Goal: Task Accomplishment & Management: Complete application form

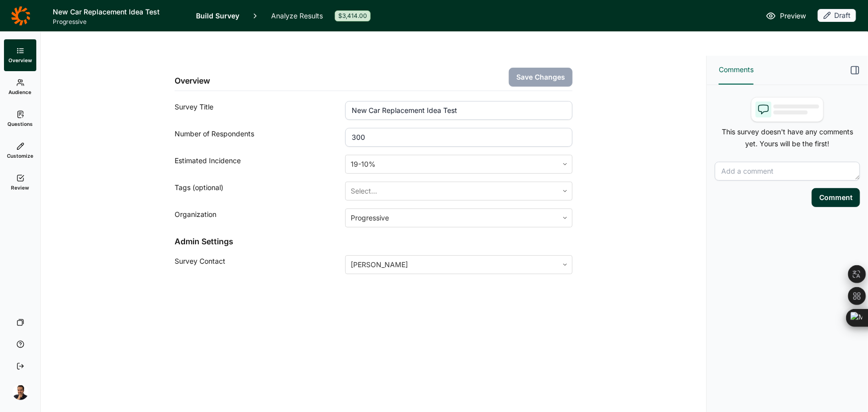
click at [17, 82] on icon at bounding box center [20, 83] width 8 height 8
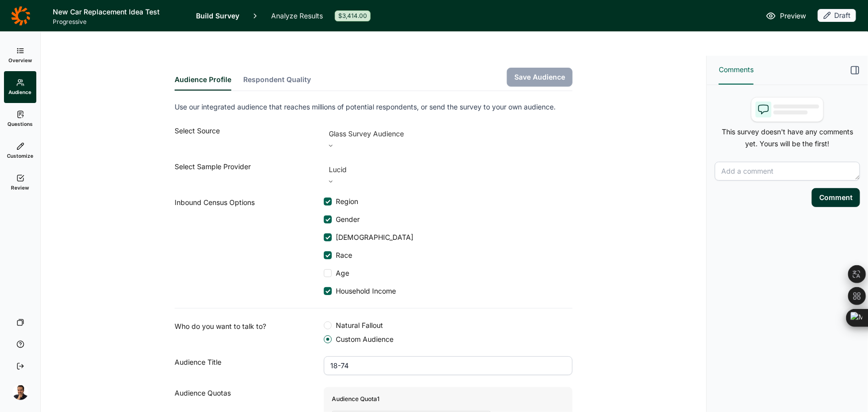
click at [15, 128] on link "Questions" at bounding box center [20, 119] width 32 height 32
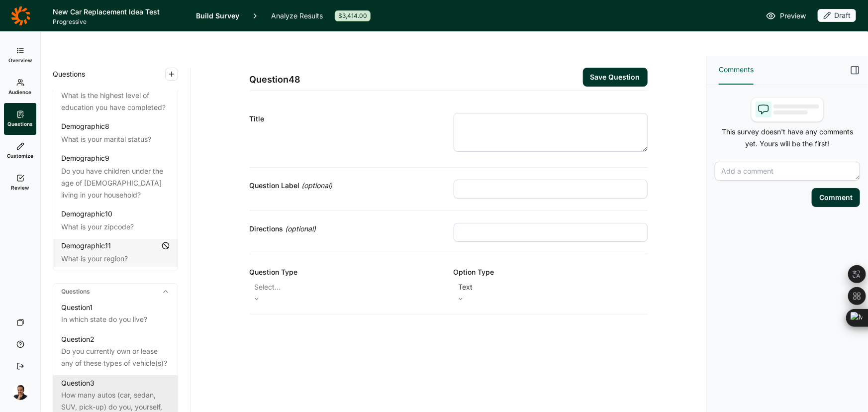
scroll to position [407, 0]
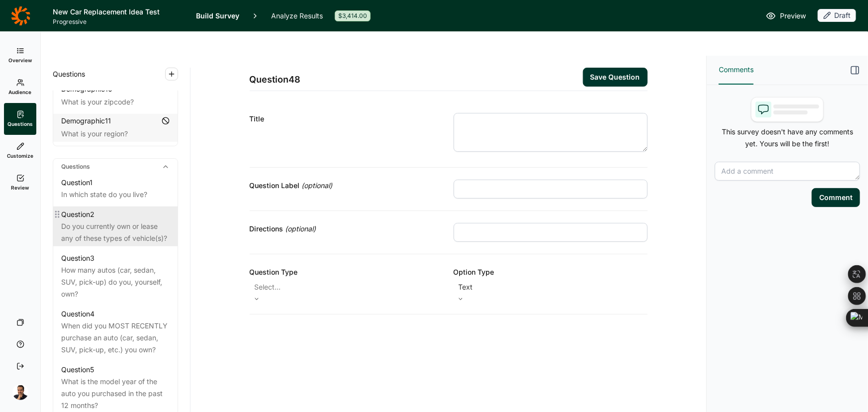
click at [97, 223] on div "Do you currently own or lease any of these types of vehicle(s)?" at bounding box center [115, 232] width 109 height 24
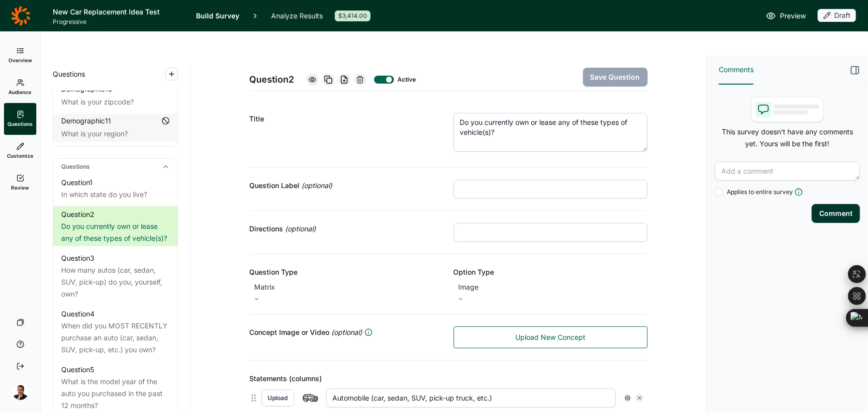
click at [482, 180] on input "text" at bounding box center [551, 189] width 194 height 19
paste input "OWNERSHIP"
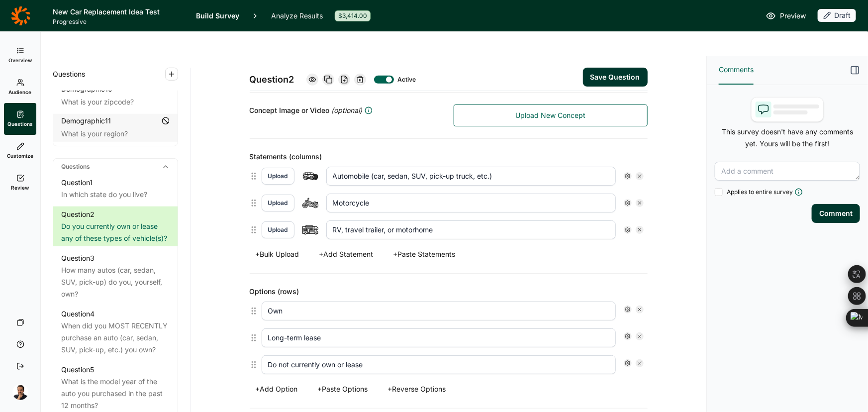
scroll to position [226, 0]
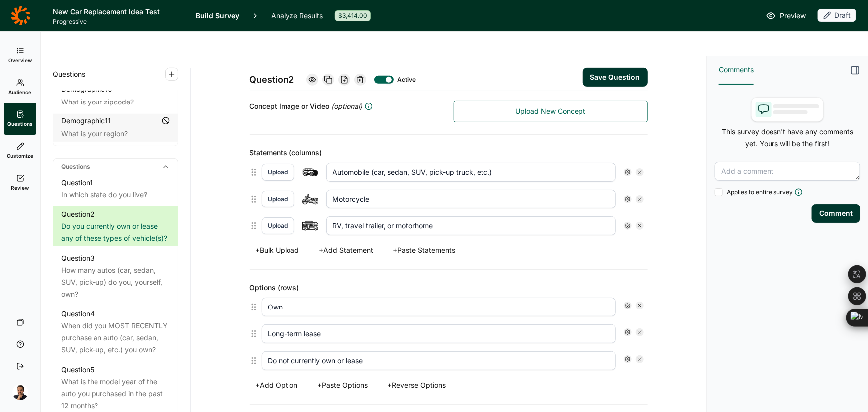
type input "OWNERSHIP"
click at [627, 68] on button "Save Question" at bounding box center [615, 77] width 65 height 19
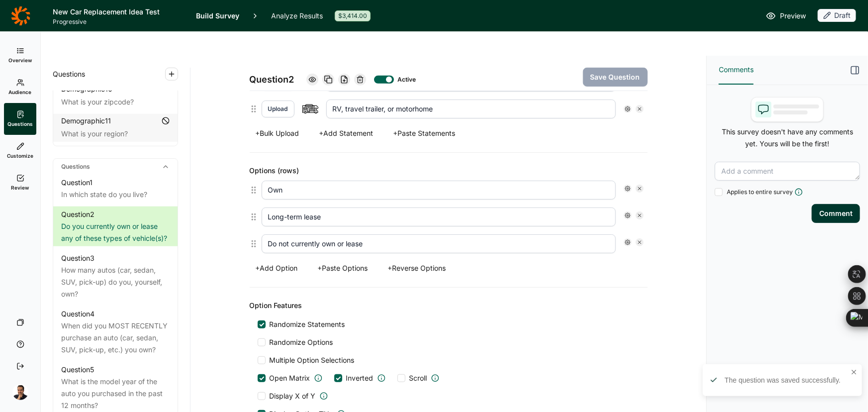
scroll to position [317, 0]
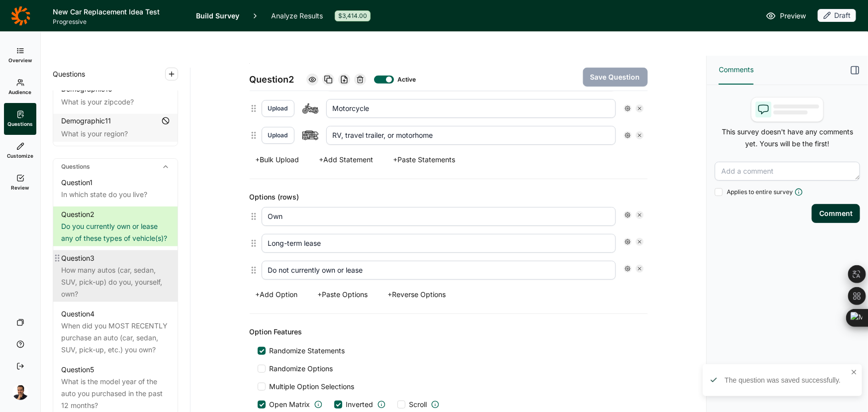
click at [70, 280] on div "How many autos (car, sedan, SUV, pick-up) do you, yourself, own?" at bounding box center [115, 282] width 109 height 36
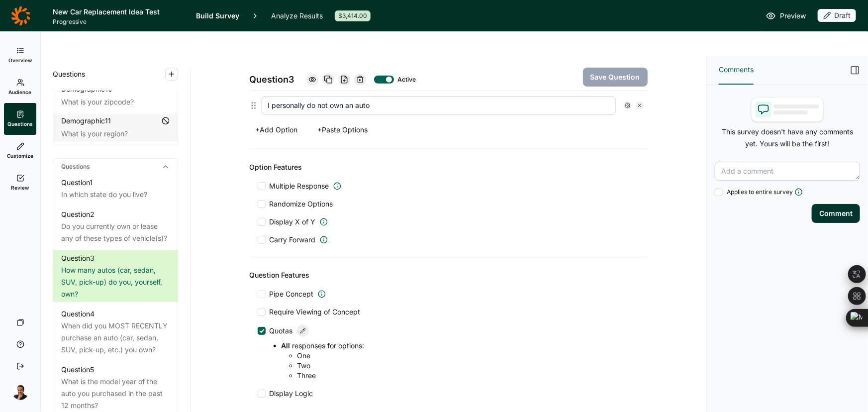
scroll to position [433, 0]
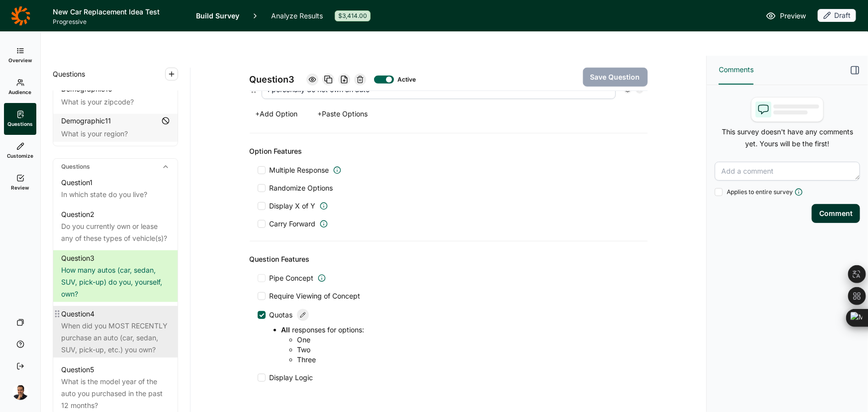
click at [111, 340] on div "When did you MOST RECENTLY purchase an auto (car, sedan, SUV, pick-up, etc.) yo…" at bounding box center [115, 338] width 109 height 36
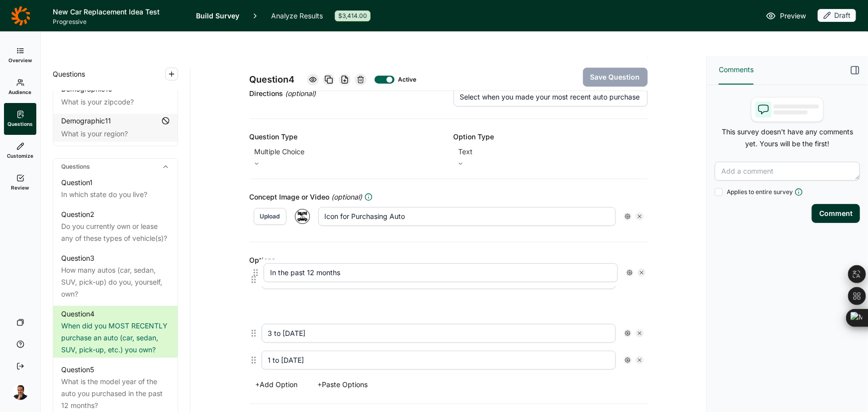
scroll to position [136, 0]
drag, startPoint x: 252, startPoint y: 327, endPoint x: 256, endPoint y: 249, distance: 78.2
click at [256, 266] on div "5 or more years ago 3 to 4 years ago 1 to 2 years ago In the past 12 months" at bounding box center [449, 320] width 398 height 108
type input "In the past 12 months"
type input "5 or more years ago"
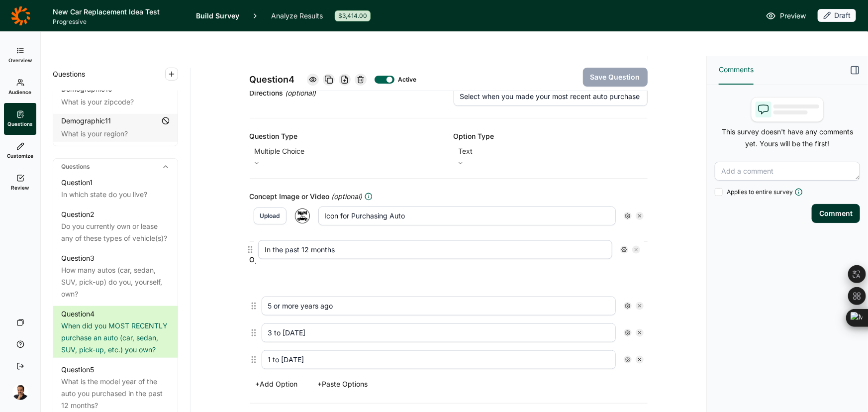
type input "3 to 4 years ago"
type input "1 to 2 years ago"
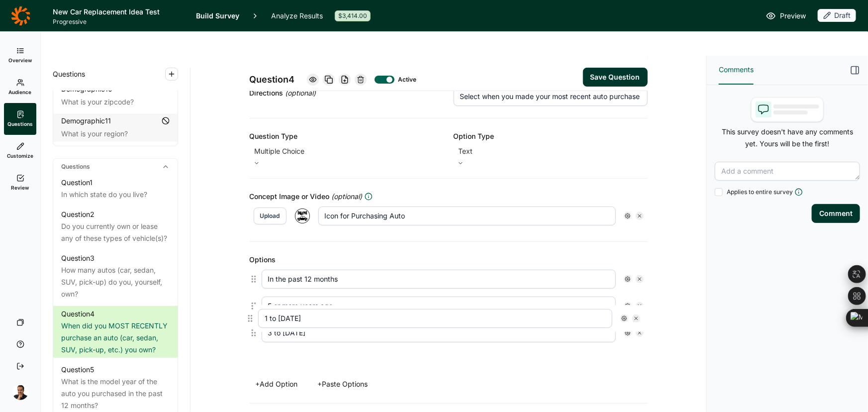
scroll to position [137, 0]
drag, startPoint x: 251, startPoint y: 328, endPoint x: 252, endPoint y: 264, distance: 63.7
click at [252, 265] on div "In the past 12 months 5 or more years ago 3 to 4 years ago 1 to 2 years ago" at bounding box center [449, 319] width 398 height 108
type input "1 to 2 years ago"
type input "5 or more years ago"
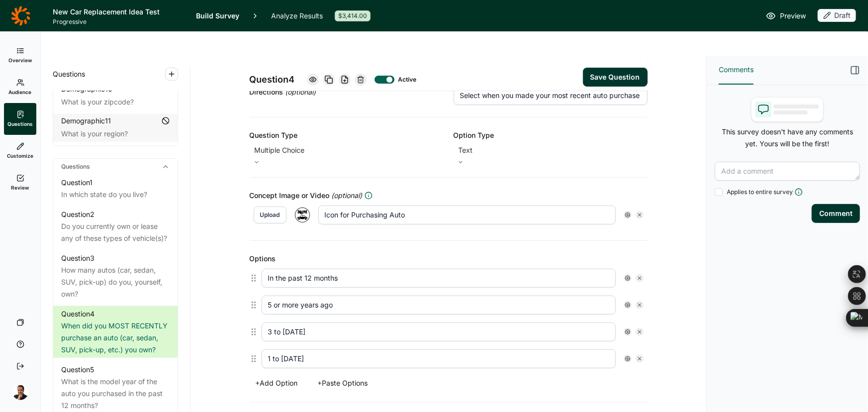
type input "3 to 4 years ago"
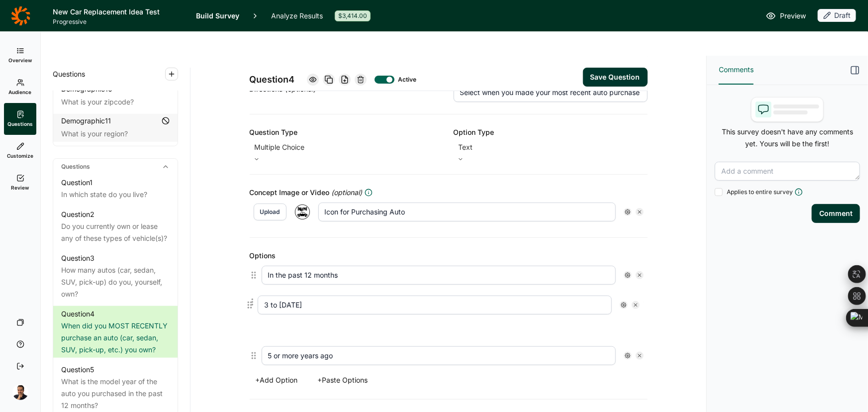
drag, startPoint x: 253, startPoint y: 326, endPoint x: 252, endPoint y: 297, distance: 29.9
click at [252, 297] on div "In the past 12 months 1 to 2 years ago 5 or more years ago 3 to 4 years ago" at bounding box center [449, 316] width 398 height 108
type input "3 to 4 years ago"
type input "5 or more years ago"
click at [601, 68] on button "Save Question" at bounding box center [615, 77] width 65 height 19
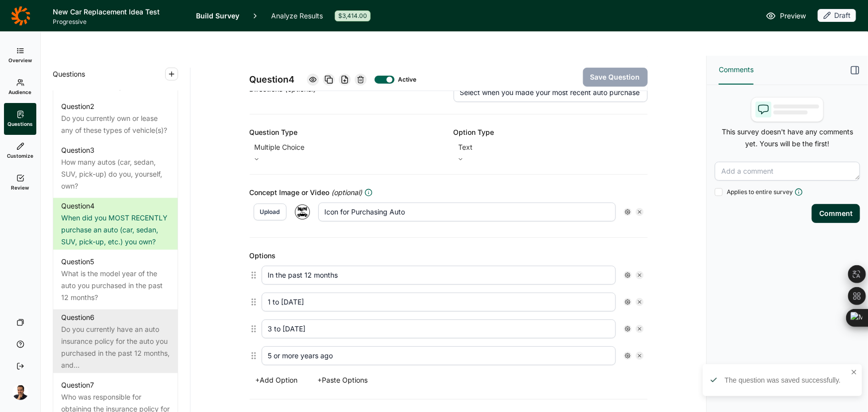
scroll to position [543, 0]
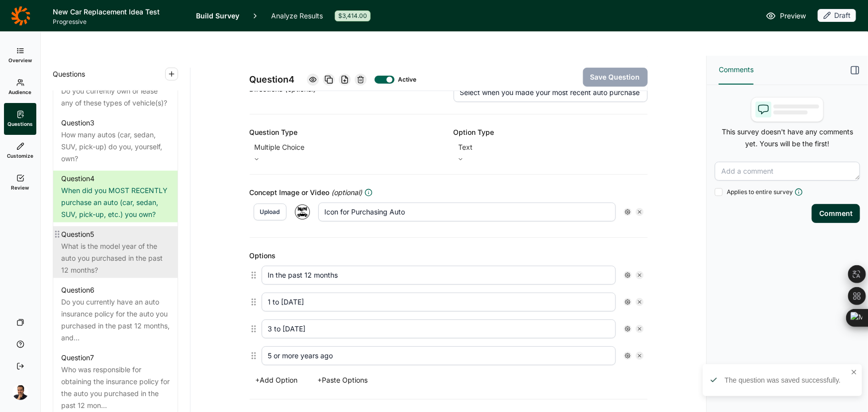
click at [101, 248] on div "What is the model year of the auto you purchased in the past 12 months?" at bounding box center [115, 258] width 109 height 36
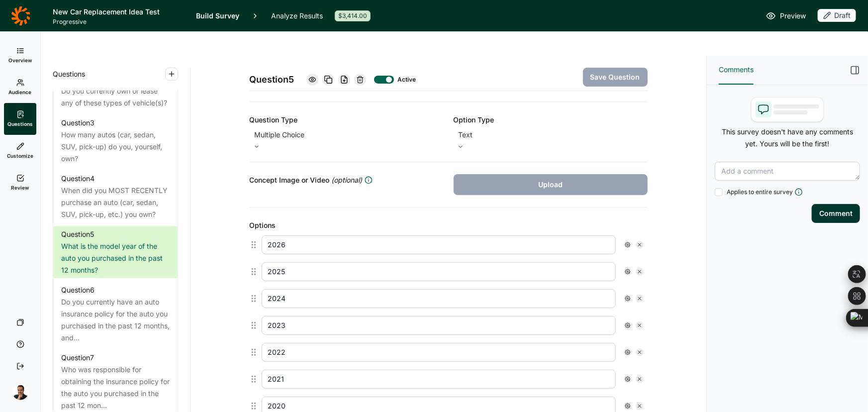
scroll to position [4, 0]
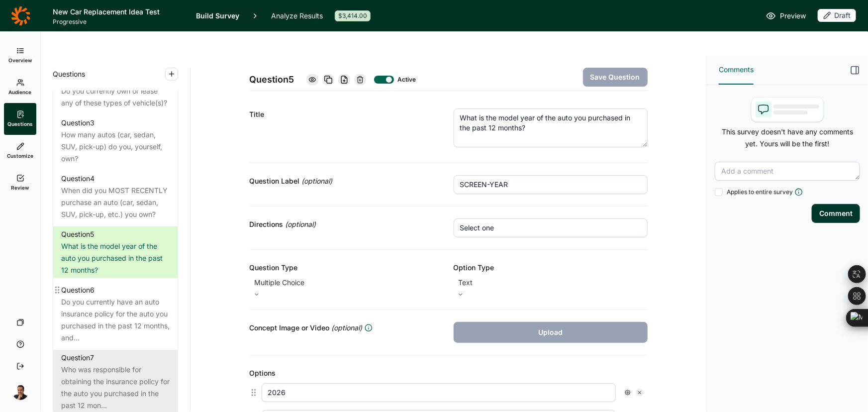
drag, startPoint x: 126, startPoint y: 335, endPoint x: 94, endPoint y: 387, distance: 61.3
click at [126, 335] on div "Do you currently have an auto insurance policy for the auto you purchased in th…" at bounding box center [115, 320] width 109 height 48
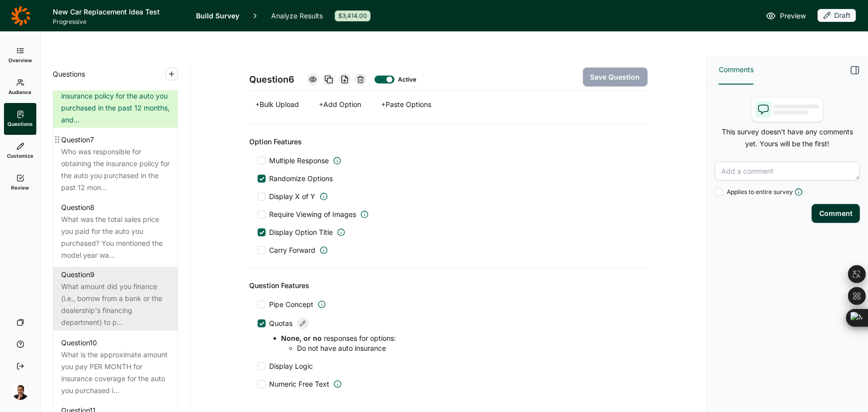
scroll to position [769, 0]
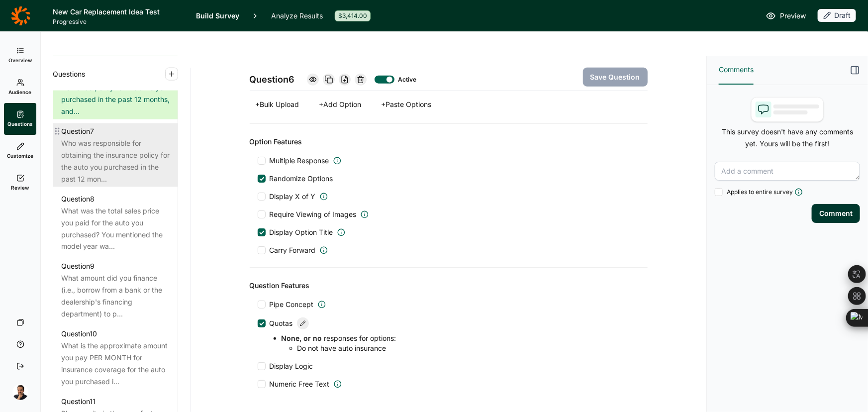
click at [94, 169] on div "Who was responsible for obtaining the insurance policy for the auto you purchas…" at bounding box center [115, 161] width 109 height 48
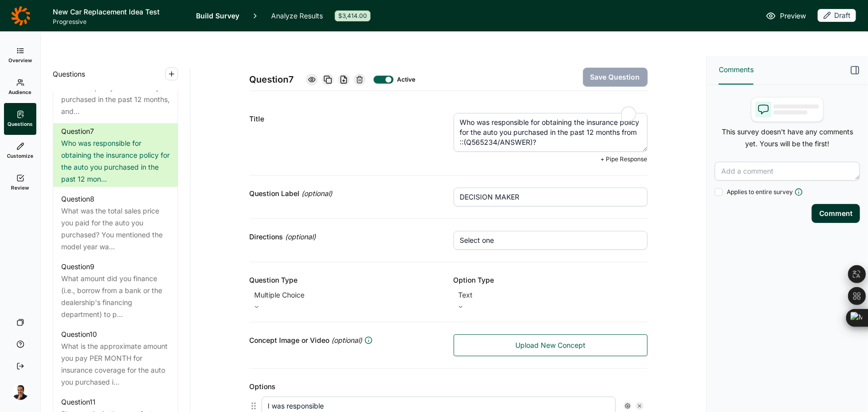
drag, startPoint x: 611, startPoint y: 119, endPoint x: 432, endPoint y: 81, distance: 183.1
click at [432, 101] on div "Title Who was responsible for obtaining the insurance policy for the auto you p…" at bounding box center [449, 138] width 398 height 75
paste textarea "ible for obtaining the insurance policy for the auto you purchased in the past …"
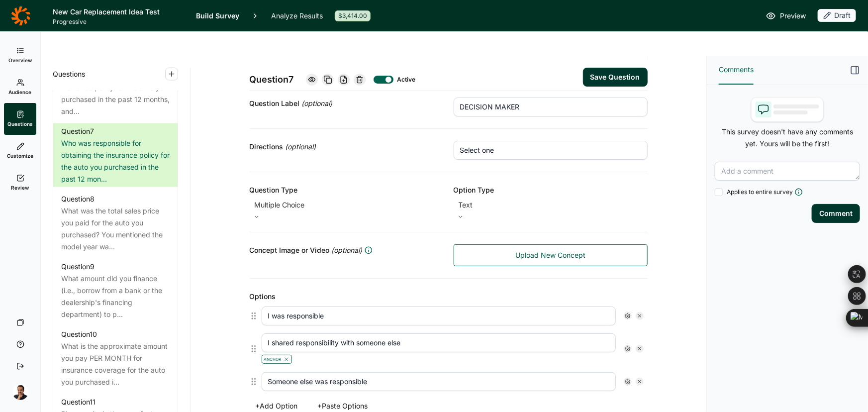
click at [620, 68] on button "Save Question" at bounding box center [615, 77] width 65 height 19
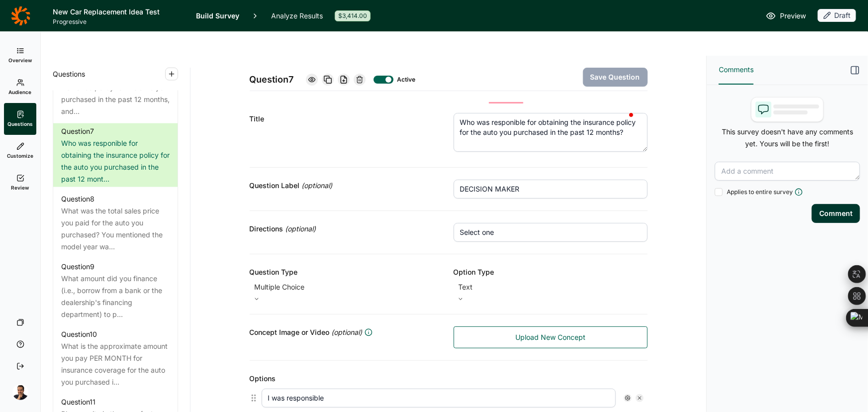
click at [499, 113] on textarea "Who was responible for obtaining the insurance policy for the auto you purchase…" at bounding box center [551, 132] width 194 height 39
type textarea "Who was responsible for obtaining the insurance policy for the auto you purchas…"
click at [610, 68] on button "Save Question" at bounding box center [615, 77] width 65 height 19
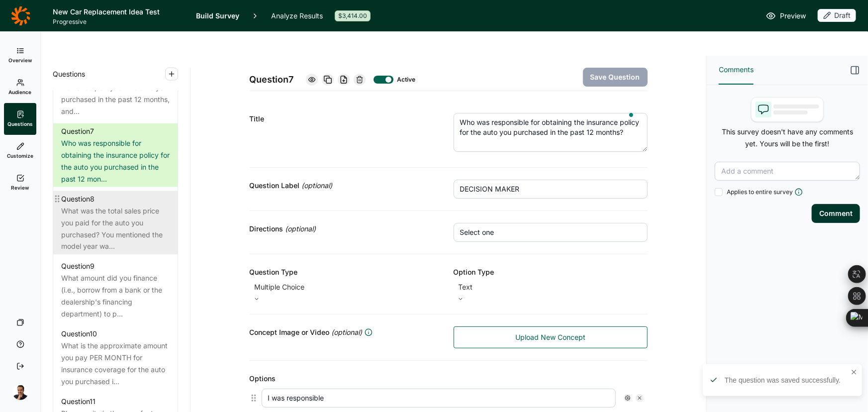
click at [81, 232] on div "What was the total sales price you paid for the auto you purchased? You mention…" at bounding box center [115, 229] width 109 height 48
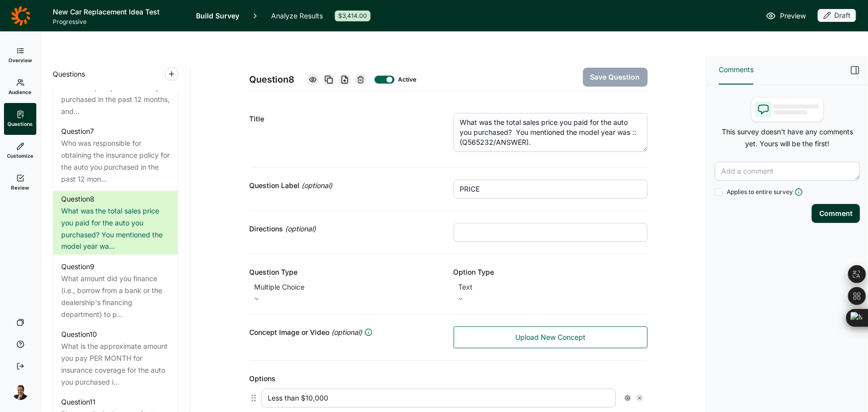
click at [551, 113] on textarea "What was the total sales price you paid for the auto you purchased? You mention…" at bounding box center [551, 132] width 194 height 39
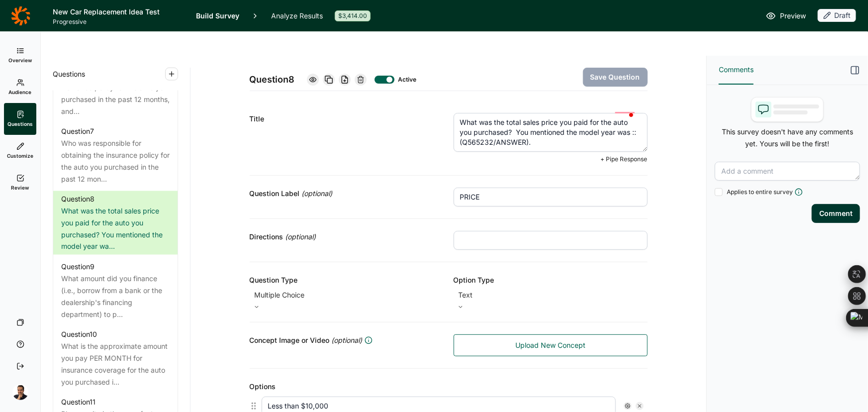
drag, startPoint x: 508, startPoint y: 105, endPoint x: 436, endPoint y: 81, distance: 75.5
click at [436, 101] on div "Title What was the total sales price you paid for the auto you purchased? You m…" at bounding box center [449, 138] width 398 height 75
paste textarea "purchase price of"
type textarea "What was the purchase price of the auto you purchased? You mentioned the model …"
click at [615, 68] on button "Save Question" at bounding box center [615, 77] width 65 height 19
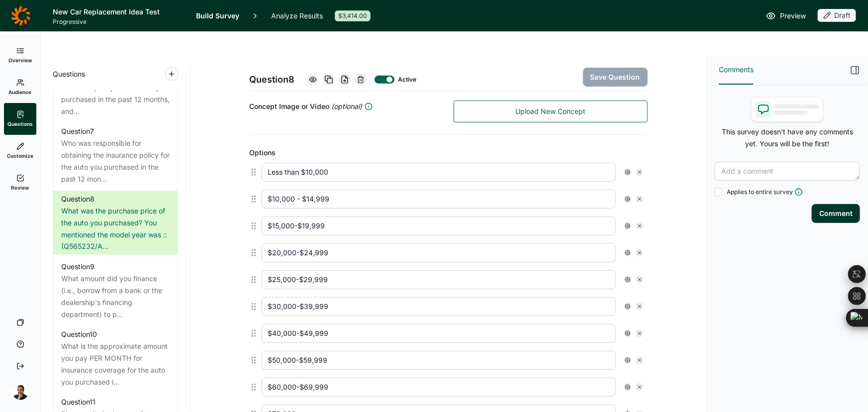
scroll to position [243, 0]
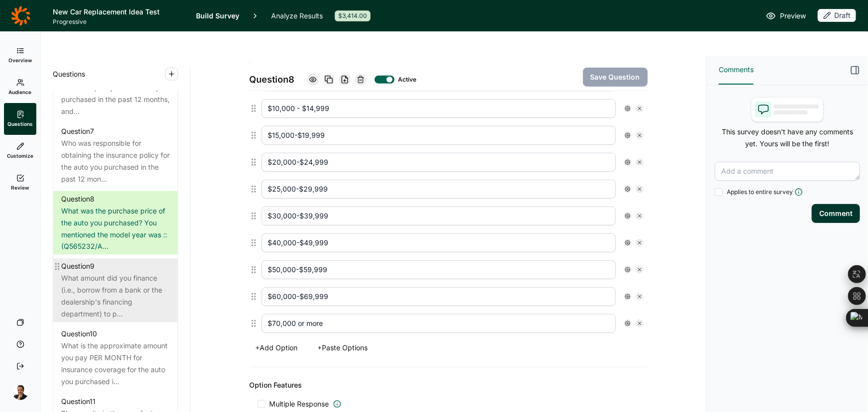
click at [138, 307] on div "What amount did you finance (i.e., borrow from a bank or the dealership's finan…" at bounding box center [115, 297] width 109 height 48
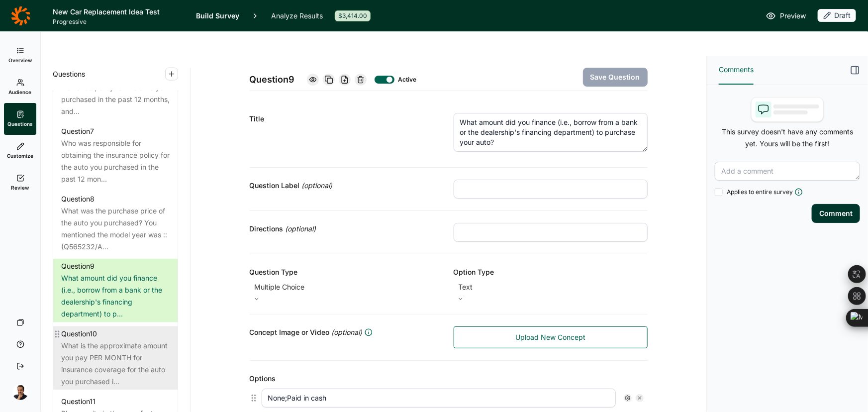
click at [114, 338] on div "Question 10" at bounding box center [115, 334] width 109 height 12
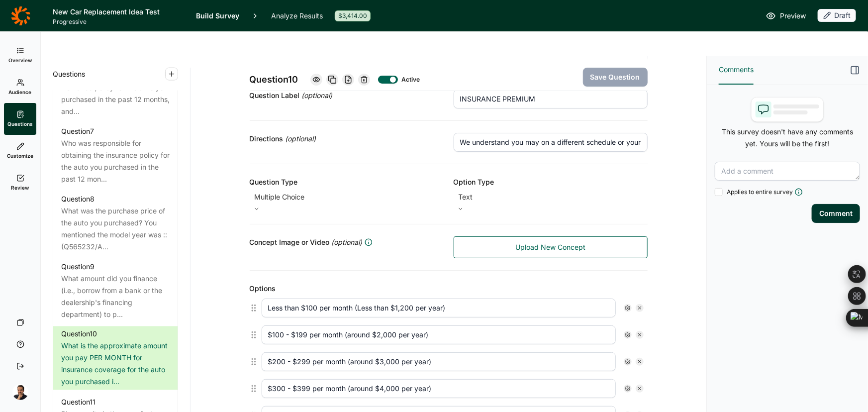
click at [391, 77] on div at bounding box center [393, 80] width 6 height 6
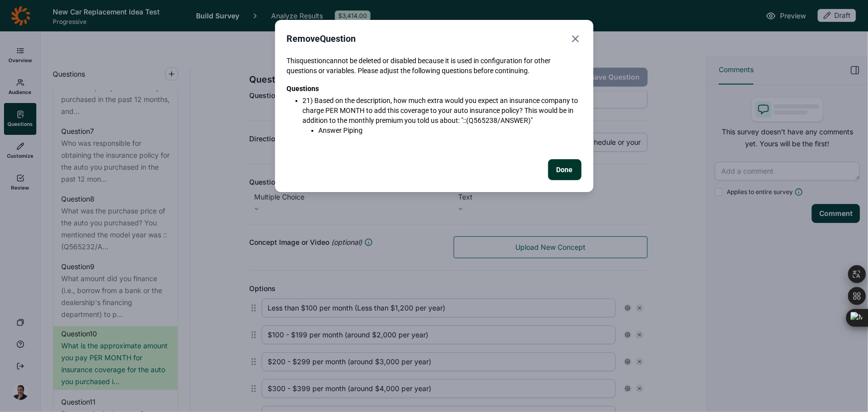
click at [562, 171] on button "Done" at bounding box center [564, 169] width 33 height 21
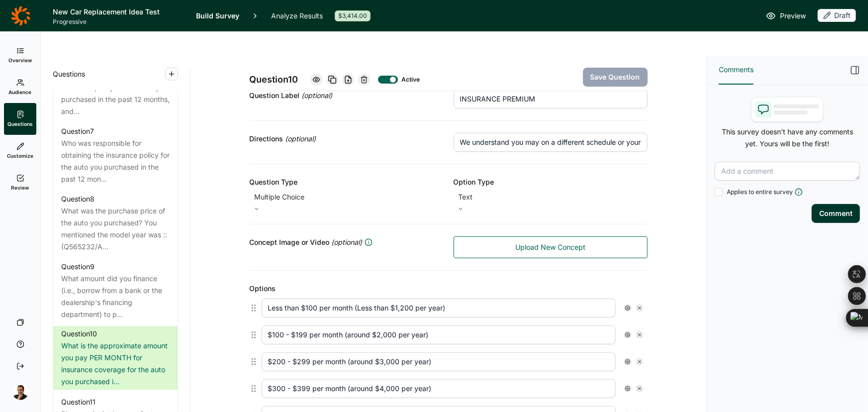
click at [392, 77] on div at bounding box center [393, 80] width 6 height 6
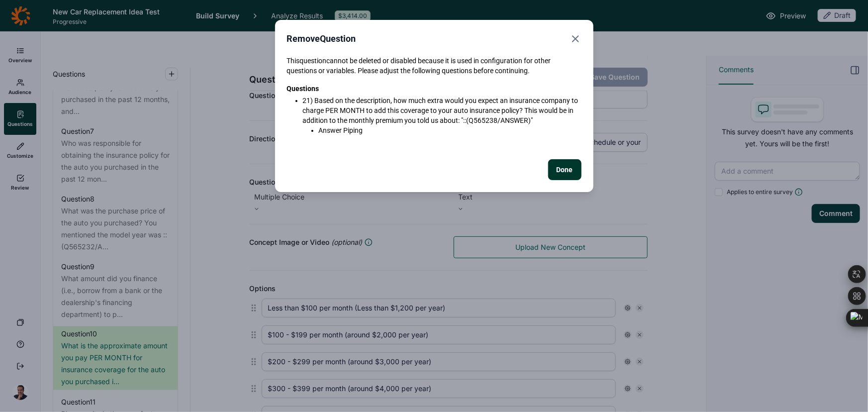
click at [573, 35] on icon "Close" at bounding box center [576, 39] width 12 height 12
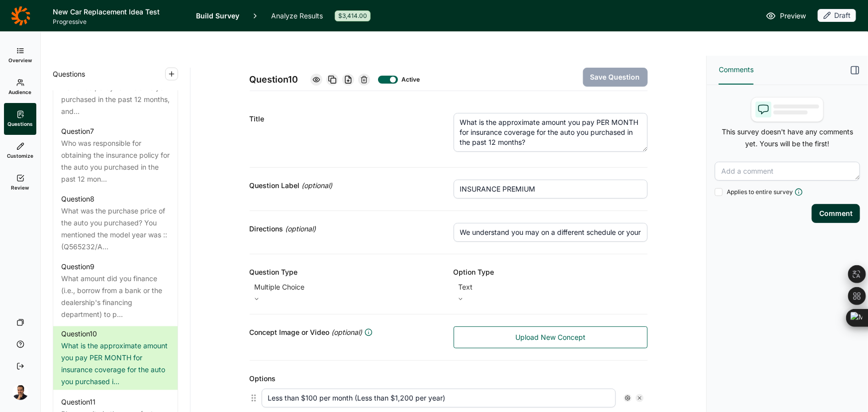
click at [388, 76] on div at bounding box center [388, 80] width 20 height 8
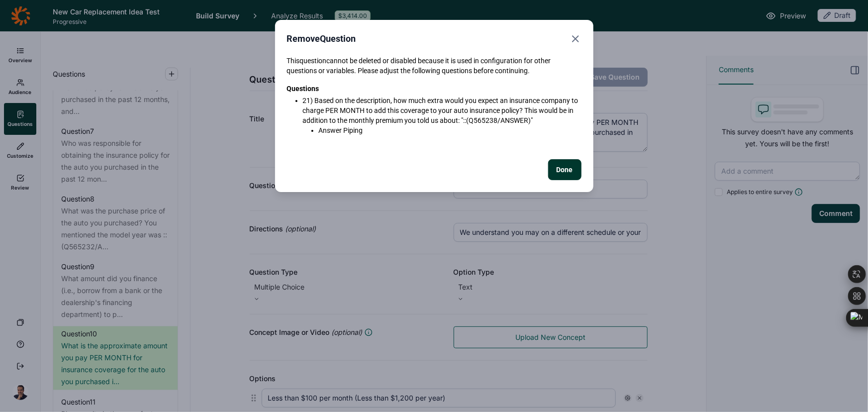
click at [581, 29] on div "Remove Question This question cannot be deleted or disabled because it is used …" at bounding box center [434, 106] width 319 height 172
click at [575, 36] on icon "Close" at bounding box center [576, 39] width 12 height 12
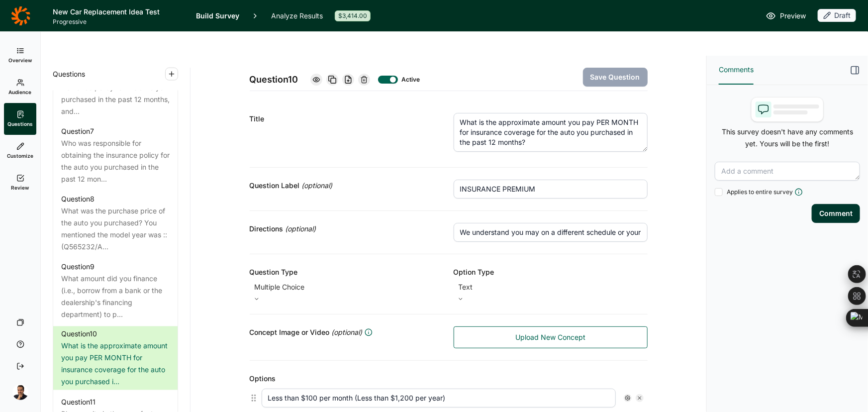
click at [390, 77] on div at bounding box center [393, 80] width 6 height 6
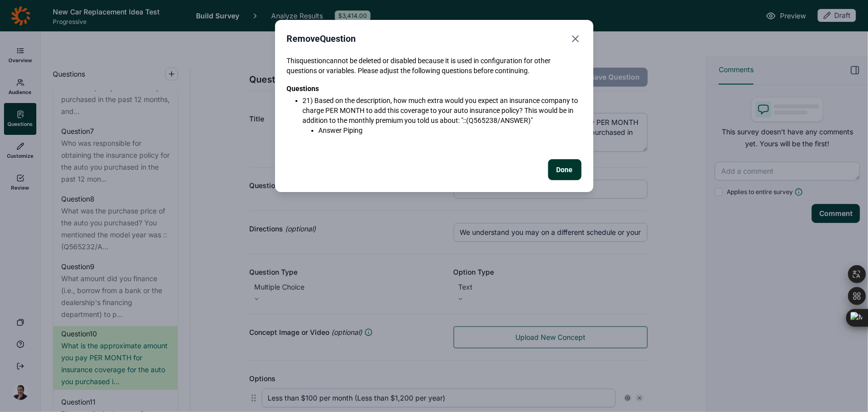
click at [566, 174] on button "Done" at bounding box center [564, 169] width 33 height 21
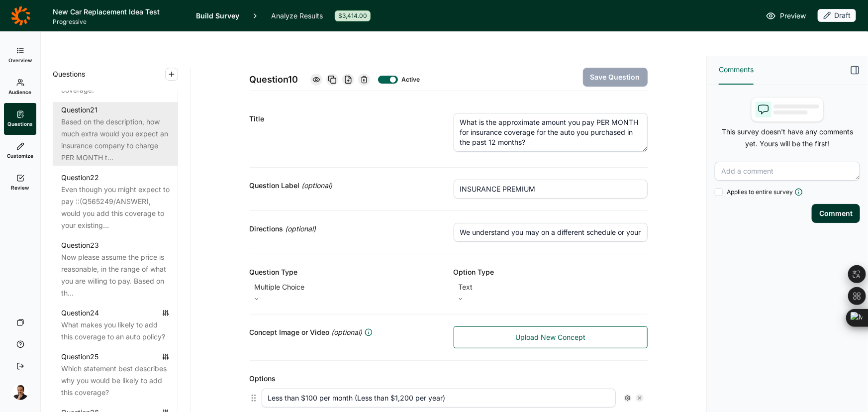
scroll to position [1674, 0]
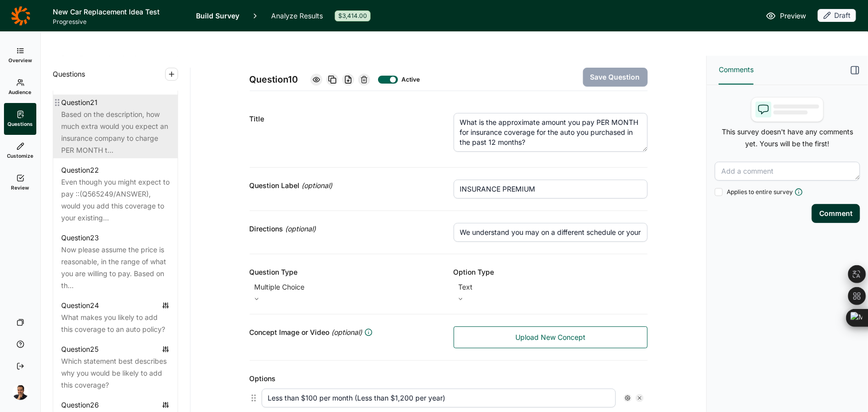
click at [109, 146] on div "Based on the description, how much extra would you expect an insurance company …" at bounding box center [115, 133] width 109 height 48
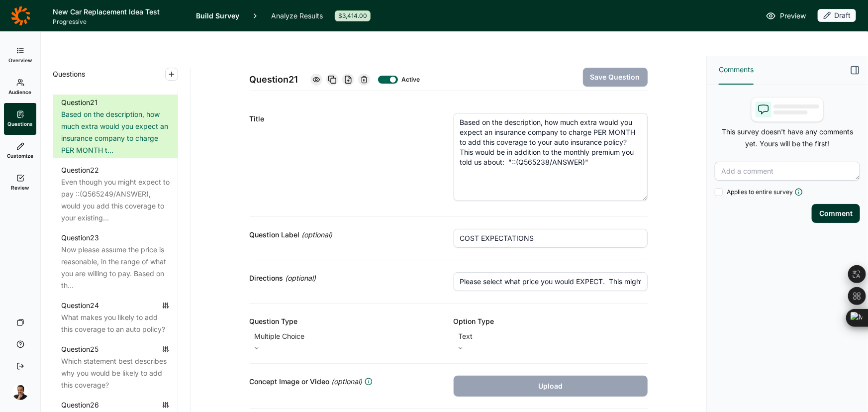
drag, startPoint x: 639, startPoint y: 126, endPoint x: 652, endPoint y: 175, distance: 50.9
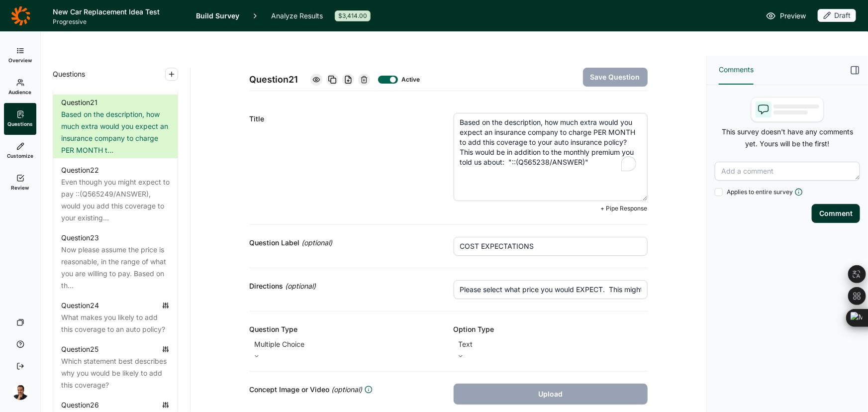
drag, startPoint x: 442, startPoint y: 107, endPoint x: 397, endPoint y: 81, distance: 51.9
click at [397, 101] on div "Title Based on the description, how much extra would you expect an insurance co…" at bounding box center [449, 163] width 398 height 124
paste textarea "your current insurance premium."
type textarea "Based on the description, how much extra would you expect an insurance company …"
click at [605, 68] on button "Save Question" at bounding box center [615, 77] width 65 height 19
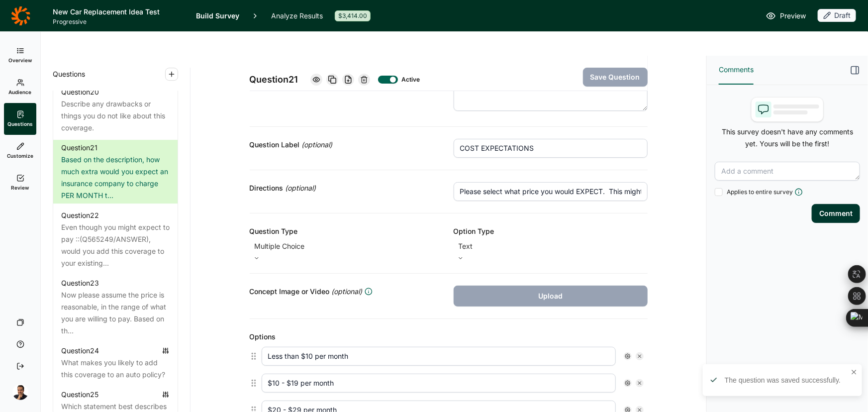
scroll to position [0, 166]
drag, startPoint x: 536, startPoint y: 169, endPoint x: 710, endPoint y: 149, distance: 174.9
click at [710, 149] on div "Overview Audience Questions Customize Review Your Surveys Help Log Out Question…" at bounding box center [434, 246] width 868 height 380
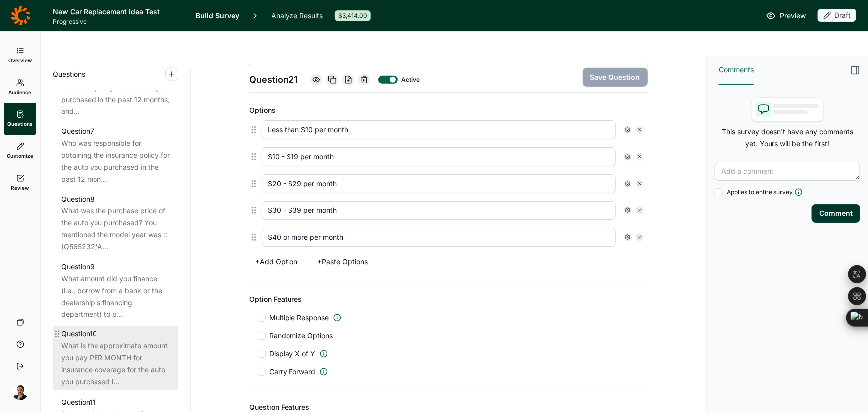
click at [115, 358] on div "What is the approximate amount you pay PER MONTH for insurance coverage for the…" at bounding box center [115, 364] width 109 height 48
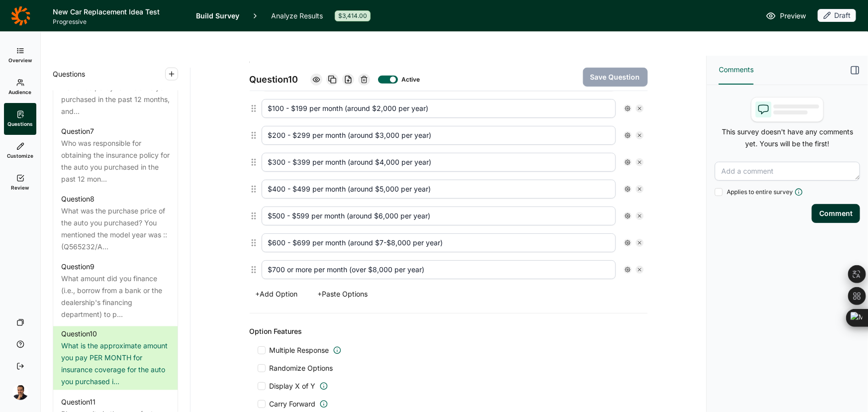
click at [389, 76] on div at bounding box center [388, 80] width 20 height 8
click at [363, 76] on use at bounding box center [364, 79] width 6 height 6
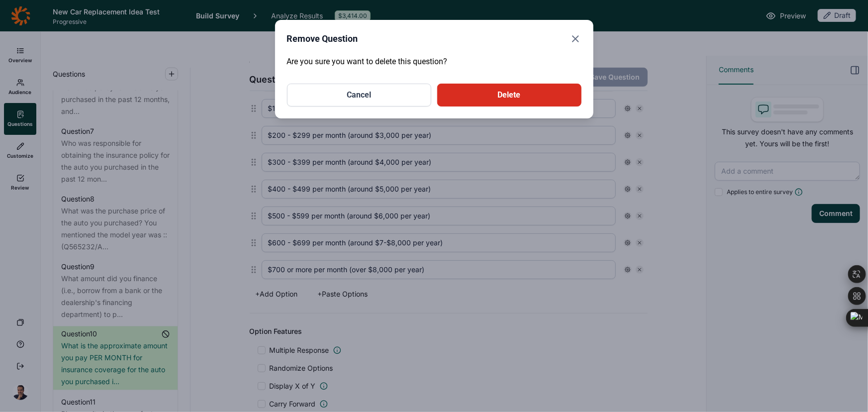
click at [485, 98] on button "Delete" at bounding box center [509, 95] width 144 height 23
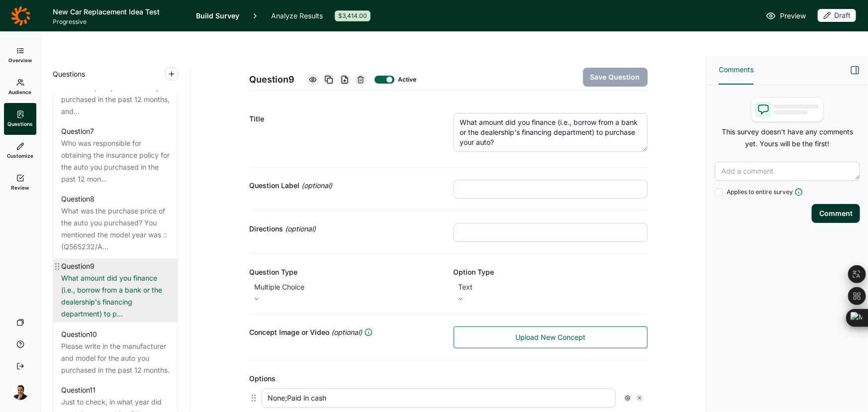
click at [111, 308] on div "What amount did you finance (i.e., borrow from a bank or the dealership's finan…" at bounding box center [115, 297] width 109 height 48
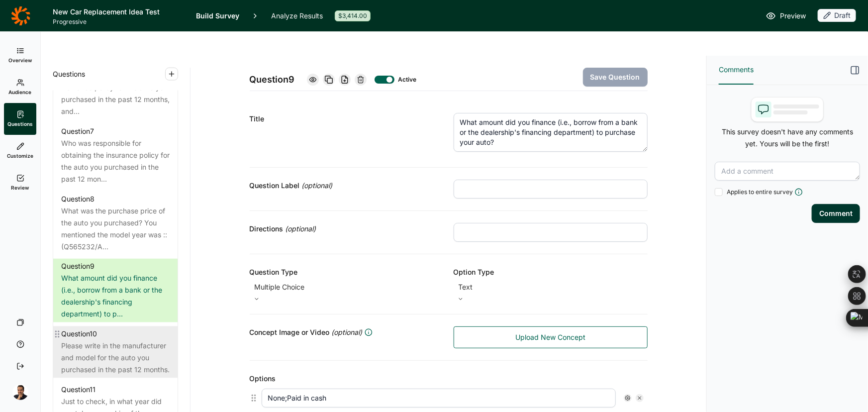
click at [105, 345] on div "Please write in the manufacturer and model for the auto you purchased in the pa…" at bounding box center [115, 358] width 109 height 36
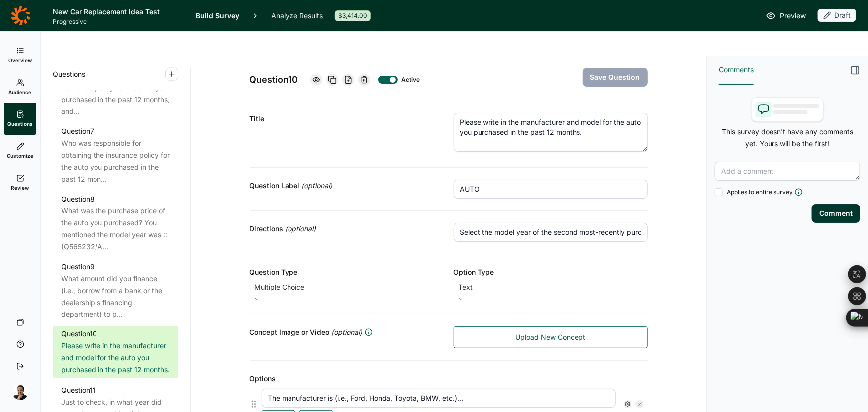
drag, startPoint x: 526, startPoint y: 214, endPoint x: 594, endPoint y: 214, distance: 68.2
click at [550, 223] on input "Select the model year of the second most-recently purchased auto you own" at bounding box center [551, 232] width 194 height 19
drag, startPoint x: 594, startPoint y: 214, endPoint x: 608, endPoint y: 214, distance: 13.9
click at [597, 223] on input "Select the model year of the second most-recently purchased auto you own" at bounding box center [551, 232] width 194 height 19
drag, startPoint x: 612, startPoint y: 214, endPoint x: 628, endPoint y: 214, distance: 15.9
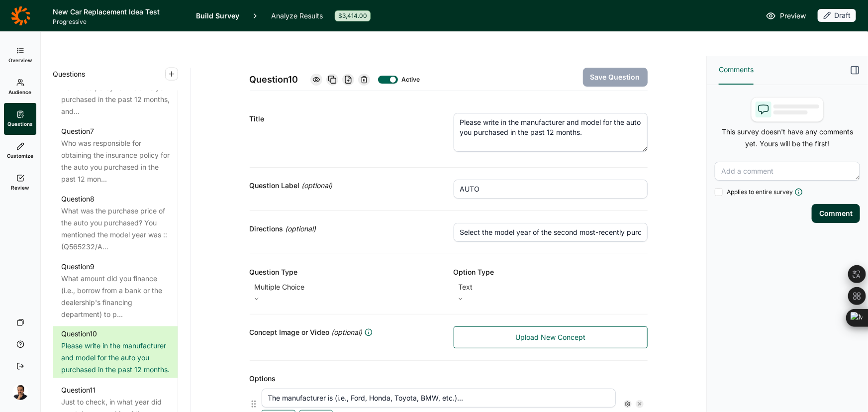
click at [626, 223] on input "Select the model year of the second most-recently purchased auto you own" at bounding box center [551, 232] width 194 height 19
drag, startPoint x: 628, startPoint y: 214, endPoint x: 650, endPoint y: 214, distance: 21.4
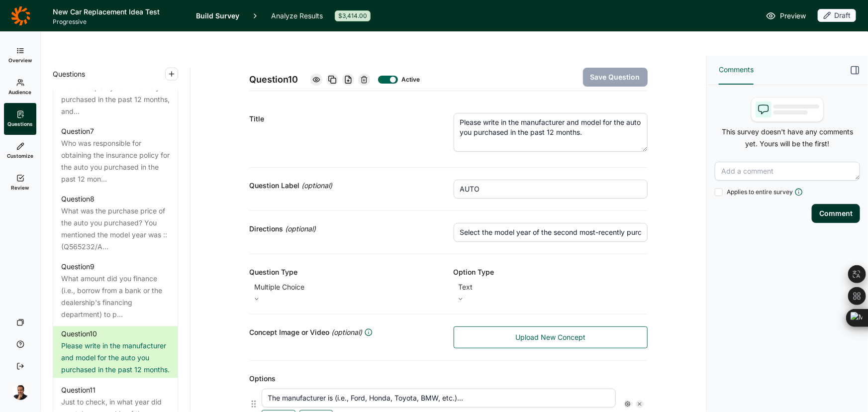
drag, startPoint x: 623, startPoint y: 206, endPoint x: 552, endPoint y: 208, distance: 70.7
click at [552, 223] on input "Select the model year of the second most-recently purchased auto you own" at bounding box center [551, 232] width 194 height 19
drag, startPoint x: 602, startPoint y: 209, endPoint x: 311, endPoint y: 204, distance: 291.2
click at [311, 211] on div "Directions (optional) Select the model year of thed auto you own" at bounding box center [449, 232] width 398 height 43
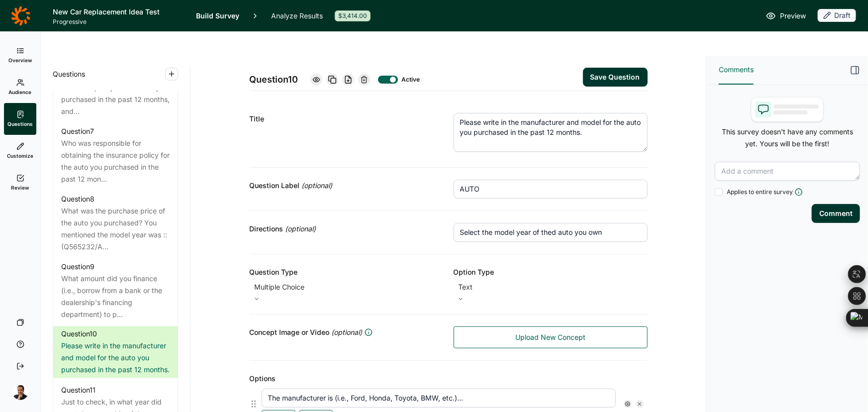
paste input "second most-recently purchase"
drag, startPoint x: 506, startPoint y: 209, endPoint x: 482, endPoint y: 211, distance: 24.0
click at [482, 223] on input "Select the model year of the second most-recently purchased auto you own" at bounding box center [551, 232] width 194 height 19
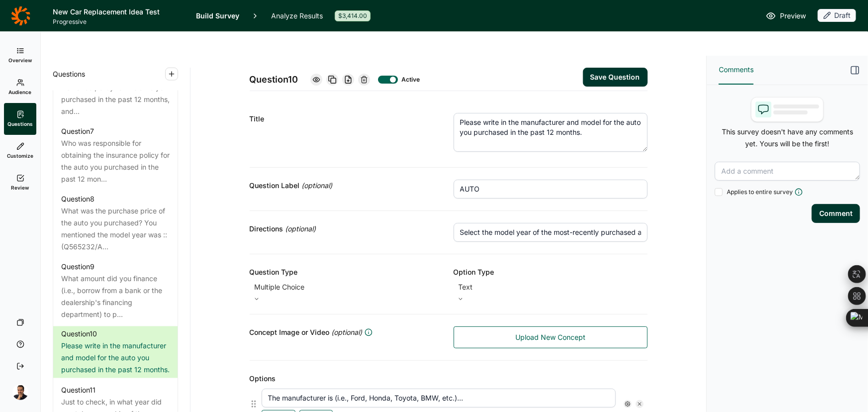
type input "Select the model year of the most-recently purchased auto you own"
click at [622, 68] on button "Save Question" at bounding box center [615, 77] width 65 height 19
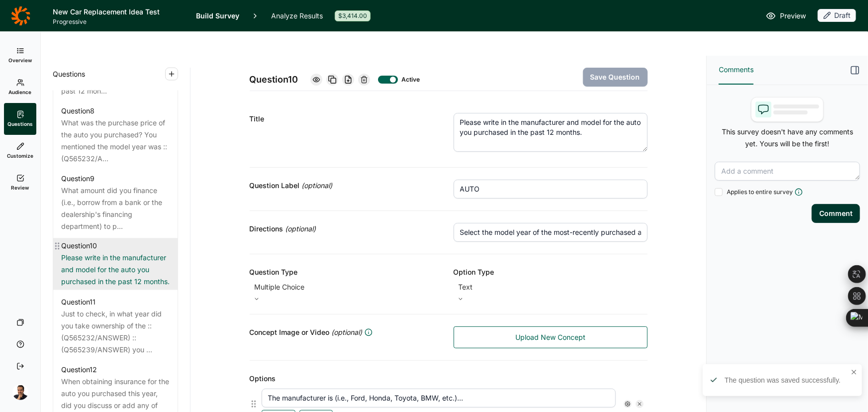
scroll to position [860, 0]
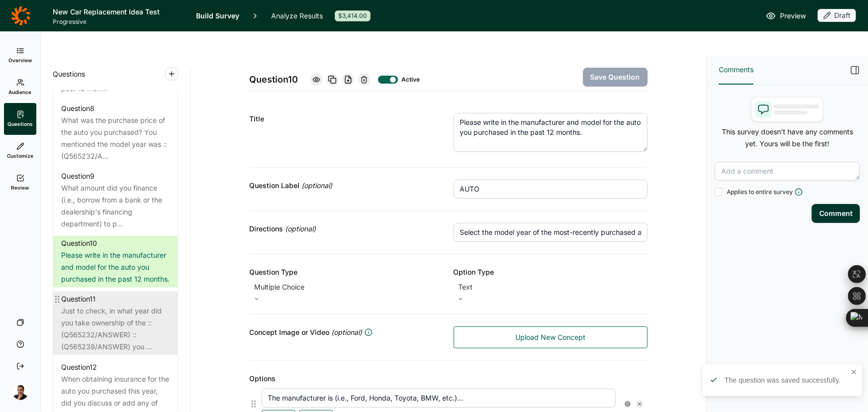
click at [136, 323] on div "Just to check, in what year did you take ownership of the ::(Q565232/ANSWER) ::…" at bounding box center [115, 330] width 109 height 48
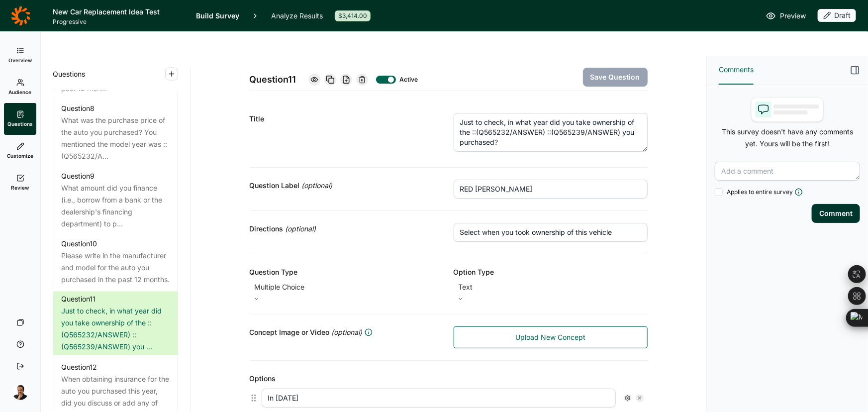
drag, startPoint x: 522, startPoint y: 164, endPoint x: 296, endPoint y: 178, distance: 225.9
click at [296, 178] on div "Question Label (optional) RED HERRING" at bounding box center [449, 189] width 398 height 43
paste input "SCREEN-PURCHASE"
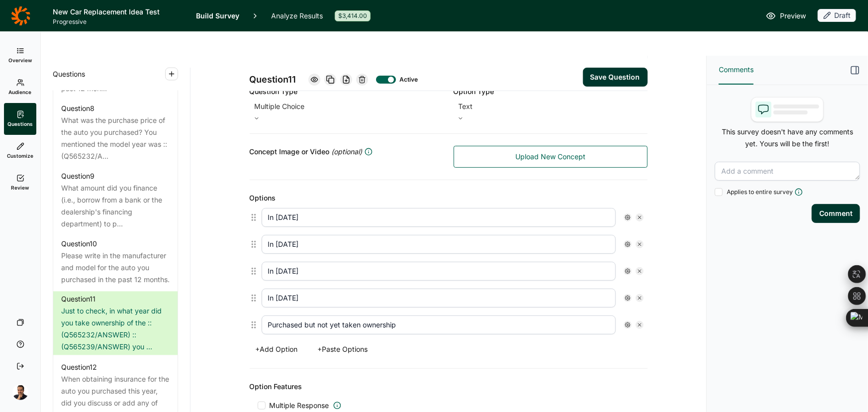
scroll to position [388, 0]
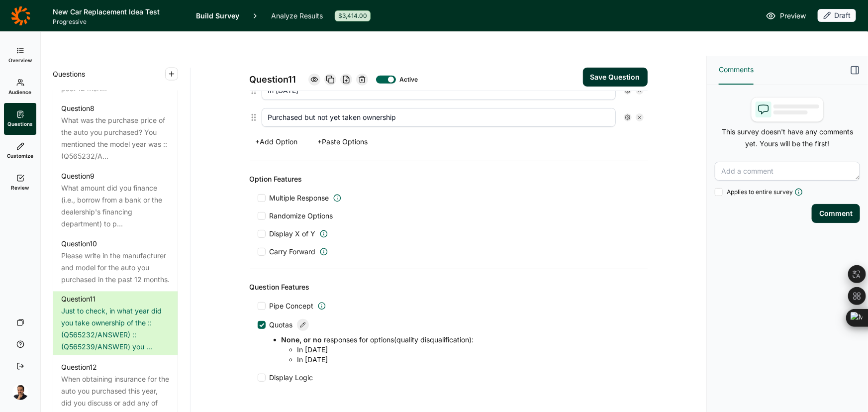
type input "SCREEN-PURCHASE"
click at [625, 68] on button "Save Question" at bounding box center [615, 77] width 65 height 19
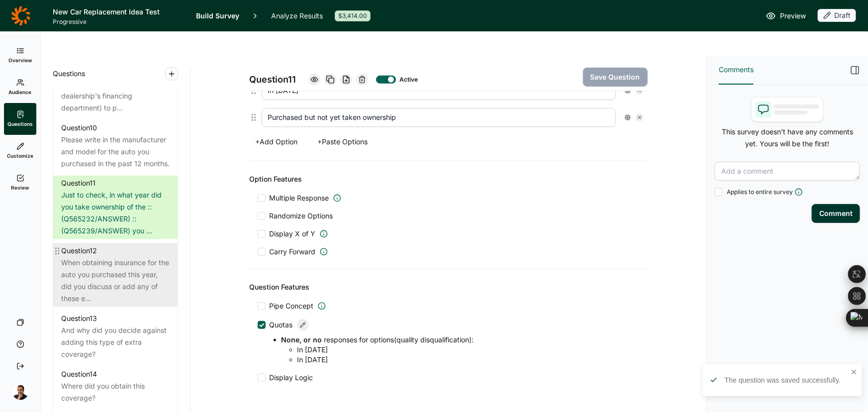
scroll to position [995, 0]
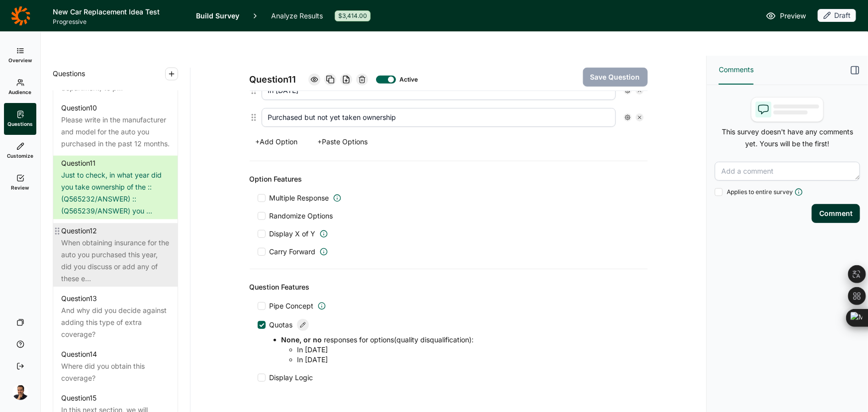
click at [134, 266] on div "When obtaining insurance for the auto you purchased this year, did you discuss …" at bounding box center [115, 261] width 109 height 48
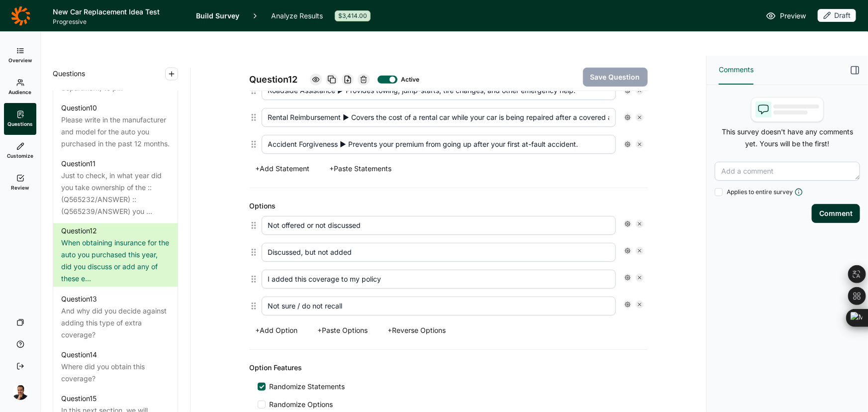
click at [386, 76] on div at bounding box center [388, 80] width 20 height 8
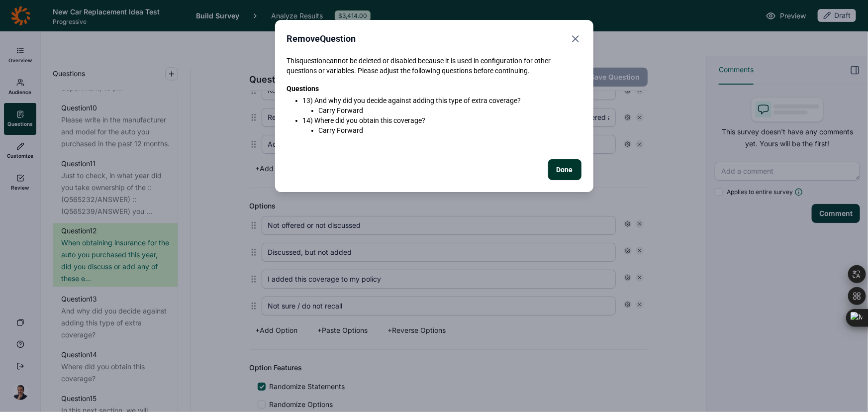
click at [562, 177] on button "Done" at bounding box center [564, 169] width 33 height 21
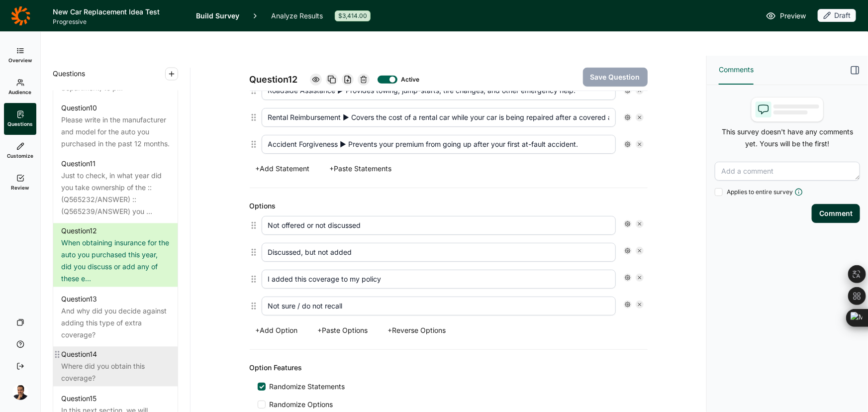
click at [103, 376] on div "Where did you obtain this coverage?" at bounding box center [115, 373] width 109 height 24
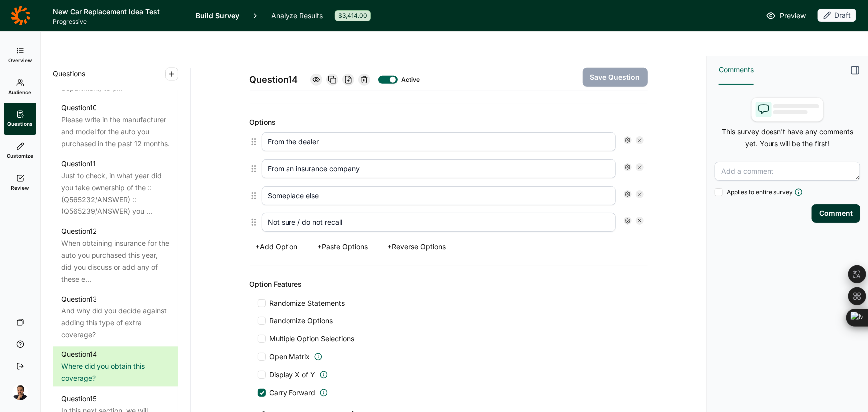
click at [387, 73] on div "Active" at bounding box center [365, 80] width 108 height 14
click at [390, 77] on div at bounding box center [393, 80] width 6 height 6
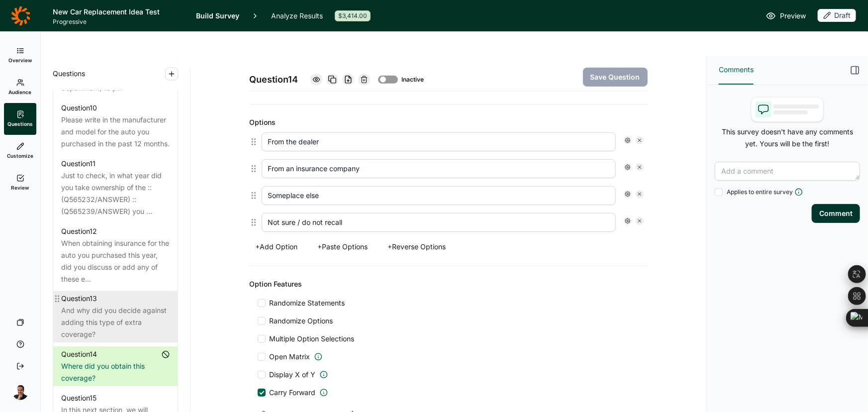
click at [104, 340] on div "And why did you decide against adding this type of extra coverage?" at bounding box center [115, 323] width 109 height 36
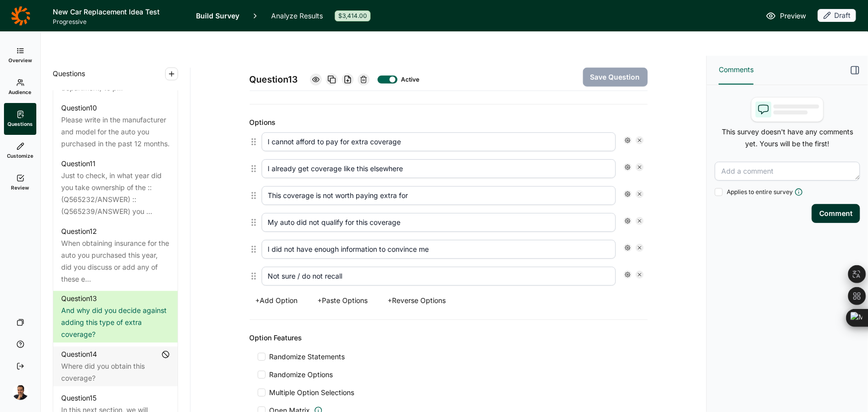
click at [391, 77] on div at bounding box center [393, 80] width 6 height 6
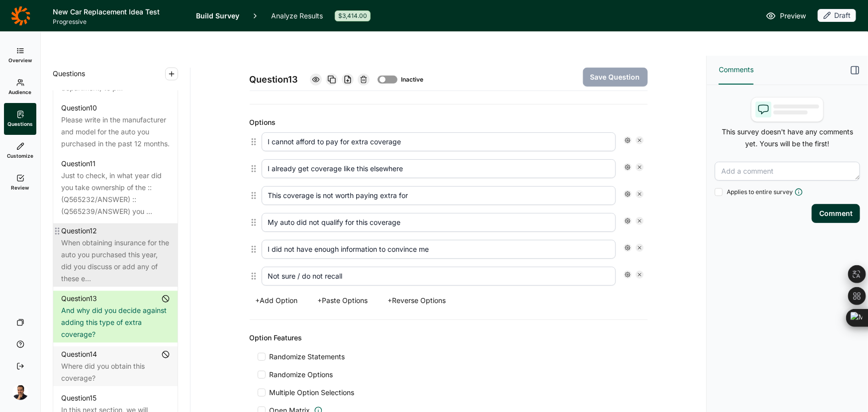
click at [110, 279] on div "When obtaining insurance for the auto you purchased this year, did you discuss …" at bounding box center [115, 261] width 109 height 48
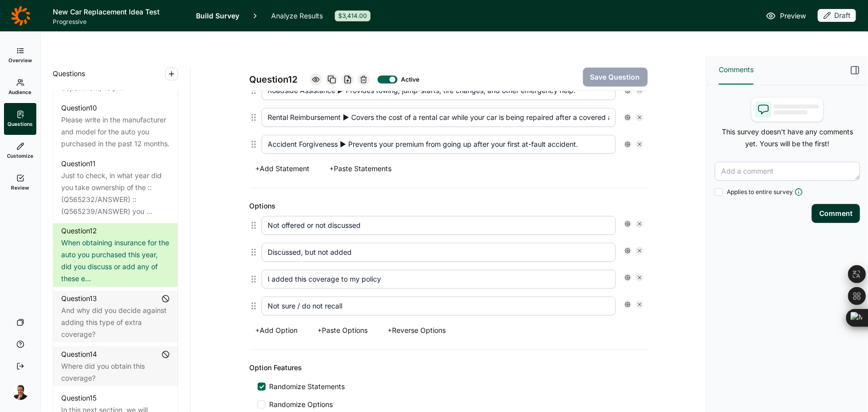
click at [393, 77] on div at bounding box center [393, 80] width 6 height 6
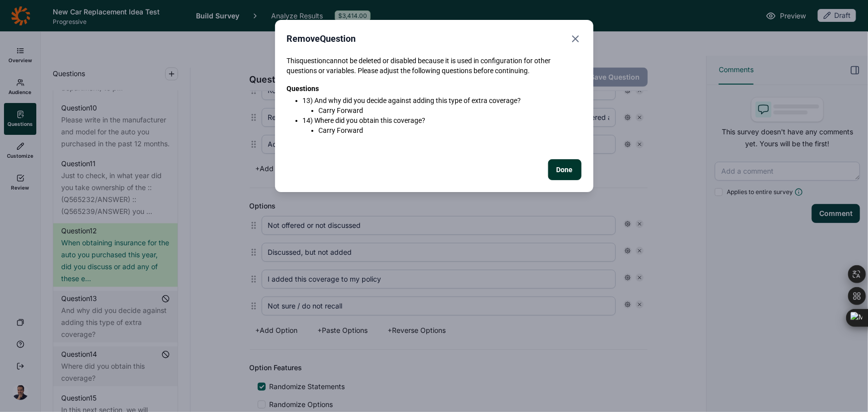
click at [564, 169] on button "Done" at bounding box center [564, 169] width 33 height 21
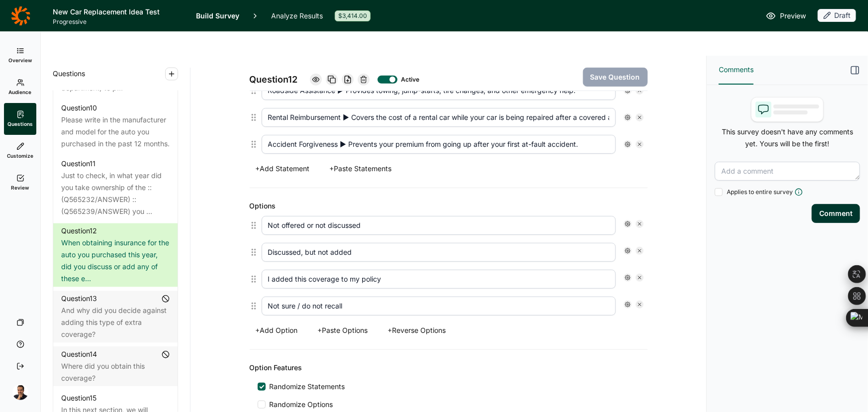
click at [391, 77] on div at bounding box center [393, 80] width 6 height 6
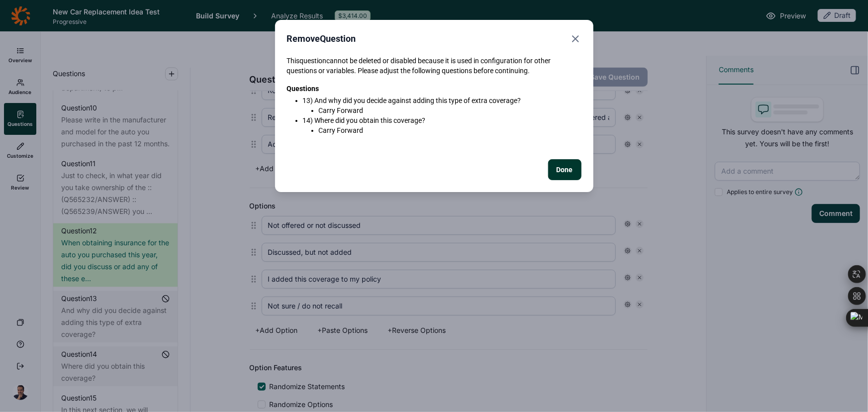
drag, startPoint x: 561, startPoint y: 164, endPoint x: 361, endPoint y: 235, distance: 212.7
click at [561, 165] on button "Done" at bounding box center [564, 169] width 33 height 21
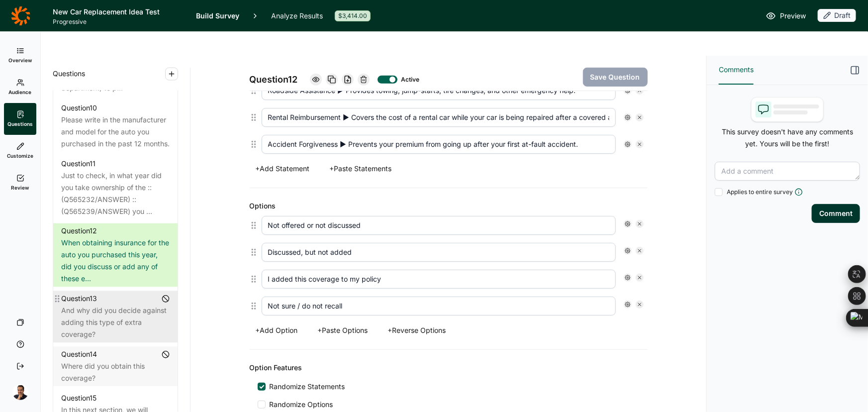
click at [110, 327] on div "And why did you decide against adding this type of extra coverage?" at bounding box center [115, 323] width 109 height 36
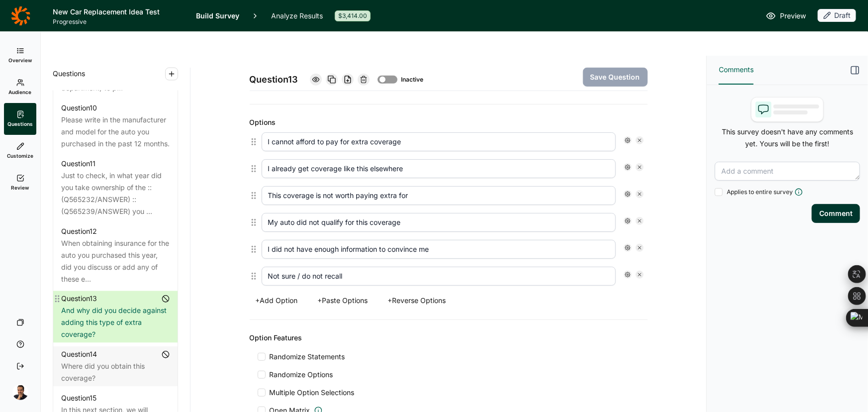
scroll to position [590, 0]
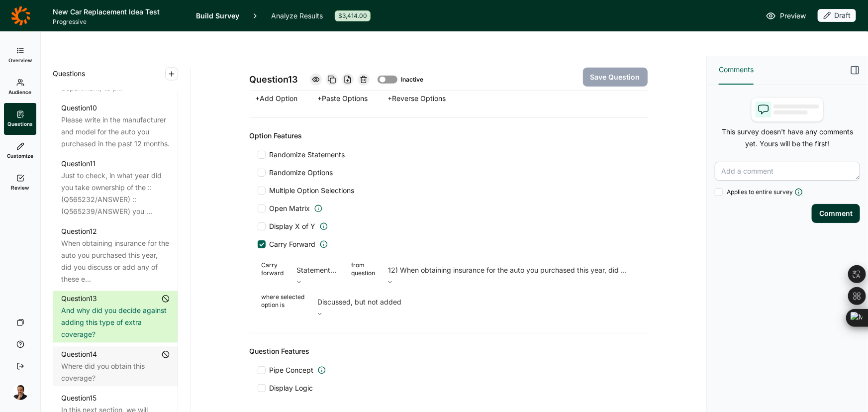
click at [284, 239] on span "Carry Forward" at bounding box center [293, 244] width 46 height 10
click at [258, 244] on input "Carry Forward" at bounding box center [258, 244] width 0 height 0
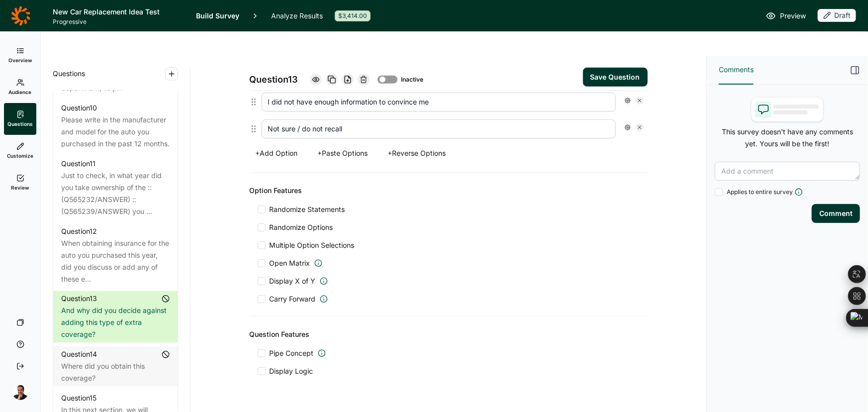
scroll to position [505, 0]
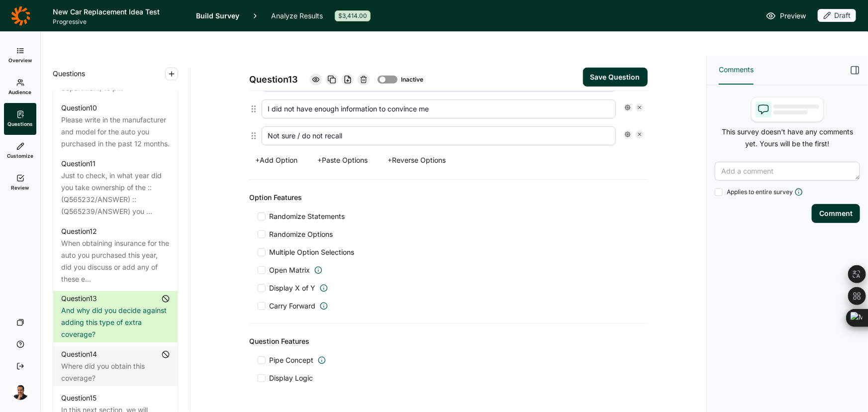
click at [622, 68] on button "Save Question" at bounding box center [615, 77] width 65 height 19
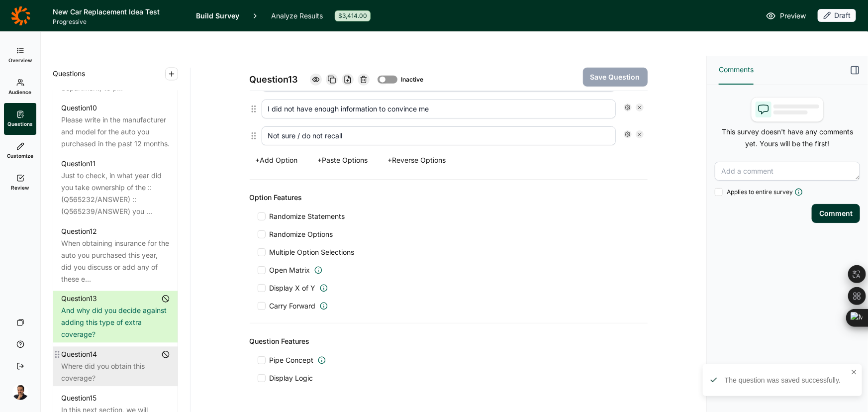
click at [117, 378] on div "Where did you obtain this coverage?" at bounding box center [115, 373] width 109 height 24
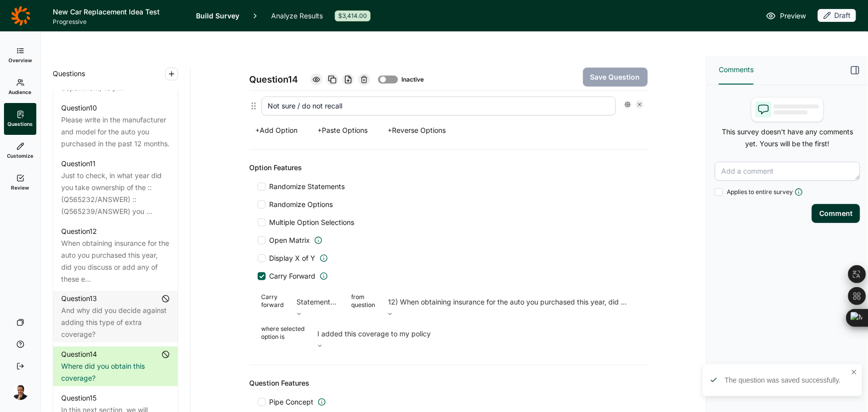
click at [287, 271] on span "Carry Forward" at bounding box center [293, 276] width 46 height 10
click at [258, 276] on input "Carry Forward" at bounding box center [258, 276] width 0 height 0
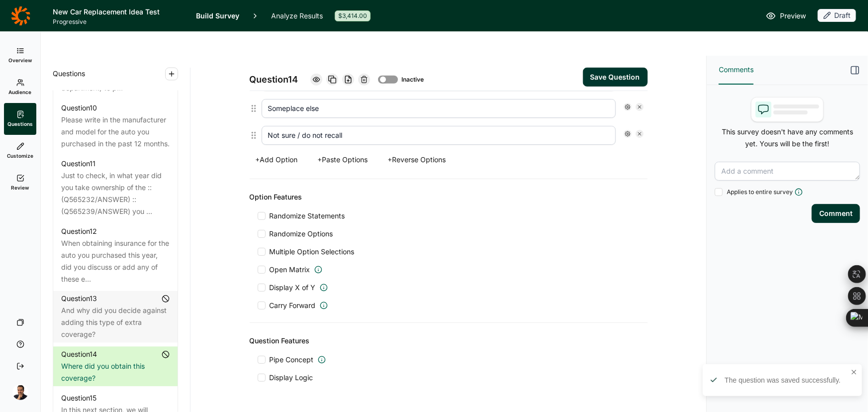
click at [602, 68] on button "Save Question" at bounding box center [615, 77] width 65 height 19
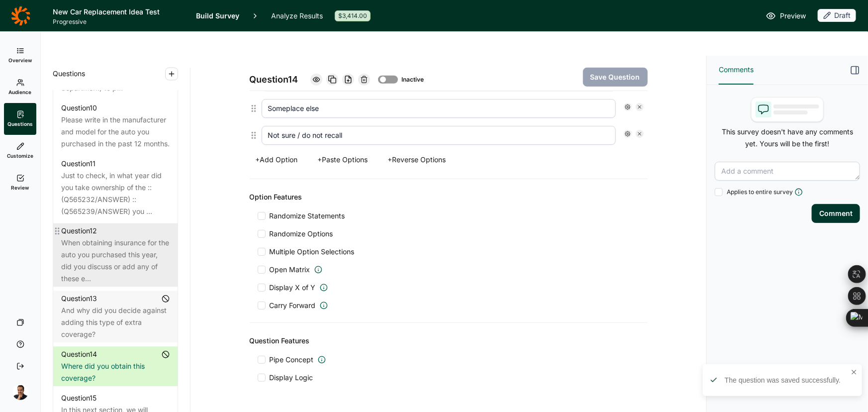
click at [111, 270] on div "When obtaining insurance for the auto you purchased this year, did you discuss …" at bounding box center [115, 261] width 109 height 48
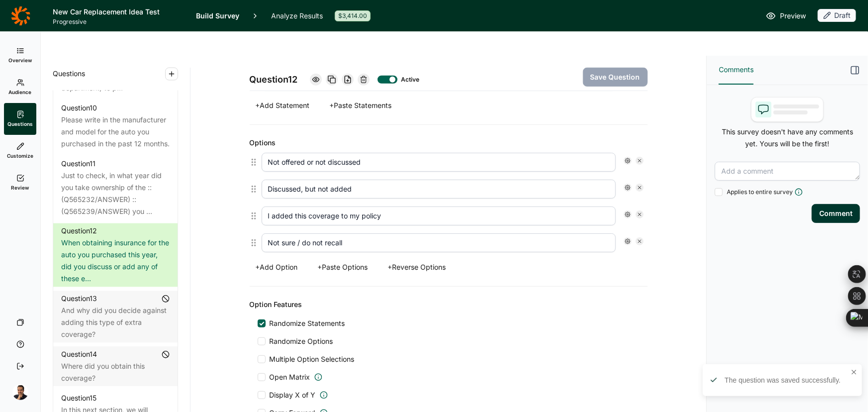
click at [388, 76] on div at bounding box center [388, 80] width 20 height 8
click at [120, 341] on div "And why did you decide against adding this type of extra coverage?" at bounding box center [115, 323] width 109 height 36
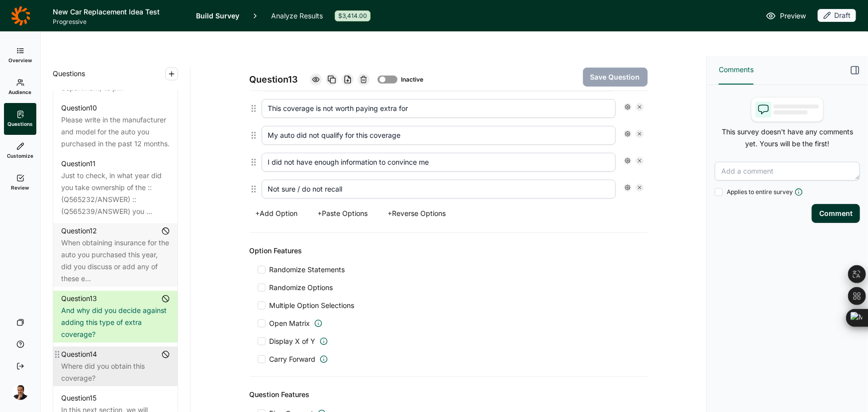
click at [115, 387] on div "Question 14 Where did you obtain this coverage?" at bounding box center [115, 367] width 124 height 40
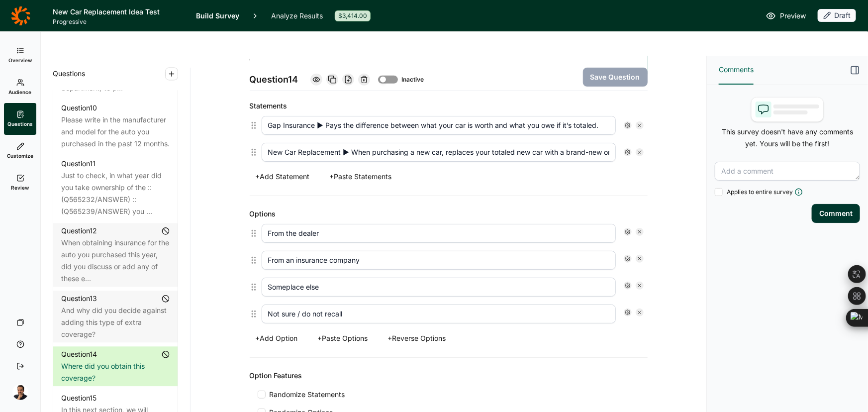
scroll to position [270, 0]
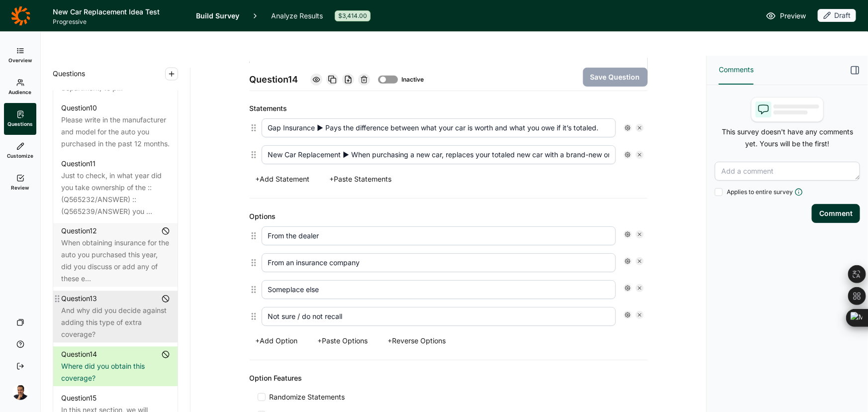
click at [96, 323] on div "And why did you decide against adding this type of extra coverage?" at bounding box center [115, 323] width 109 height 36
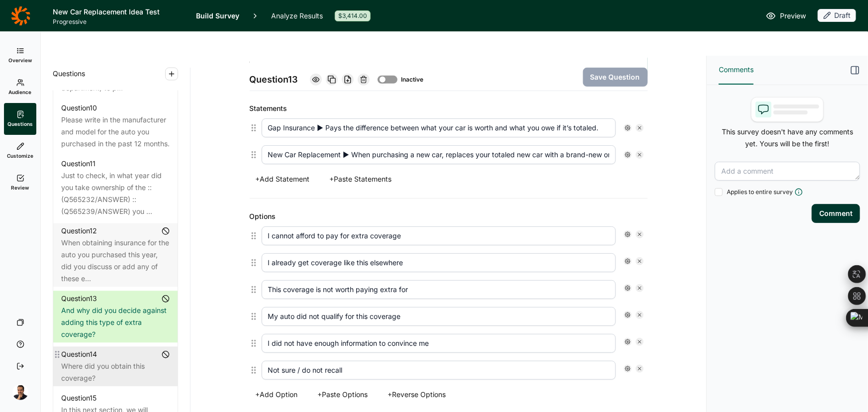
click at [95, 361] on div "Question 14" at bounding box center [79, 355] width 36 height 12
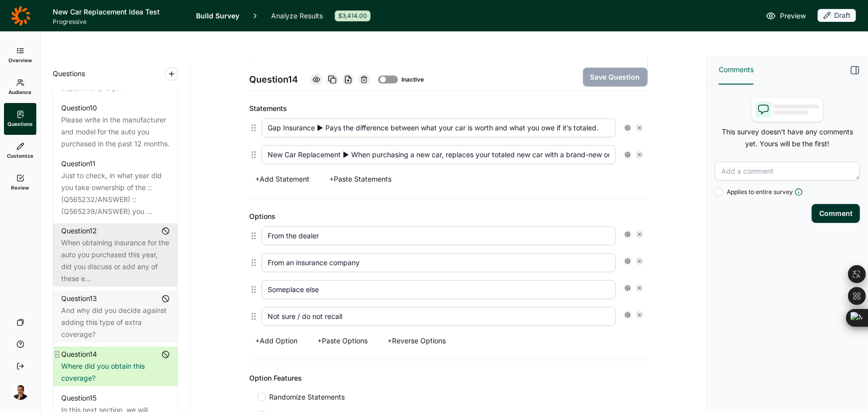
click at [78, 266] on div "When obtaining insurance for the auto you purchased this year, did you discuss …" at bounding box center [115, 261] width 109 height 48
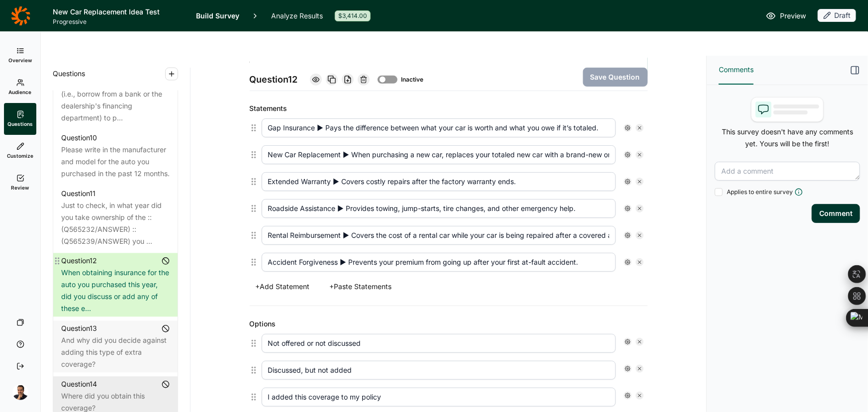
scroll to position [1147, 0]
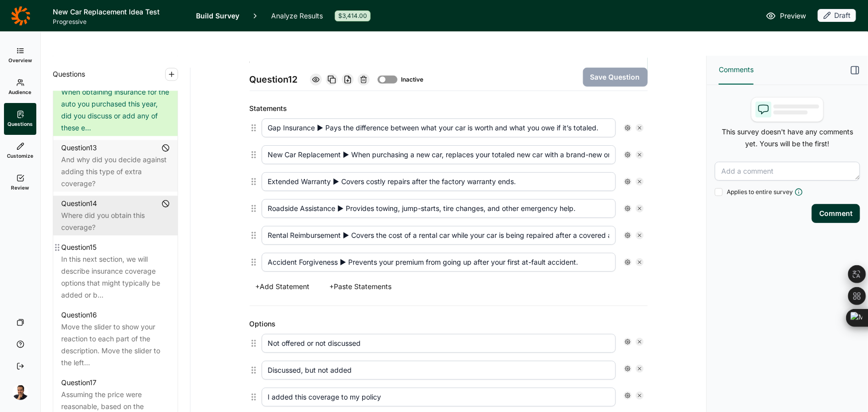
click at [105, 266] on div "In this next section, we will describe insurance coverage options that might ty…" at bounding box center [115, 277] width 109 height 48
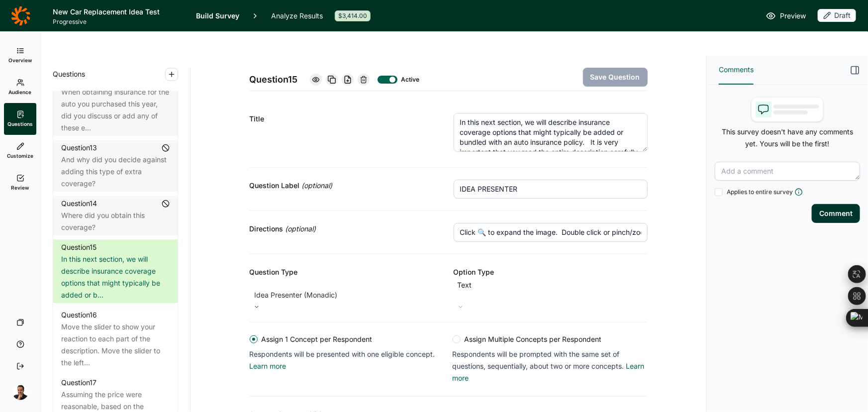
drag, startPoint x: 539, startPoint y: 168, endPoint x: 377, endPoint y: 162, distance: 161.4
click at [377, 168] on div "Question Label (optional) IDEA PRESENTER" at bounding box center [449, 189] width 398 height 43
paste input "NTRO"
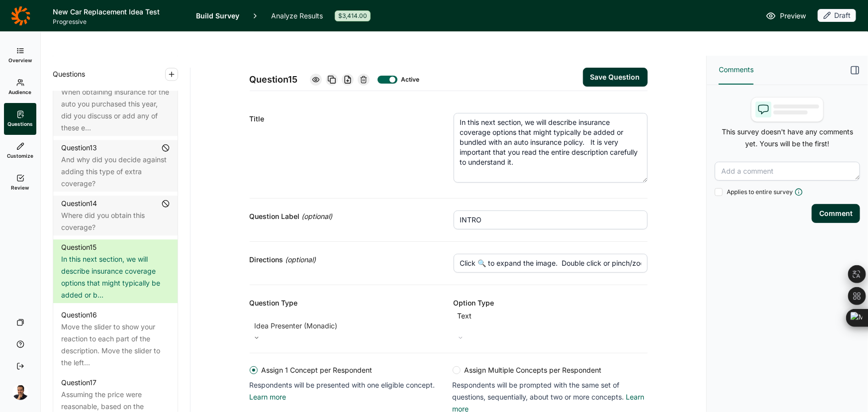
drag, startPoint x: 641, startPoint y: 124, endPoint x: 637, endPoint y: 154, distance: 30.6
click at [637, 154] on textarea "In this next section, we will describe insurance coverage options that might ty…" at bounding box center [551, 148] width 194 height 70
type input "INTRO"
click at [599, 68] on button "Save Question" at bounding box center [615, 77] width 65 height 19
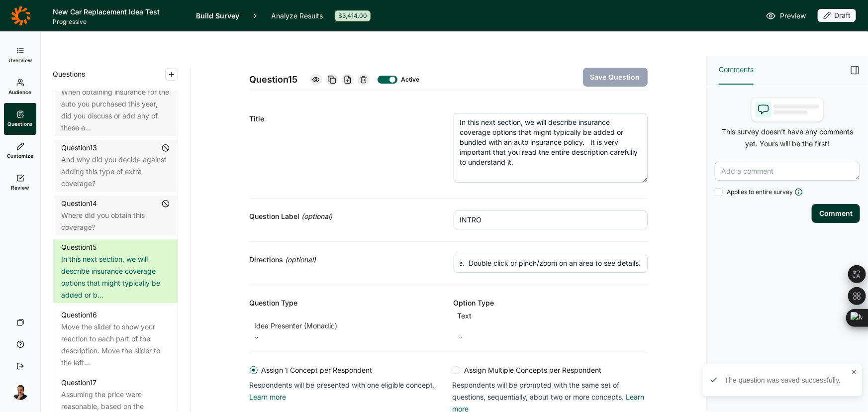
drag, startPoint x: 534, startPoint y: 236, endPoint x: 673, endPoint y: 235, distance: 138.9
click at [673, 235] on div "Question 15 Active Save Question Title In this next section, we will describe i…" at bounding box center [449, 355] width 492 height 599
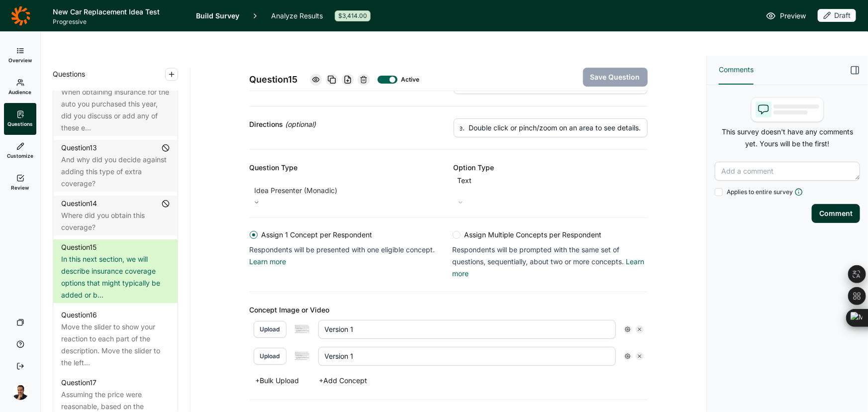
scroll to position [0, 0]
drag, startPoint x: 379, startPoint y: 295, endPoint x: 315, endPoint y: 296, distance: 64.2
click at [319, 320] on input "Version 1" at bounding box center [468, 329] width 298 height 19
paste input "– New/Better Car Insurance Concept"
type input "Version 1 – New/Better Car Insurance Concept"
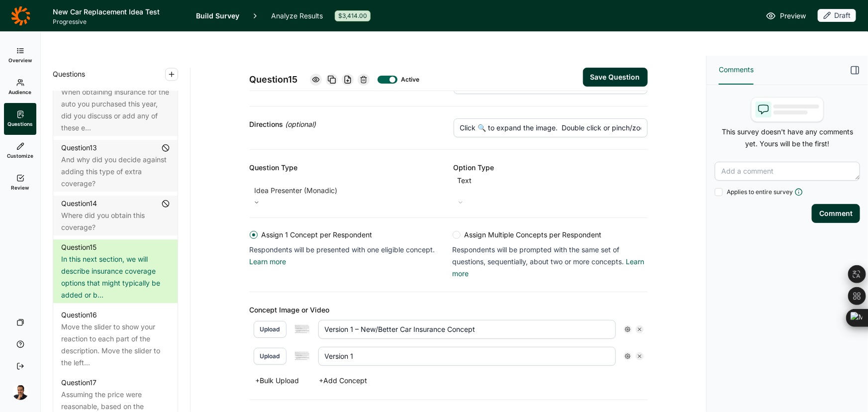
drag, startPoint x: 388, startPoint y: 322, endPoint x: 299, endPoint y: 323, distance: 89.6
click at [299, 347] on div "Upload Version 1" at bounding box center [449, 356] width 390 height 19
paste input "– New/Better Car Insurance Concept"
type input "Version 1 – New/Better Car Insurance Concept"
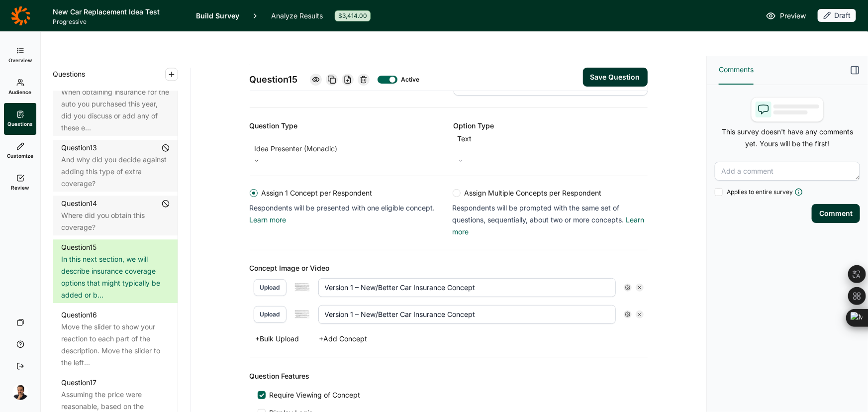
scroll to position [205, 0]
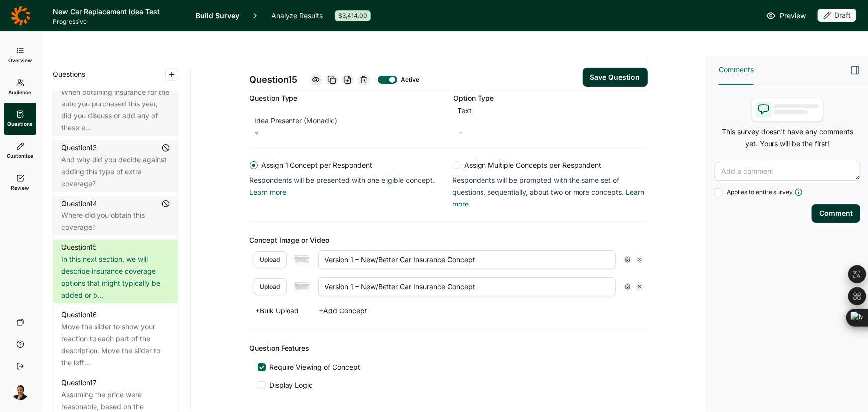
click at [612, 68] on button "Save Question" at bounding box center [615, 77] width 65 height 19
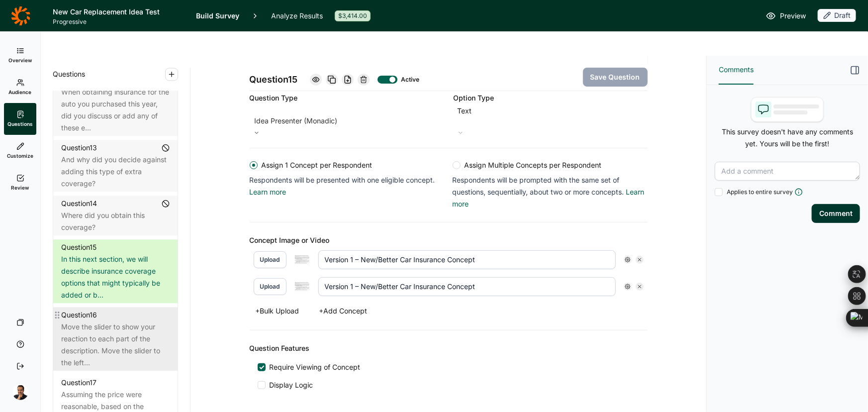
click at [123, 336] on div "Move the slider to show your reaction to each part of the description. Move the…" at bounding box center [115, 345] width 109 height 48
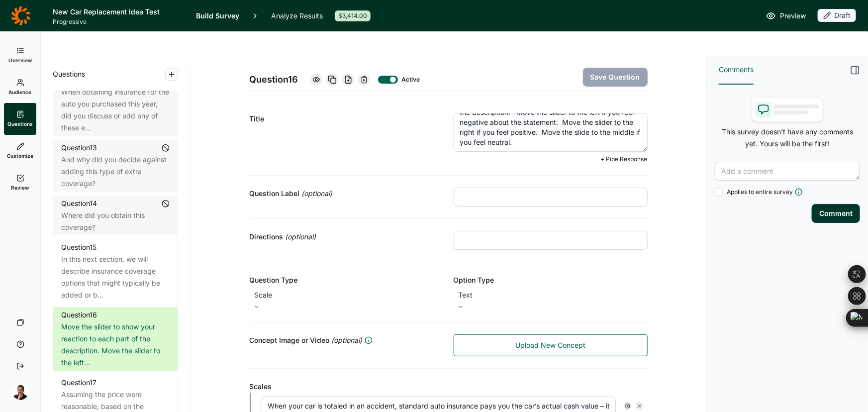
scroll to position [20, 0]
drag, startPoint x: 530, startPoint y: 114, endPoint x: 622, endPoint y: 144, distance: 96.8
click at [622, 144] on div "Title Move the slider to show your reaction to each part of the description. Mo…" at bounding box center [449, 138] width 398 height 75
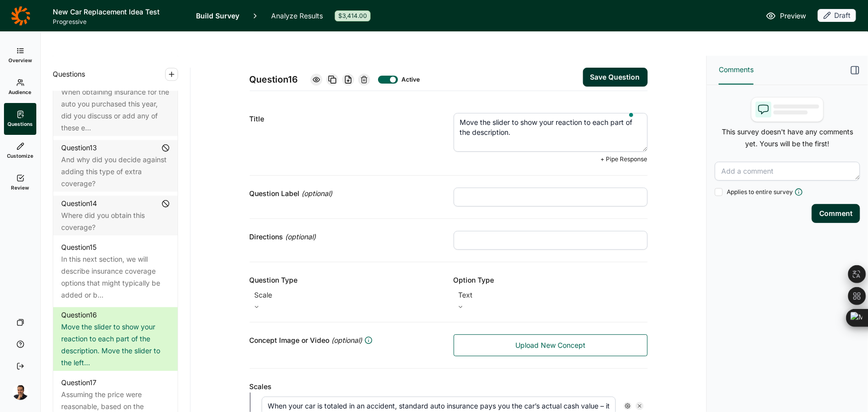
scroll to position [0, 0]
type textarea "Move the slider to show your reaction to each part of the description."
click at [477, 231] on input "text" at bounding box center [551, 240] width 194 height 19
paste input "Move the slider to the left if you feel negative about the statement. Move the …"
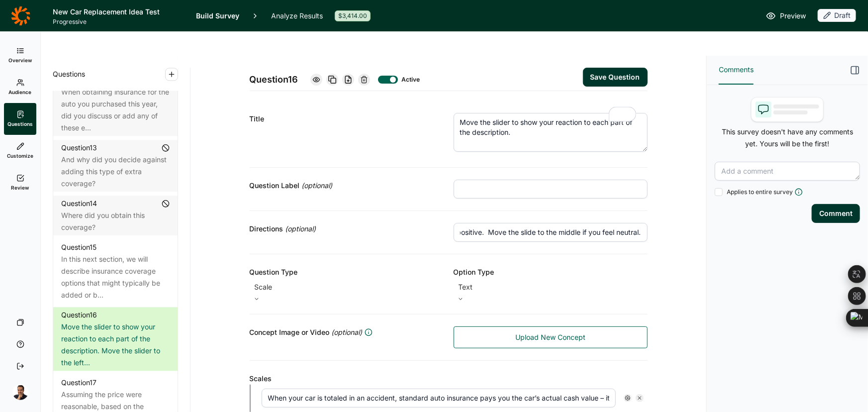
type input "Move the slider to the left if you feel negative about the statement. Move the …"
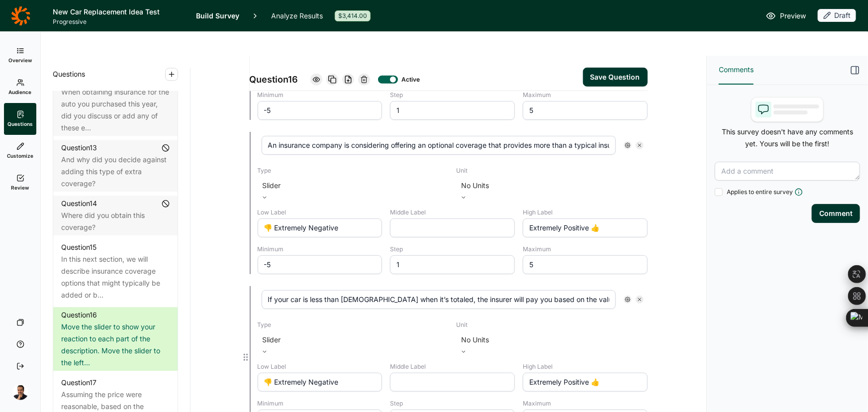
scroll to position [470, 0]
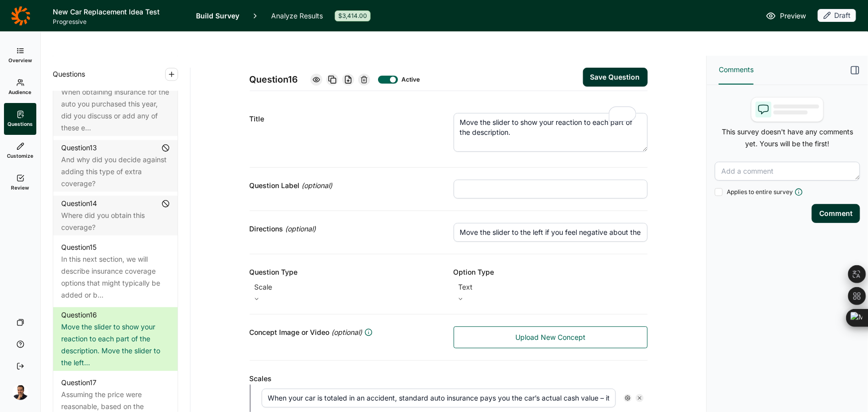
click at [631, 68] on button "Save Question" at bounding box center [615, 77] width 65 height 19
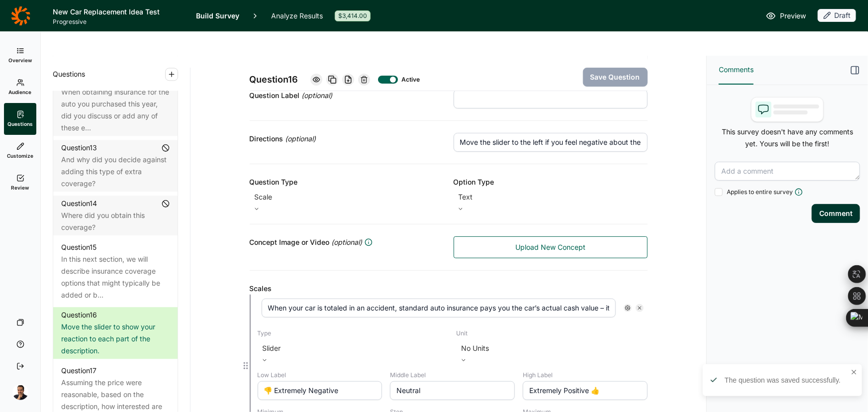
click at [413, 299] on input "When your car is totaled in an accident, standard auto insurance pays you the c…" at bounding box center [439, 308] width 354 height 19
drag, startPoint x: 443, startPoint y: 284, endPoint x: 622, endPoint y: 272, distance: 179.1
click at [622, 299] on div "When your car is totaled in an accident, standard auto insurance pays you the c…" at bounding box center [453, 308] width 382 height 19
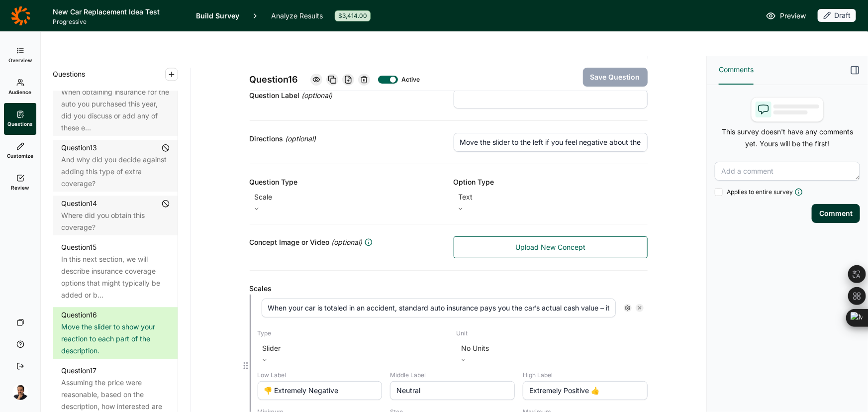
click at [345, 299] on input "When your car is totaled in an accident, standard auto insurance pays you the c…" at bounding box center [439, 308] width 354 height 19
drag, startPoint x: 520, startPoint y: 277, endPoint x: 587, endPoint y: 288, distance: 67.7
click at [594, 299] on input "When your car is totaled in an accident, standard auto insurance pays you the c…" at bounding box center [439, 308] width 354 height 19
click at [530, 299] on input "When your car is totaled in an accident, standard auto insurance pays you the c…" at bounding box center [439, 308] width 354 height 19
drag, startPoint x: 529, startPoint y: 275, endPoint x: 616, endPoint y: 287, distance: 87.9
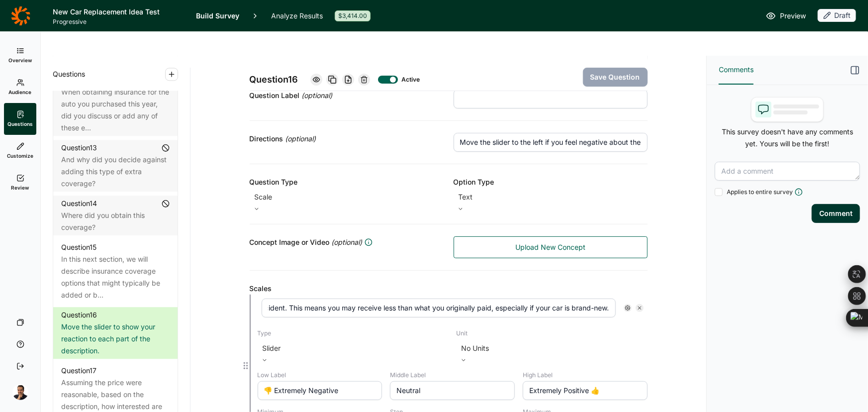
click at [616, 299] on div "When your car is totaled in an accident, standard auto insurance pays you the c…" at bounding box center [453, 308] width 382 height 19
click at [338, 283] on div "Scales" at bounding box center [449, 289] width 398 height 12
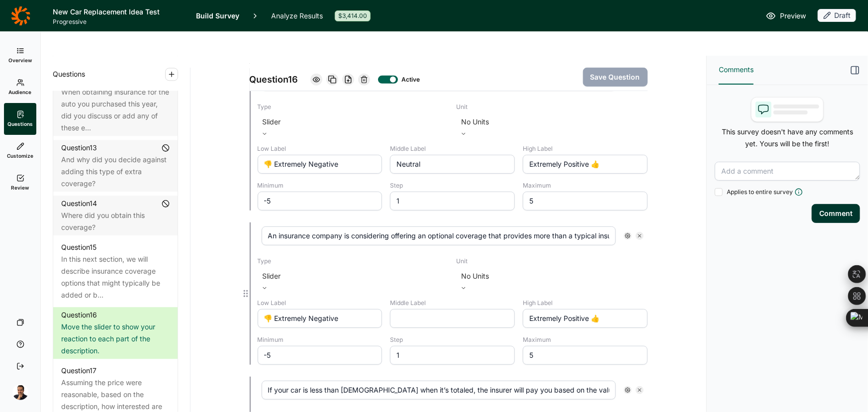
click at [395, 222] on div "An insurance company is considering offering an optional coverage that provides…" at bounding box center [453, 235] width 390 height 27
click at [406, 226] on input "An insurance company is considering offering an optional coverage that provides…" at bounding box center [439, 235] width 354 height 19
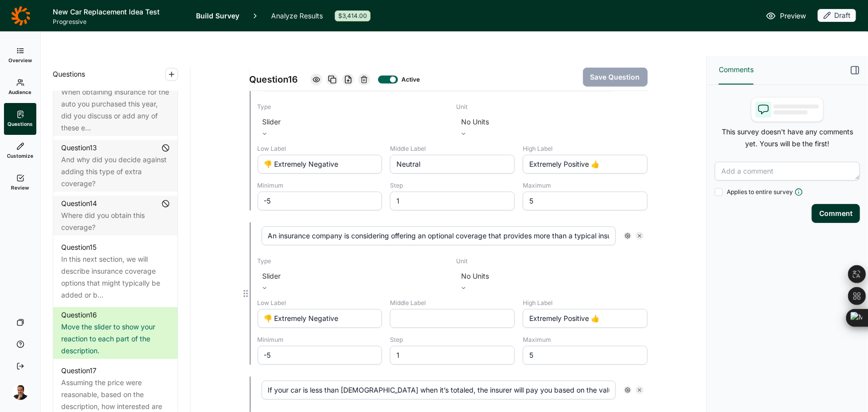
click at [318, 257] on label "Type" at bounding box center [353, 261] width 191 height 8
click at [294, 381] on input "If your car is less than 3 years old when it’s totaled, the insurer will pay yo…" at bounding box center [439, 390] width 354 height 19
paste input "text"
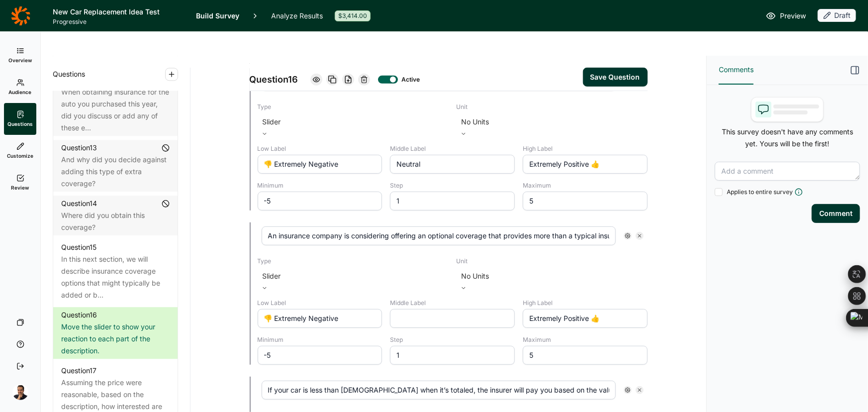
scroll to position [0, 855]
click at [345, 381] on input "If your car is less than 3 years old when it’s totaled, the insurer will pay yo…" at bounding box center [439, 390] width 354 height 19
paste input "text"
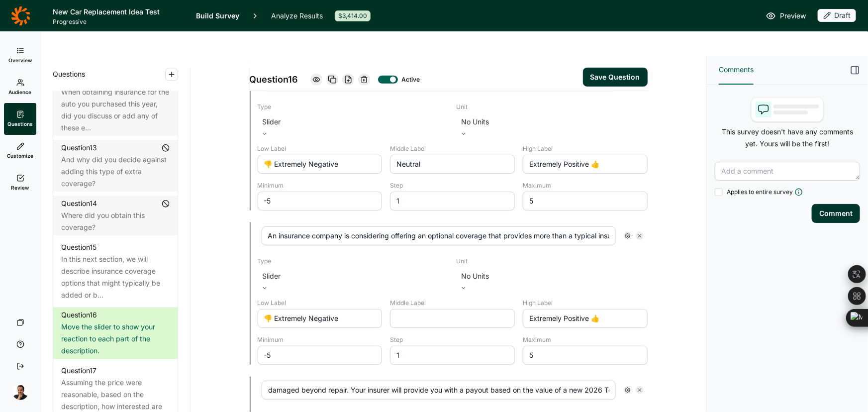
type input "If your car is less than 3 years old when it’s totaled, the insurer will pay yo…"
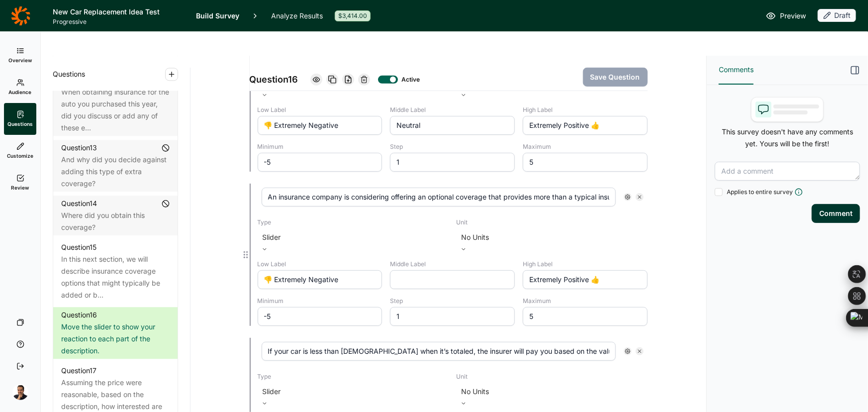
scroll to position [362, 0]
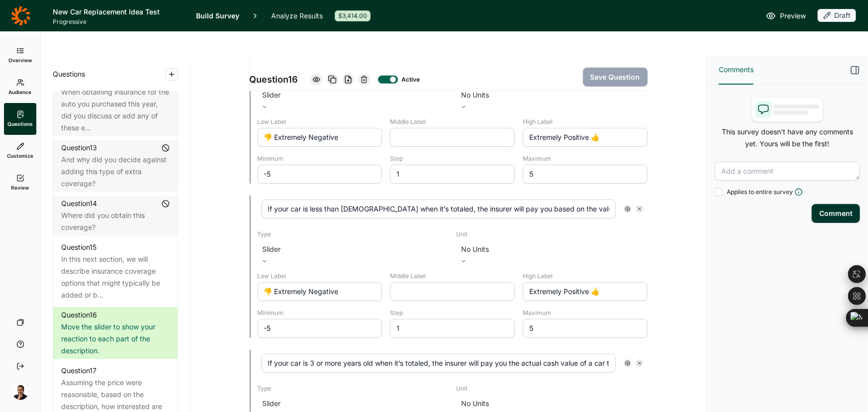
click at [299, 354] on input "If your car is 3 or more years old when it’s totaled, the insurer will pay you …" at bounding box center [439, 363] width 354 height 19
paste input "text"
type input "If your car is 3 or more years old when it’s totaled, the insurer will pay you …"
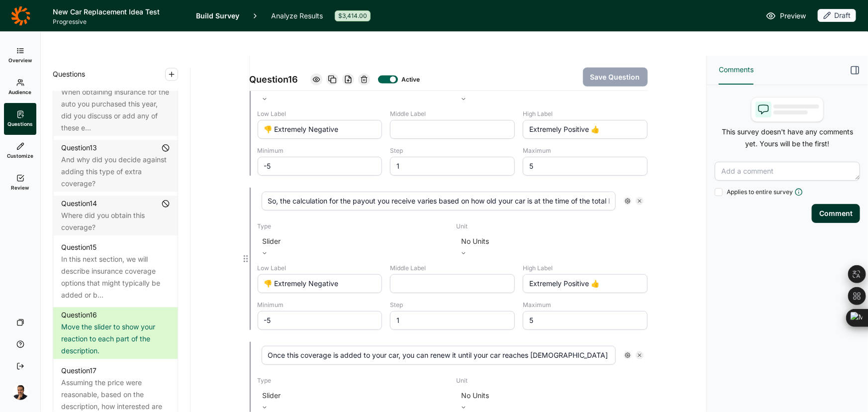
click at [392, 192] on input "So, the calculation for the payout you receive varies based on how old your car…" at bounding box center [439, 201] width 354 height 19
paste input "text"
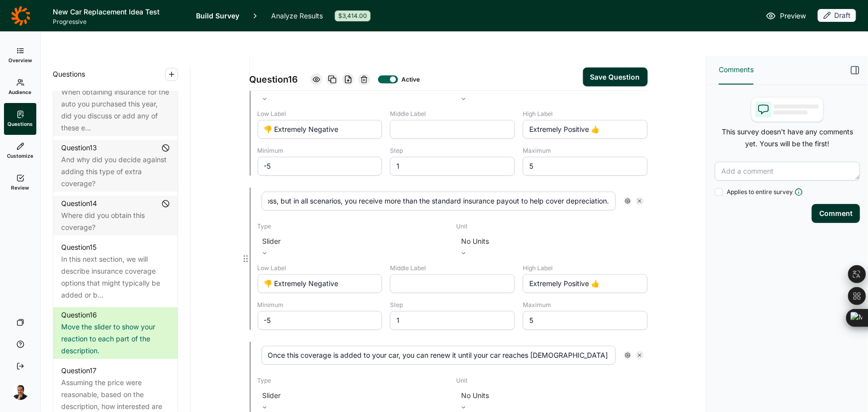
type input "So, the calculation for the payout you receive varies based on how old your car…"
click at [404, 346] on input "Once this coverage is added to your car, you can renew it until your car reache…" at bounding box center [439, 355] width 354 height 19
paste input "text"
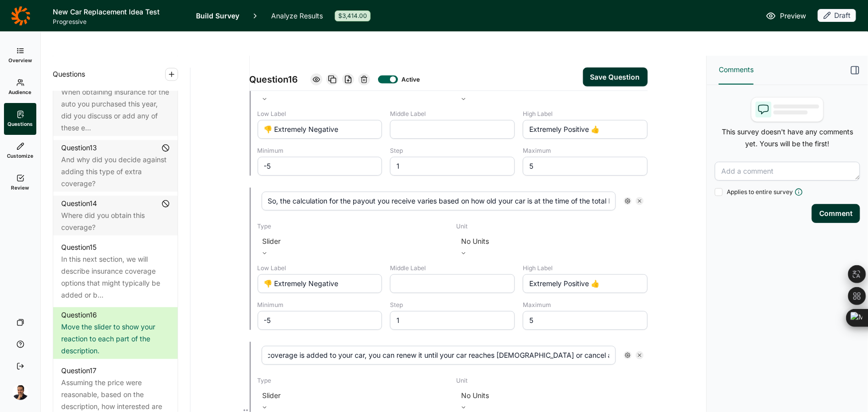
type input "Once this coverage is added to your car, you can renew it until your car reache…"
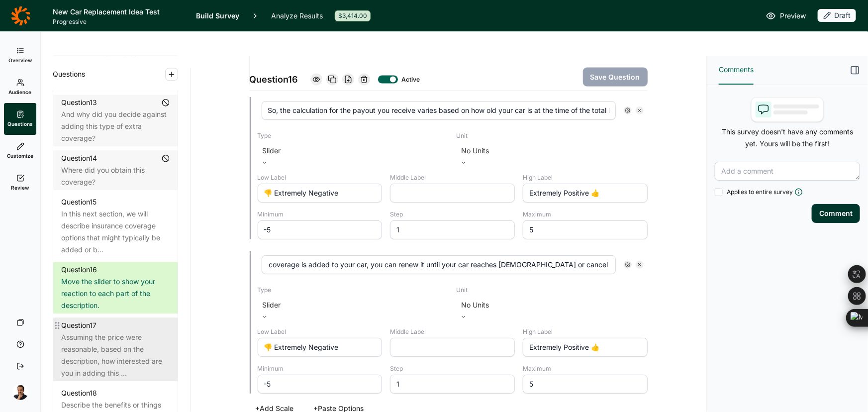
scroll to position [0, 0]
click at [106, 359] on div "Assuming the price were reasonable, based on the description, how interested ar…" at bounding box center [115, 355] width 109 height 48
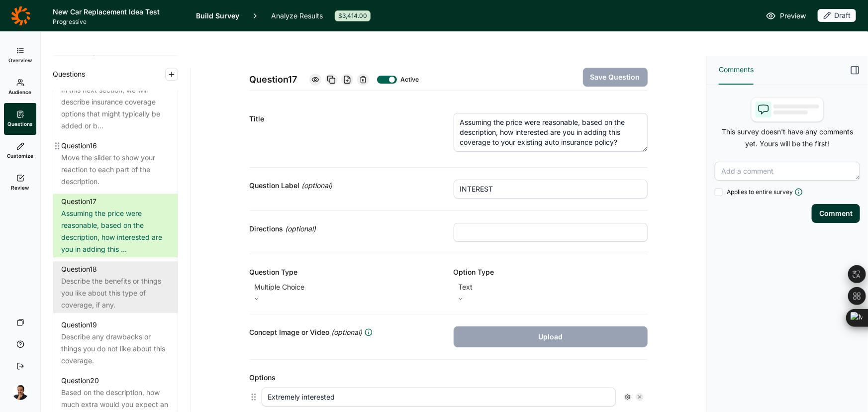
scroll to position [1328, 0]
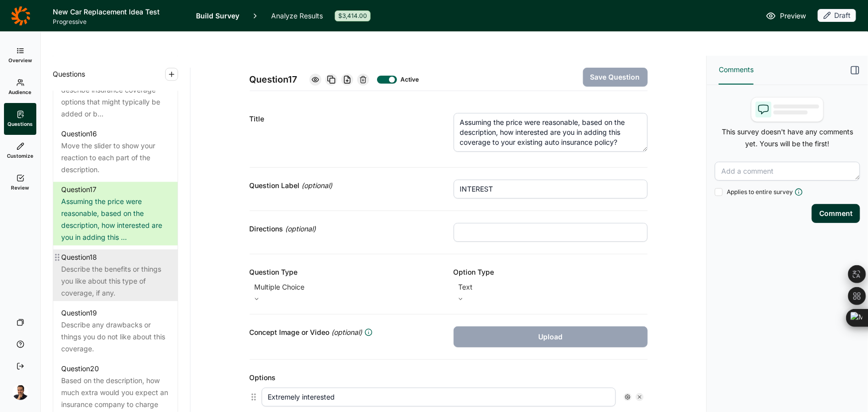
click at [108, 299] on div "Describe the benefits or things you like about this type of coverage, if any." at bounding box center [115, 281] width 109 height 36
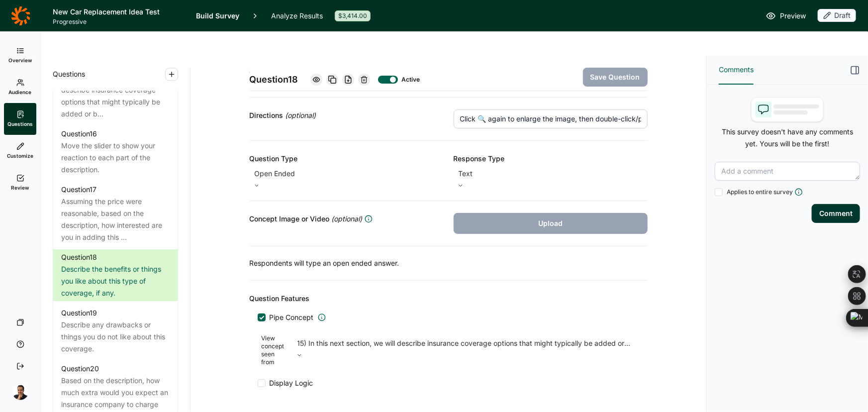
scroll to position [119, 0]
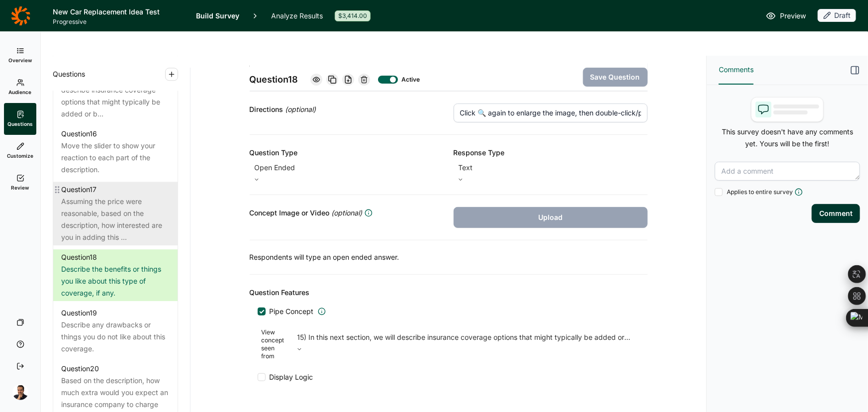
click at [136, 238] on div "Assuming the price were reasonable, based on the description, how interested ar…" at bounding box center [115, 220] width 109 height 48
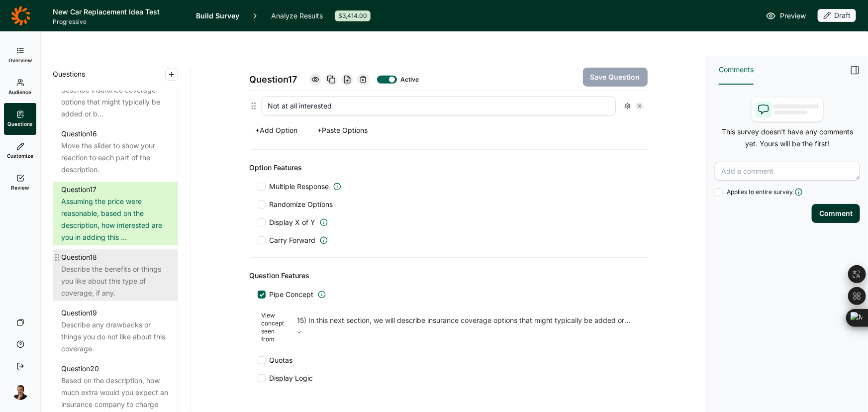
click at [138, 283] on div "Describe the benefits or things you like about this type of coverage, if any." at bounding box center [115, 281] width 109 height 36
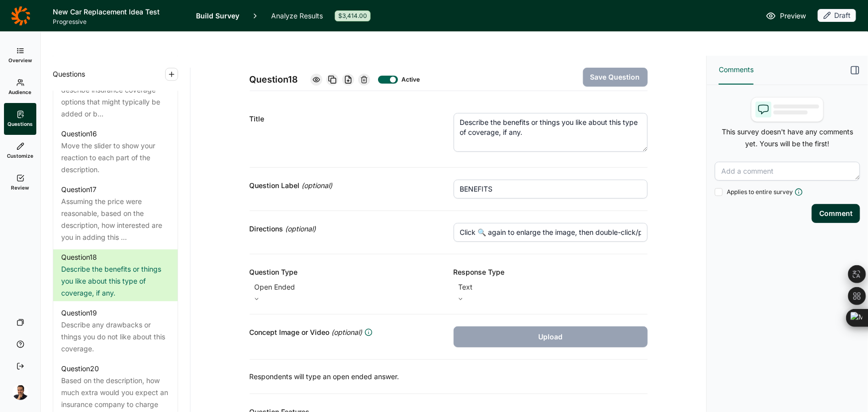
click at [553, 220] on div "Directions (optional) Click 🔍 again to enlarge the image, then double-click/pin…" at bounding box center [449, 232] width 398 height 43
drag, startPoint x: 553, startPoint y: 215, endPoint x: 677, endPoint y: 214, distance: 123.4
click at [677, 214] on div "Question 18 Active Save Question Title Describe the benefits or things you like…" at bounding box center [449, 309] width 492 height 506
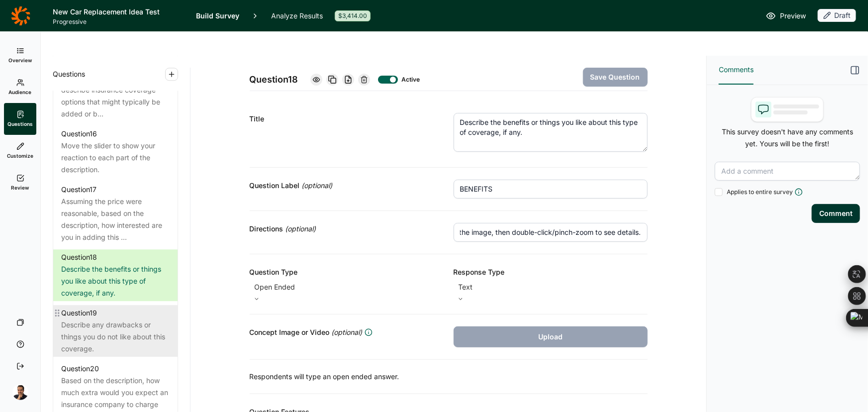
scroll to position [0, 0]
click at [145, 340] on div "Describe any drawbacks or things you do not like about this coverage." at bounding box center [115, 337] width 109 height 36
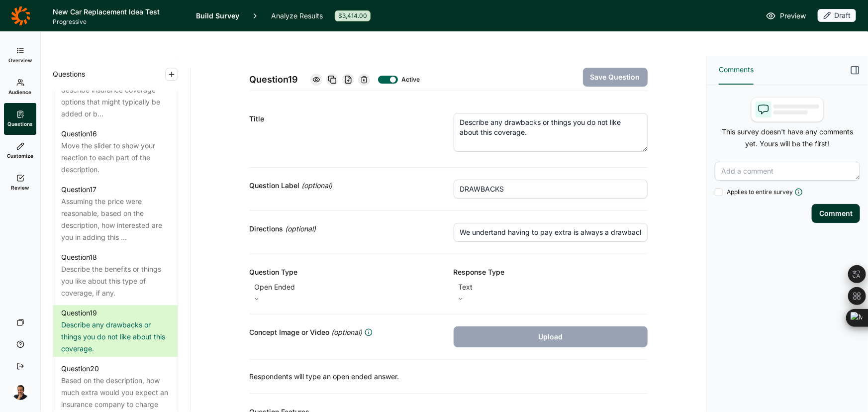
scroll to position [0, 260]
drag, startPoint x: 509, startPoint y: 205, endPoint x: 688, endPoint y: 204, distance: 179.2
click at [688, 204] on div "Question 19 Active Save Question Title Describe any drawbacks or things you do …" at bounding box center [449, 246] width 516 height 380
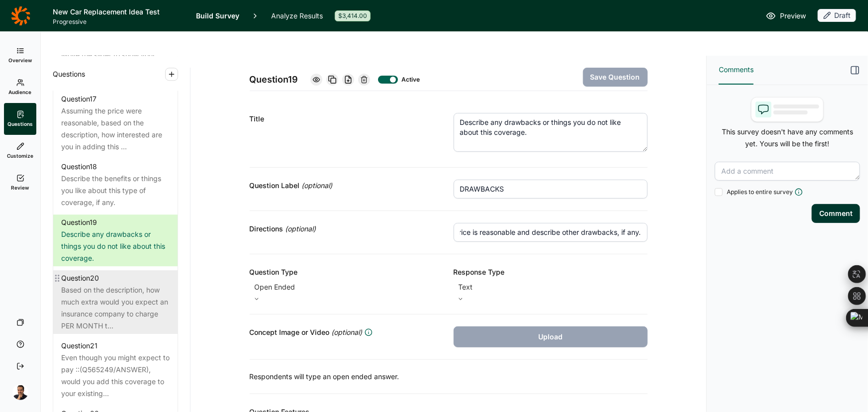
scroll to position [0, 0]
click at [142, 309] on div "Based on the description, how much extra would you expect an insurance company …" at bounding box center [115, 308] width 109 height 48
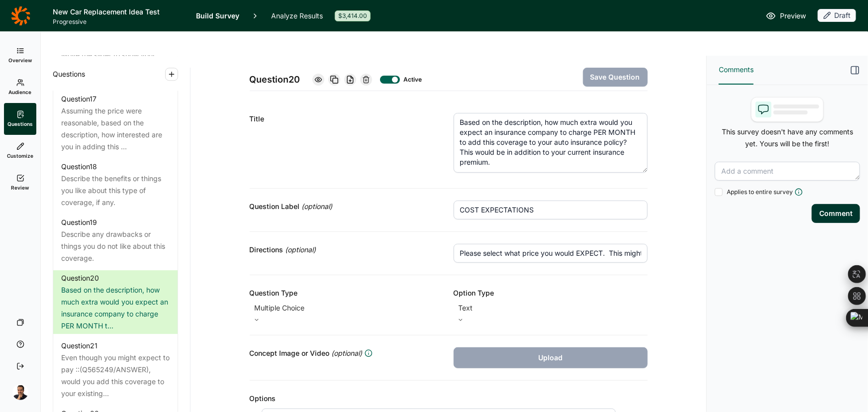
drag, startPoint x: 640, startPoint y: 126, endPoint x: 635, endPoint y: 147, distance: 21.9
click at [635, 147] on textarea "Based on the description, how much extra would you expect an insurance company …" at bounding box center [551, 143] width 194 height 60
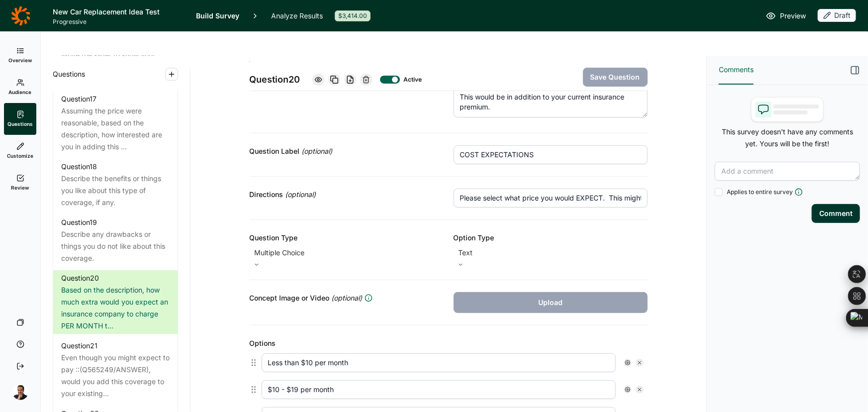
scroll to position [90, 0]
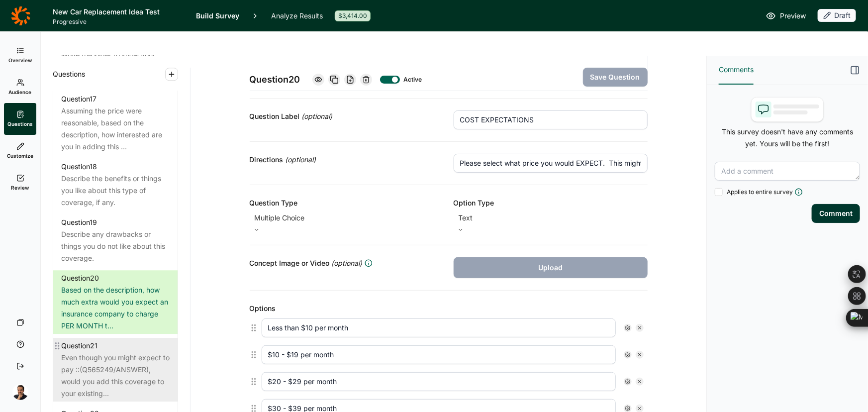
click at [144, 369] on div "Even though you might expect to pay ::(Q565249/ANSWER), would you add this cove…" at bounding box center [115, 376] width 109 height 48
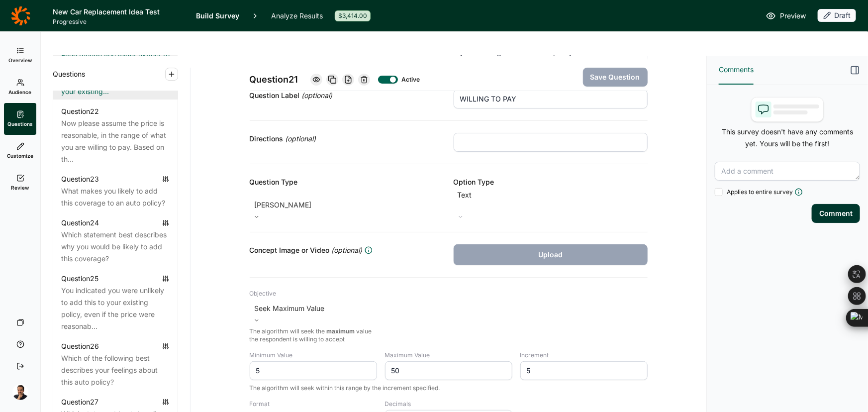
scroll to position [1735, 0]
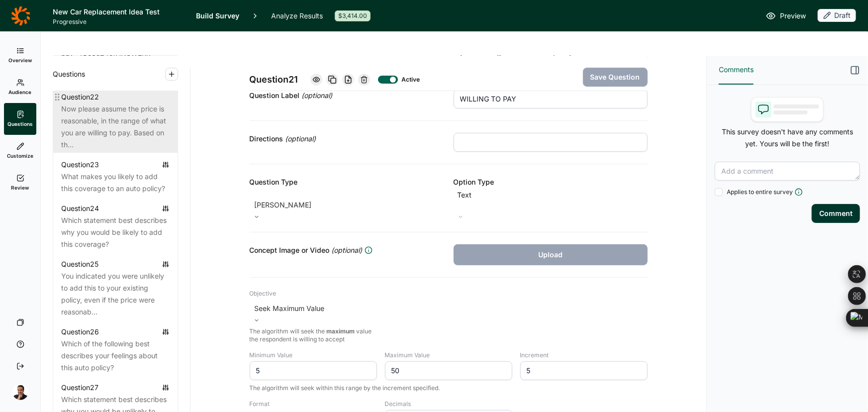
click at [130, 122] on div "Now please assume the price is reasonable, in the range of what you are willing…" at bounding box center [115, 127] width 109 height 48
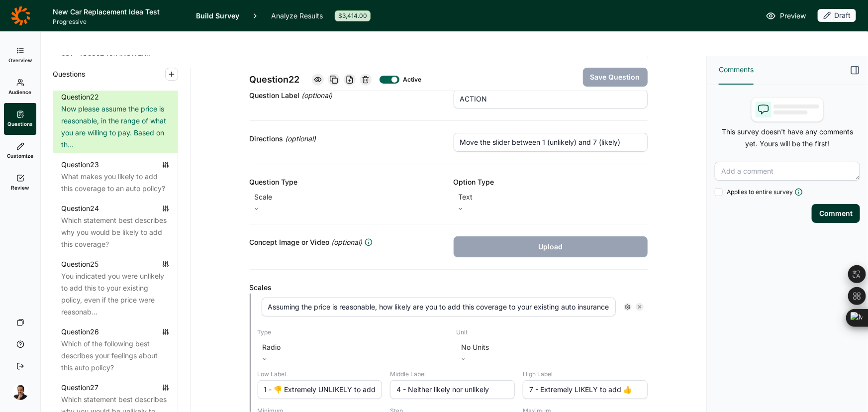
scroll to position [0, 156]
drag, startPoint x: 544, startPoint y: 280, endPoint x: 705, endPoint y: 274, distance: 161.3
click at [705, 274] on div "Question 22 Active Save Question Title Now please assume the price is reasonabl…" at bounding box center [449, 246] width 516 height 380
click at [306, 298] on input "Assuming the price is reasonable, how likely are you to add this coverage to yo…" at bounding box center [439, 307] width 354 height 19
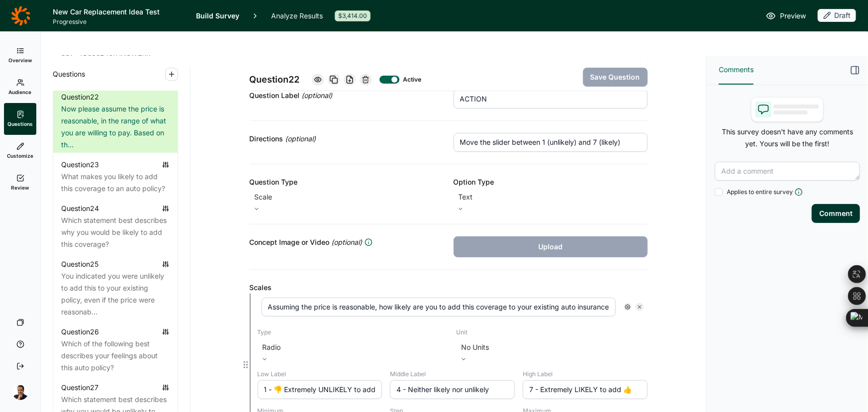
click at [306, 298] on input "Assuming the price is reasonable, how likely are you to add this coverage to yo…" at bounding box center [439, 307] width 354 height 19
paste input "the existing auto insurance policy for the vehicle you purchased in the past 12…"
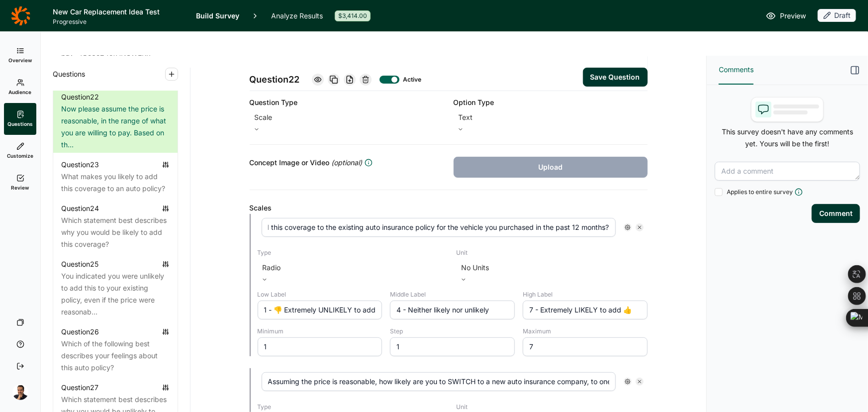
scroll to position [181, 0]
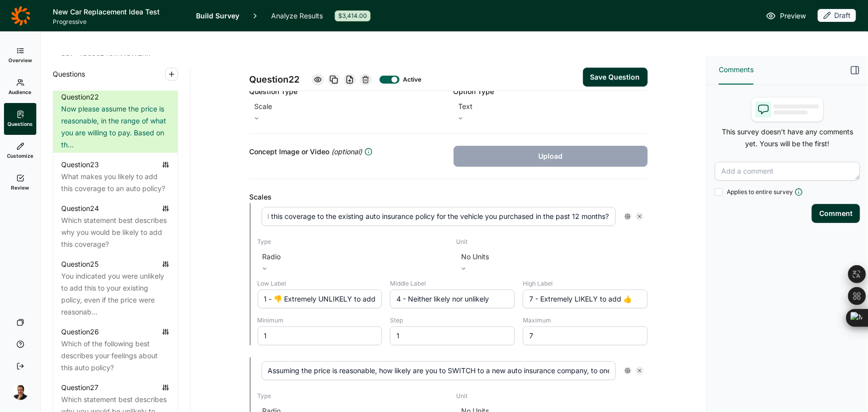
type input "Assuming the price is reasonable, how likely are you to add this coverage to th…"
click at [601, 68] on button "Save Question" at bounding box center [615, 77] width 65 height 19
click at [438, 361] on input "Assuming the price is reasonable, how likely are you to SWITCH to a new auto in…" at bounding box center [439, 370] width 354 height 19
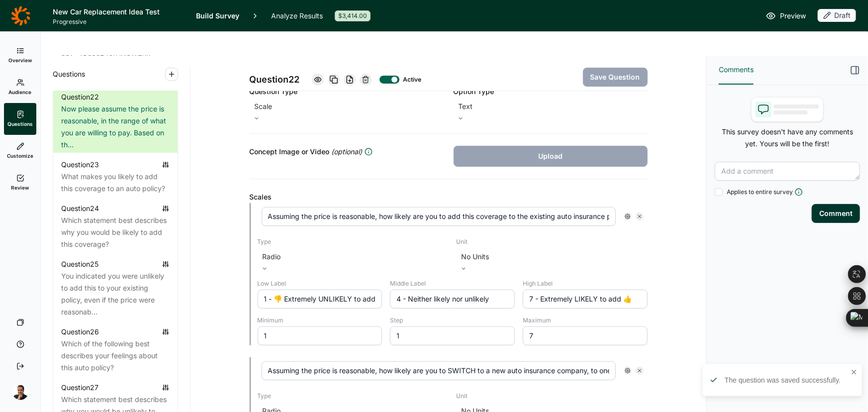
click at [438, 361] on input "Assuming the price is reasonable, how likely are you to SWITCH to a new auto in…" at bounding box center [439, 370] width 354 height 19
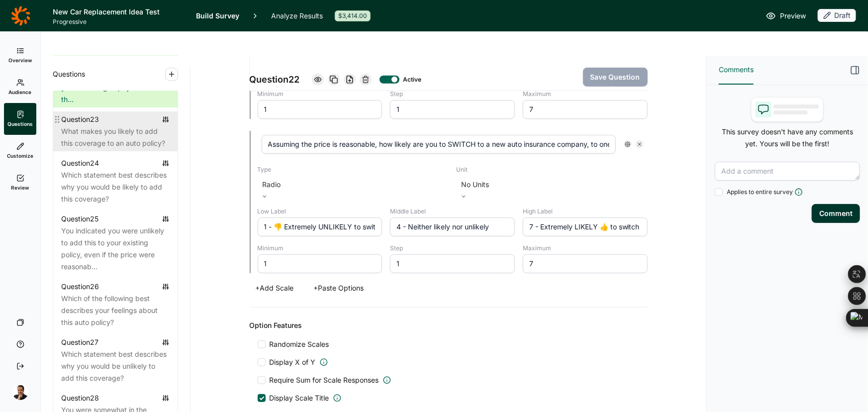
click at [102, 149] on div "What makes you likely to add this coverage to an auto policy?" at bounding box center [115, 137] width 109 height 24
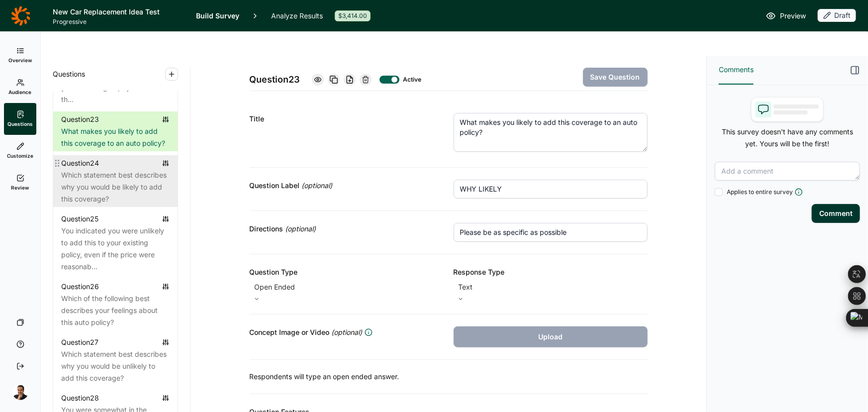
click at [90, 203] on div "Which statement best describes why you would be likely to add this coverage?" at bounding box center [115, 187] width 109 height 36
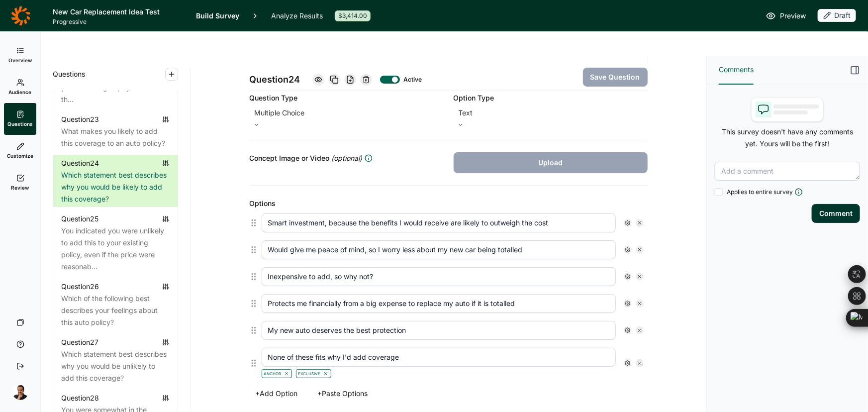
scroll to position [181, 0]
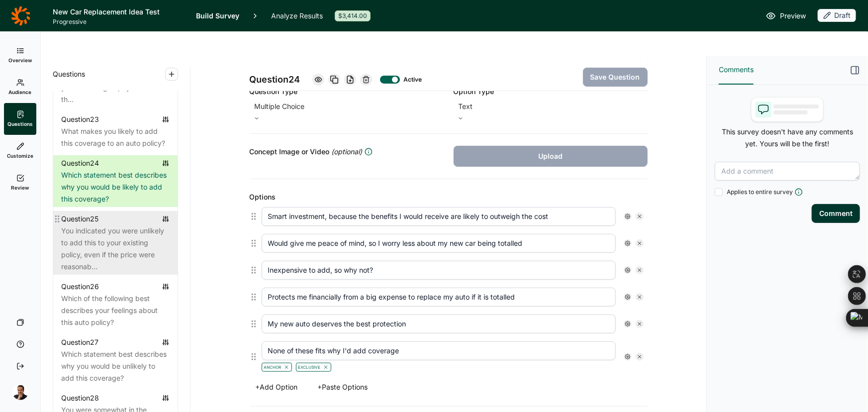
click at [105, 261] on div "You indicated you were unlikely to add this to your existing policy, even if th…" at bounding box center [115, 249] width 109 height 48
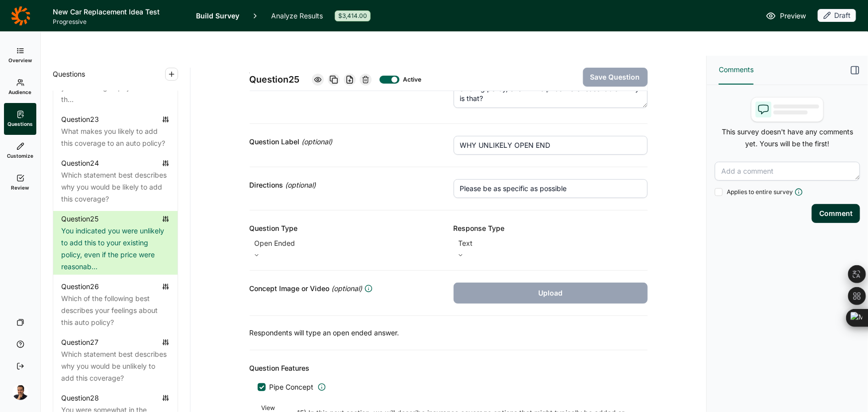
scroll to position [45, 0]
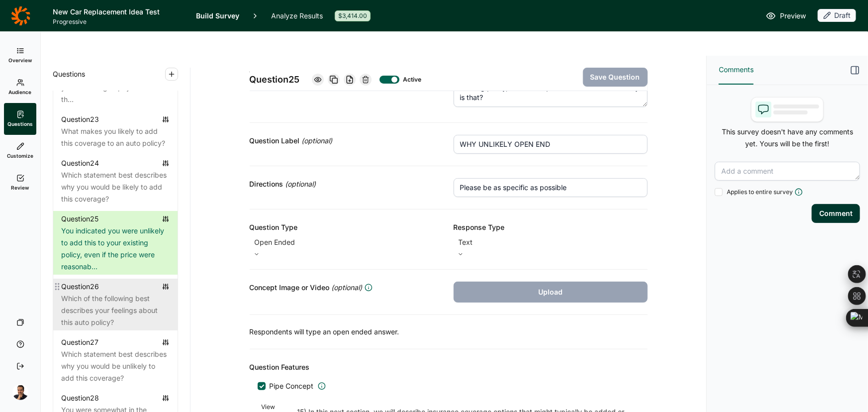
click at [131, 324] on div "Which of the following best describes your feelings about this auto policy?" at bounding box center [115, 311] width 109 height 36
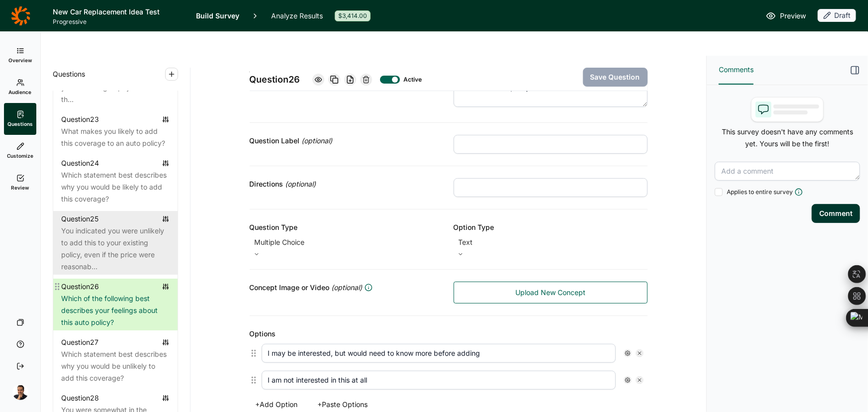
scroll to position [1781, 0]
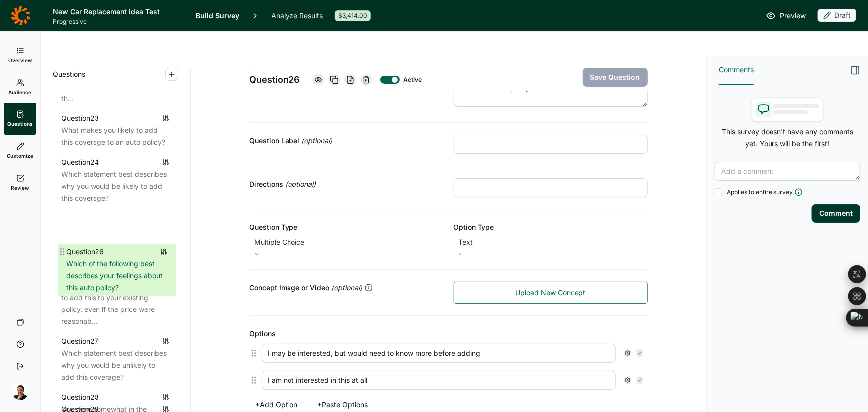
drag, startPoint x: 57, startPoint y: 314, endPoint x: 62, endPoint y: 253, distance: 60.9
click at [62, 253] on div "Question 1 In which state do you live? Question 2 Do you currently own or lease…" at bounding box center [115, 188] width 124 height 2775
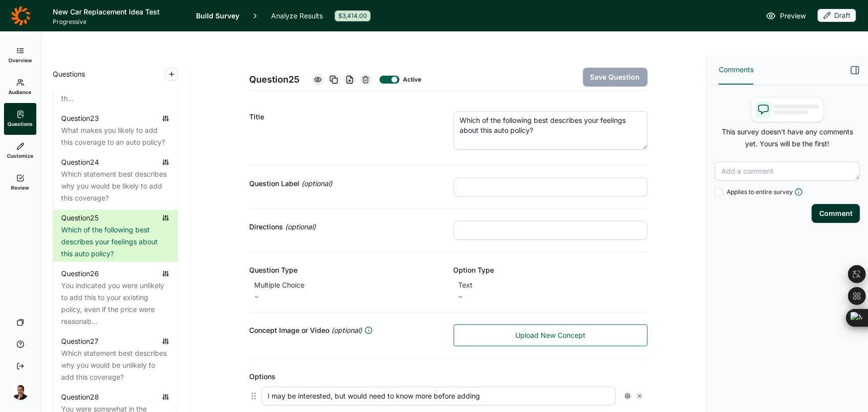
scroll to position [0, 0]
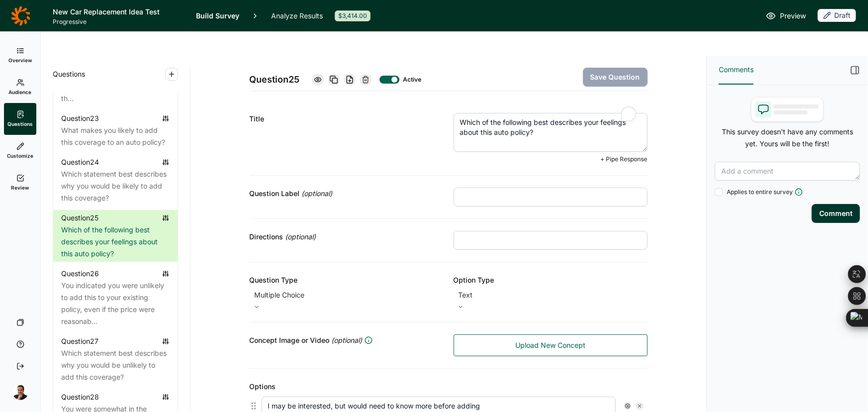
drag, startPoint x: 542, startPoint y: 109, endPoint x: 405, endPoint y: 89, distance: 137.8
click at [405, 101] on div "Title Which of the following best describes your feelings about this auto polic…" at bounding box center [449, 138] width 398 height 75
paste textarea "You indicated you were unlikely to add this to your existing policy, even if th…"
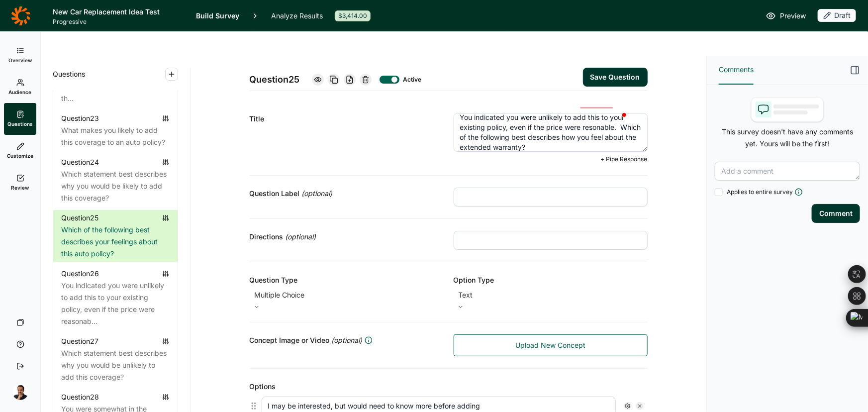
scroll to position [5, 0]
click at [605, 113] on textarea "You indicated you were unlikely to add this to your existing policy, even if th…" at bounding box center [551, 132] width 194 height 39
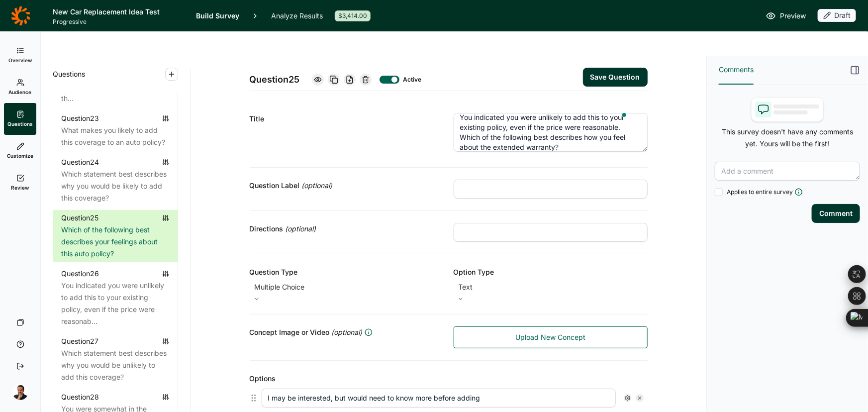
type textarea "You indicated you were unlikely to add this to your existing policy, even if th…"
click at [602, 68] on button "Save Question" at bounding box center [615, 77] width 65 height 19
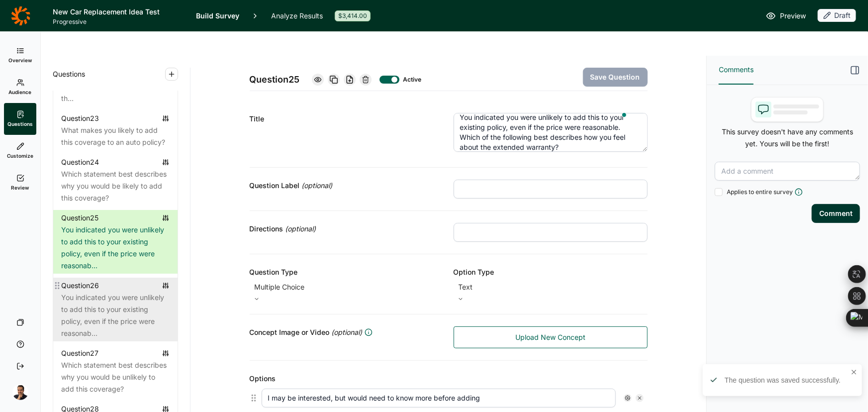
click at [93, 316] on div "You indicated you were unlikely to add this to your existing policy, even if th…" at bounding box center [115, 316] width 109 height 48
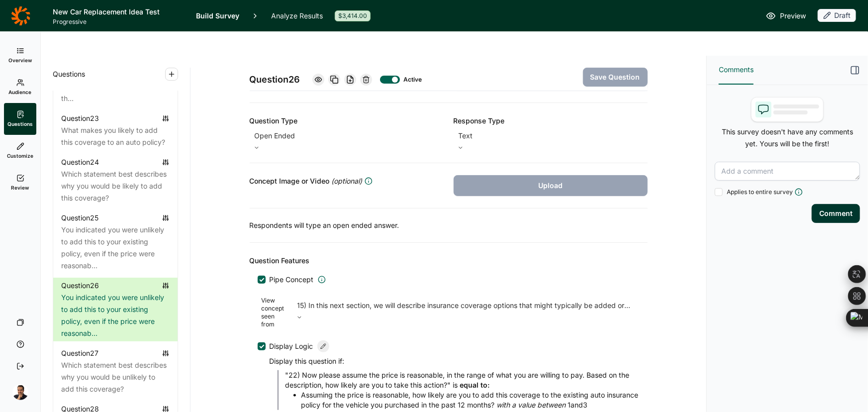
scroll to position [179, 0]
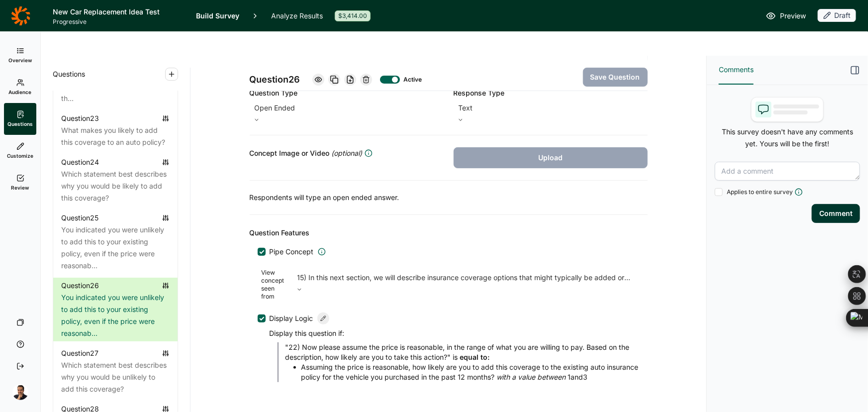
click at [259, 316] on div at bounding box center [261, 318] width 5 height 5
click at [258, 319] on input "Display Logic" at bounding box center [258, 319] width 0 height 0
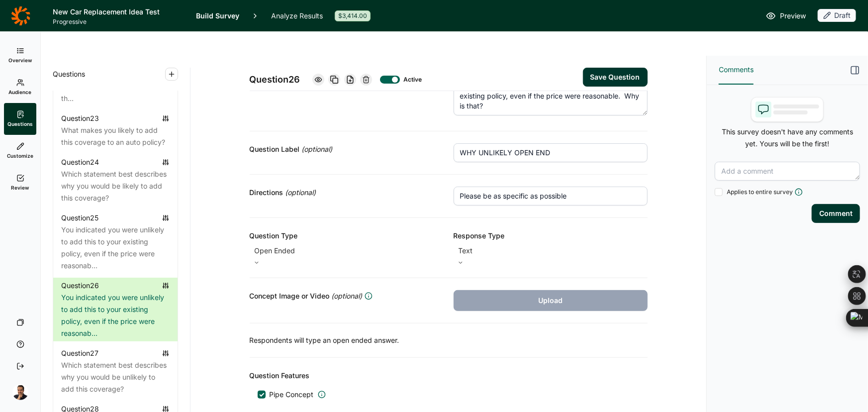
scroll to position [0, 0]
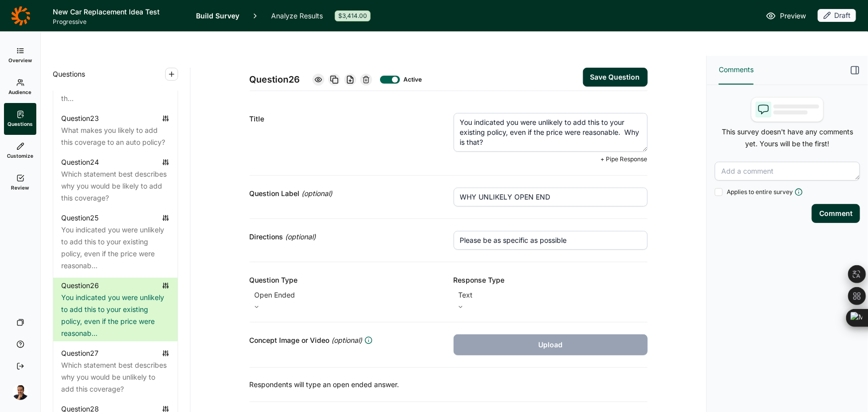
drag, startPoint x: 493, startPoint y: 116, endPoint x: 418, endPoint y: 88, distance: 80.0
click at [418, 101] on div "Title You indicated you were unlikely to add this to your existing policy, even…" at bounding box center [449, 138] width 398 height 75
paste textarea "What more would you need to know before signing up"
type textarea "What more would you need to know before signing up?"
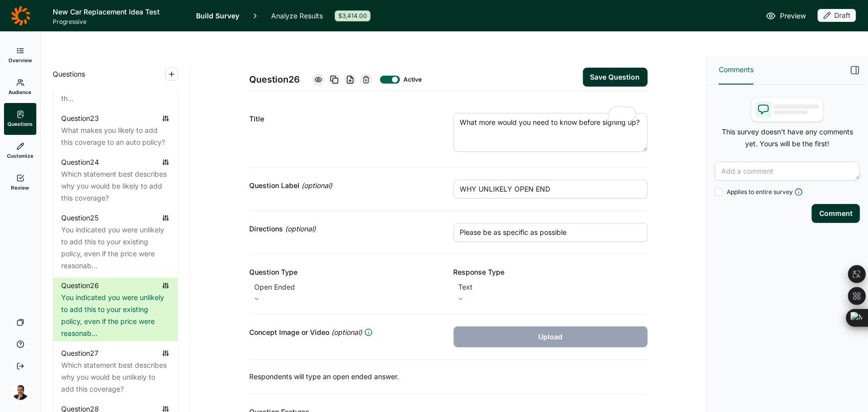
drag, startPoint x: 574, startPoint y: 166, endPoint x: 447, endPoint y: 166, distance: 126.4
click at [447, 168] on div "Question Label (optional) WHY UNLIKELY OPEN END" at bounding box center [449, 189] width 398 height 43
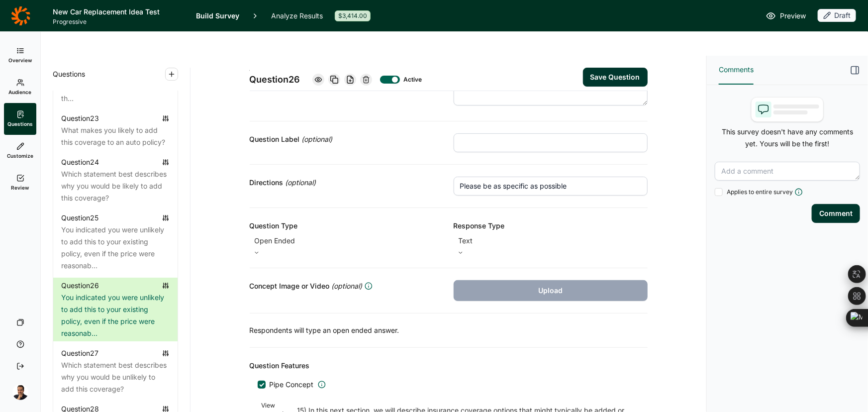
scroll to position [119, 0]
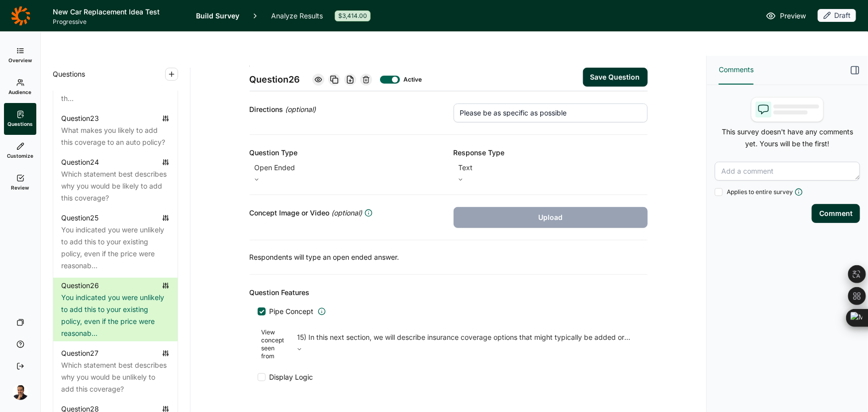
click at [298, 372] on span "Display Logic" at bounding box center [292, 377] width 44 height 10
click at [258, 377] on input "Display Logic" at bounding box center [258, 377] width 0 height 0
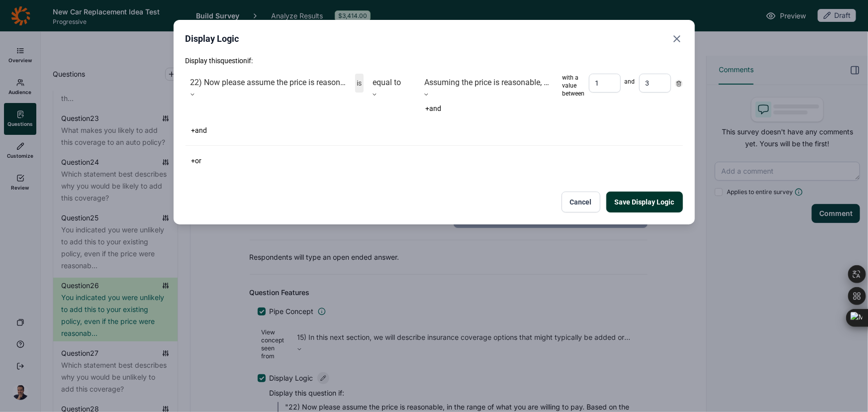
click at [682, 84] on div at bounding box center [679, 84] width 8 height 8
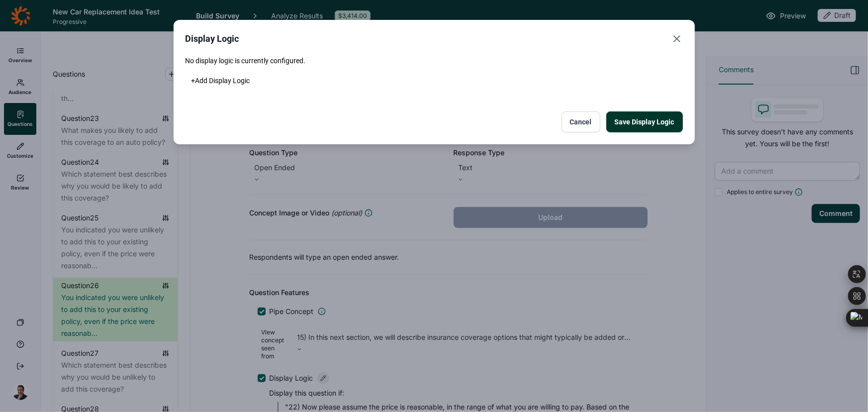
click at [236, 76] on button "+ Add Display Logic" at bounding box center [221, 81] width 71 height 14
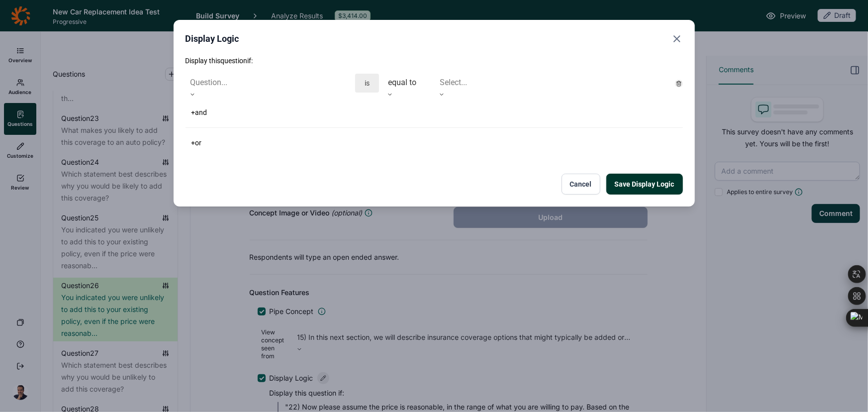
click at [248, 84] on div at bounding box center [269, 83] width 156 height 14
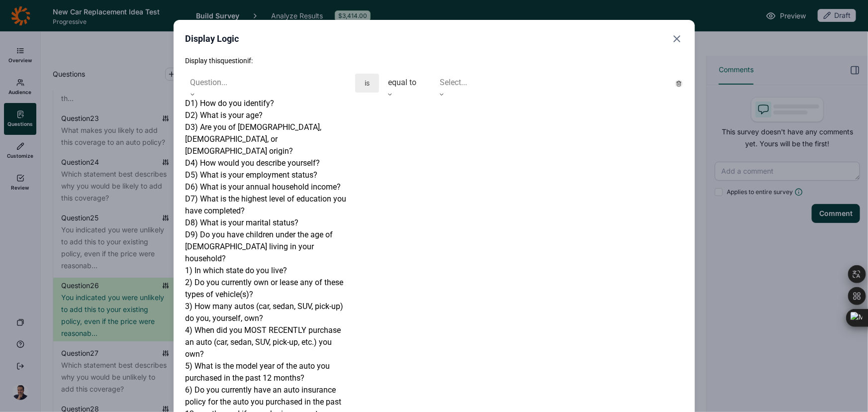
scroll to position [941, 0]
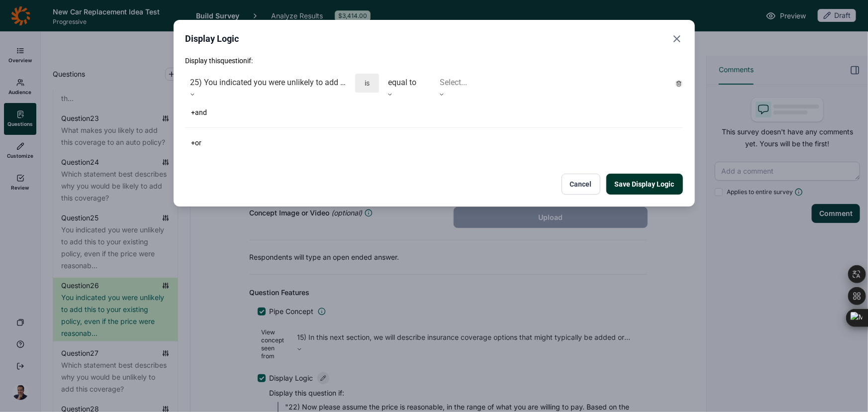
click at [471, 77] on div at bounding box center [553, 83] width 226 height 14
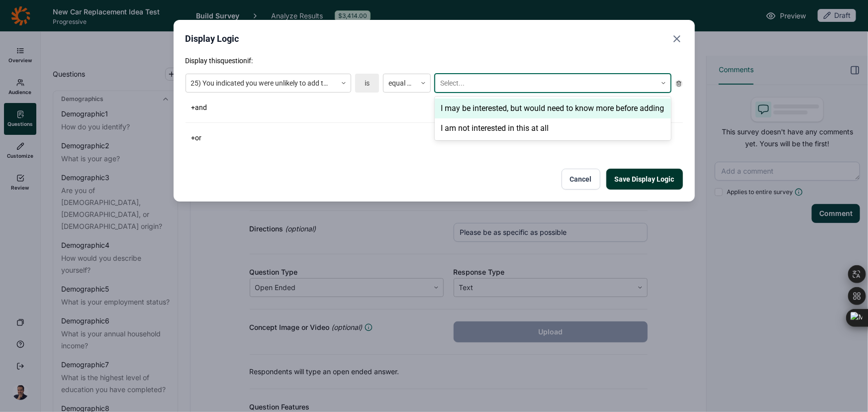
scroll to position [119, 0]
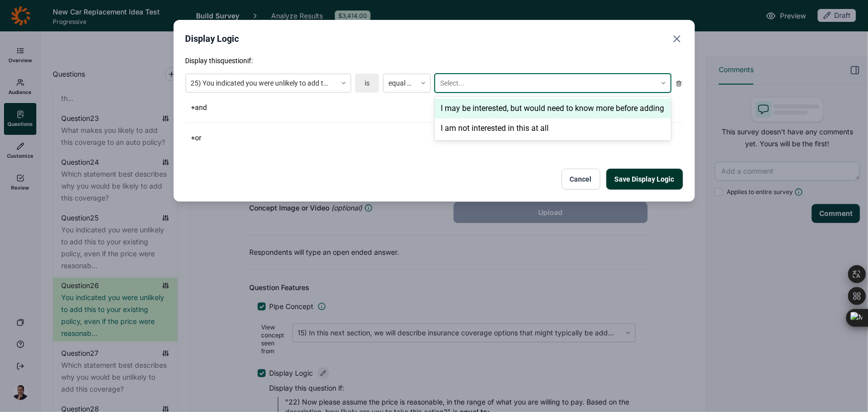
click at [466, 118] on div "I may be interested, but would need to know more before adding" at bounding box center [553, 109] width 236 height 20
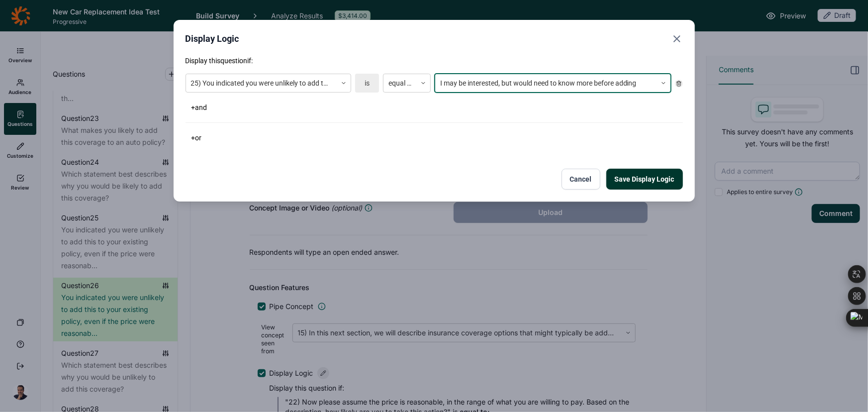
click at [659, 176] on button "Save Display Logic" at bounding box center [645, 179] width 77 height 21
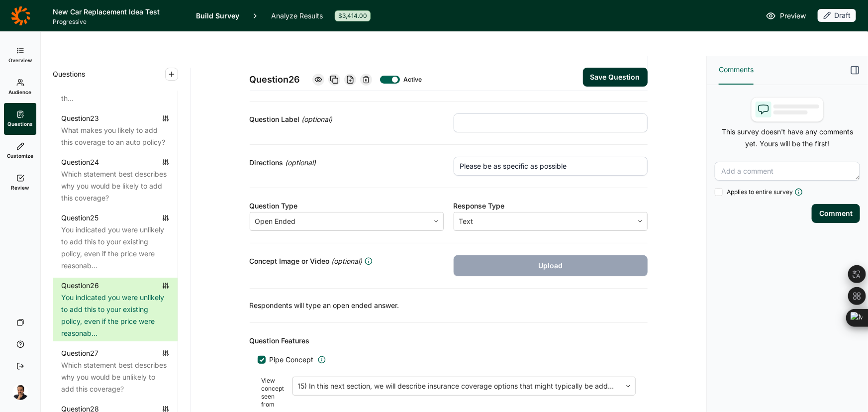
scroll to position [0, 0]
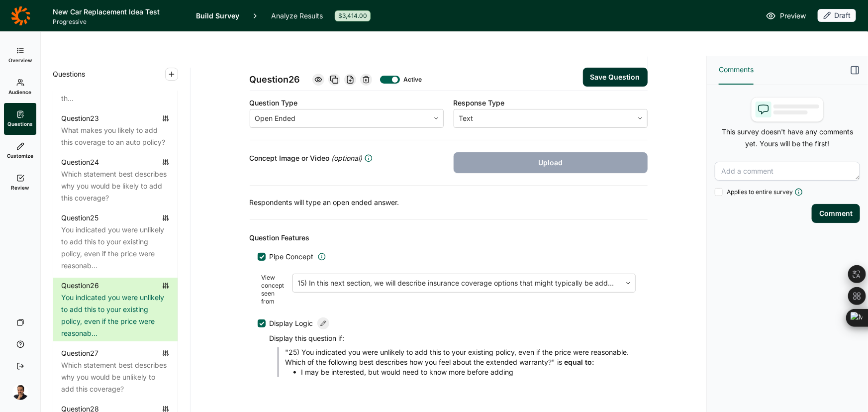
click at [274, 252] on span "Pipe Concept" at bounding box center [292, 257] width 44 height 10
click at [258, 257] on input "Pipe Concept" at bounding box center [258, 257] width 0 height 0
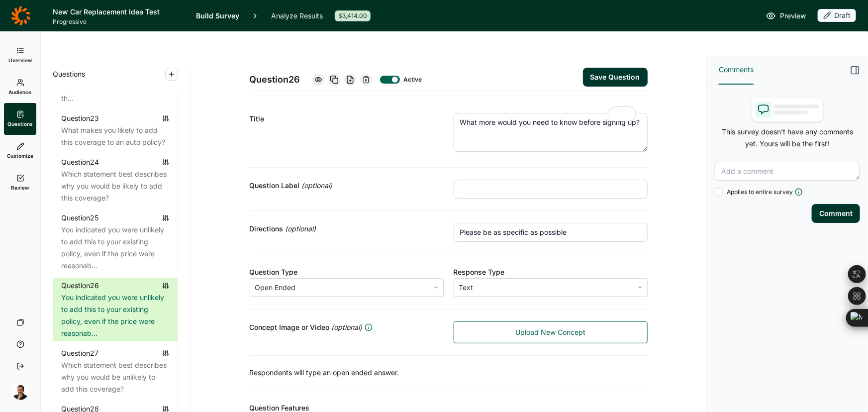
click at [624, 68] on button "Save Question" at bounding box center [615, 77] width 65 height 19
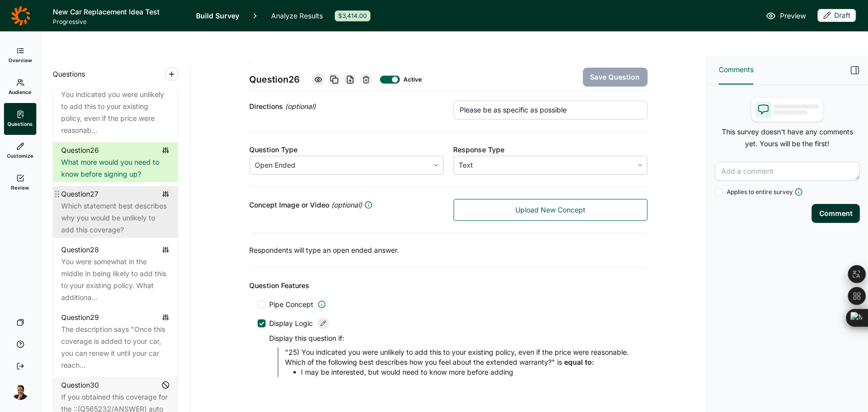
click at [101, 236] on div "Which statement best describes why you would be unlikely to add this coverage?" at bounding box center [115, 218] width 109 height 36
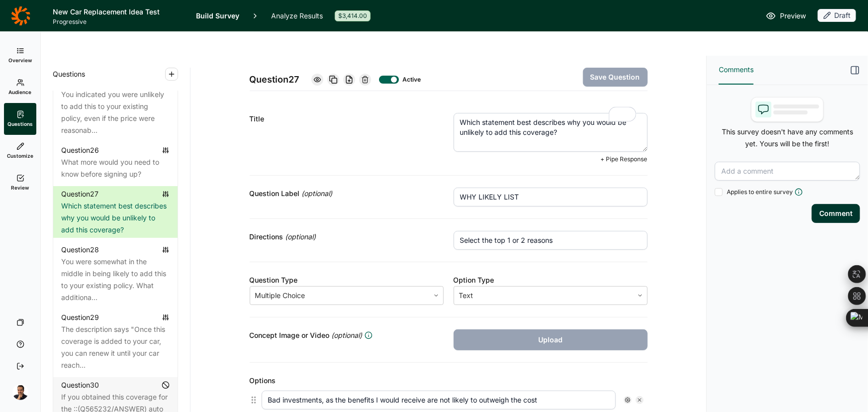
drag, startPoint x: 577, startPoint y: 115, endPoint x: 425, endPoint y: 84, distance: 155.5
click at [425, 101] on div "Title Which statement best describes why you would be unlikely to add this cove…" at bounding box center [449, 138] width 398 height 75
paste textarea "y are you not interested in this offer at all"
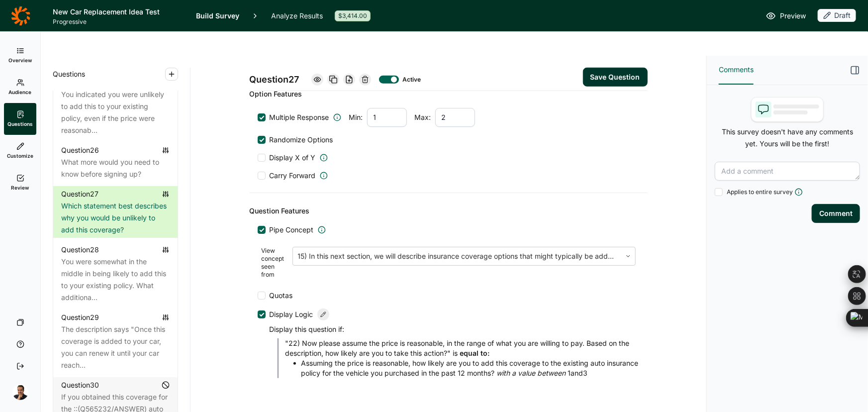
type textarea "Why are you not interested in this offer at all?"
click at [287, 309] on span "Display Logic" at bounding box center [292, 314] width 44 height 10
click at [258, 314] on input "Display Logic" at bounding box center [258, 314] width 0 height 0
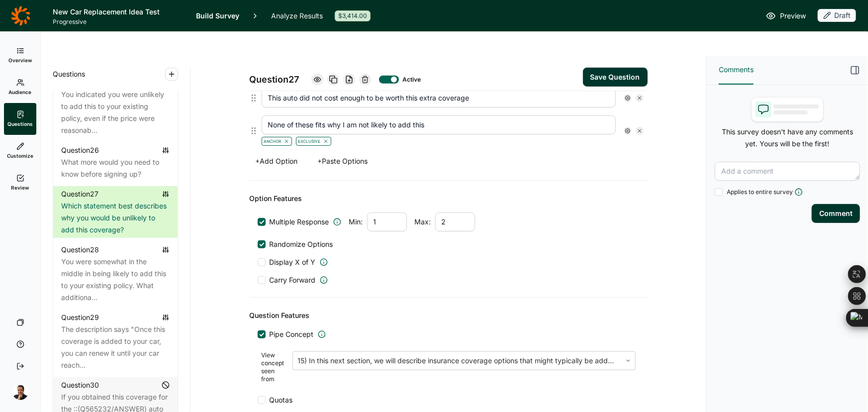
click at [287, 329] on span "Pipe Concept" at bounding box center [292, 334] width 44 height 10
click at [258, 334] on input "Pipe Concept" at bounding box center [258, 334] width 0 height 0
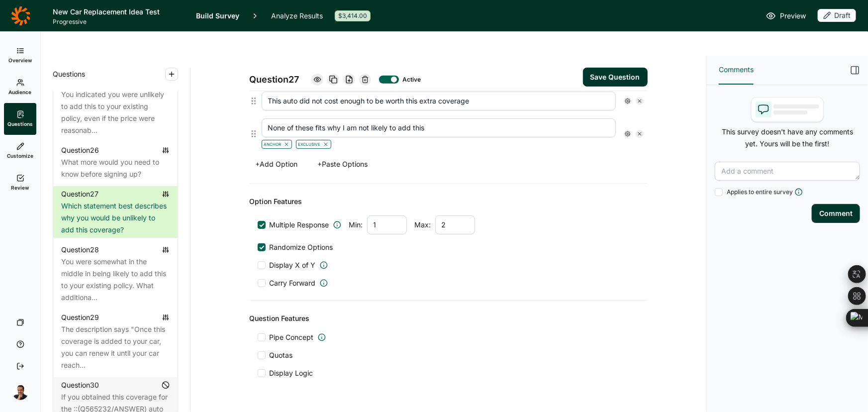
click at [280, 368] on span "Display Logic" at bounding box center [292, 373] width 44 height 10
click at [258, 373] on input "Display Logic" at bounding box center [258, 373] width 0 height 0
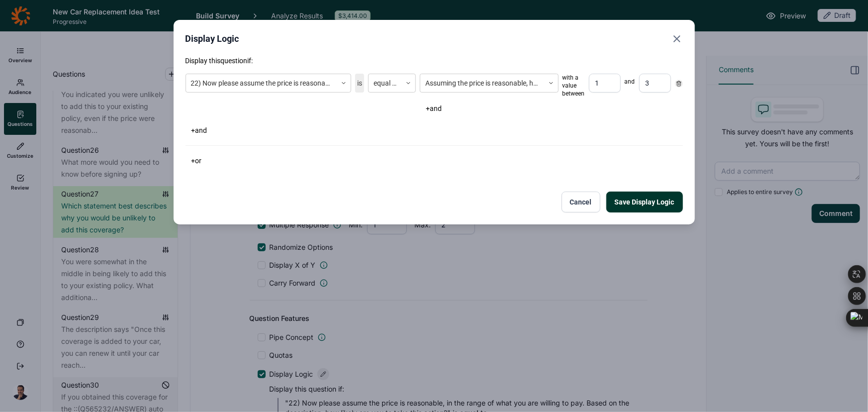
click at [678, 82] on icon at bounding box center [679, 84] width 6 height 6
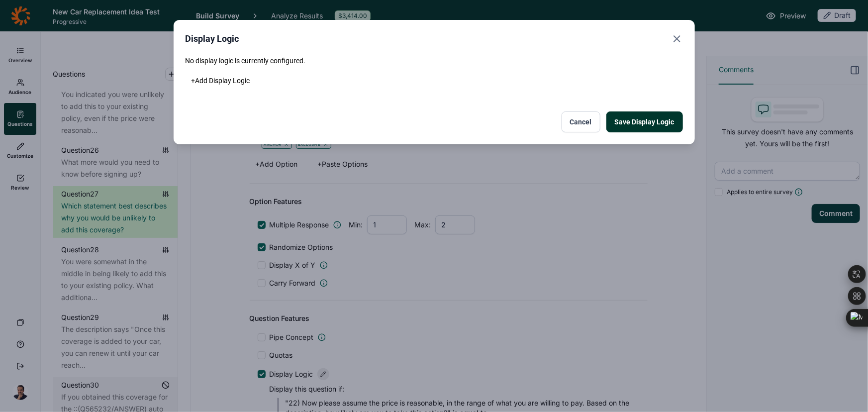
click at [219, 83] on button "+ Add Display Logic" at bounding box center [221, 81] width 71 height 14
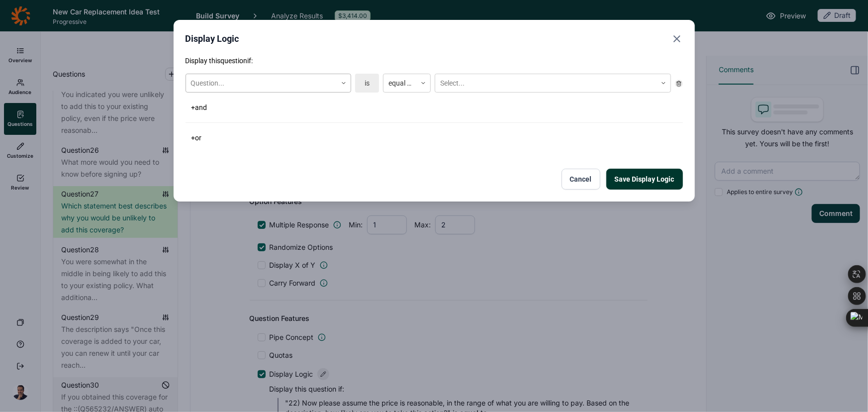
click at [258, 88] on div at bounding box center [261, 83] width 141 height 12
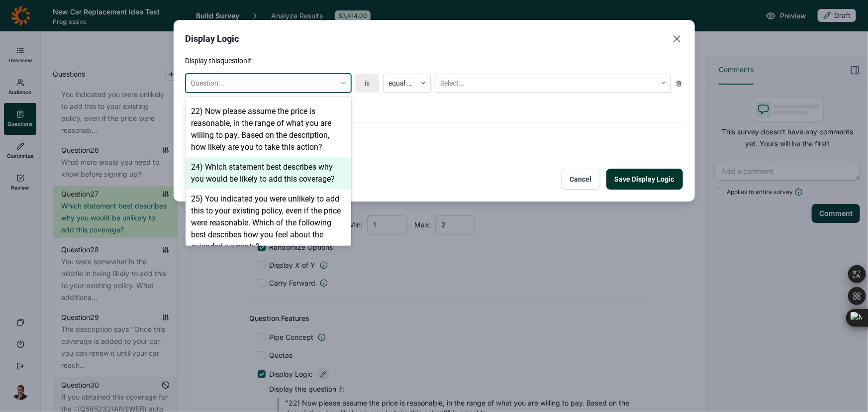
click at [259, 167] on div "24) Which statement best describes why you would be likely to add this coverage?" at bounding box center [269, 173] width 166 height 32
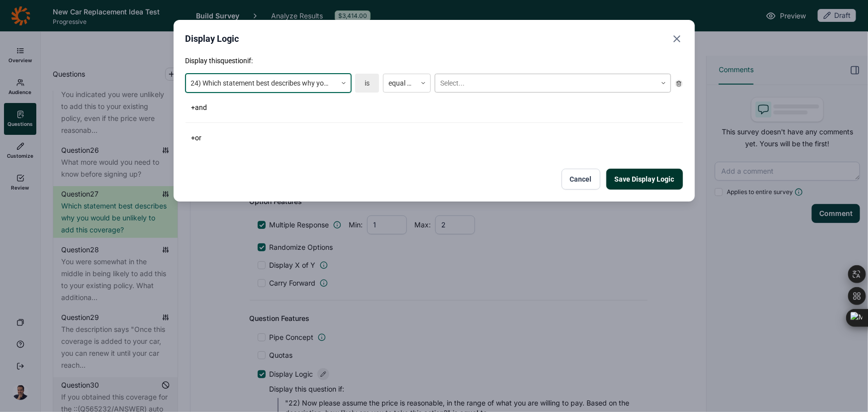
click at [486, 81] on div at bounding box center [546, 83] width 212 height 12
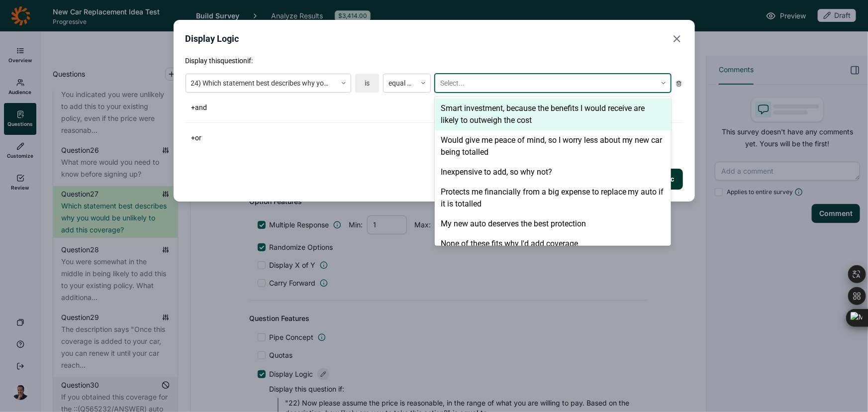
click at [486, 81] on div at bounding box center [546, 83] width 212 height 12
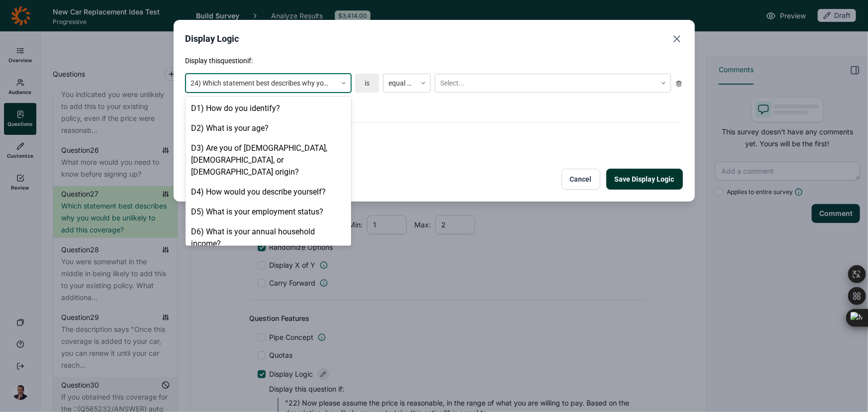
click at [274, 75] on div "24) Which statement best describes why you would be likely to add this coverage?" at bounding box center [261, 83] width 151 height 16
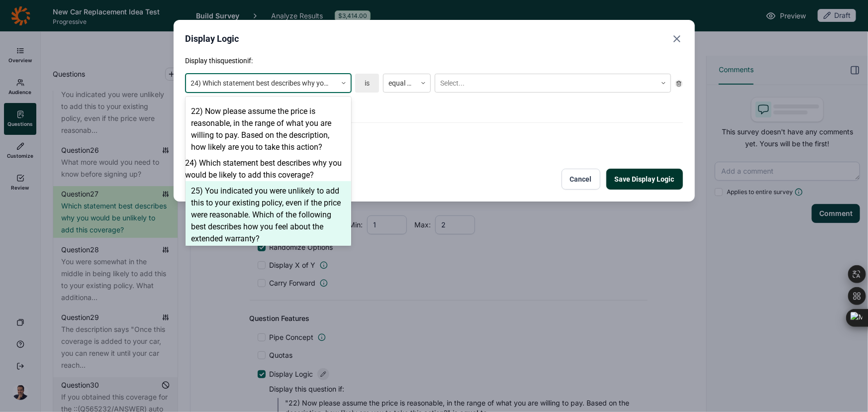
click at [260, 204] on div "25) You indicated you were unlikely to add this to your existing policy, even i…" at bounding box center [269, 215] width 166 height 68
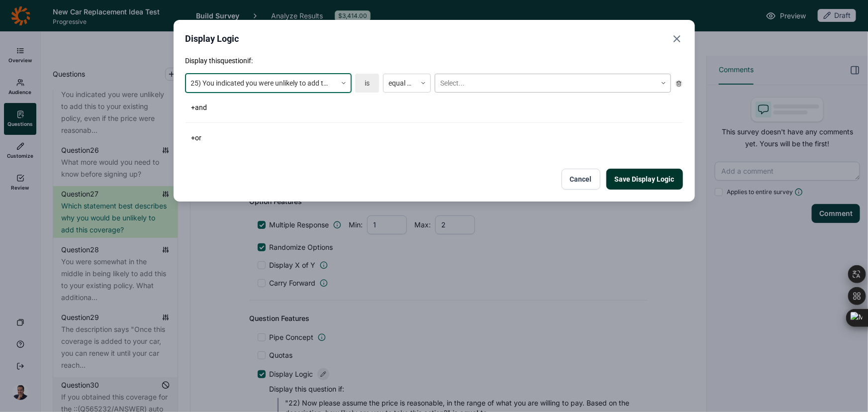
click at [472, 74] on div "Select..." at bounding box center [553, 83] width 236 height 19
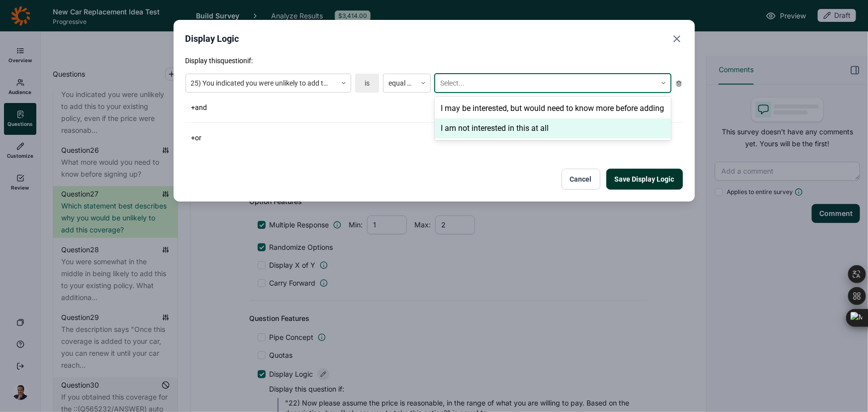
click at [479, 138] on div "I am not interested in this at all" at bounding box center [553, 128] width 236 height 20
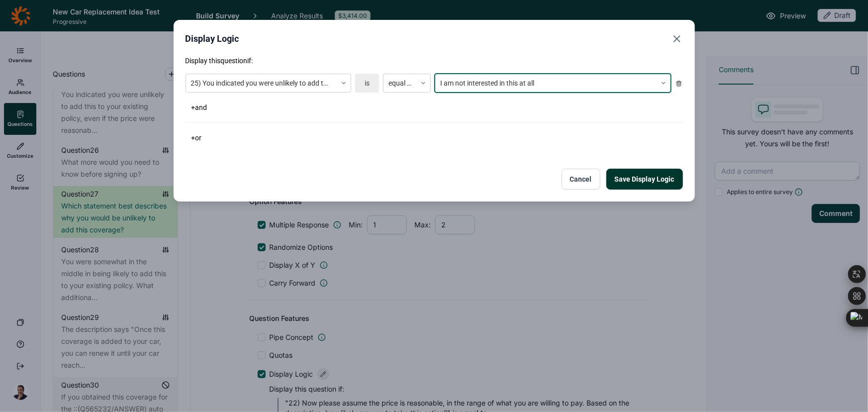
click at [639, 184] on button "Save Display Logic" at bounding box center [645, 179] width 77 height 21
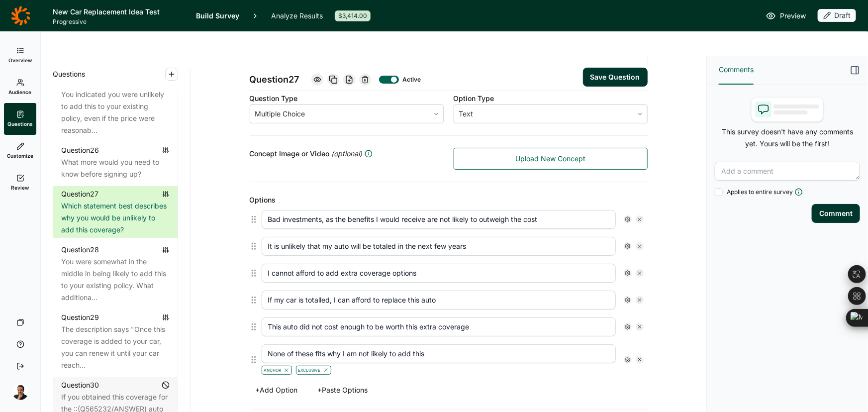
click at [609, 68] on button "Save Question" at bounding box center [615, 77] width 65 height 19
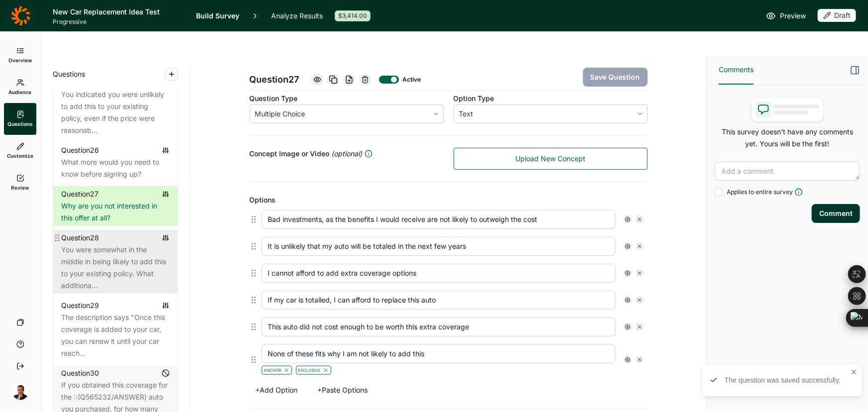
click at [98, 280] on div "You were somewhat in the middle in being likely to add this to your existing po…" at bounding box center [115, 268] width 109 height 48
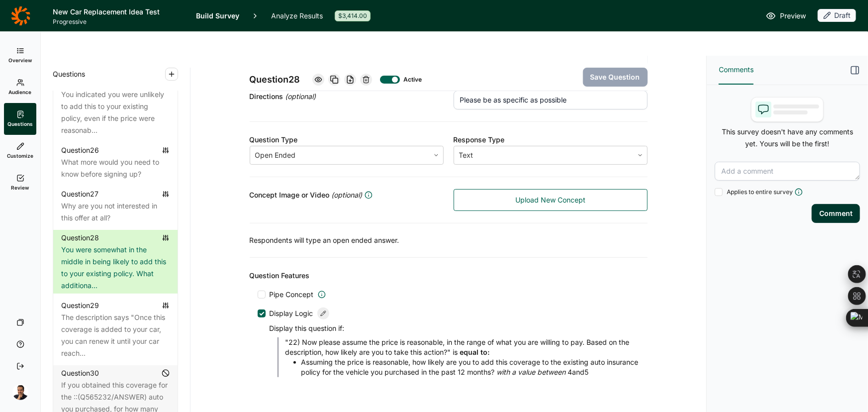
click at [321, 311] on icon at bounding box center [324, 314] width 6 height 6
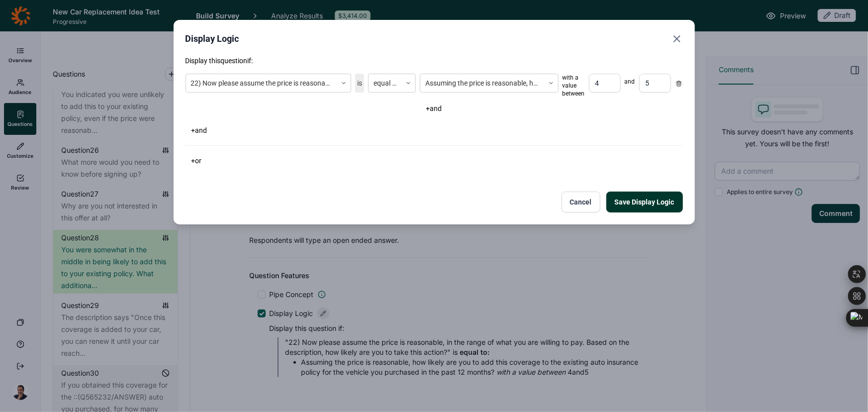
click at [198, 161] on button "+ or" at bounding box center [197, 161] width 22 height 14
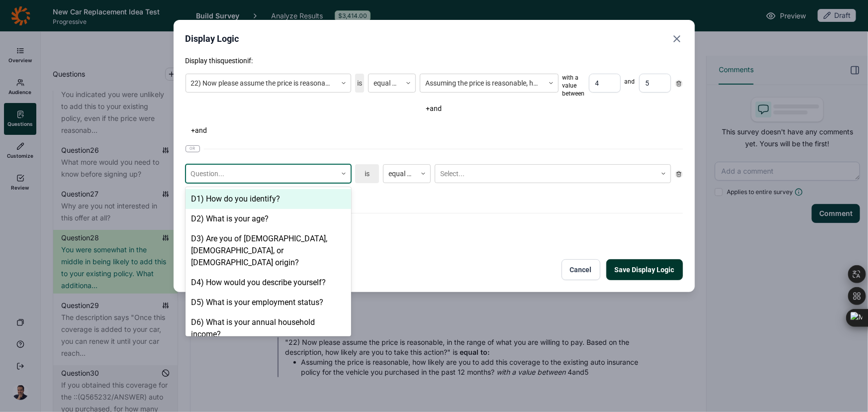
click at [207, 176] on div at bounding box center [261, 174] width 141 height 12
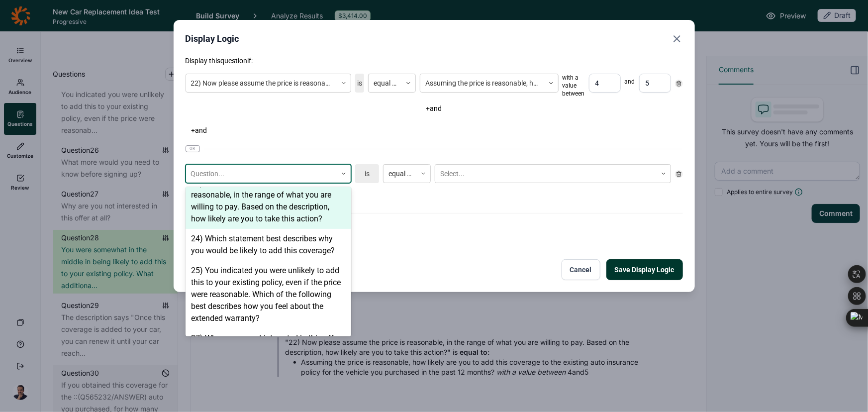
scroll to position [973, 0]
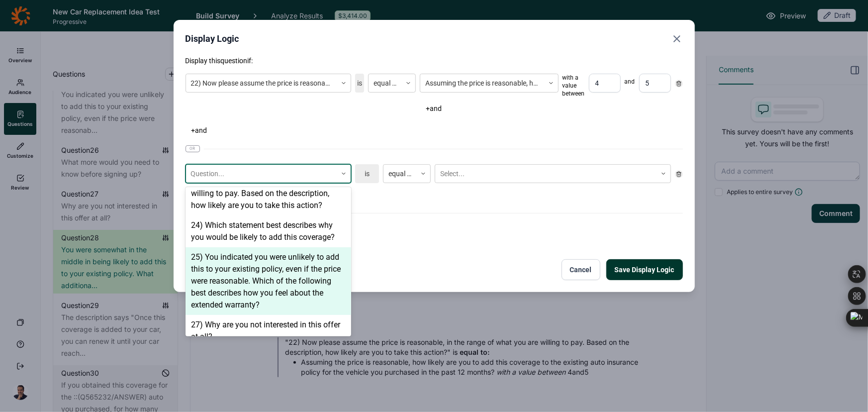
drag, startPoint x: 266, startPoint y: 268, endPoint x: 326, endPoint y: 262, distance: 60.0
click at [266, 268] on div "25) You indicated you were unlikely to add this to your existing policy, even i…" at bounding box center [269, 281] width 166 height 68
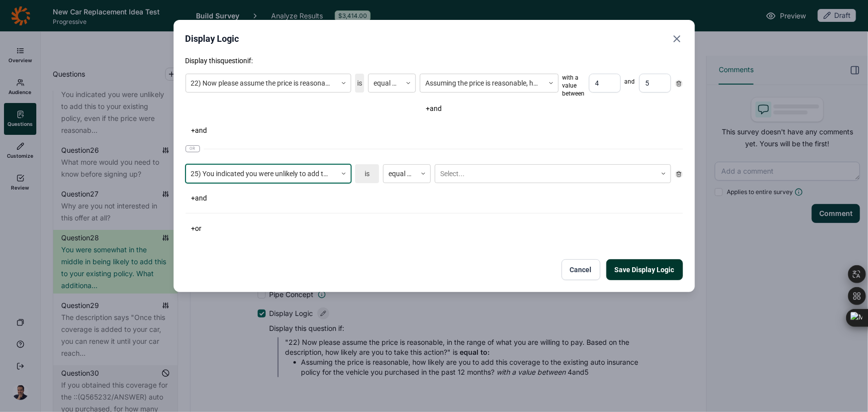
click at [494, 163] on div "option 25) You indicated you were unlikely to add this to your existing policy,…" at bounding box center [435, 173] width 498 height 27
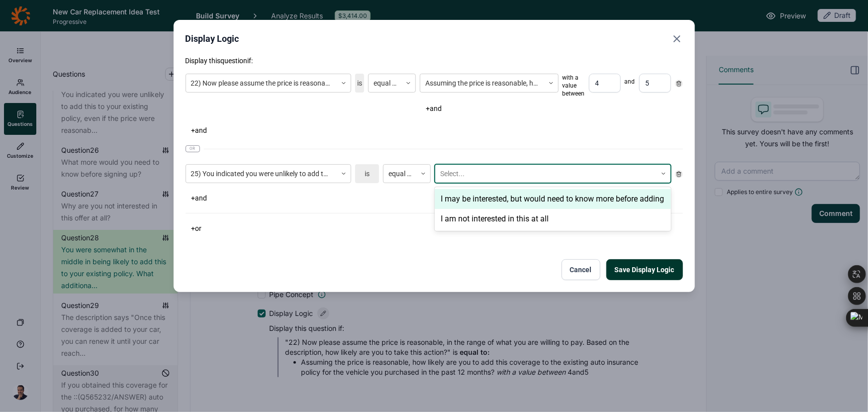
click at [485, 209] on div "I may be interested, but would need to know more before adding" at bounding box center [553, 199] width 236 height 20
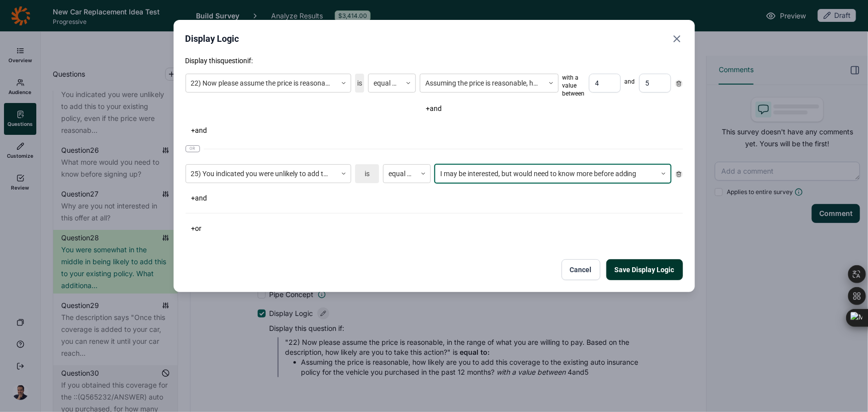
click at [642, 264] on button "Save Display Logic" at bounding box center [645, 269] width 77 height 21
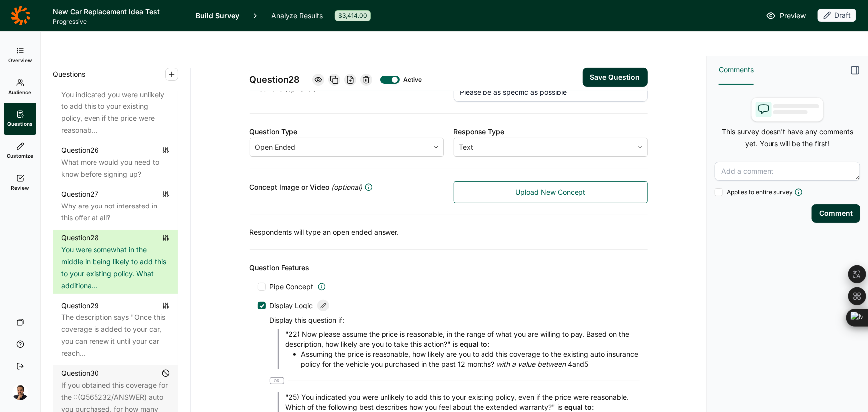
scroll to position [0, 0]
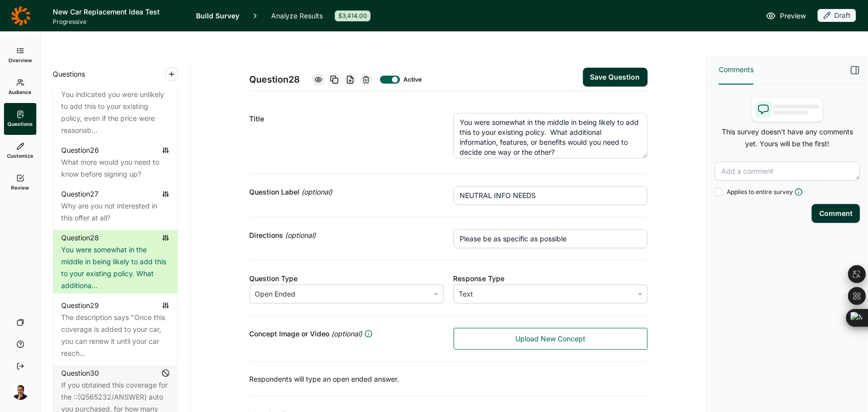
drag, startPoint x: 642, startPoint y: 123, endPoint x: 643, endPoint y: 130, distance: 6.5
click at [643, 130] on textarea "You were somewhat in the middle in being likely to add this to your existing po…" at bounding box center [551, 135] width 194 height 45
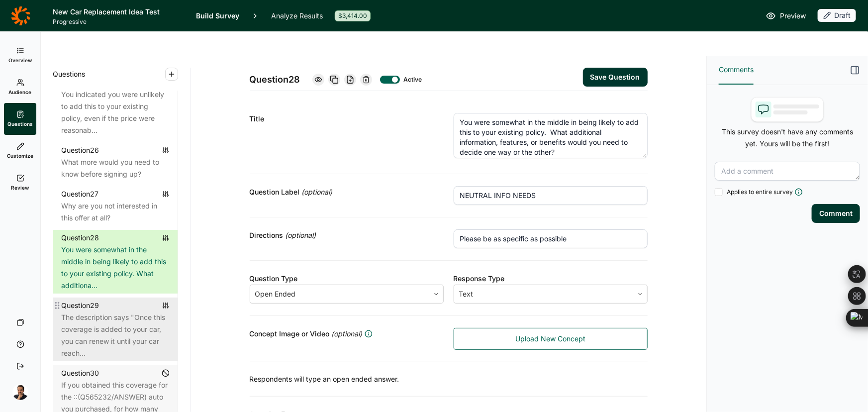
click at [125, 359] on div "The description says "Once this coverage is added to your car, you can renew it…" at bounding box center [115, 336] width 109 height 48
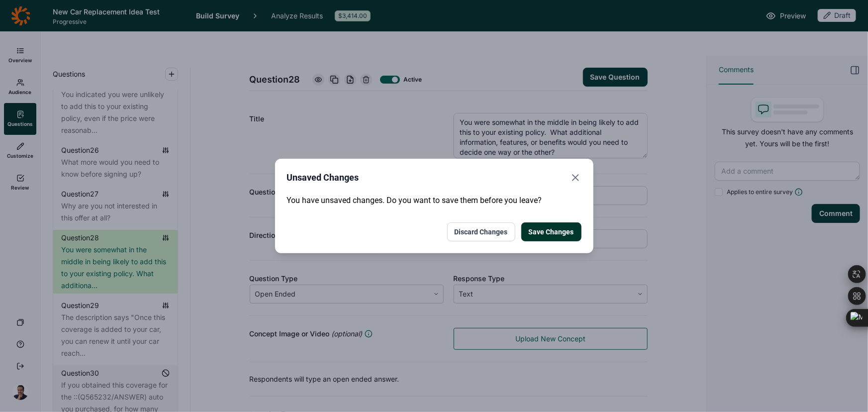
click at [538, 228] on button "Save Changes" at bounding box center [552, 231] width 60 height 19
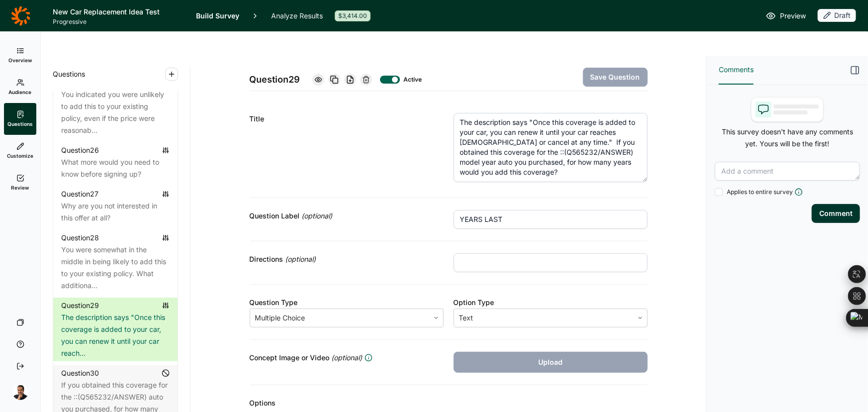
drag, startPoint x: 639, startPoint y: 124, endPoint x: 637, endPoint y: 154, distance: 30.4
click at [637, 154] on textarea "The description says "Once this coverage is added to your car, you can renew it…" at bounding box center [551, 147] width 194 height 69
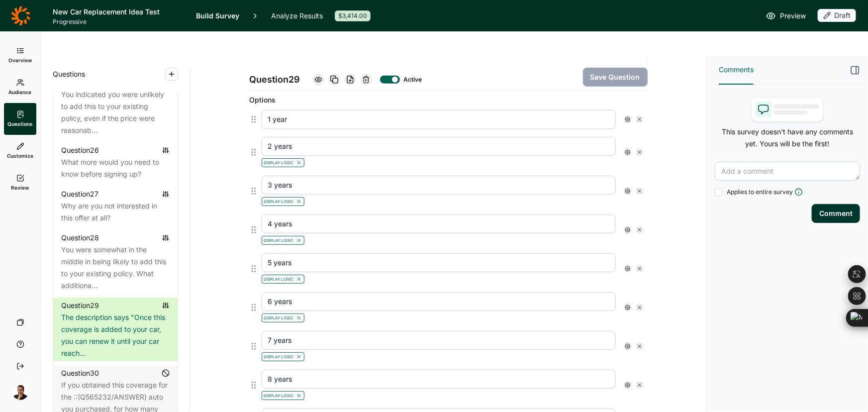
scroll to position [317, 0]
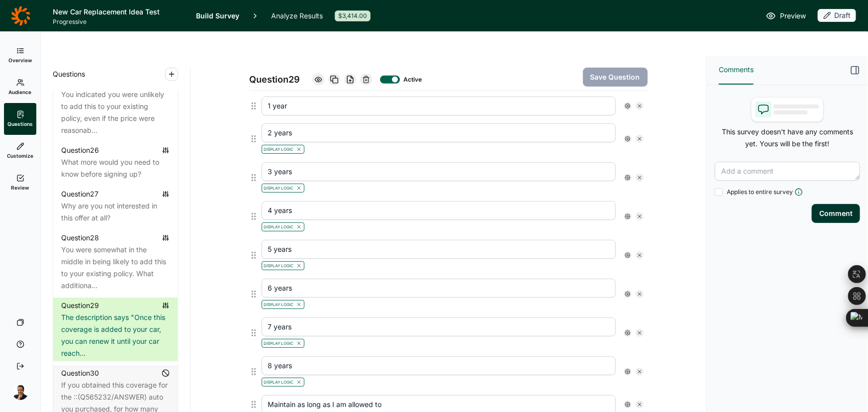
click at [625, 136] on icon at bounding box center [628, 139] width 6 height 6
click at [691, 133] on div at bounding box center [695, 132] width 12 height 12
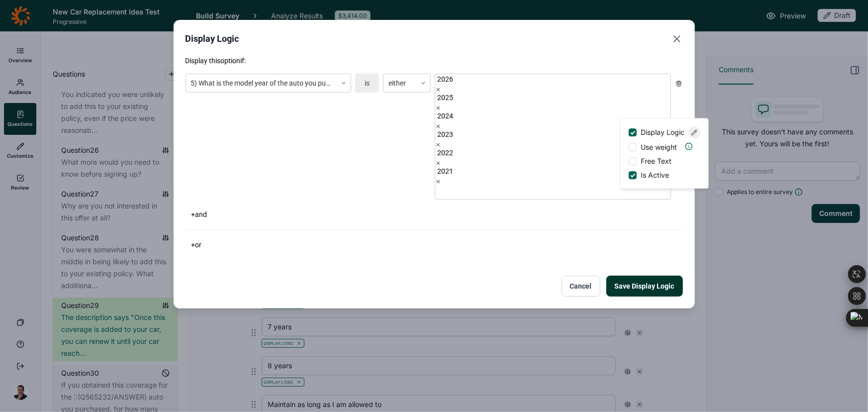
click at [678, 36] on icon "Close" at bounding box center [677, 39] width 12 height 12
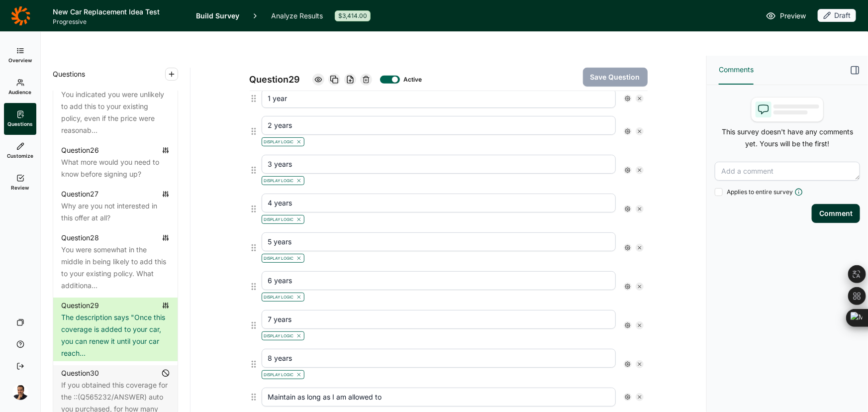
scroll to position [332, 0]
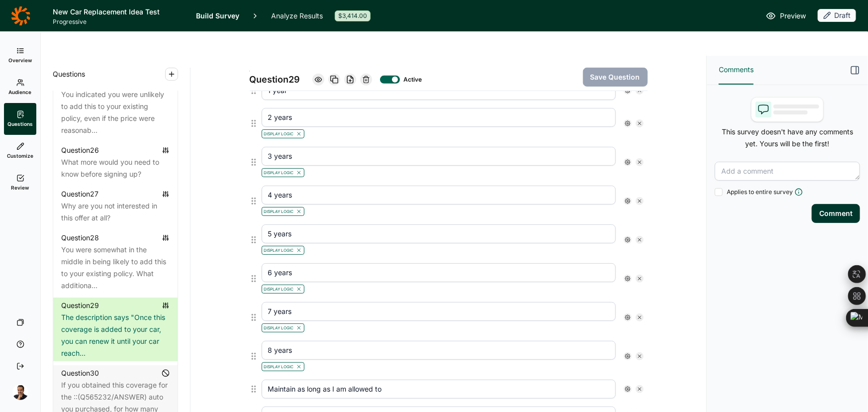
click at [343, 380] on input "Maintain as long as I am allowed to" at bounding box center [439, 389] width 354 height 19
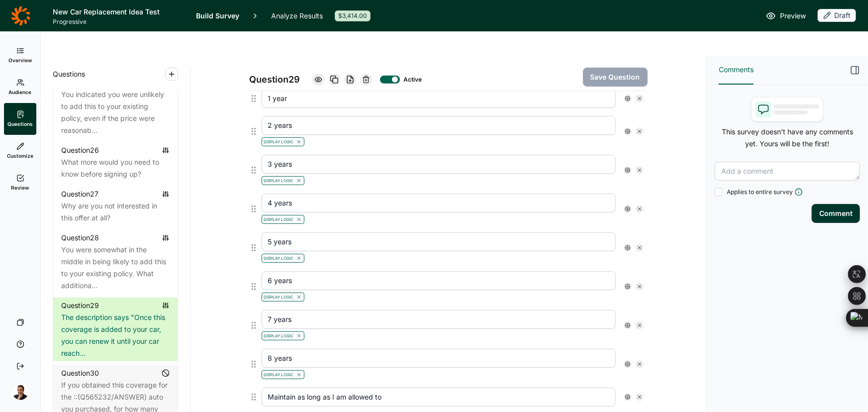
scroll to position [324, 0]
click at [343, 388] on input "Maintain as long as I am allowed to" at bounding box center [439, 397] width 354 height 19
click at [344, 388] on input "Maintain as long as I am allowed to" at bounding box center [439, 397] width 354 height 19
paste input "can"
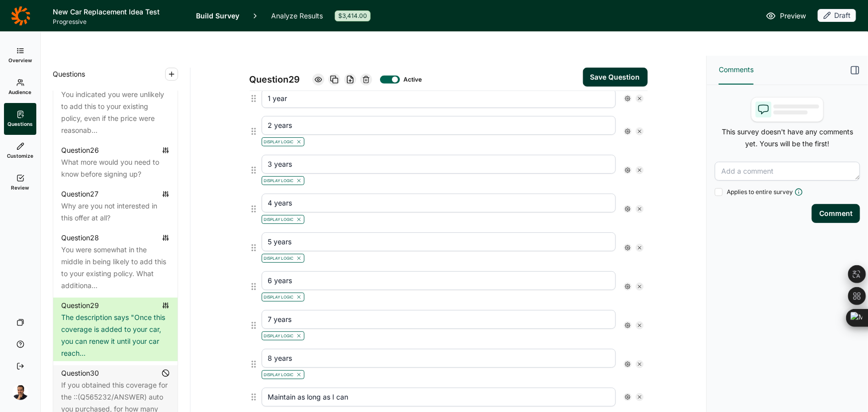
type input "Maintain as long as I can"
click at [638, 68] on button "Save Question" at bounding box center [615, 77] width 65 height 19
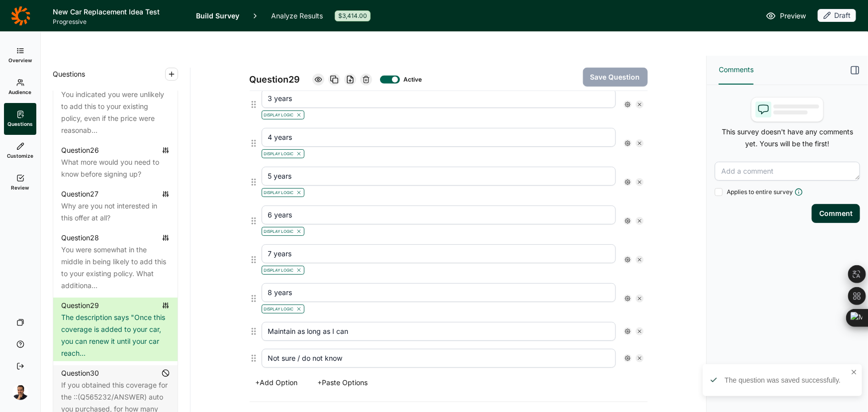
scroll to position [369, 0]
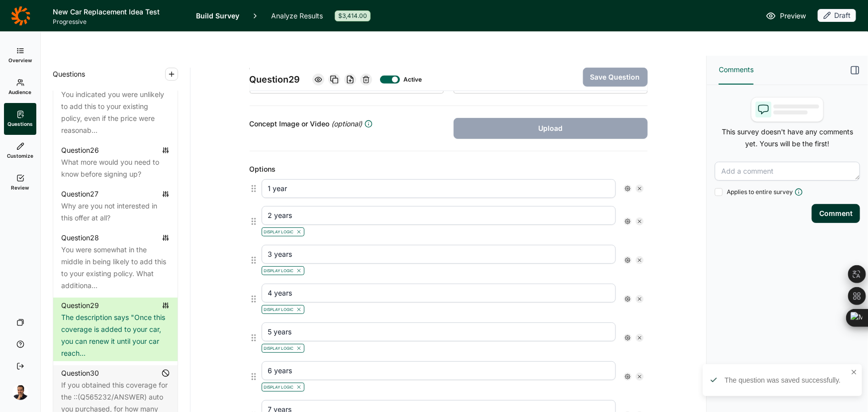
click at [674, 193] on div "Question 29 Active Save Question Title The description says "Once this coverage…" at bounding box center [449, 366] width 492 height 1089
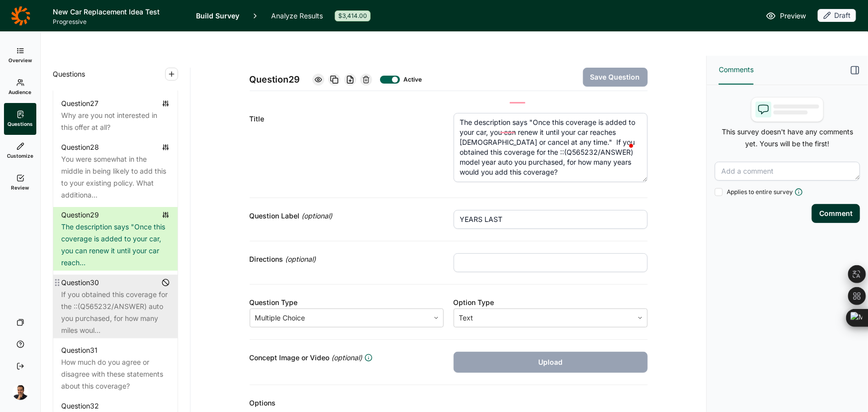
drag, startPoint x: 91, startPoint y: 343, endPoint x: 102, endPoint y: 338, distance: 11.4
click at [91, 336] on div "If you obtained this coverage for the ::(Q565232/ANSWER) auto you purchased, fo…" at bounding box center [115, 313] width 109 height 48
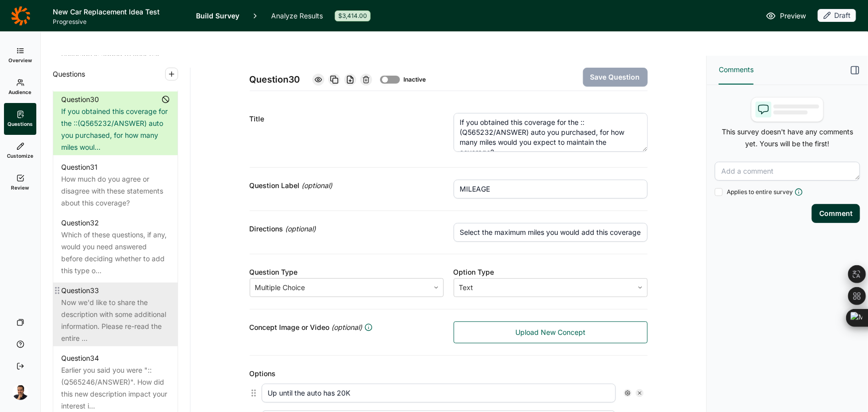
scroll to position [2188, 0]
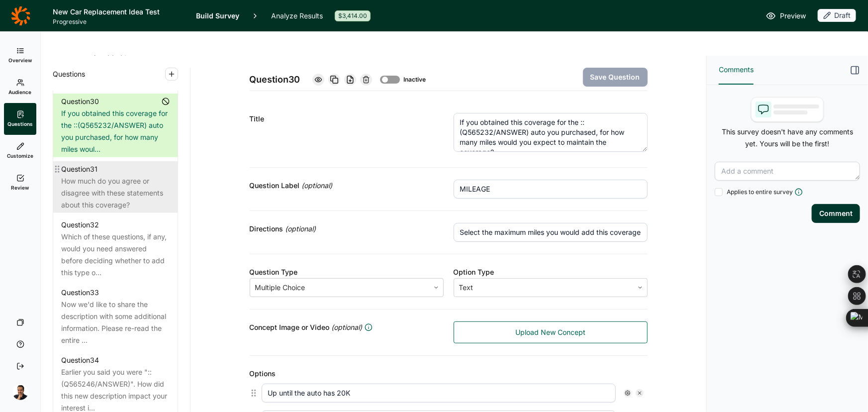
click at [84, 211] on div "How much do you agree or disagree with these statements about this coverage?" at bounding box center [115, 193] width 109 height 36
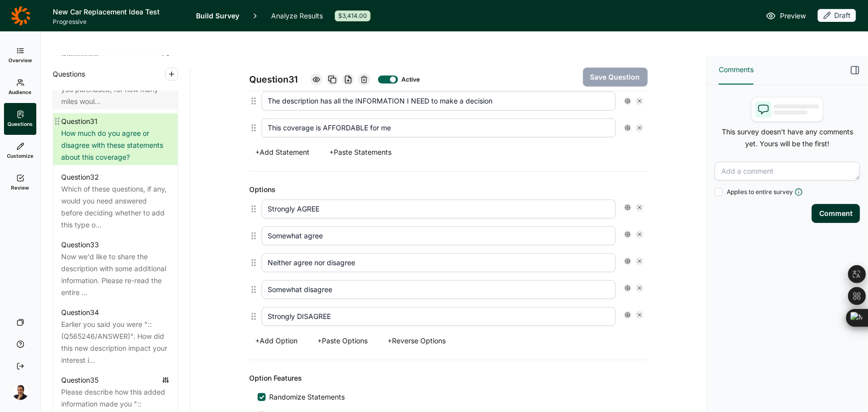
scroll to position [2242, 0]
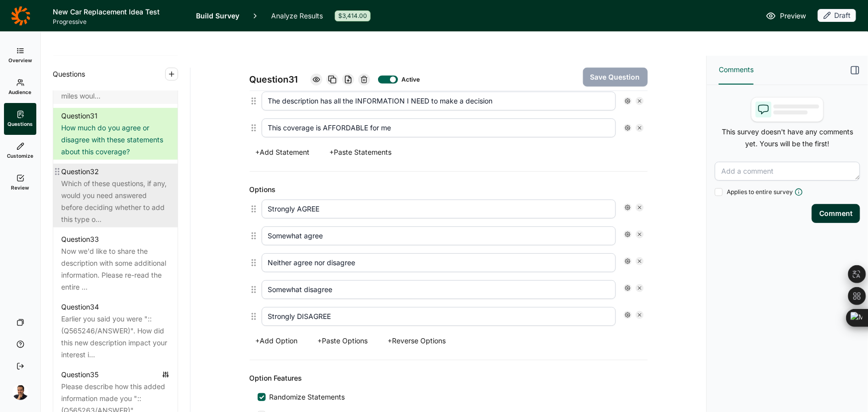
click at [104, 218] on div "Which of these questions, if any, would you need answered before deciding wheth…" at bounding box center [115, 202] width 109 height 48
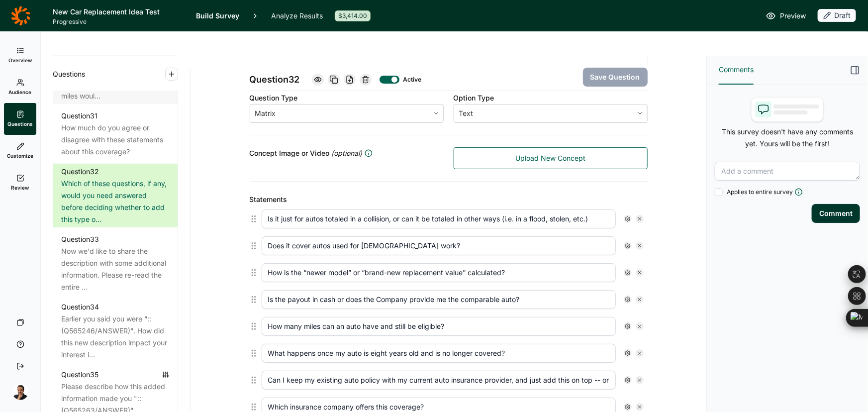
scroll to position [317, 0]
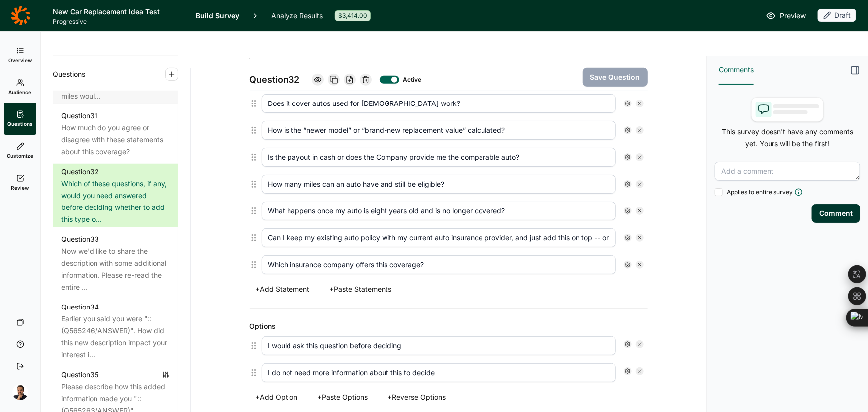
click at [341, 282] on button "+ Paste Statements" at bounding box center [361, 289] width 74 height 14
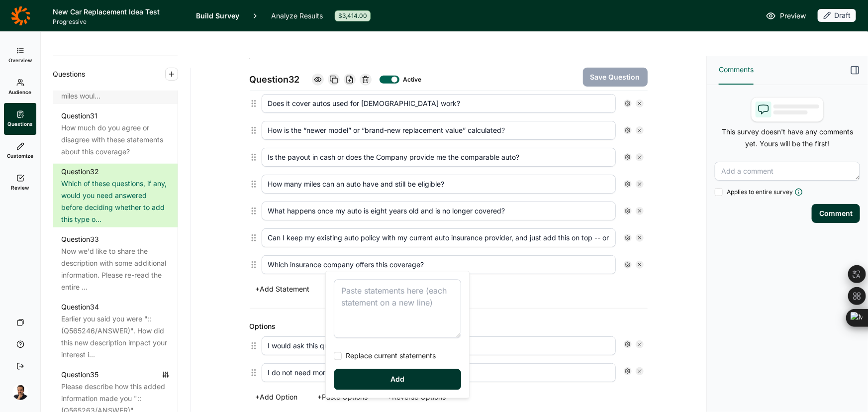
click at [359, 288] on textarea at bounding box center [397, 309] width 127 height 59
type textarea "I need an answer to this question to decide I could decide without knowing more…"
click at [377, 382] on button "Add" at bounding box center [397, 379] width 127 height 21
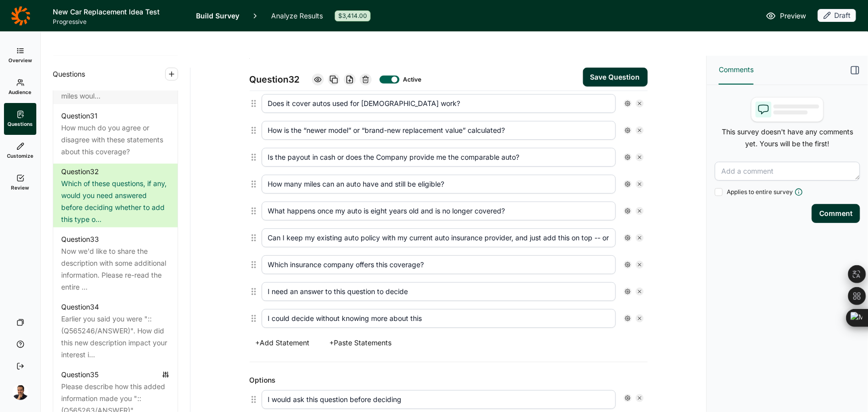
drag, startPoint x: 596, startPoint y: 54, endPoint x: 588, endPoint y: 52, distance: 8.2
click at [596, 68] on button "Save Question" at bounding box center [615, 77] width 65 height 19
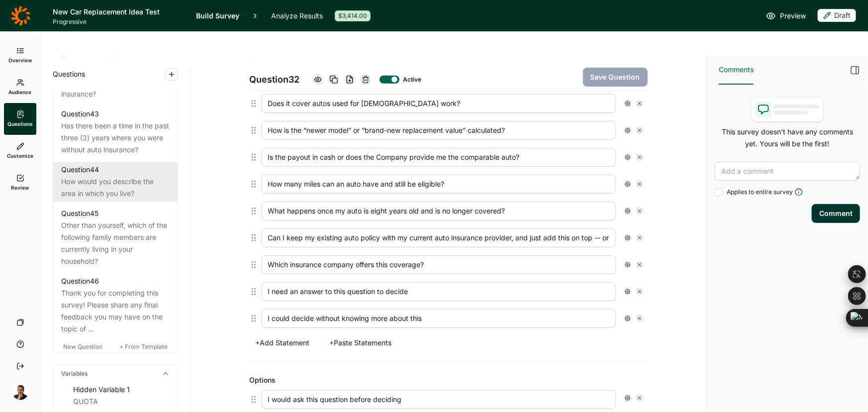
scroll to position [3147, 0]
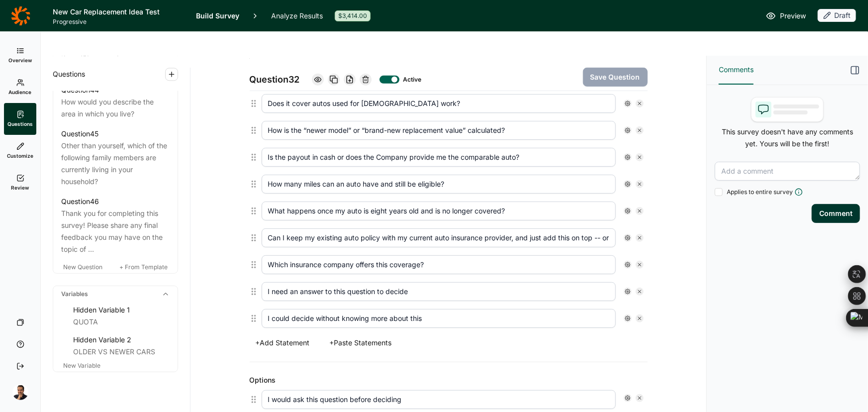
click at [86, 261] on div "New Question + From Template" at bounding box center [115, 267] width 124 height 12
click at [87, 263] on span "New Question" at bounding box center [82, 266] width 39 height 7
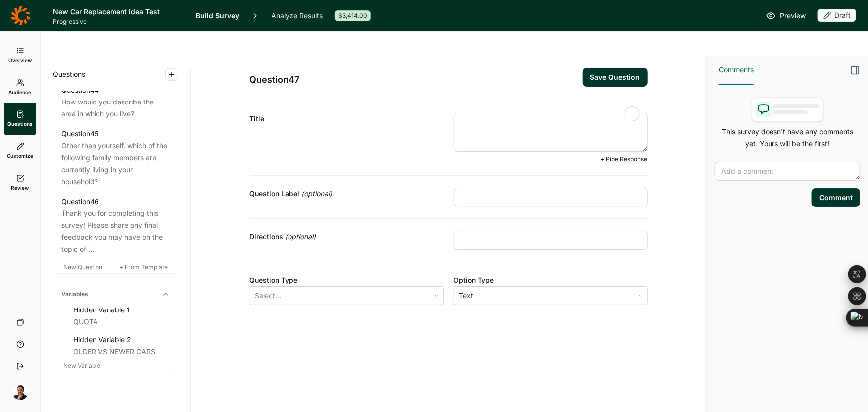
click at [475, 113] on textarea "To enrich screen reader interactions, please activate Accessibility in Grammarl…" at bounding box center [551, 132] width 194 height 39
paste textarea "Below are the questions you said you needed answers for. Which questions are mo…"
type textarea "Below are the questions you said you needed answers for. Which questions are mo…"
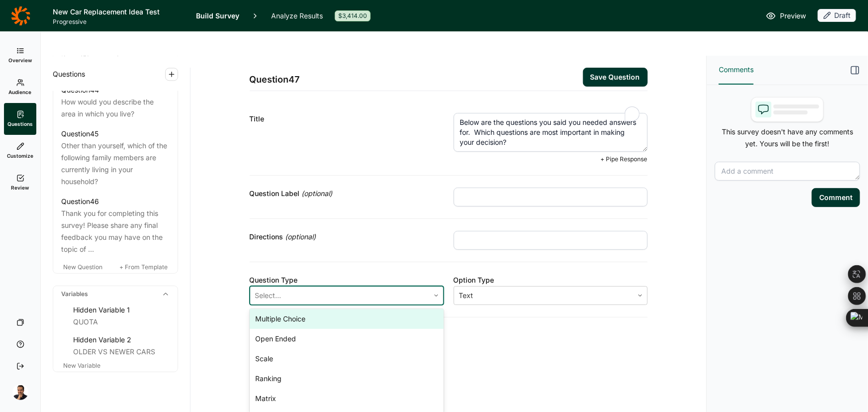
click at [340, 289] on div at bounding box center [339, 296] width 169 height 14
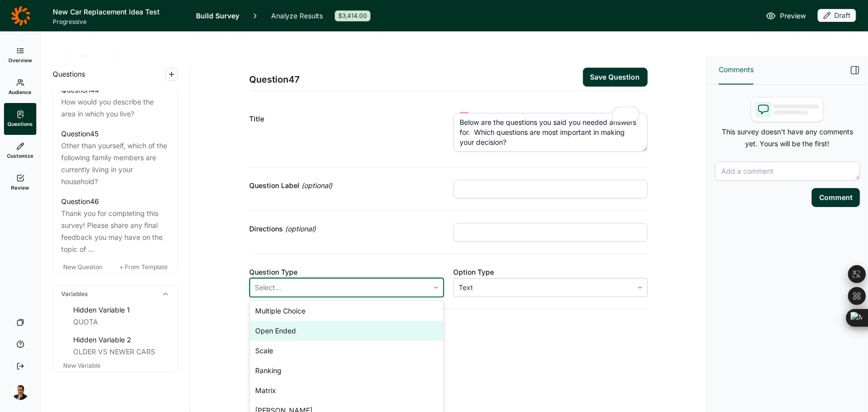
click at [319, 321] on div "Open Ended" at bounding box center [347, 331] width 194 height 20
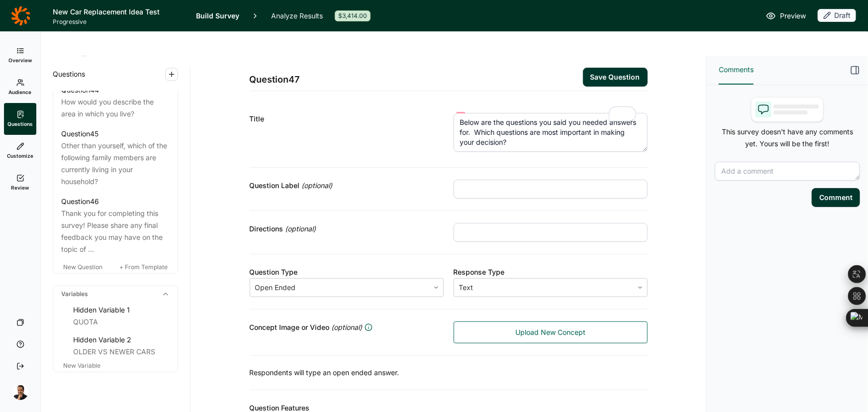
click at [605, 68] on button "Save Question" at bounding box center [615, 77] width 65 height 19
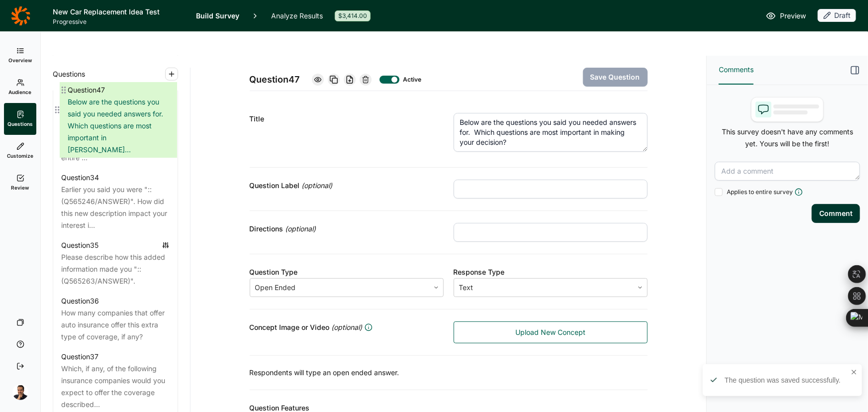
scroll to position [2430, 0]
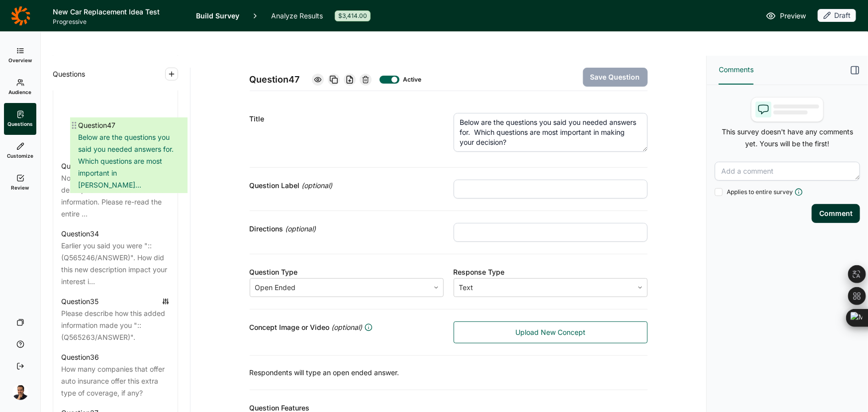
drag, startPoint x: 59, startPoint y: 246, endPoint x: 76, endPoint y: 122, distance: 124.6
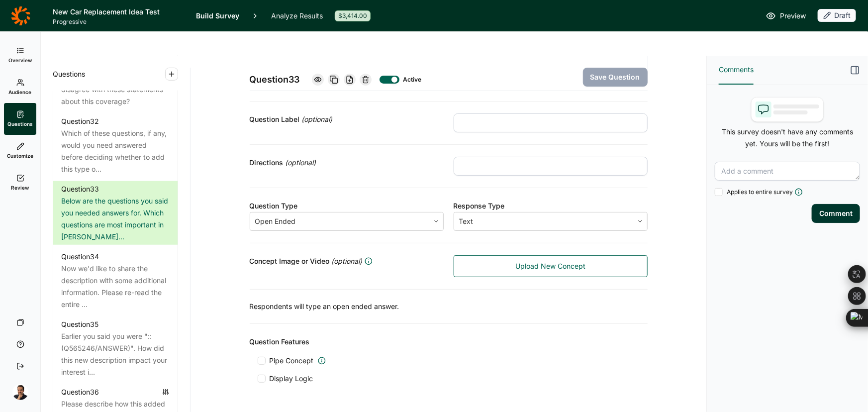
scroll to position [73, 0]
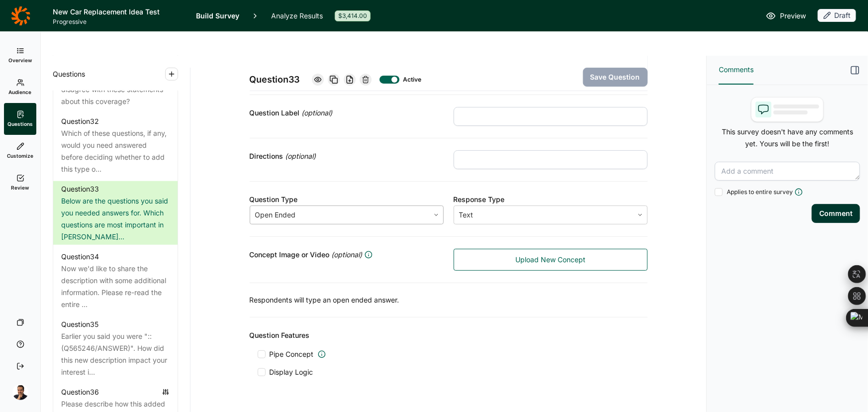
click at [282, 208] on div at bounding box center [339, 215] width 169 height 14
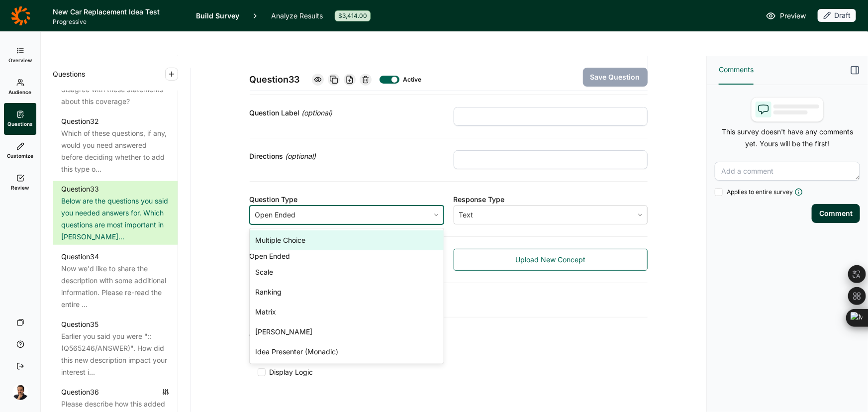
click at [275, 230] on div "Multiple Choice" at bounding box center [347, 240] width 194 height 20
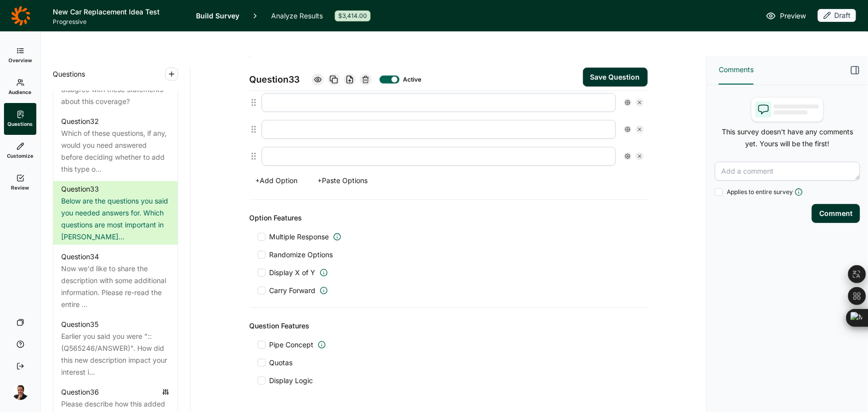
scroll to position [326, 0]
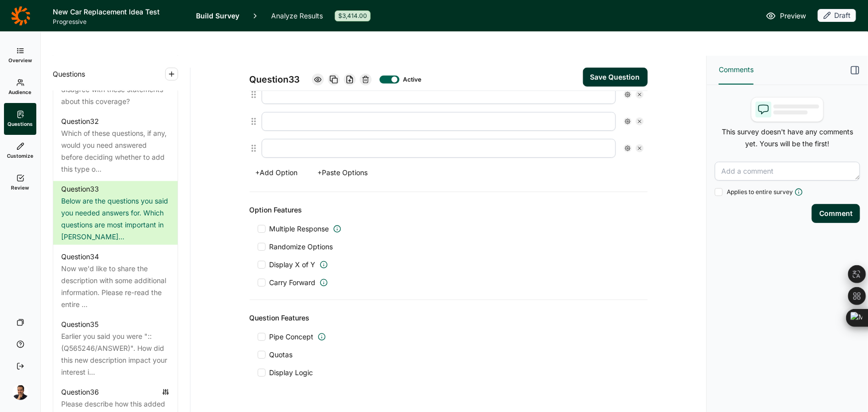
click at [301, 278] on span "Carry Forward" at bounding box center [293, 283] width 46 height 10
click at [258, 283] on input "Carry Forward" at bounding box center [258, 283] width 0 height 0
click at [325, 302] on div at bounding box center [329, 309] width 63 height 14
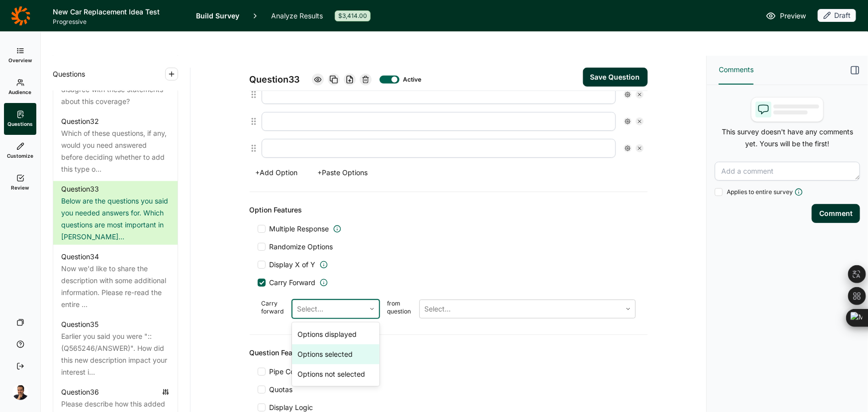
click at [323, 344] on div "Options selected" at bounding box center [336, 354] width 88 height 20
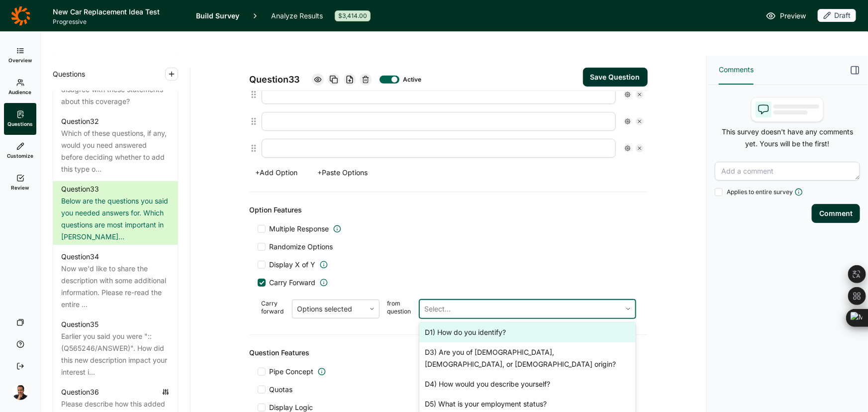
click at [456, 302] on div at bounding box center [521, 309] width 192 height 14
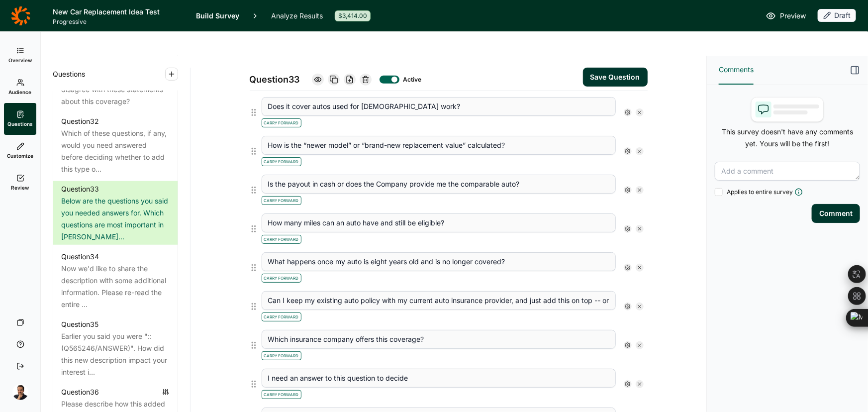
scroll to position [606, 0]
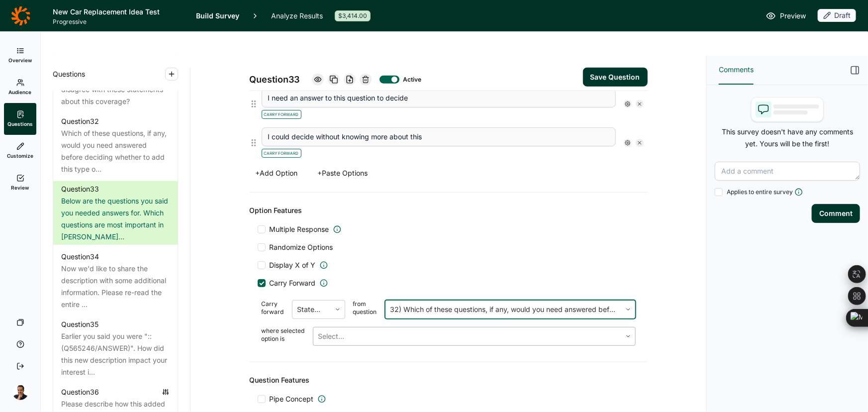
click at [407, 329] on div at bounding box center [468, 336] width 298 height 14
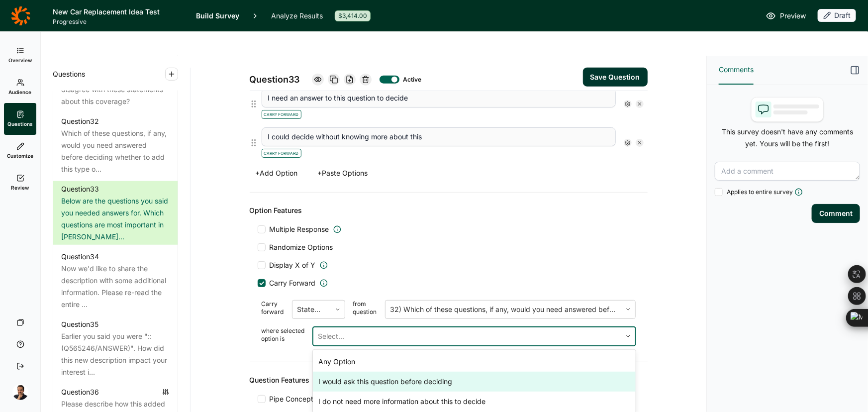
click at [388, 372] on div "I would ask this question before deciding" at bounding box center [474, 382] width 323 height 20
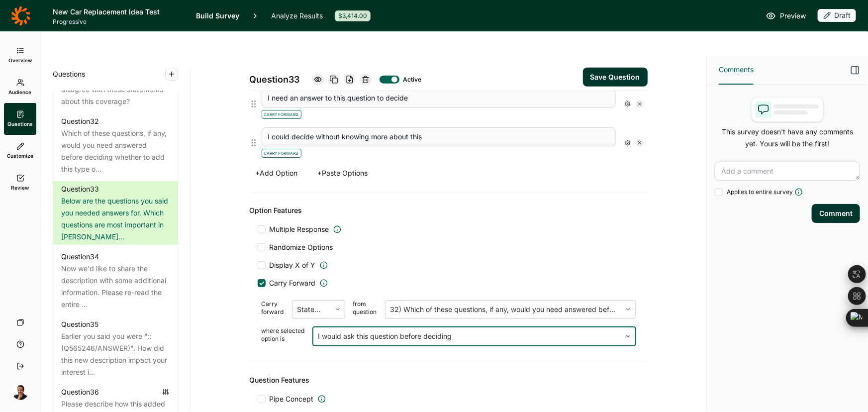
click at [379, 329] on div at bounding box center [468, 336] width 298 height 14
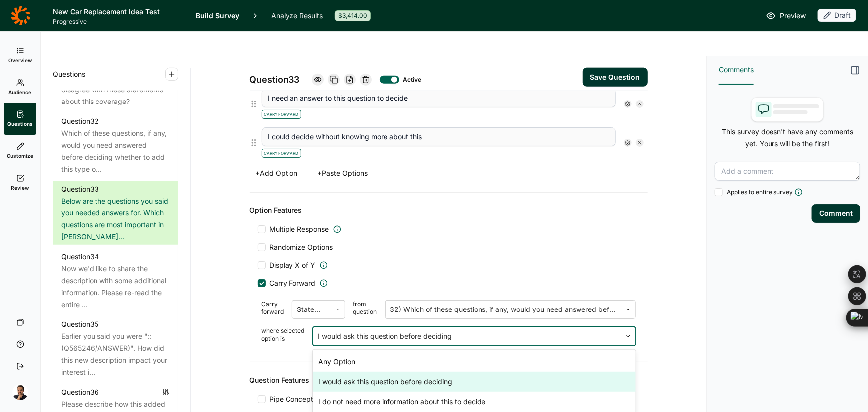
click at [394, 372] on div "I would ask this question before deciding" at bounding box center [474, 382] width 323 height 20
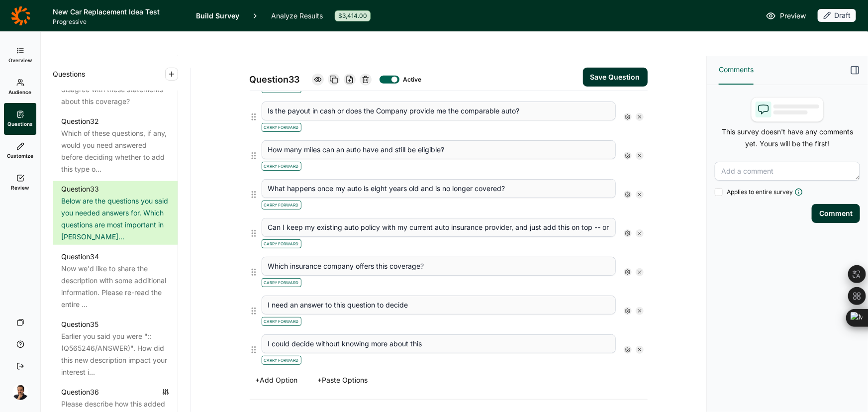
scroll to position [425, 0]
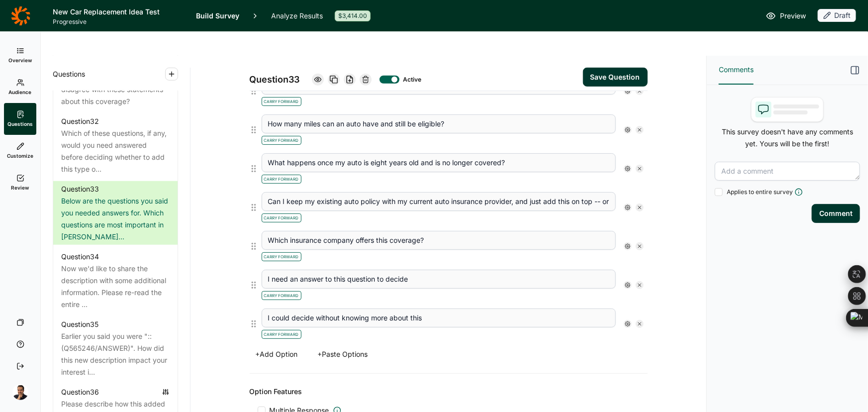
click at [280, 347] on button "+ Add Option" at bounding box center [277, 354] width 54 height 14
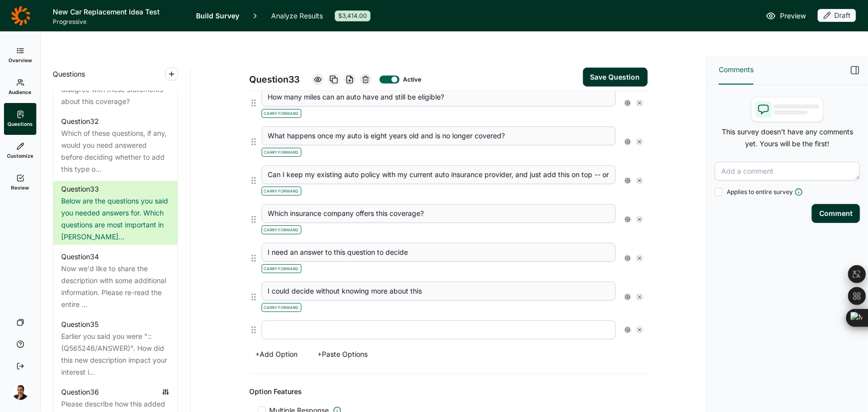
click at [305, 321] on input "text" at bounding box center [439, 330] width 354 height 19
paste input "The most important question I need an answer to is not listed"
type input "The most important question I need an answer to is not listed"
click at [626, 327] on use at bounding box center [628, 329] width 5 height 5
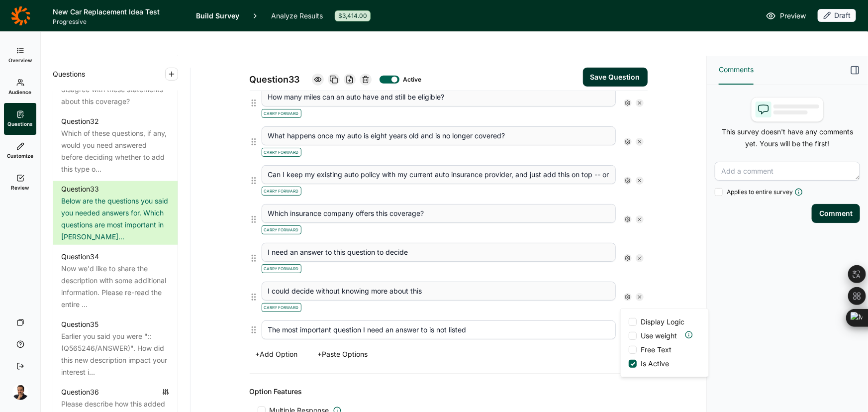
click at [477, 336] on div "Options Carry Forward Carry Forward Carry Forward Carry Forward How many miles …" at bounding box center [449, 138] width 398 height 469
click at [293, 406] on span "Multiple Response" at bounding box center [300, 411] width 60 height 10
click at [258, 411] on input "Multiple Response" at bounding box center [258, 411] width 0 height 0
click at [373, 406] on input "number" at bounding box center [387, 415] width 40 height 19
type input "1"
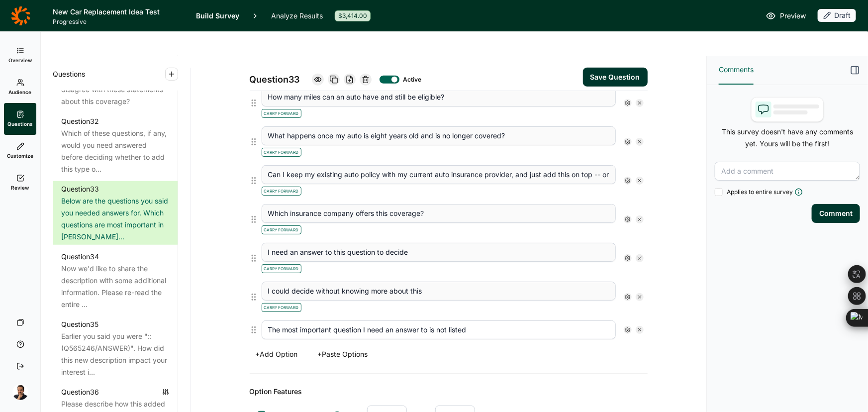
click at [463, 406] on input "number" at bounding box center [455, 415] width 40 height 19
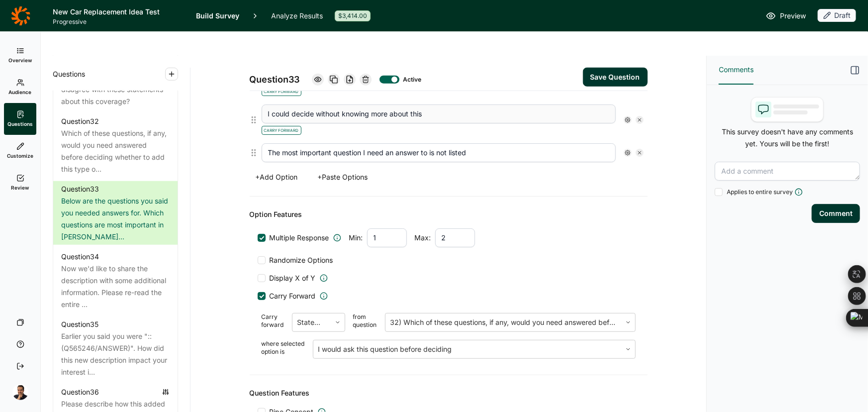
scroll to position [632, 0]
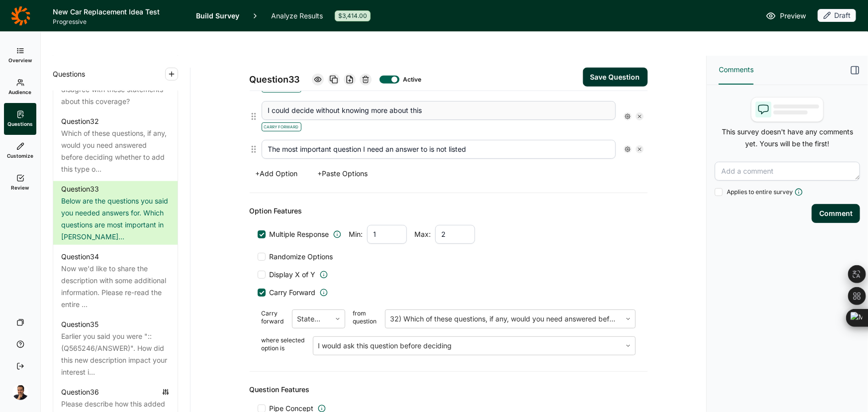
drag, startPoint x: 446, startPoint y: 209, endPoint x: 433, endPoint y: 208, distance: 14.0
click at [435, 225] on input "2" at bounding box center [455, 234] width 40 height 19
type input "3"
click at [626, 147] on use at bounding box center [628, 149] width 5 height 5
click at [636, 164] on label "Exclusive" at bounding box center [650, 169] width 42 height 10
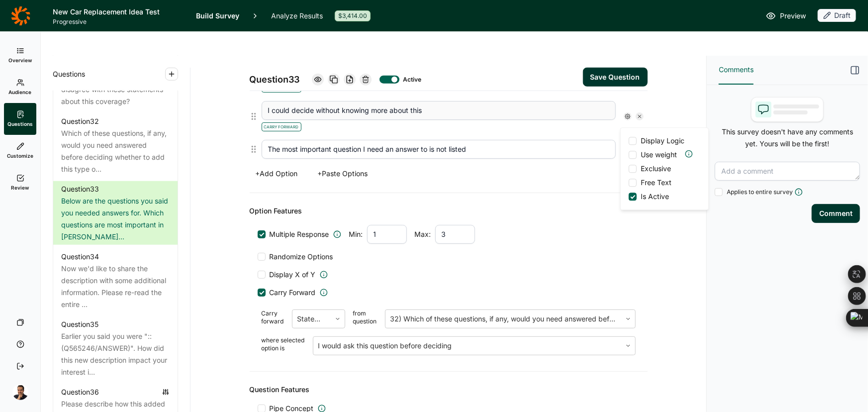
click at [629, 169] on input "Exclusive" at bounding box center [629, 169] width 0 height 0
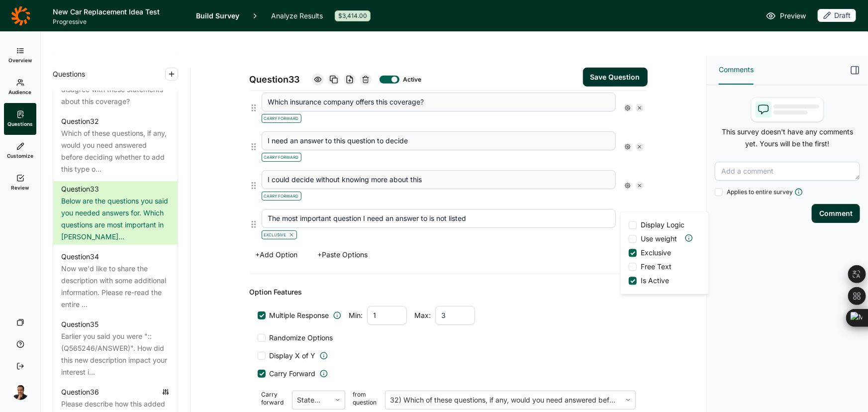
scroll to position [554, 0]
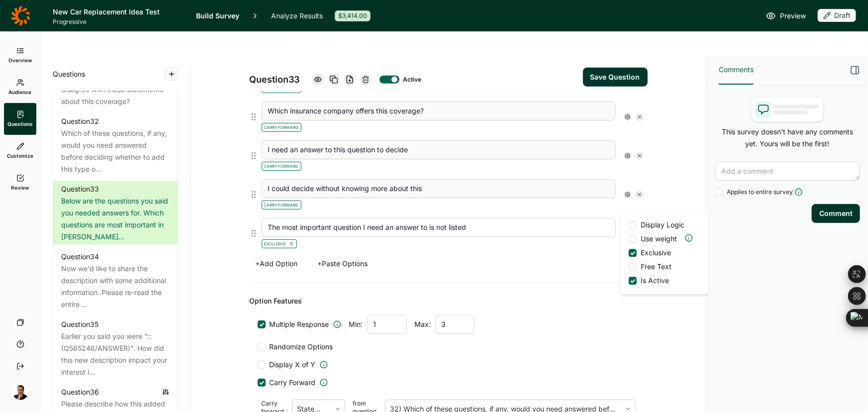
click at [606, 68] on button "Save Question" at bounding box center [615, 77] width 65 height 19
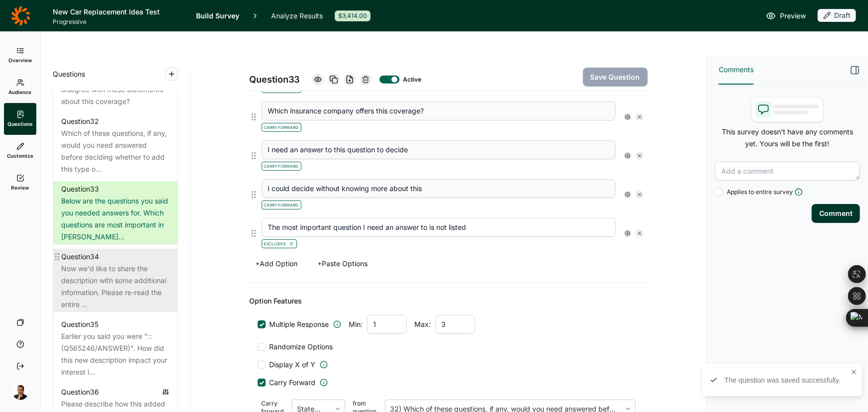
click at [115, 306] on div "Now we'd like to share the description with some additional information. Please…" at bounding box center [115, 287] width 109 height 48
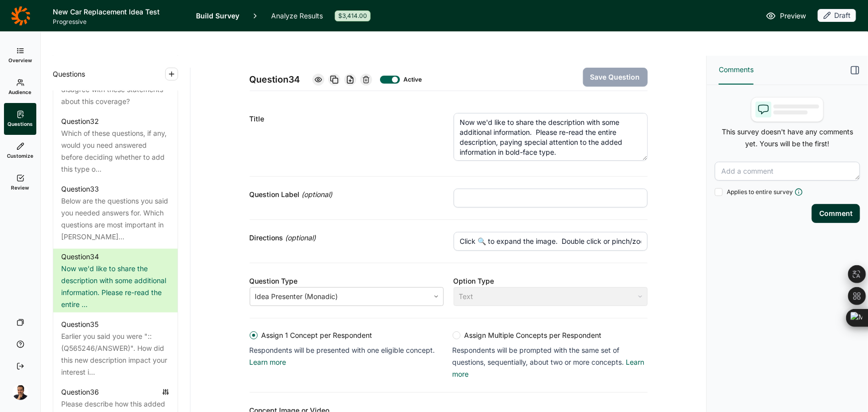
drag, startPoint x: 638, startPoint y: 124, endPoint x: 639, endPoint y: 135, distance: 11.0
click at [639, 135] on textarea "Now we'd like to share the description with some additional information. Please…" at bounding box center [551, 137] width 194 height 48
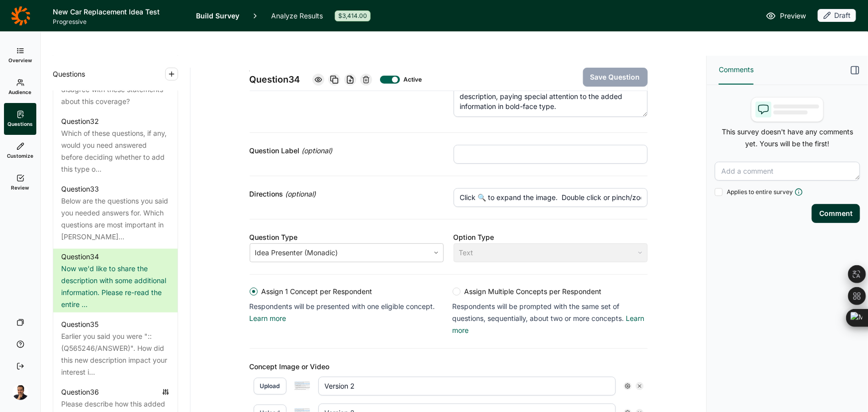
scroll to position [135, 0]
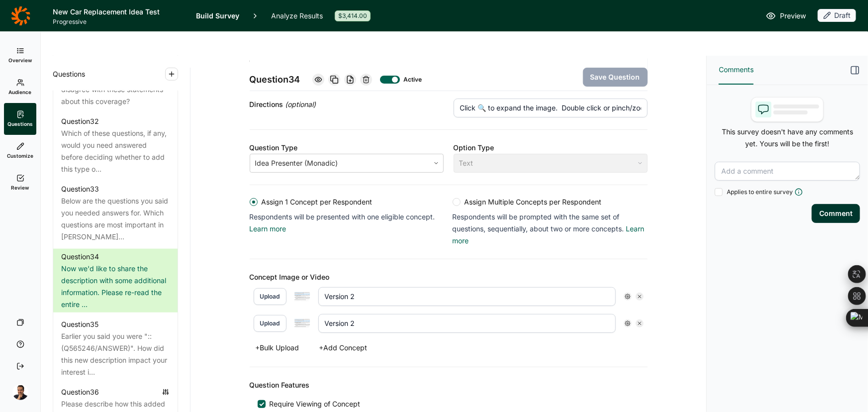
drag, startPoint x: 324, startPoint y: 274, endPoint x: 296, endPoint y: 274, distance: 28.4
click at [296, 287] on div "Upload Version 2" at bounding box center [449, 296] width 390 height 19
paste input "– New/Better Car Insurance Concept"
type input "Version 2 – New/Better Car Insurance Concept"
drag, startPoint x: 363, startPoint y: 293, endPoint x: 316, endPoint y: 291, distance: 47.3
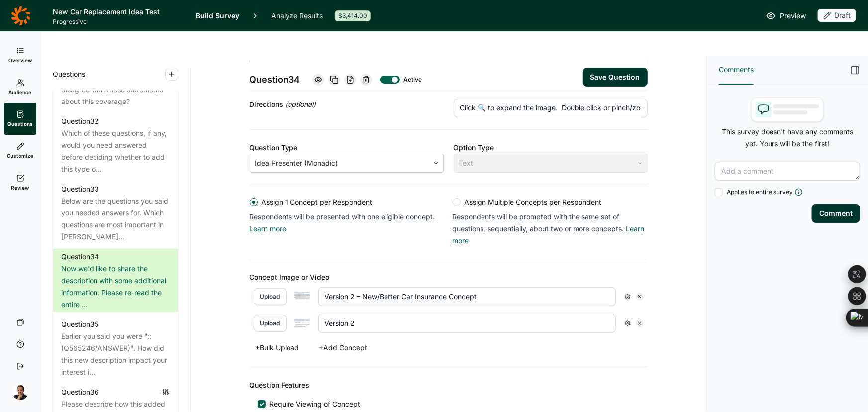
click at [319, 314] on input "Version 2" at bounding box center [468, 323] width 298 height 19
paste input "– New/Better Car Insurance Concept"
type input "Version 2 – New/Better Car Insurance Concept"
click at [611, 68] on button "Save Question" at bounding box center [615, 77] width 65 height 19
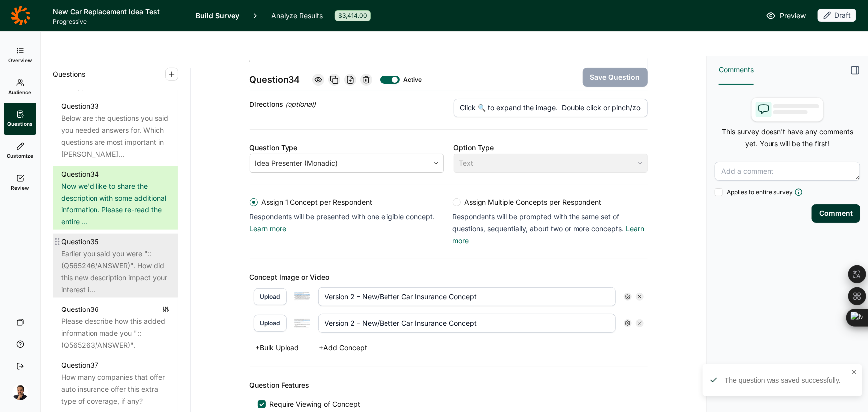
scroll to position [2383, 0]
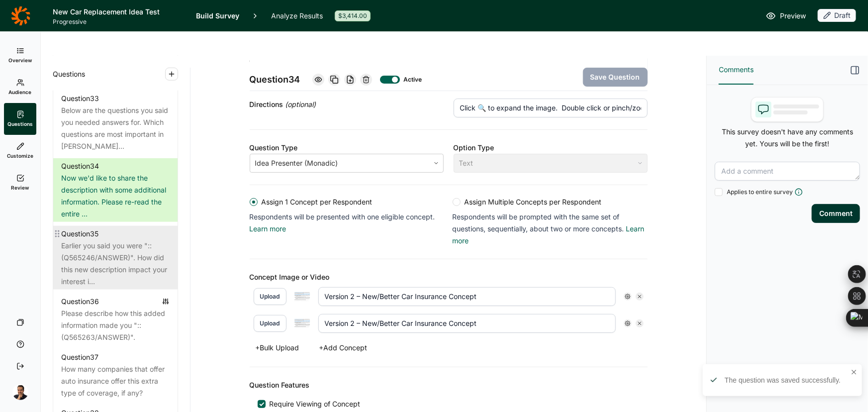
click at [126, 288] on div "Earlier you said you were "::(Q565246/ANSWER)". How did this new description im…" at bounding box center [115, 264] width 109 height 48
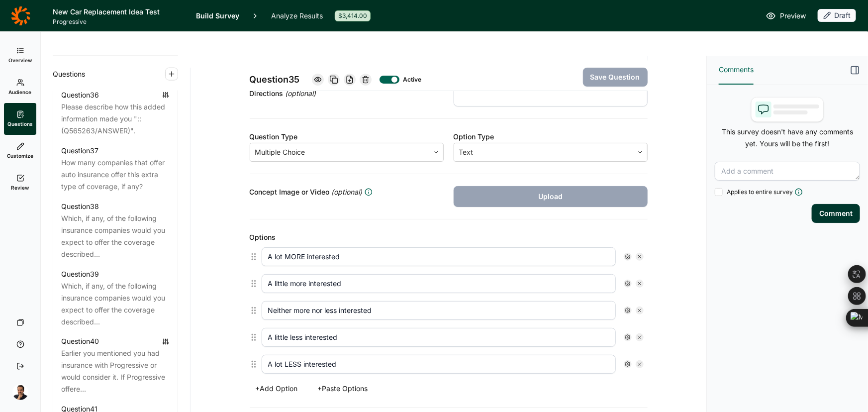
scroll to position [2563, 0]
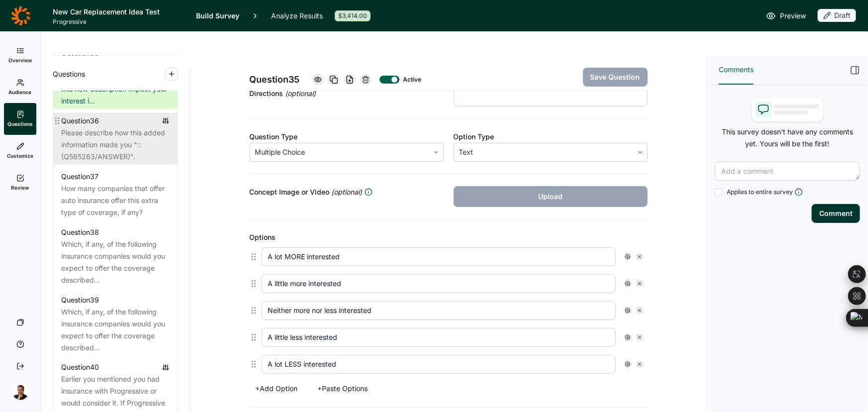
click at [93, 163] on div "Please describe how this added information made you "::(Q565263/ANSWER)"." at bounding box center [115, 145] width 109 height 36
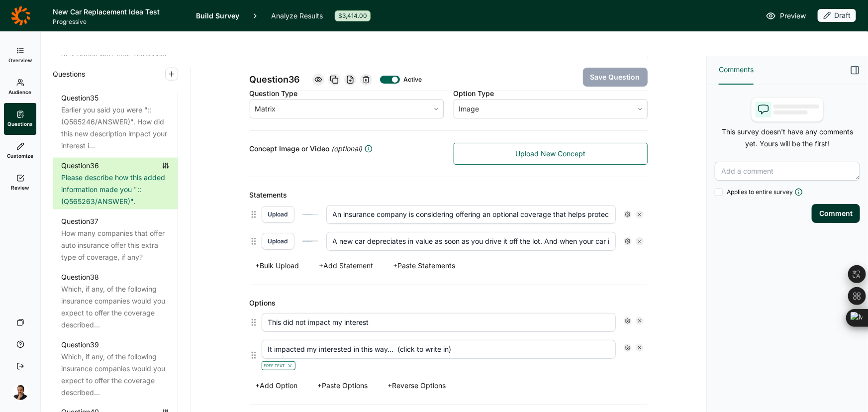
scroll to position [0, 775]
drag, startPoint x: 401, startPoint y: 192, endPoint x: 719, endPoint y: 161, distance: 320.0
click at [719, 161] on div "Overview Audience Questions Customize Review Your Surveys Help Log Out Question…" at bounding box center [434, 246] width 868 height 380
click at [358, 205] on input "An insurance company is considering offering an optional coverage that helps pr…" at bounding box center [471, 214] width 290 height 19
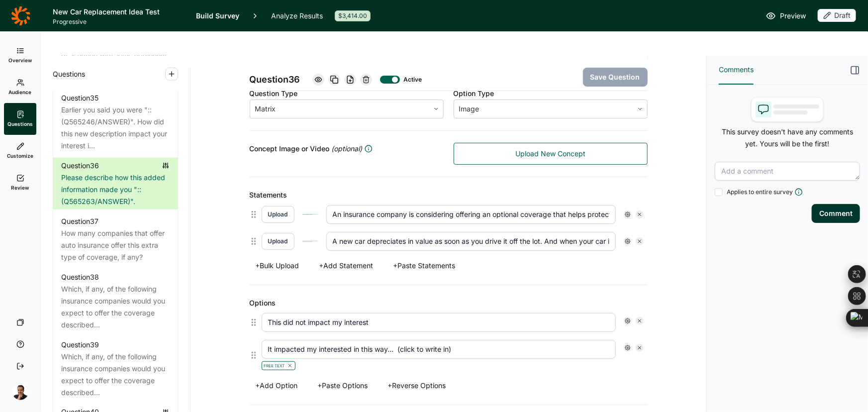
click at [358, 205] on input "An insurance company is considering offering an optional coverage that helps pr…" at bounding box center [471, 214] width 290 height 19
paste input "text"
type input "An insurance company is considering offering an optional coverage that helps pr…"
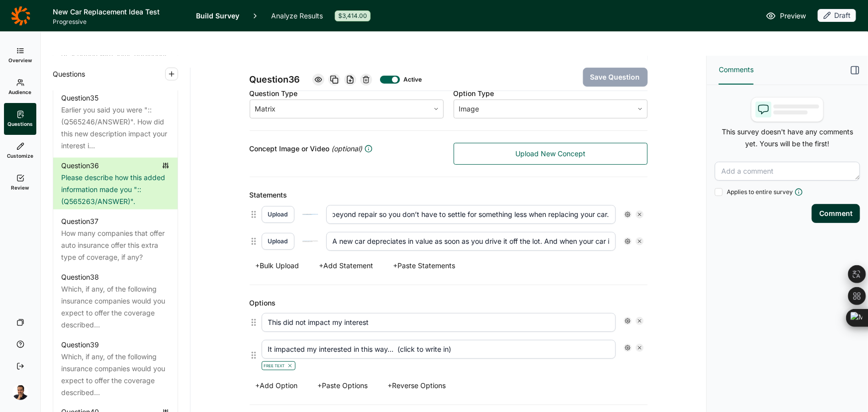
scroll to position [0, 0]
click at [346, 232] on input "A new car depreciates in value as soon as you drive it off the lot. And when yo…" at bounding box center [471, 241] width 290 height 19
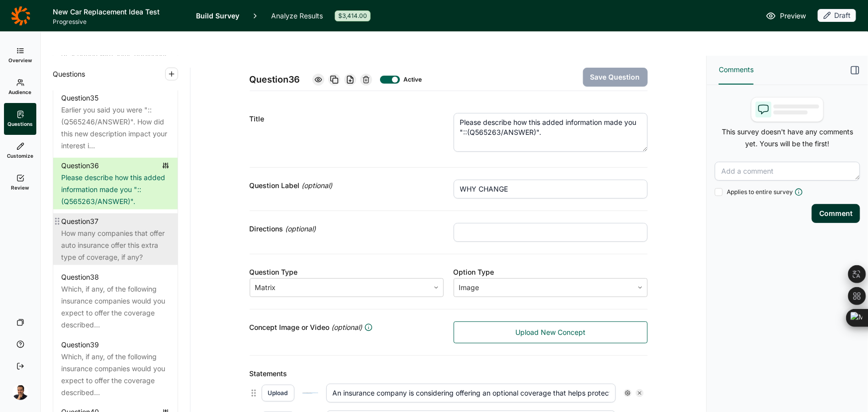
click at [112, 263] on div "How many companies that offer auto insurance offer this extra type of coverage,…" at bounding box center [115, 245] width 109 height 36
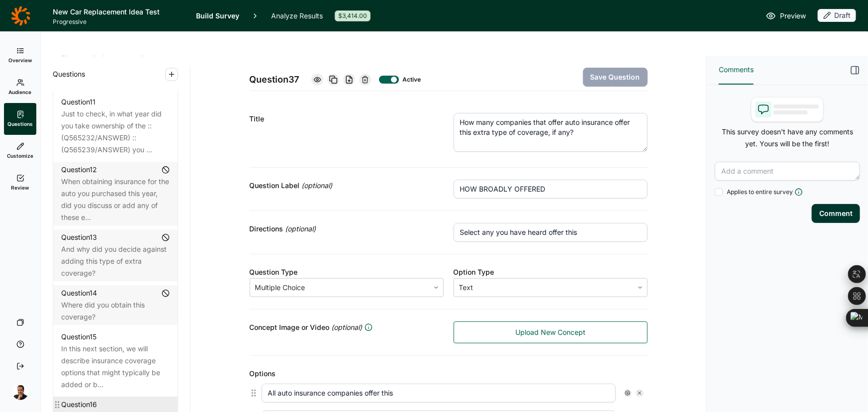
scroll to position [1025, 0]
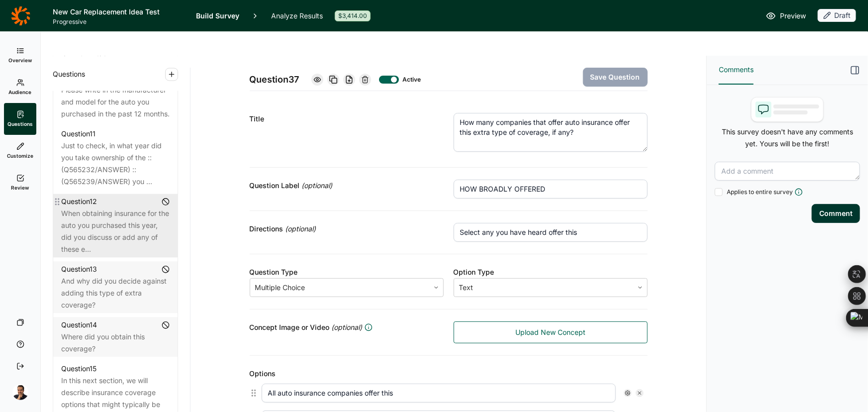
click at [129, 248] on div "When obtaining insurance for the auto you purchased this year, did you discuss …" at bounding box center [115, 232] width 109 height 48
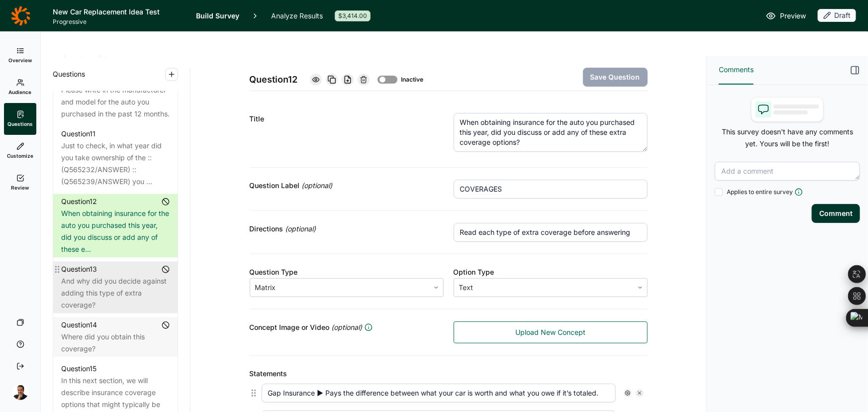
click at [112, 293] on div "And why did you decide against adding this type of extra coverage?" at bounding box center [115, 293] width 109 height 36
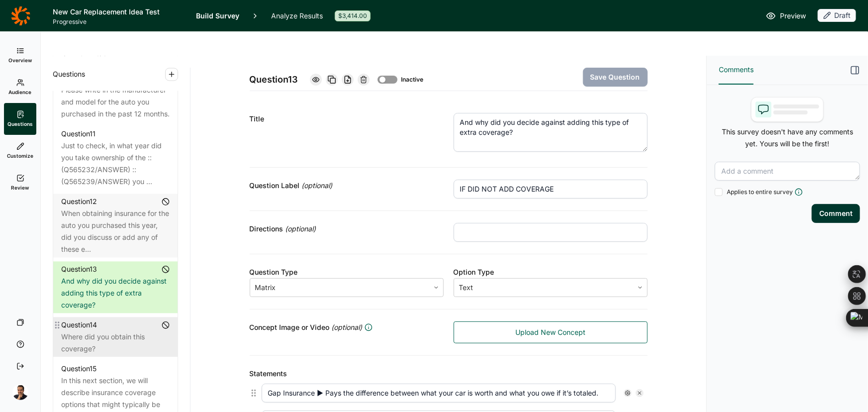
click at [102, 331] on div "Question 14" at bounding box center [115, 325] width 109 height 12
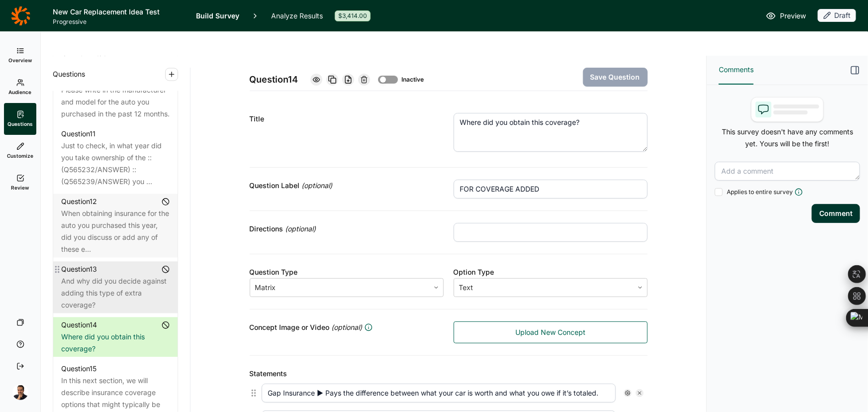
click at [97, 290] on div "And why did you decide against adding this type of extra coverage?" at bounding box center [115, 293] width 109 height 36
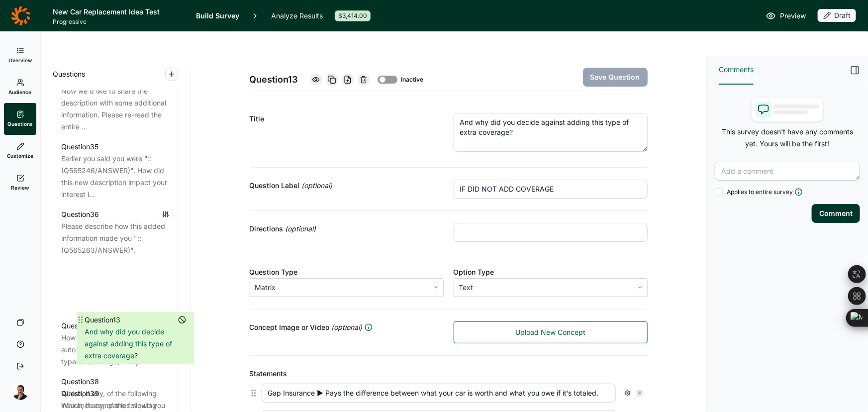
scroll to position [2434, 0]
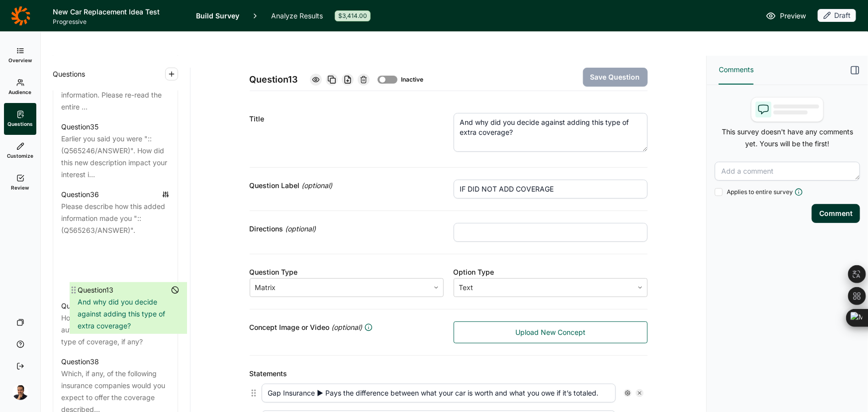
drag, startPoint x: 57, startPoint y: 279, endPoint x: 74, endPoint y: 291, distance: 21.0
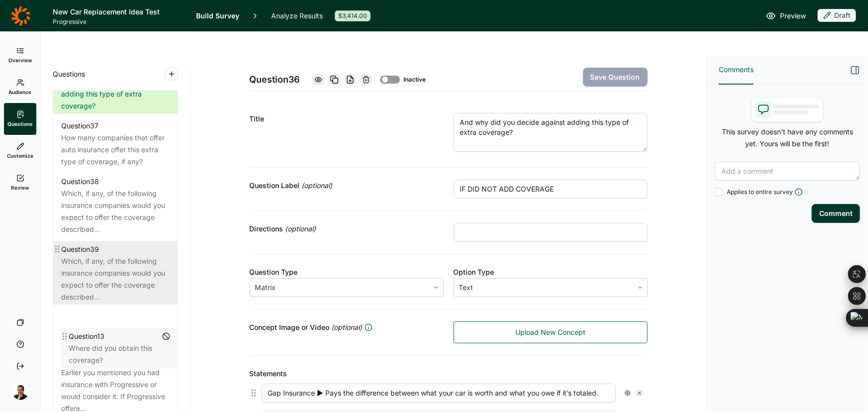
scroll to position [2586, 0]
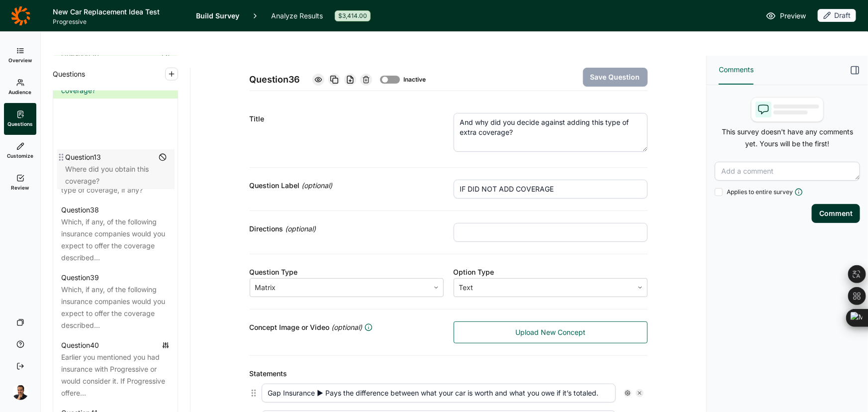
drag, startPoint x: 58, startPoint y: 321, endPoint x: 62, endPoint y: 160, distance: 160.8
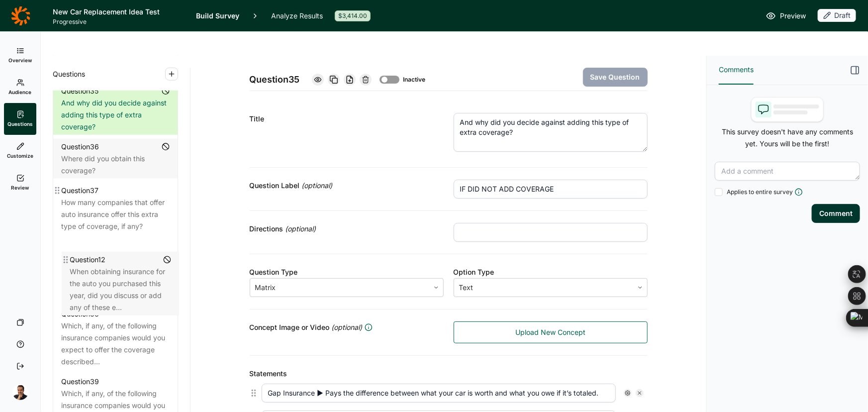
scroll to position [2482, 0]
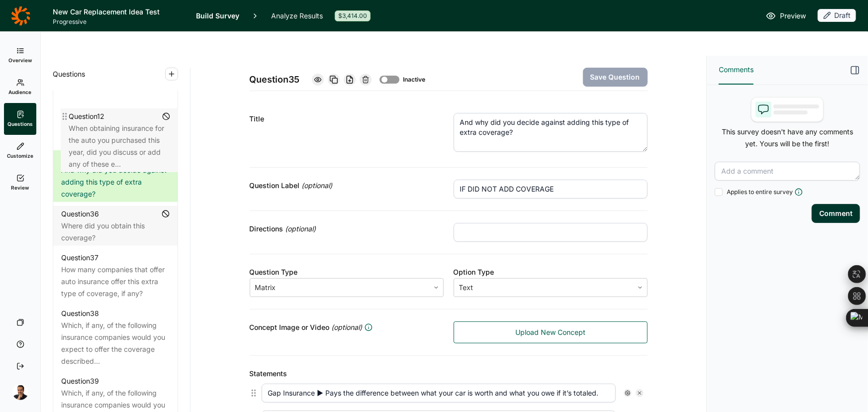
drag, startPoint x: 58, startPoint y: 280, endPoint x: 64, endPoint y: 119, distance: 160.9
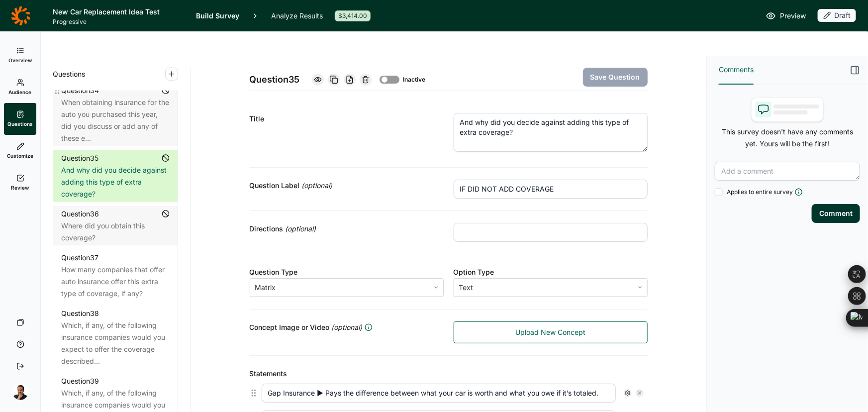
click at [115, 144] on div "When obtaining insurance for the auto you purchased this year, did you discuss …" at bounding box center [115, 121] width 109 height 48
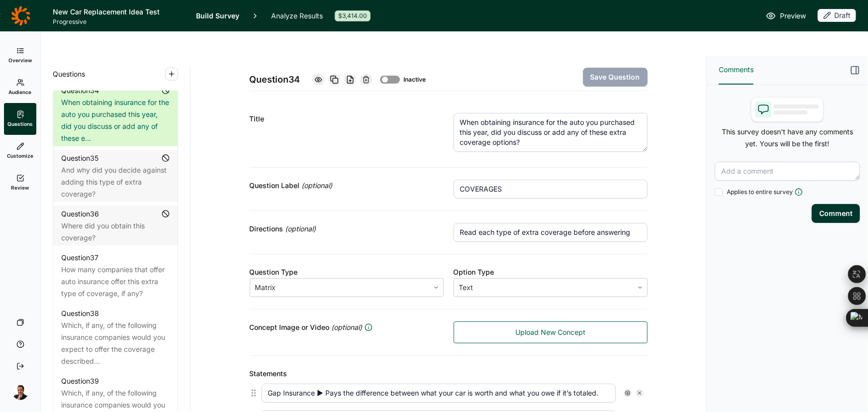
click at [384, 76] on div at bounding box center [390, 80] width 20 height 8
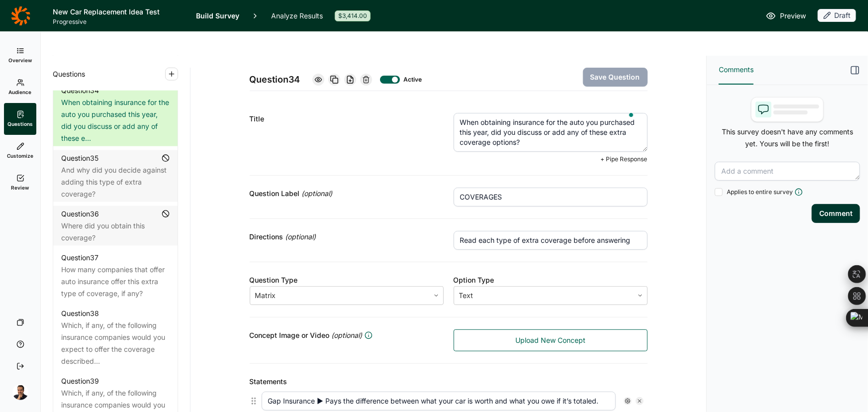
drag, startPoint x: 531, startPoint y: 116, endPoint x: 428, endPoint y: 78, distance: 109.7
click at [428, 101] on div "Title When obtaining insurance for the auto you purchased this year, did you di…" at bounding box center [449, 138] width 398 height 75
paste textarea "Do you already have this optional coverage for your new auto? That is, coverage…"
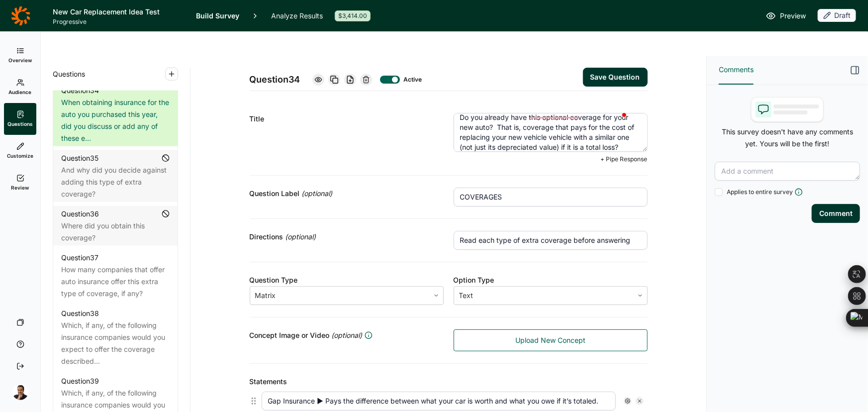
type textarea "Do you already have this optional coverage for your new auto? That is, coverage…"
click at [598, 68] on button "Save Question" at bounding box center [615, 77] width 65 height 19
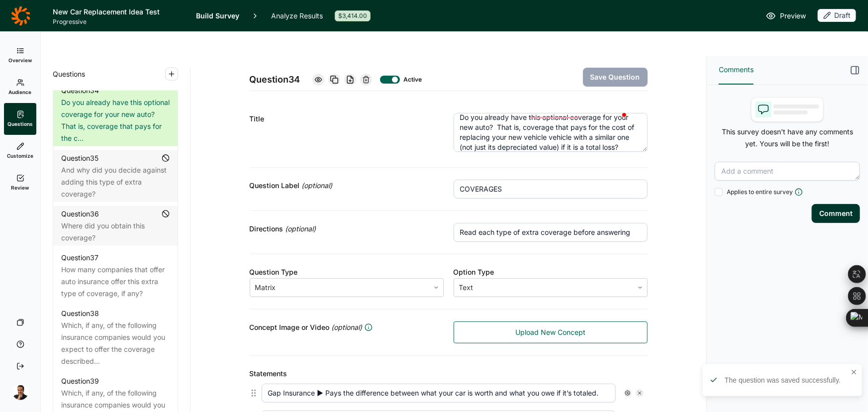
drag, startPoint x: 487, startPoint y: 162, endPoint x: 369, endPoint y: 146, distance: 118.5
click at [369, 168] on div "Question Label (optional) COVERAGES" at bounding box center [449, 189] width 398 height 43
paste input "EXISTING COVERAGE"
type input "EXISTING COVERAGE"
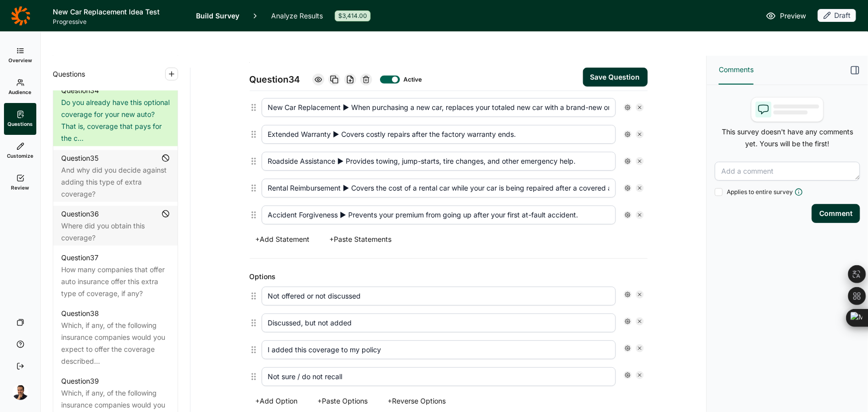
scroll to position [401, 0]
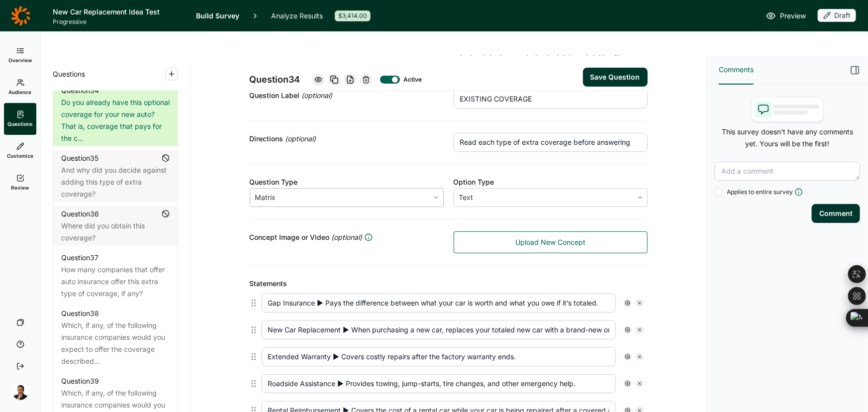
click at [290, 191] on div at bounding box center [339, 198] width 169 height 14
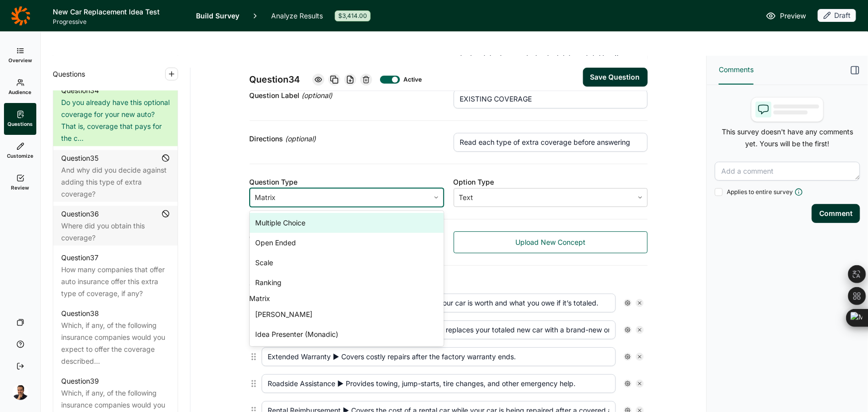
click at [290, 213] on div "Multiple Choice" at bounding box center [347, 223] width 194 height 20
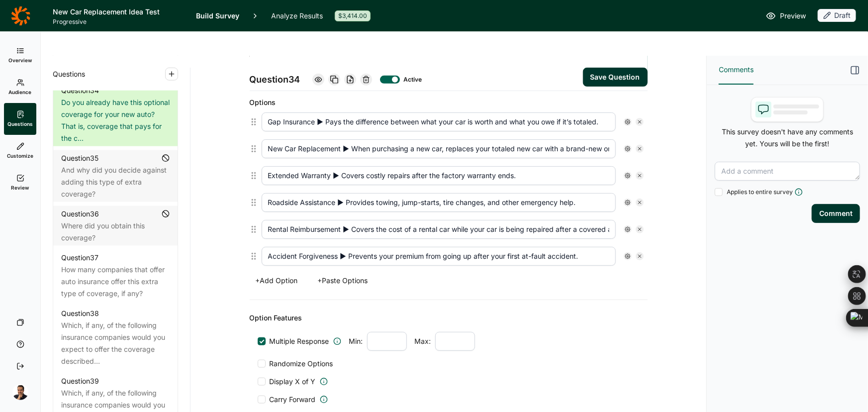
click at [342, 274] on button "+ Paste Options" at bounding box center [343, 281] width 62 height 14
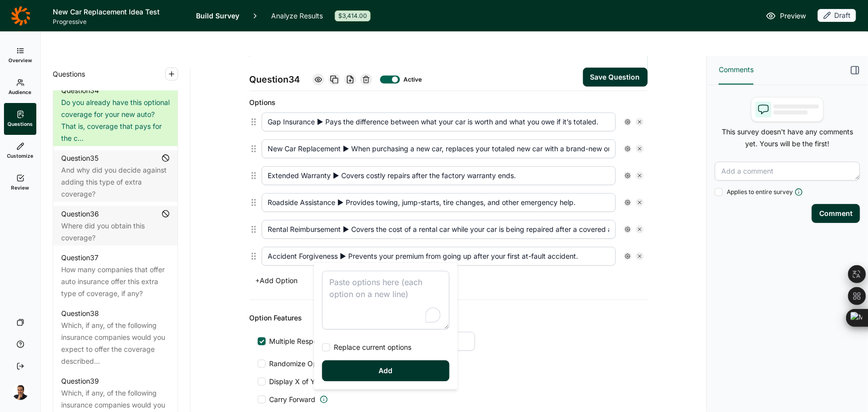
click at [353, 288] on textarea "To enrich screen reader interactions, please activate Accessibility in Grammarl…" at bounding box center [386, 300] width 127 height 59
type textarea "Yes, I have this coverage No, I do not have this coverage I am not sure / do no…"
drag, startPoint x: 358, startPoint y: 348, endPoint x: 360, endPoint y: 364, distance: 16.6
click at [358, 348] on span "Replace current options" at bounding box center [371, 347] width 82 height 10
click at [323, 347] on input "Replace current options" at bounding box center [323, 347] width 0 height 0
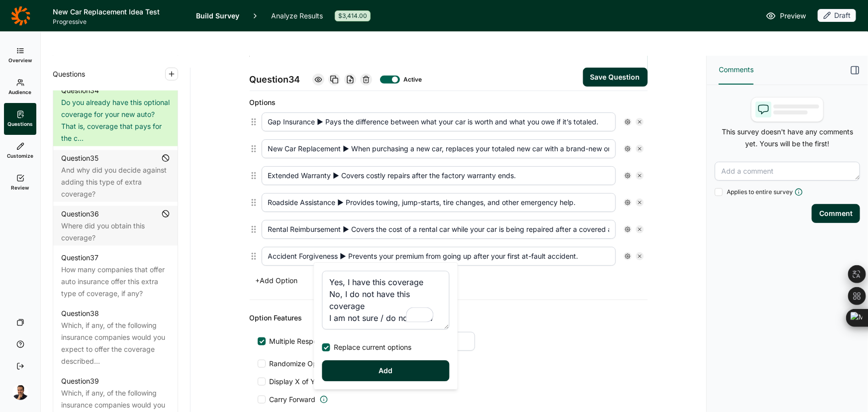
click at [360, 373] on button "Add" at bounding box center [386, 370] width 127 height 21
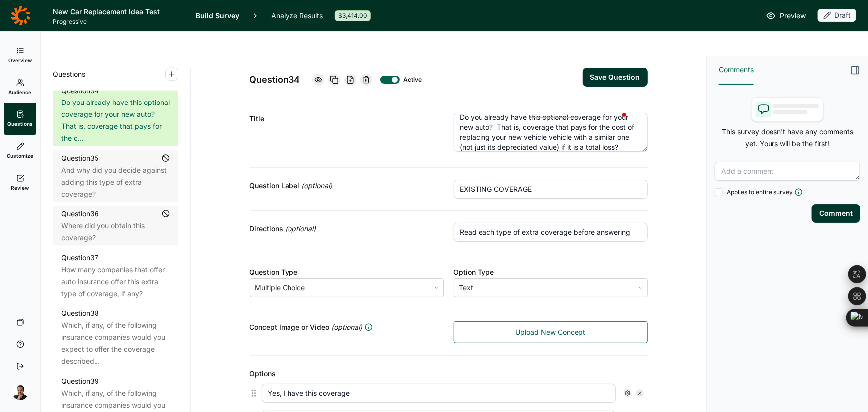
click at [527, 223] on input "Read each type of extra coverage before answering" at bounding box center [551, 232] width 194 height 19
click at [621, 68] on button "Save Question" at bounding box center [615, 77] width 65 height 19
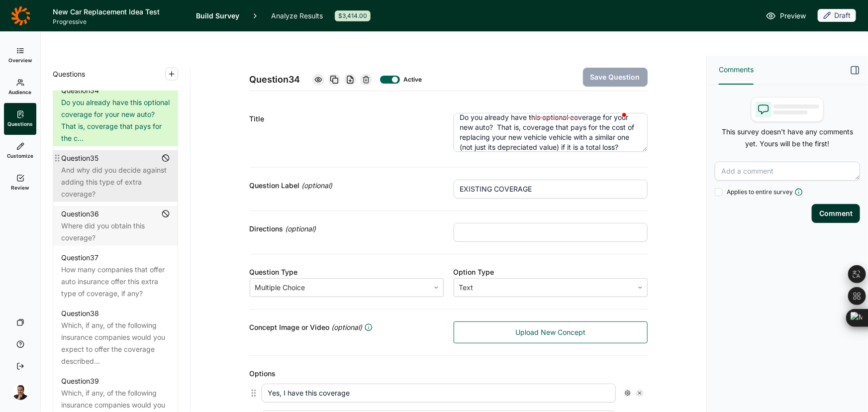
click at [70, 200] on div "And why did you decide against adding this type of extra coverage?" at bounding box center [115, 182] width 109 height 36
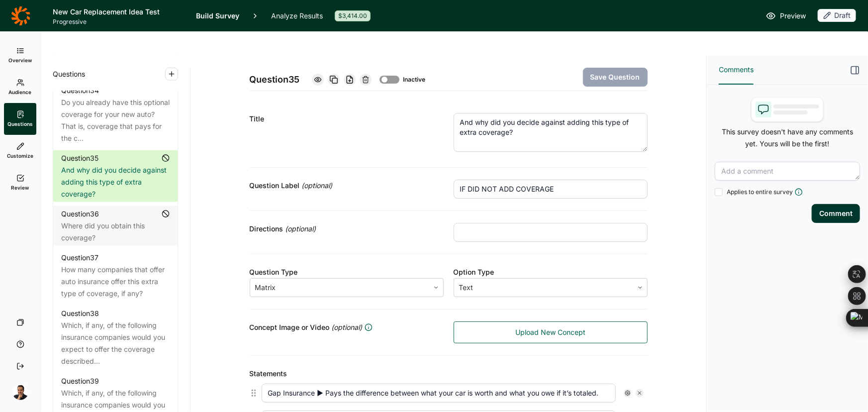
click at [383, 77] on div at bounding box center [385, 80] width 6 height 6
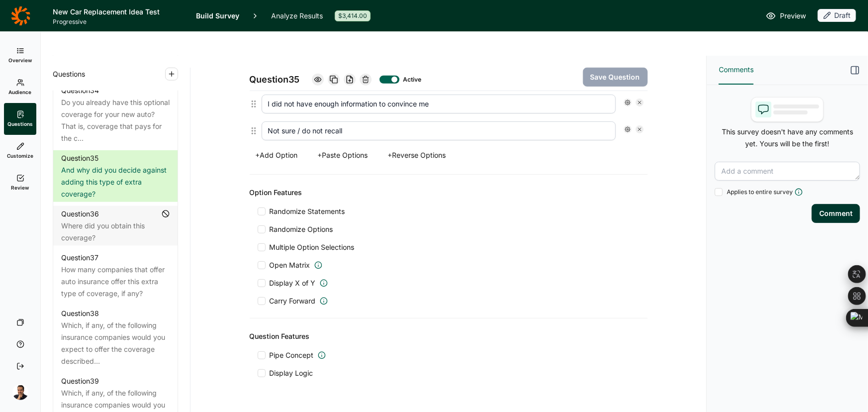
click at [280, 368] on span "Display Logic" at bounding box center [292, 373] width 44 height 10
click at [258, 373] on input "Display Logic" at bounding box center [258, 373] width 0 height 0
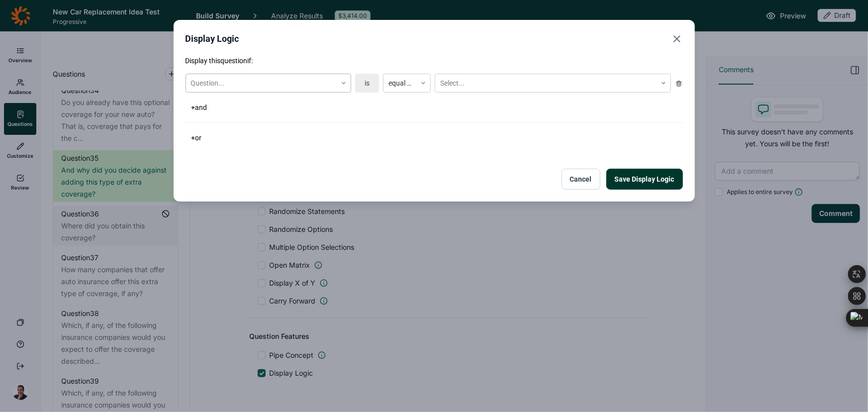
click at [250, 88] on div at bounding box center [261, 83] width 141 height 12
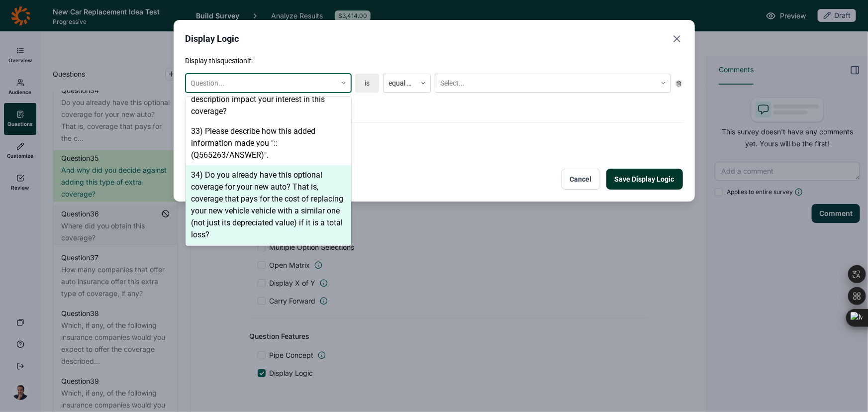
click at [282, 200] on div "34) Do you already have this optional coverage for your new auto? That is, cove…" at bounding box center [269, 205] width 166 height 80
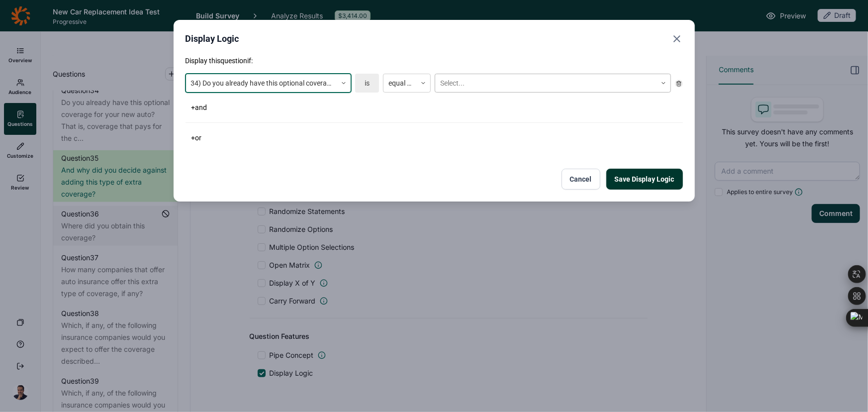
click at [447, 89] on div at bounding box center [546, 83] width 212 height 12
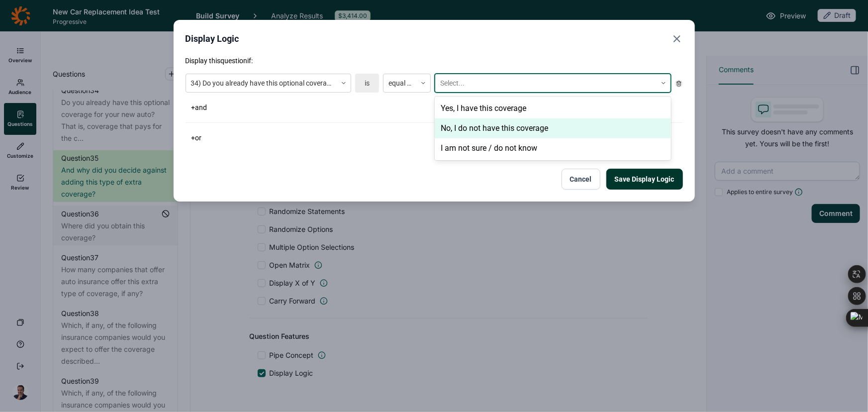
click at [458, 125] on div "No, I do not have this coverage" at bounding box center [553, 128] width 236 height 20
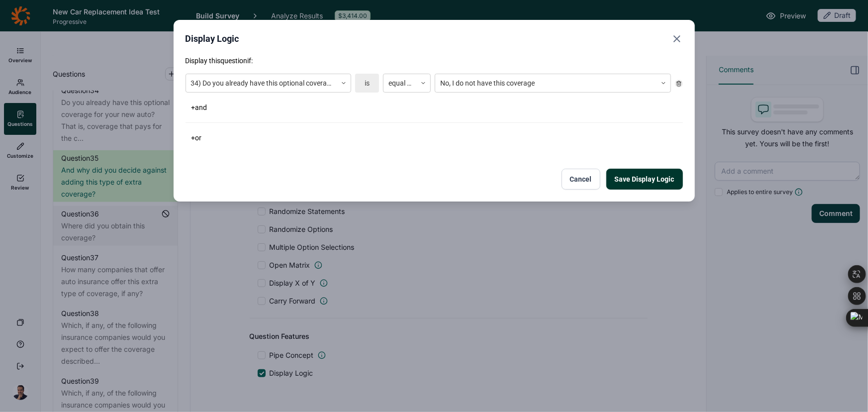
click at [640, 180] on button "Save Display Logic" at bounding box center [645, 179] width 77 height 21
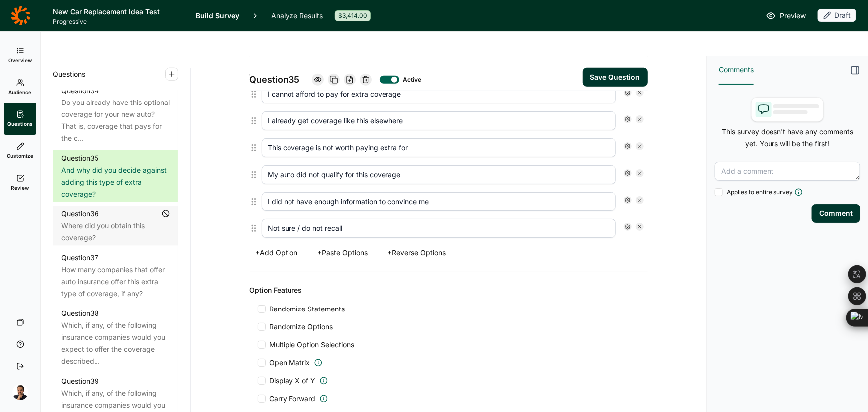
click at [419, 246] on button "+ Reverse Options" at bounding box center [417, 253] width 70 height 14
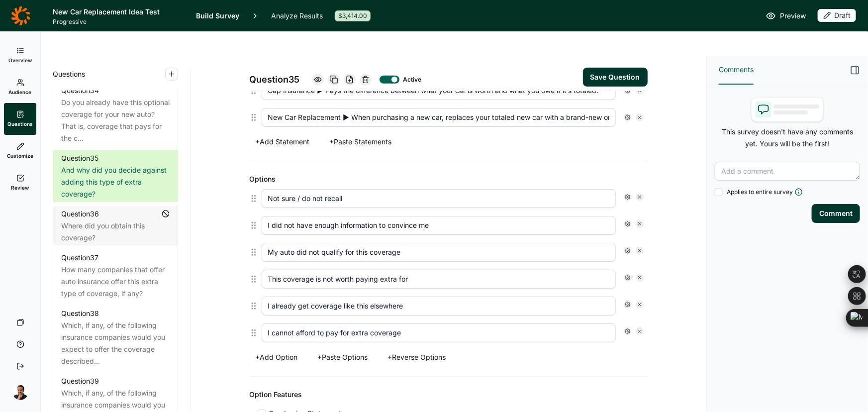
scroll to position [452, 0]
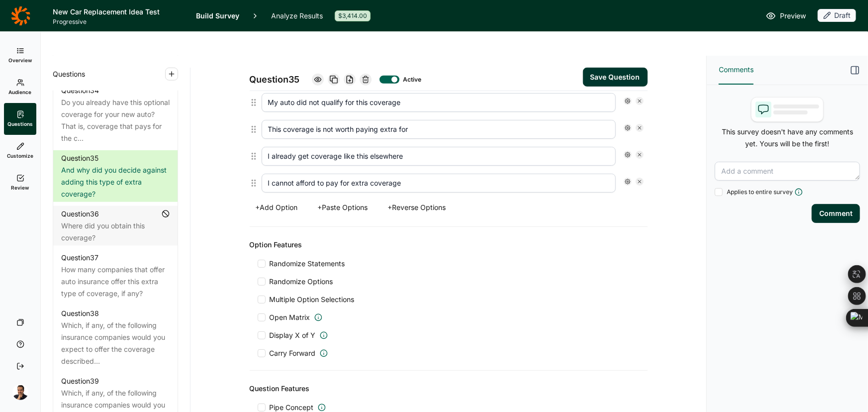
click at [414, 201] on button "+ Reverse Options" at bounding box center [417, 208] width 70 height 14
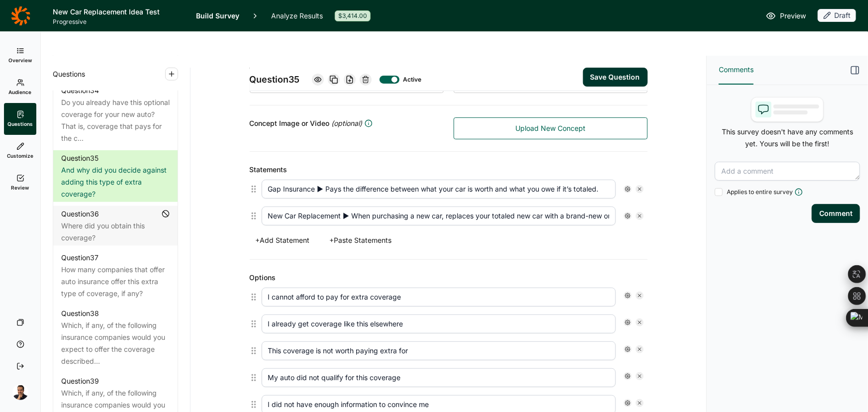
scroll to position [181, 0]
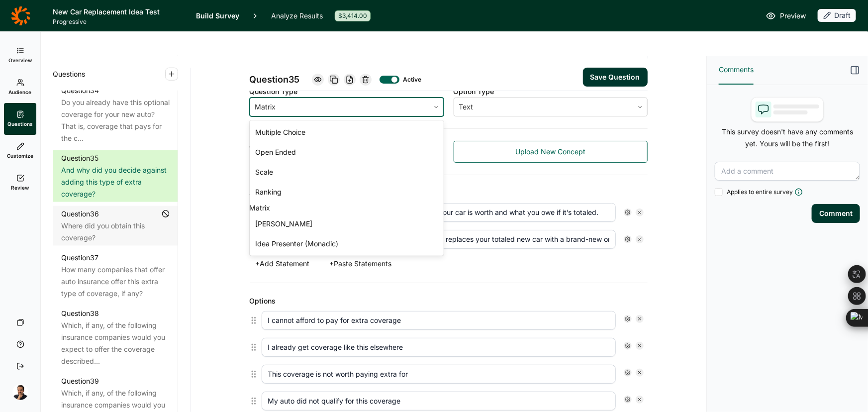
click at [297, 100] on div at bounding box center [339, 107] width 169 height 14
click at [291, 122] on div "Multiple Choice" at bounding box center [347, 132] width 194 height 20
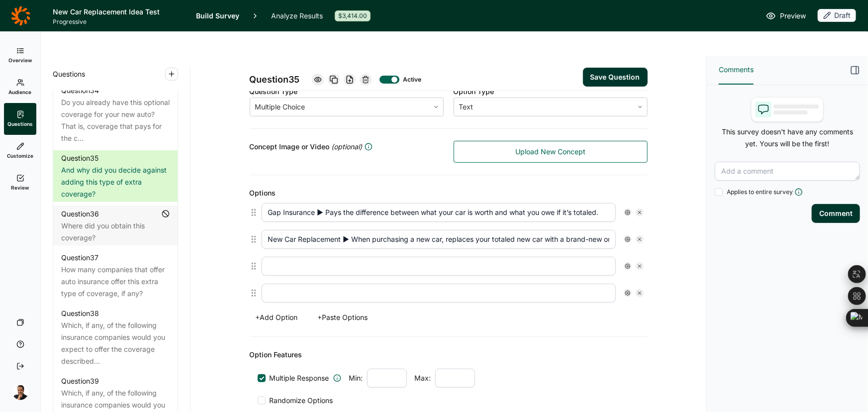
click at [299, 373] on span "Multiple Response" at bounding box center [300, 378] width 60 height 10
click at [258, 378] on input "Multiple Response" at bounding box center [258, 378] width 0 height 0
click at [346, 311] on button "+ Paste Options" at bounding box center [343, 318] width 62 height 14
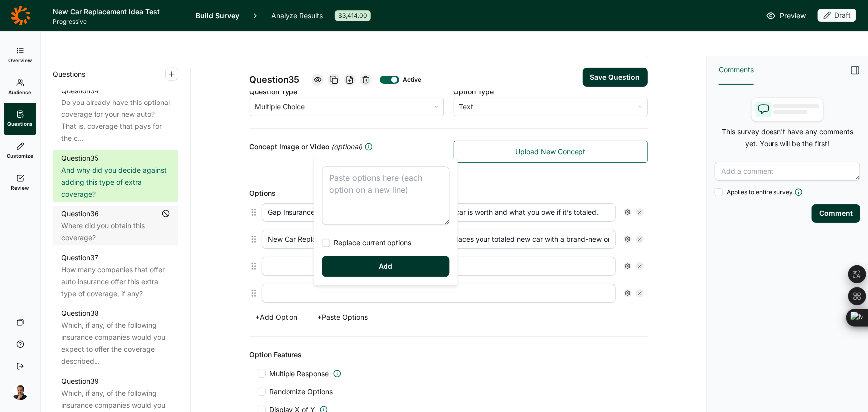
click at [357, 178] on textarea at bounding box center [386, 195] width 127 height 59
type textarea "I can not afford to pay for extra coverage This coverage is not worth paying ex…"
click at [359, 238] on span "Replace current options" at bounding box center [371, 243] width 82 height 10
click at [323, 243] on input "Replace current options" at bounding box center [323, 243] width 0 height 0
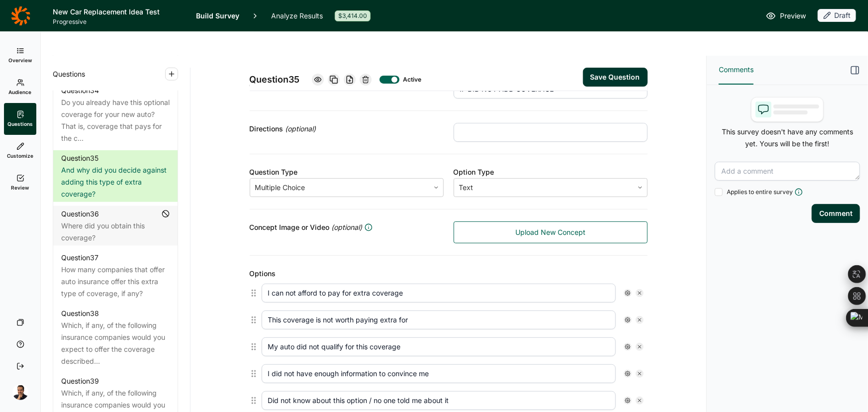
scroll to position [90, 0]
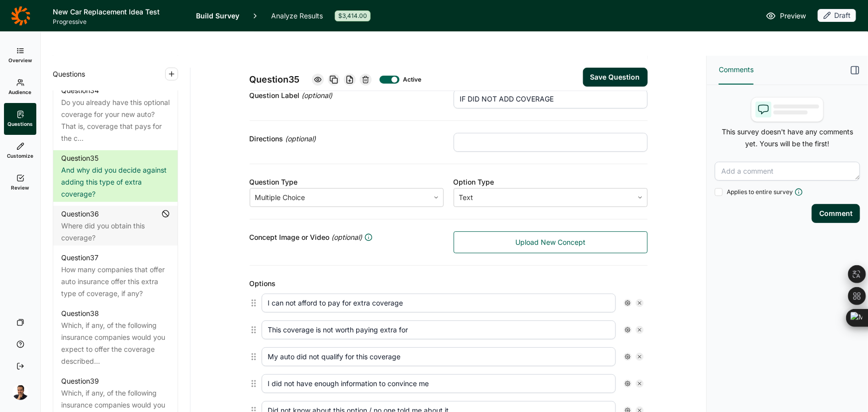
click at [480, 133] on input "text" at bounding box center [551, 142] width 194 height 19
paste input "Select one"
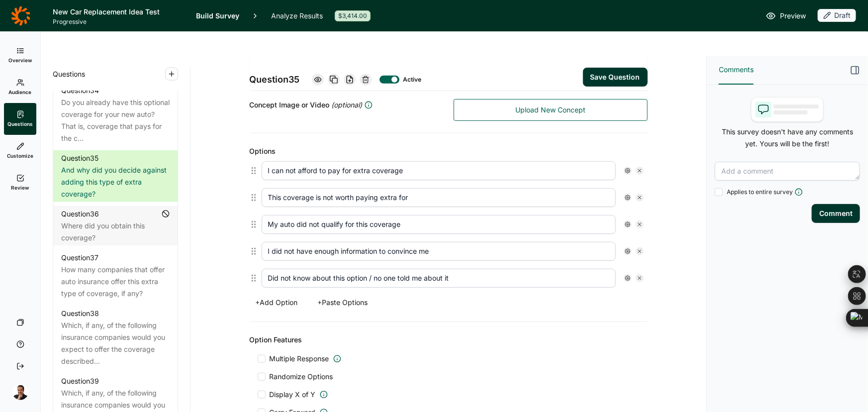
scroll to position [226, 0]
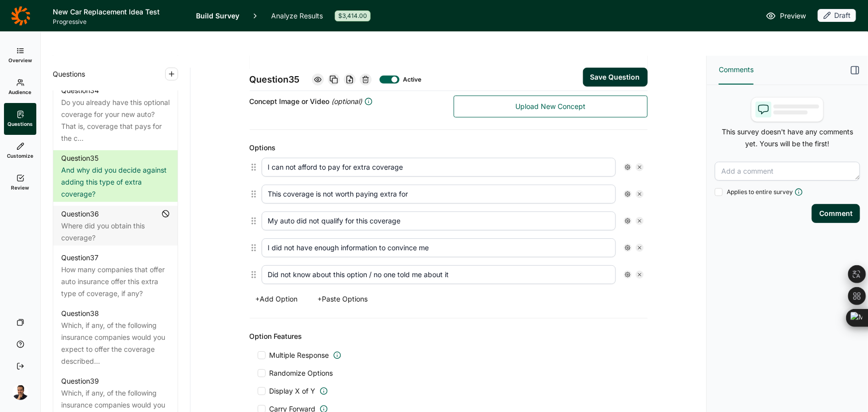
type input "Select one"
click at [309, 350] on span "Multiple Response" at bounding box center [300, 355] width 60 height 10
click at [258, 355] on input "Multiple Response" at bounding box center [258, 355] width 0 height 0
click at [626, 272] on use at bounding box center [628, 274] width 5 height 5
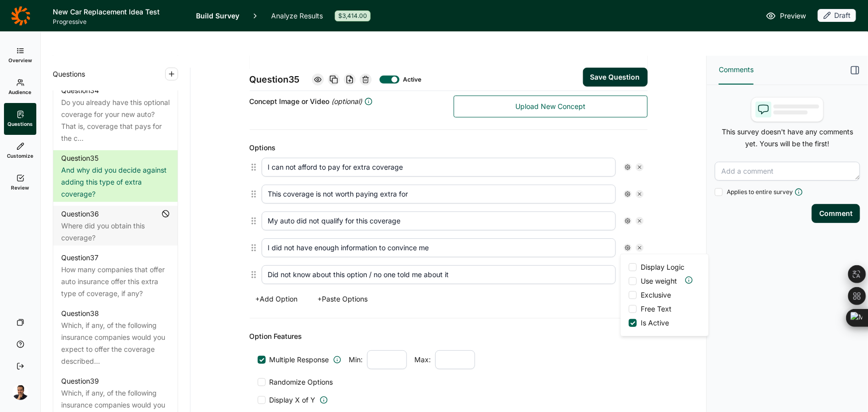
click at [463, 292] on div "+ Add Option + Paste Options" at bounding box center [449, 299] width 398 height 14
drag, startPoint x: 282, startPoint y: 336, endPoint x: 283, endPoint y: 341, distance: 5.6
click at [282, 355] on span "Multiple Response" at bounding box center [300, 360] width 60 height 10
click at [258, 360] on input "Multiple Response" at bounding box center [258, 360] width 0 height 0
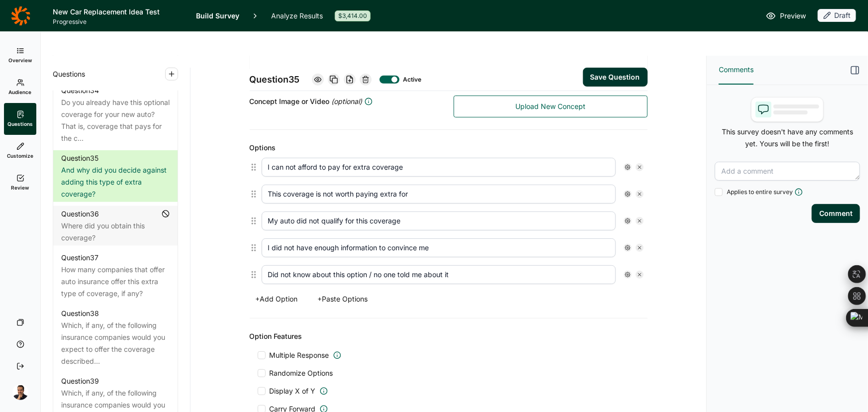
click at [287, 368] on span "Randomize Options" at bounding box center [300, 373] width 68 height 10
click at [258, 373] on input "Randomize Options" at bounding box center [258, 373] width 0 height 0
click at [607, 68] on button "Save Question" at bounding box center [615, 77] width 65 height 19
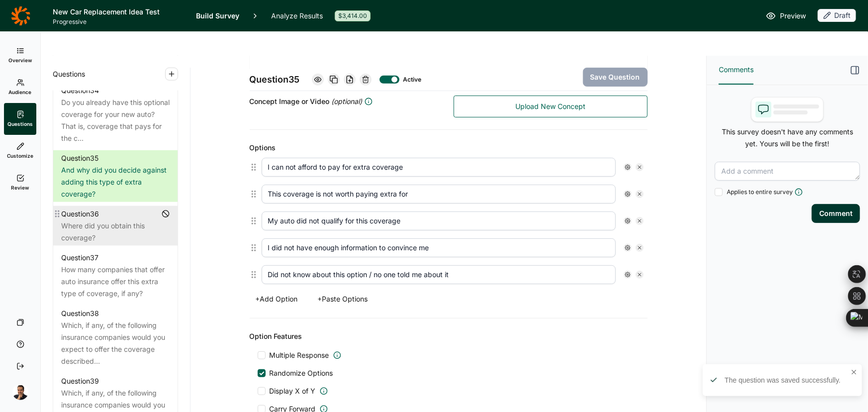
click at [135, 244] on div "Where did you obtain this coverage?" at bounding box center [115, 232] width 109 height 24
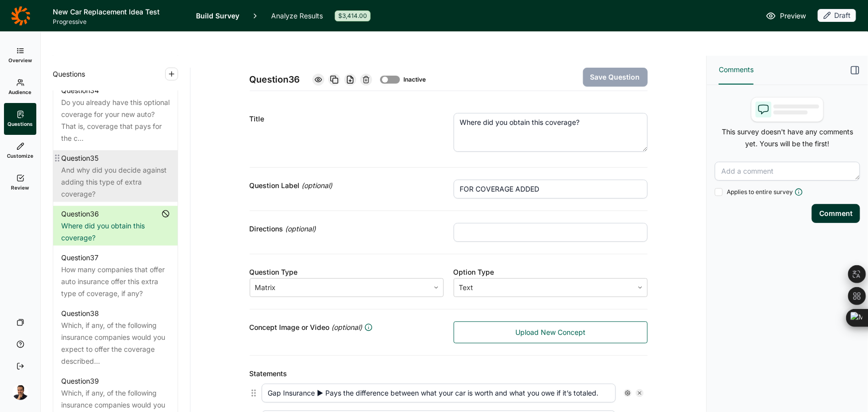
click at [116, 200] on div "And why did you decide against adding this type of extra coverage?" at bounding box center [115, 182] width 109 height 36
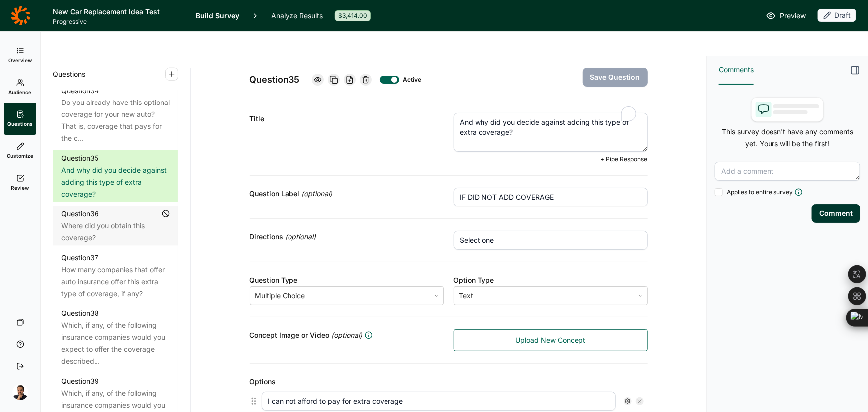
drag, startPoint x: 505, startPoint y: 105, endPoint x: 433, endPoint y: 84, distance: 75.1
click at [410, 101] on div "Title And why did you decide against adding this type of extra coverage? + Pipe…" at bounding box center [449, 138] width 398 height 75
paste textarea "Q13) And why did you decide against adding this optional coverage?"
drag, startPoint x: 472, startPoint y: 99, endPoint x: 347, endPoint y: 85, distance: 125.8
click at [348, 101] on div "Title Q13) And why did you decide against adding this optional coverage? + Pipe…" at bounding box center [449, 138] width 398 height 75
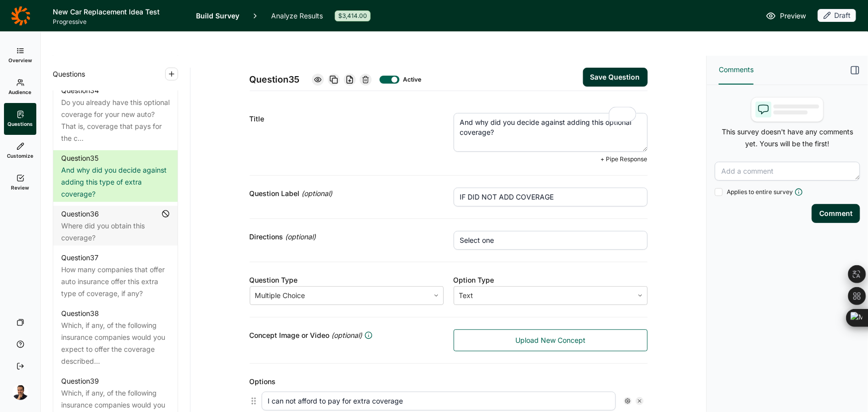
type textarea "And why did you decide against adding this optional coverage?"
click at [615, 68] on button "Save Question" at bounding box center [615, 77] width 65 height 19
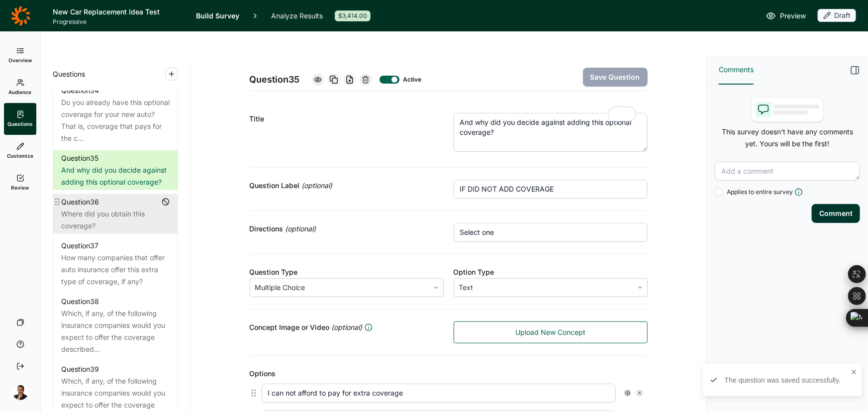
click at [113, 232] on div "Where did you obtain this coverage?" at bounding box center [115, 220] width 109 height 24
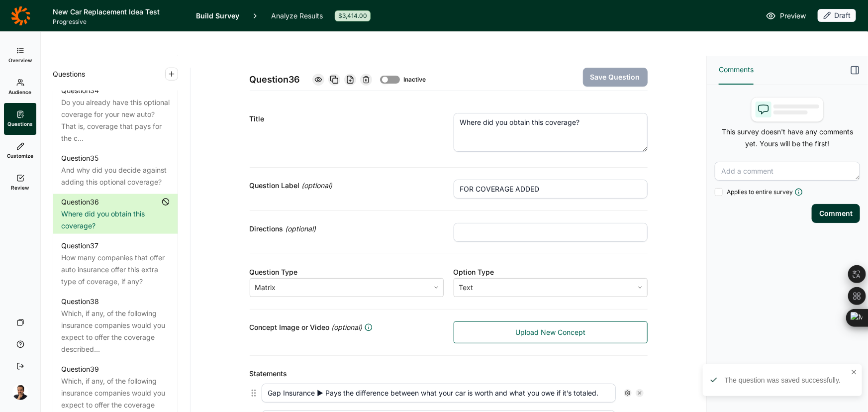
click at [382, 77] on div at bounding box center [385, 80] width 6 height 6
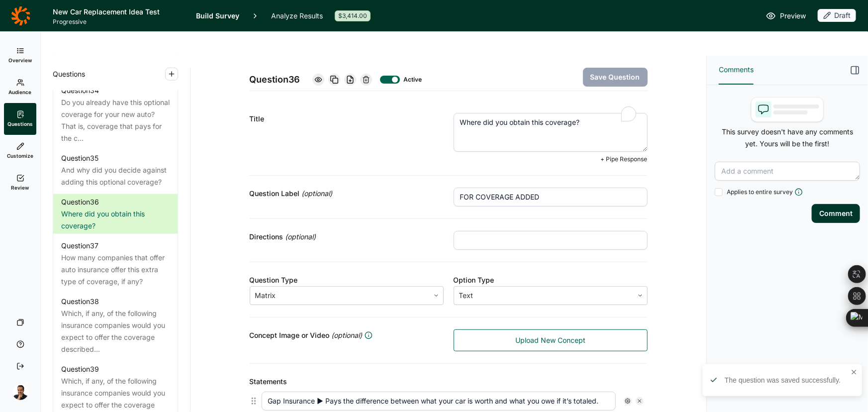
drag, startPoint x: 577, startPoint y: 102, endPoint x: 319, endPoint y: 103, distance: 258.8
click at [319, 103] on div "Title Where did you obtain this coverage? + Pipe Response" at bounding box center [449, 138] width 398 height 75
paste textarea "optional"
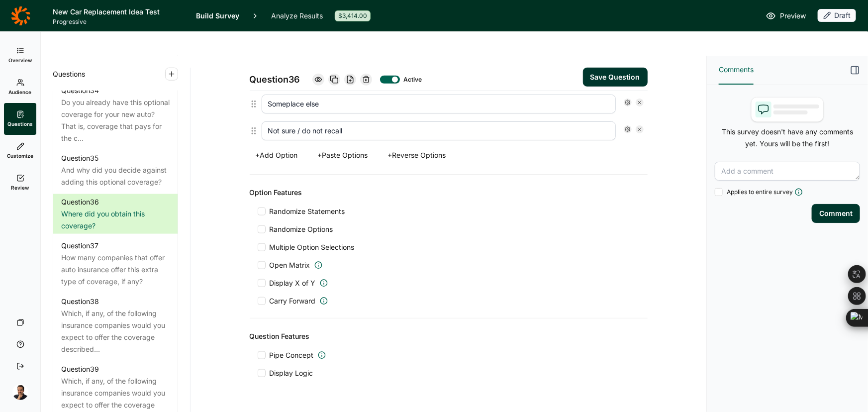
type textarea "Where did you obtain this optional coverage?"
click at [284, 368] on span "Display Logic" at bounding box center [292, 373] width 44 height 10
click at [258, 373] on input "Display Logic" at bounding box center [258, 373] width 0 height 0
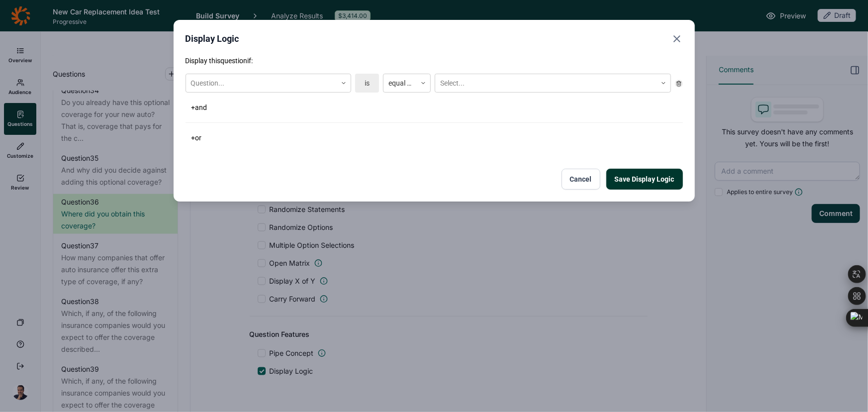
scroll to position [451, 0]
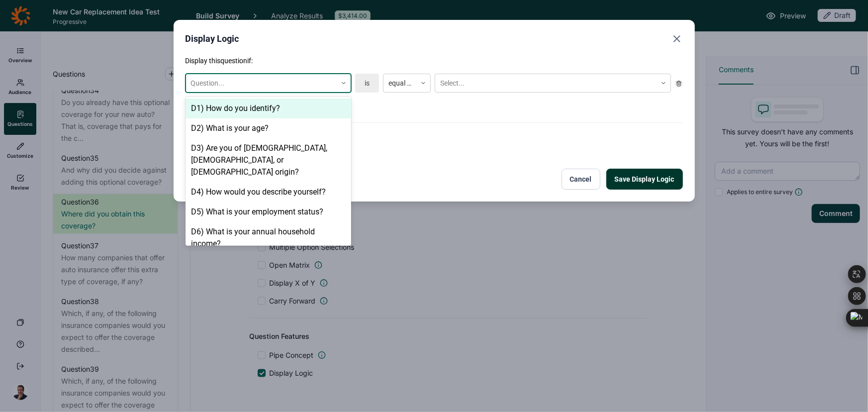
click at [259, 87] on div at bounding box center [261, 83] width 141 height 12
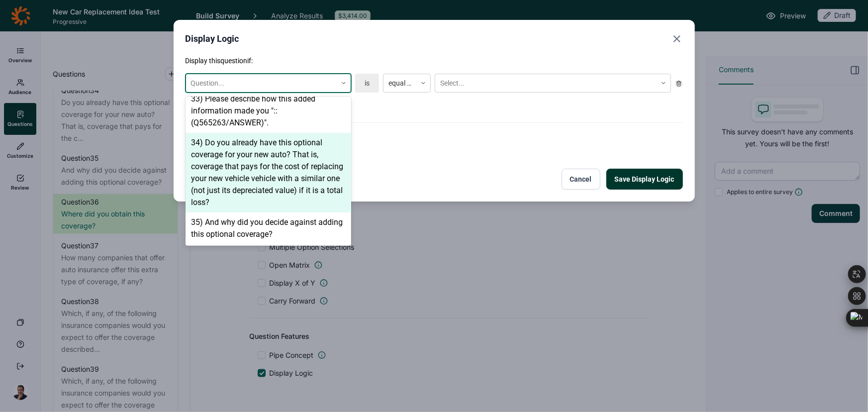
click at [245, 183] on div "34) Do you already have this optional coverage for your new auto? That is, cove…" at bounding box center [269, 173] width 166 height 80
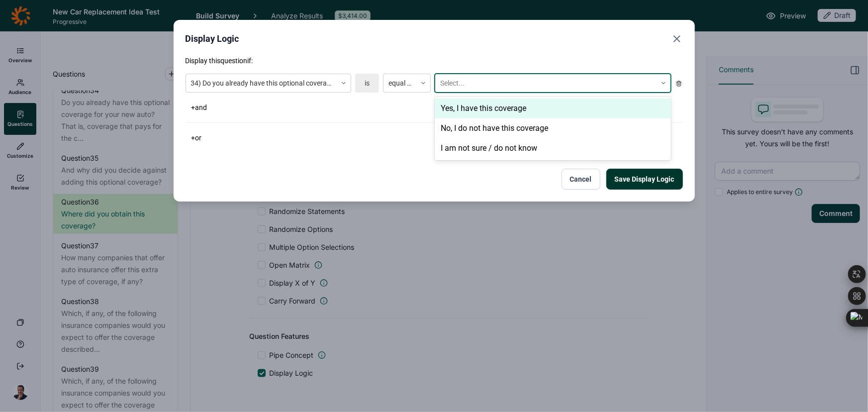
click at [449, 80] on div at bounding box center [546, 83] width 212 height 12
click at [472, 103] on div "Yes, I have this coverage" at bounding box center [553, 109] width 236 height 20
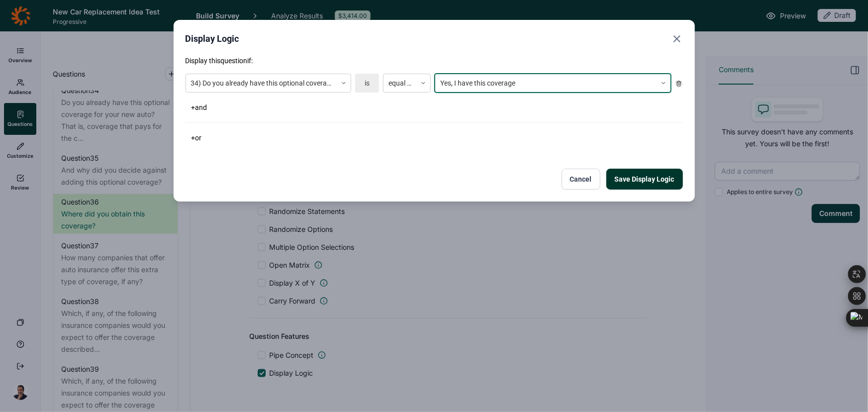
click at [649, 183] on button "Save Display Logic" at bounding box center [645, 179] width 77 height 21
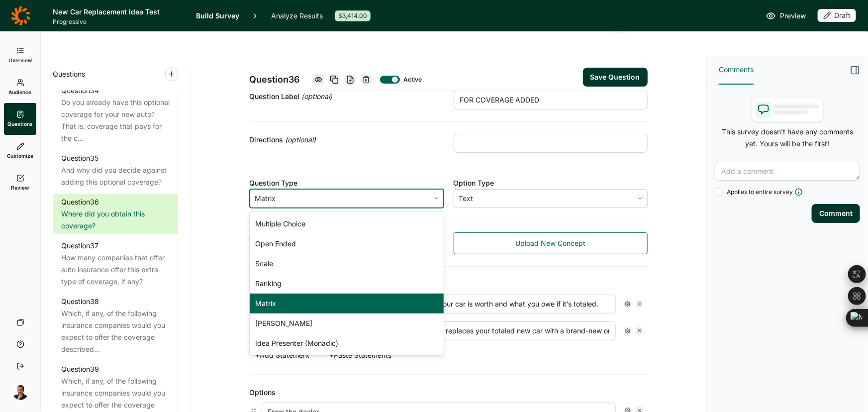
click at [318, 192] on div at bounding box center [339, 199] width 169 height 14
click at [314, 214] on div "Multiple Choice" at bounding box center [347, 224] width 194 height 20
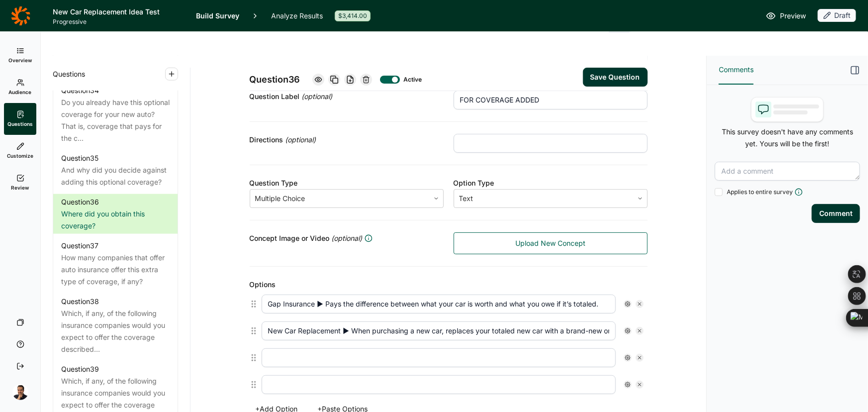
click at [335, 402] on button "+ Paste Options" at bounding box center [343, 409] width 62 height 14
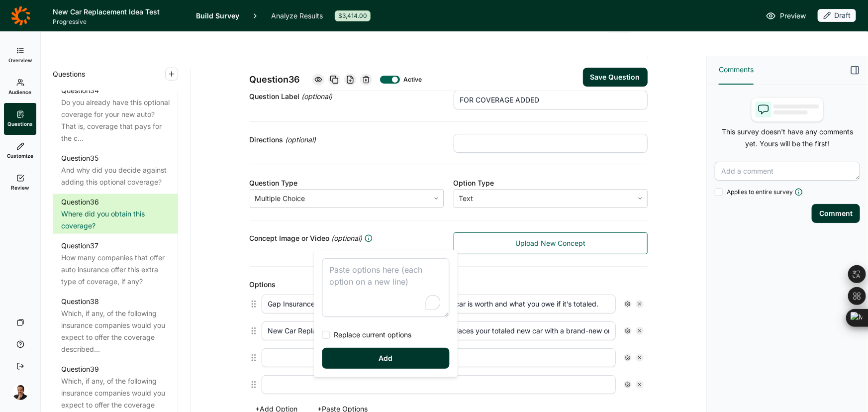
click at [349, 273] on textarea "To enrich screen reader interactions, please activate Accessibility in Grammarl…" at bounding box center [386, 287] width 127 height 59
click at [376, 330] on span "Replace current options" at bounding box center [371, 335] width 82 height 10
click at [323, 335] on input "Replace current options" at bounding box center [323, 335] width 0 height 0
type textarea "From the dealer From an insurance company Some place else Not sure / do not rec…"
click at [380, 367] on button "Add" at bounding box center [386, 358] width 127 height 21
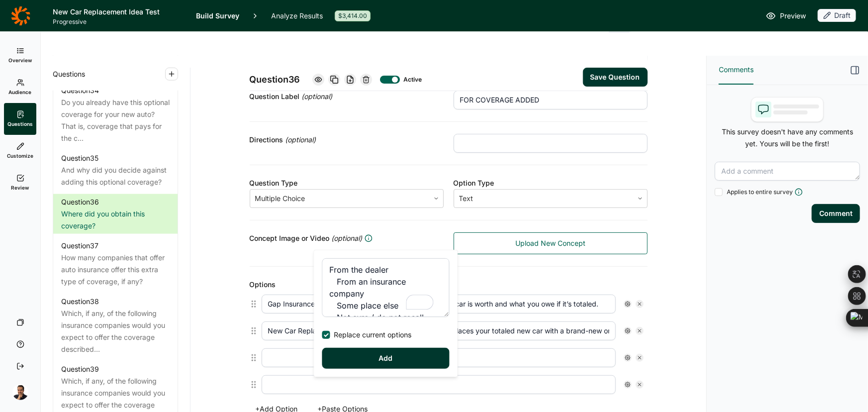
type input "From the dealer"
type input "From an insurance company"
type input "Some place else"
type input "Not sure / do not recall"
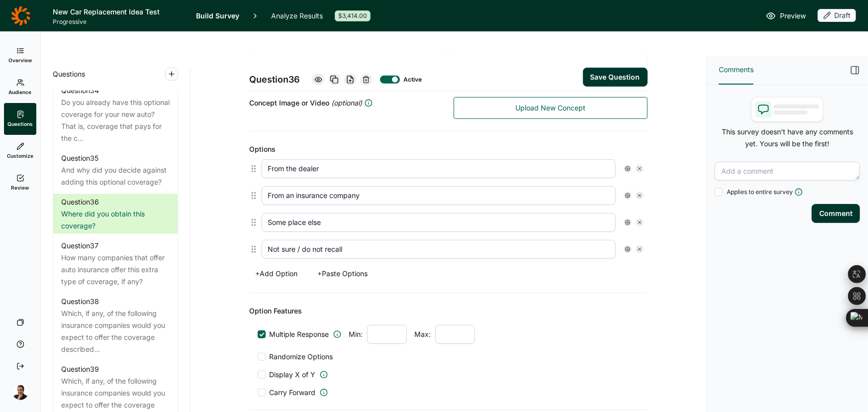
click at [592, 68] on button "Save Question" at bounding box center [615, 77] width 65 height 19
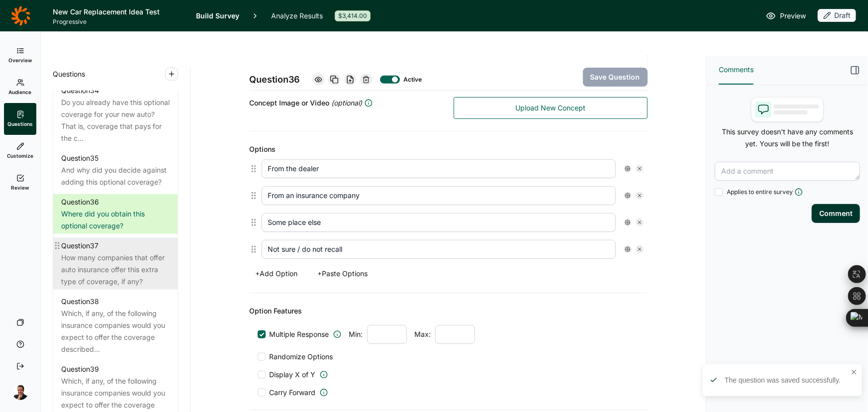
click at [124, 288] on div "How many companies that offer auto insurance offer this extra type of coverage,…" at bounding box center [115, 270] width 109 height 36
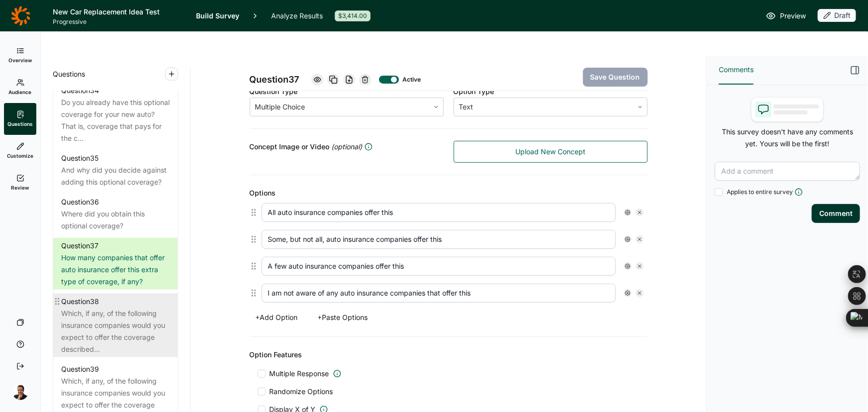
click at [125, 355] on div "Which, if any, of the following insurance companies would you expect to offer t…" at bounding box center [115, 332] width 109 height 48
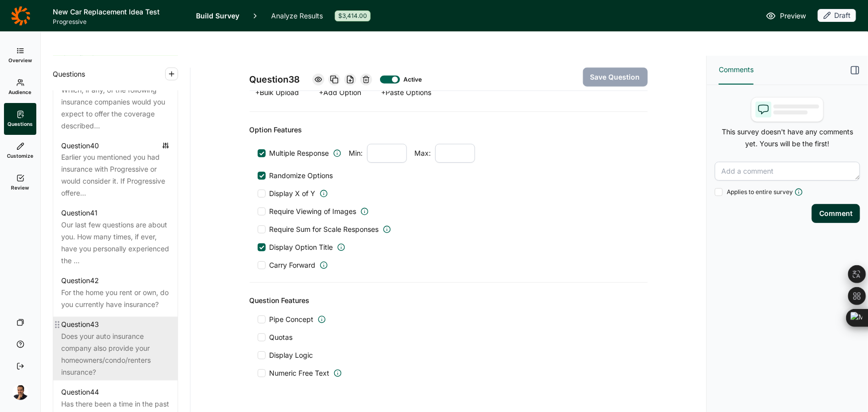
scroll to position [2753, 0]
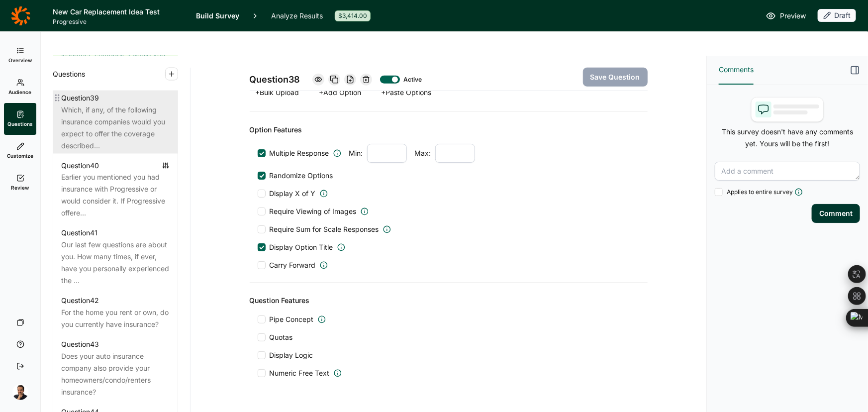
click at [126, 152] on div "Which, if any, of the following insurance companies would you expect to offer t…" at bounding box center [115, 128] width 109 height 48
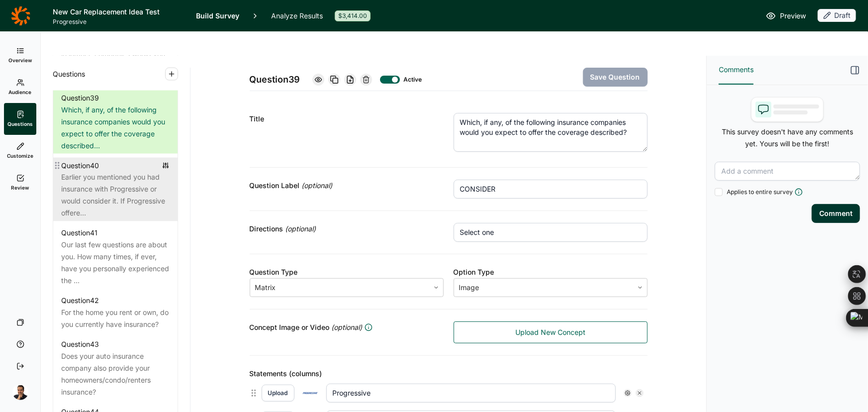
click at [101, 219] on div "Earlier you mentioned you had insurance with Progressive or would consider it. …" at bounding box center [115, 196] width 109 height 48
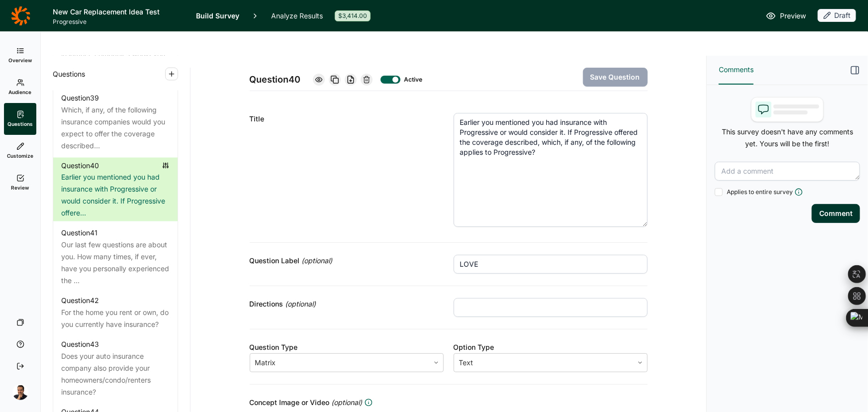
drag, startPoint x: 640, startPoint y: 124, endPoint x: 600, endPoint y: 164, distance: 56.7
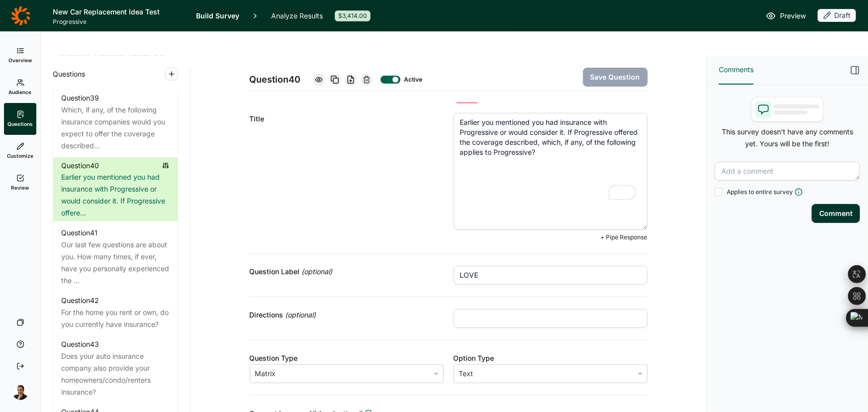
drag, startPoint x: 561, startPoint y: 125, endPoint x: 432, endPoint y: 81, distance: 136.9
click at [432, 101] on div "Title Earlier you mentioned you had insurance with Progressive or would conside…" at bounding box center [449, 177] width 398 height 153
paste textarea "To enrich screen reader interactions, please activate Accessibility in Grammarl…"
type textarea "Earlier you mentioned you had insurance with Progressive. If Progressive offere…"
click at [604, 68] on button "Save Question" at bounding box center [615, 77] width 65 height 19
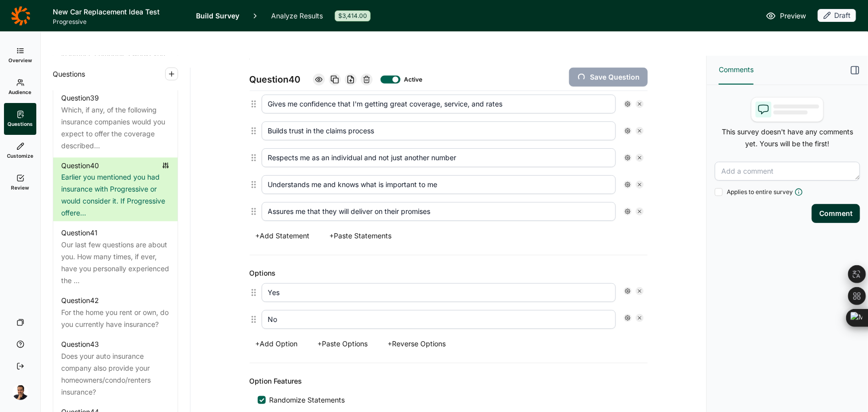
scroll to position [452, 0]
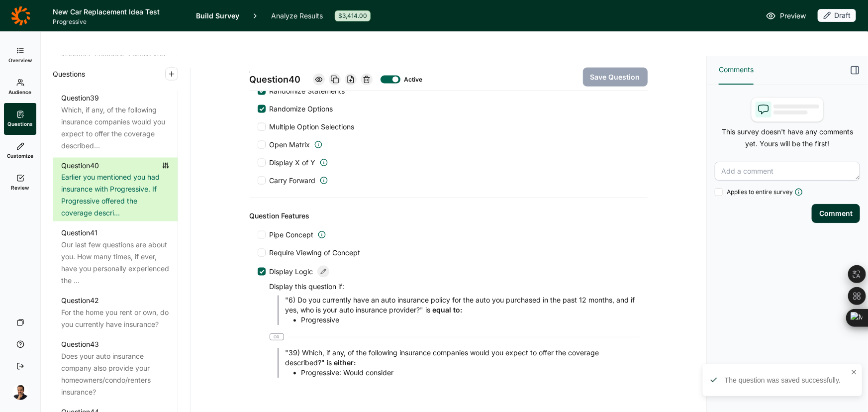
click at [323, 266] on div at bounding box center [324, 272] width 12 height 12
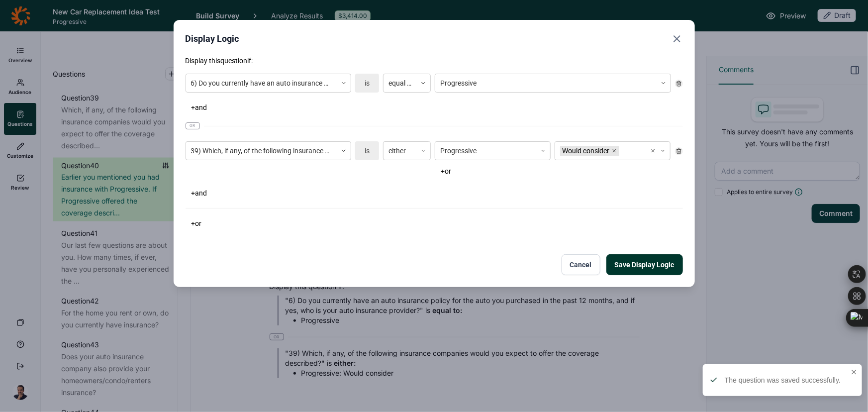
click at [678, 150] on icon at bounding box center [679, 151] width 6 height 6
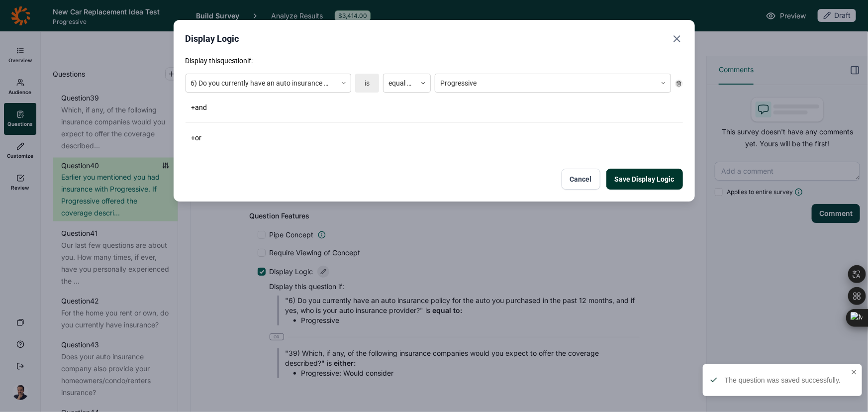
click at [644, 182] on button "Save Display Logic" at bounding box center [645, 179] width 77 height 21
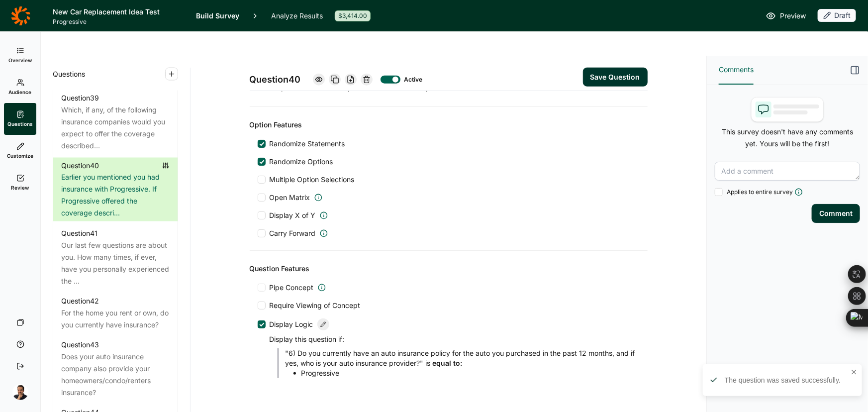
click at [614, 68] on button "Save Question" at bounding box center [615, 77] width 65 height 19
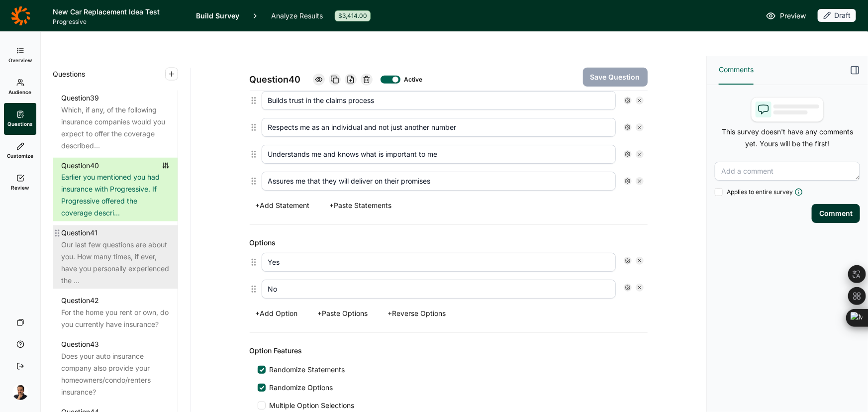
click at [63, 287] on div "Our last few questions are about you. How many times, if ever, have you persona…" at bounding box center [115, 263] width 109 height 48
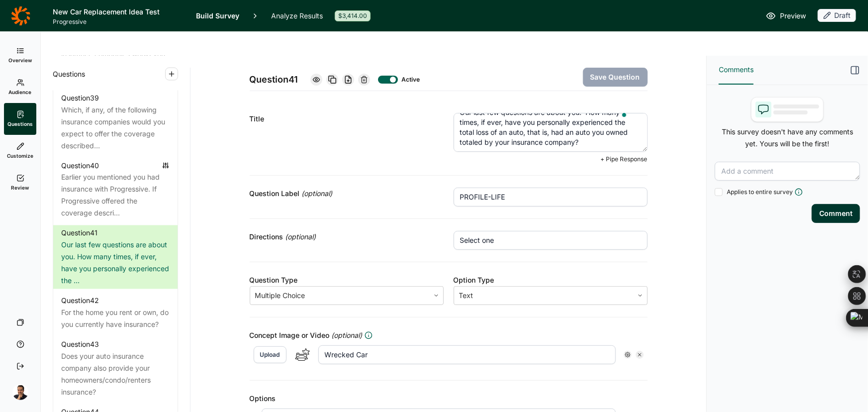
drag, startPoint x: 434, startPoint y: 93, endPoint x: 356, endPoint y: 59, distance: 85.8
click at [356, 59] on div "Question 41 Active Save Question Title Our last few questions are about you. Ho…" at bounding box center [449, 407] width 398 height 702
paste textarea "How many times, if ever, have you personally experienced the total loss of an a…"
type textarea "How many times, if ever, have you personally experienced the total loss of an a…"
click at [630, 68] on button "Save Question" at bounding box center [615, 77] width 65 height 19
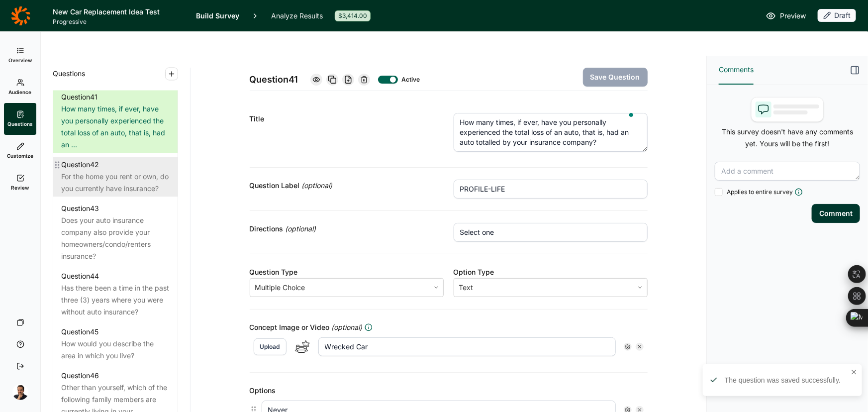
click at [113, 195] on div "For the home you rent or own, do you currently have insurance?" at bounding box center [115, 183] width 109 height 24
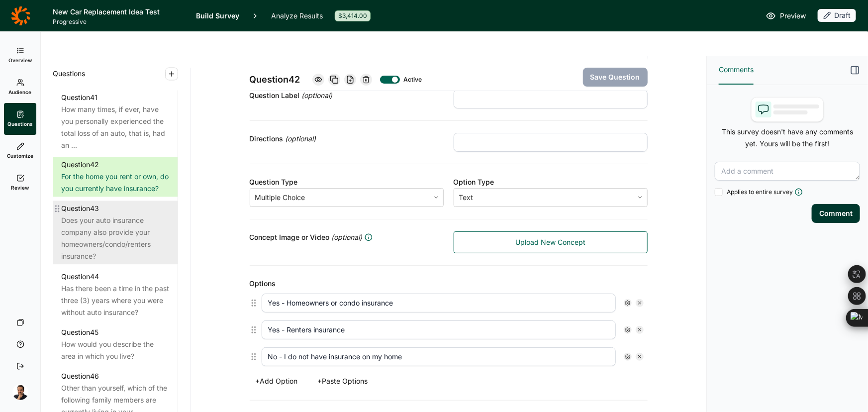
click at [135, 263] on div "Does your auto insurance company also provide your homeowners/condo/renters ins…" at bounding box center [115, 239] width 109 height 48
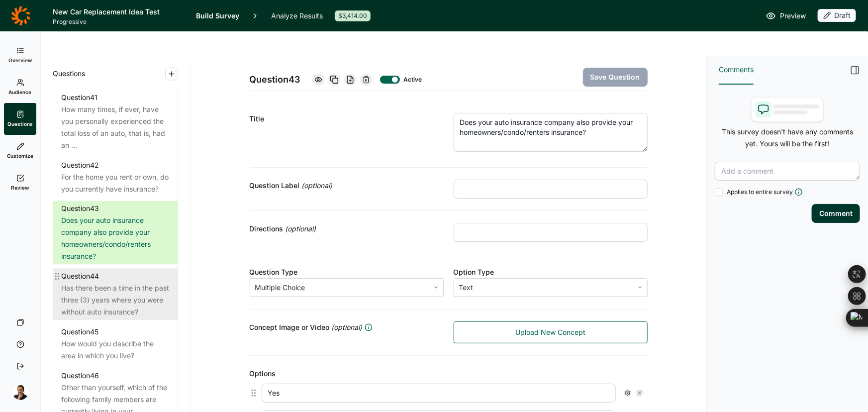
click at [120, 319] on div "Has there been a time in the past three (3) years where you were without auto i…" at bounding box center [115, 301] width 109 height 36
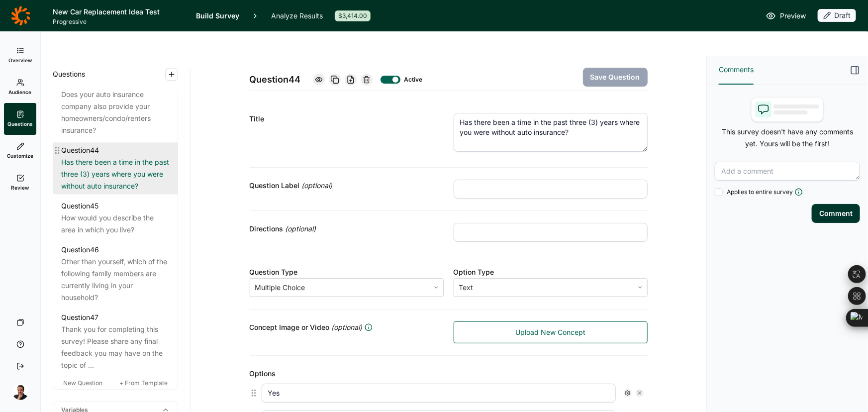
scroll to position [3025, 0]
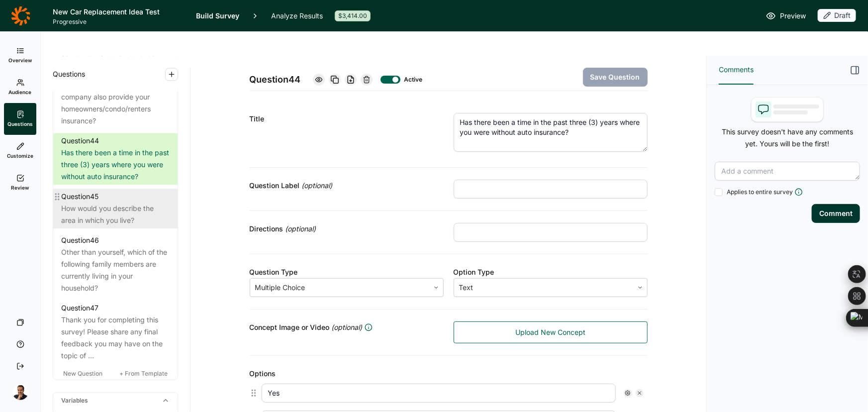
click at [109, 203] on div "Question 45" at bounding box center [115, 197] width 109 height 12
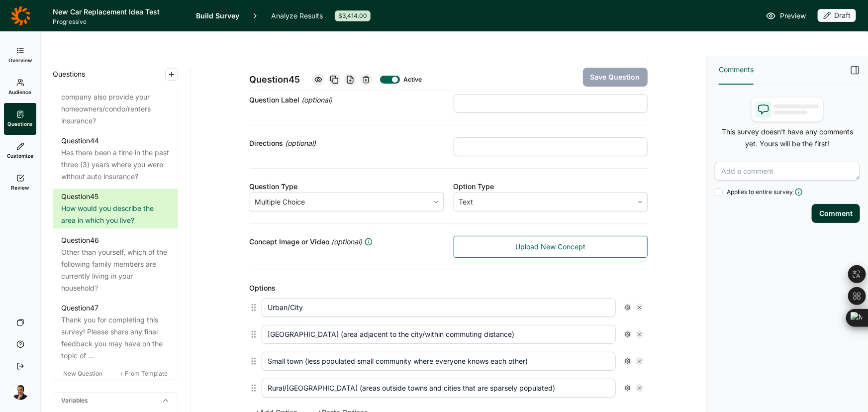
scroll to position [90, 0]
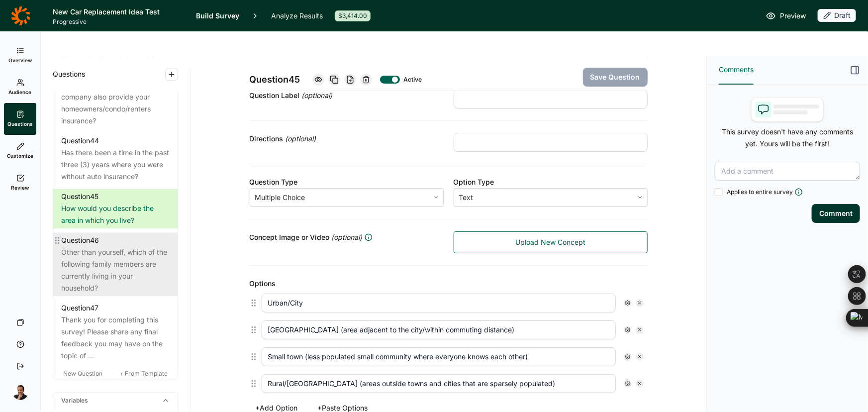
click at [110, 294] on div "Other than yourself, which of the following family members are currently living…" at bounding box center [115, 270] width 109 height 48
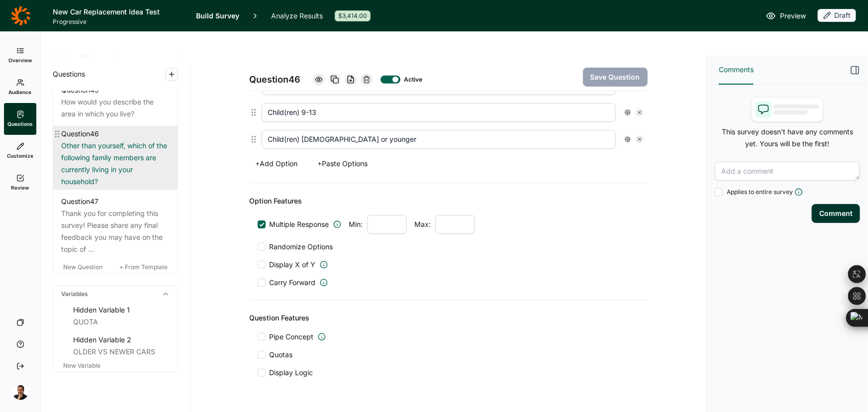
scroll to position [3206, 0]
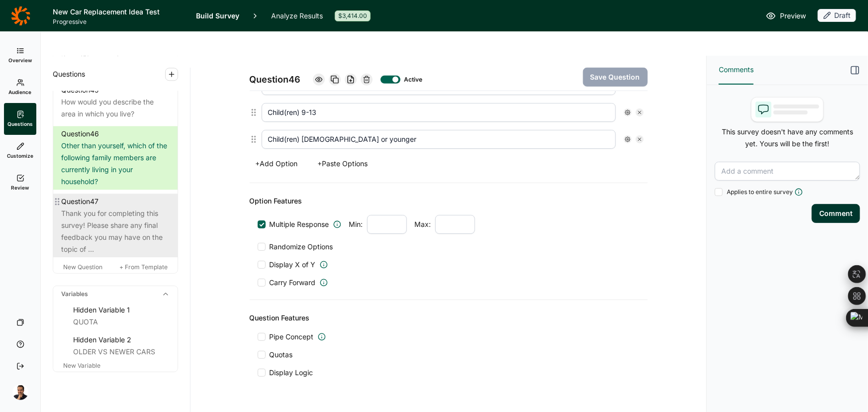
click at [97, 223] on div "Thank you for completing this survey! Please share any final feedback you may h…" at bounding box center [115, 232] width 109 height 48
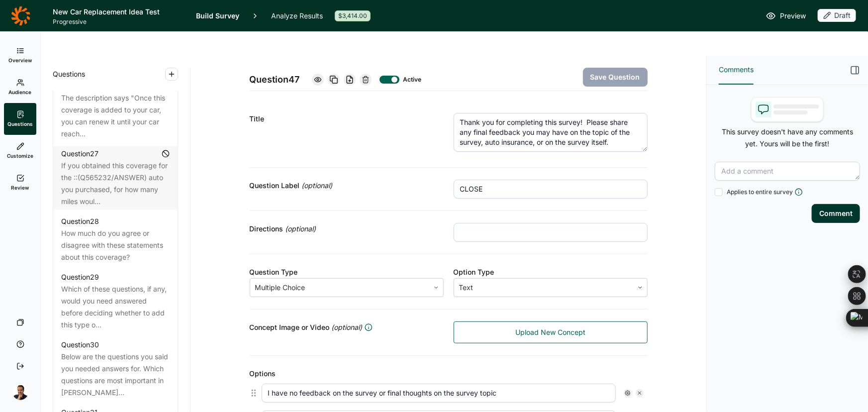
scroll to position [2005, 0]
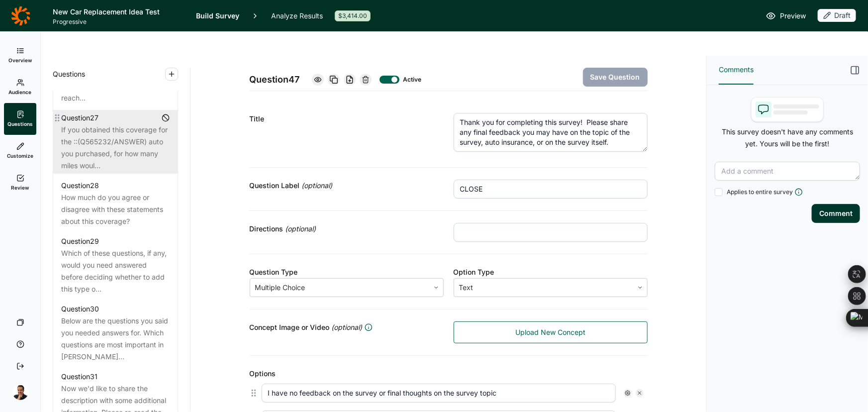
click at [121, 172] on div "If you obtained this coverage for the ::(Q565232/ANSWER) auto you purchased, fo…" at bounding box center [115, 148] width 109 height 48
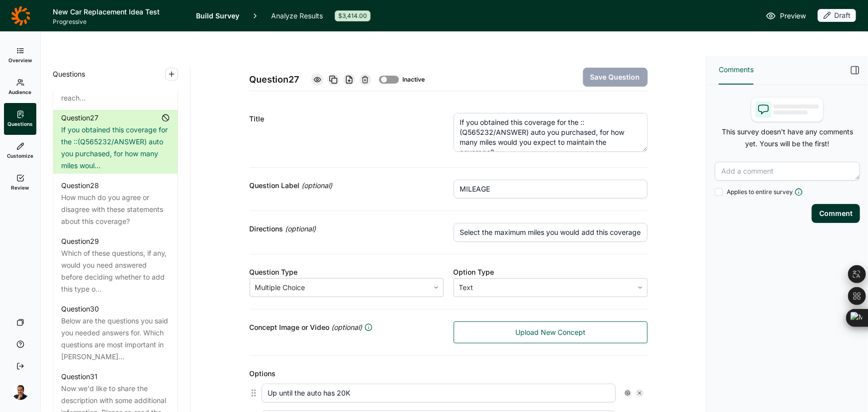
click at [367, 76] on icon at bounding box center [365, 80] width 8 height 8
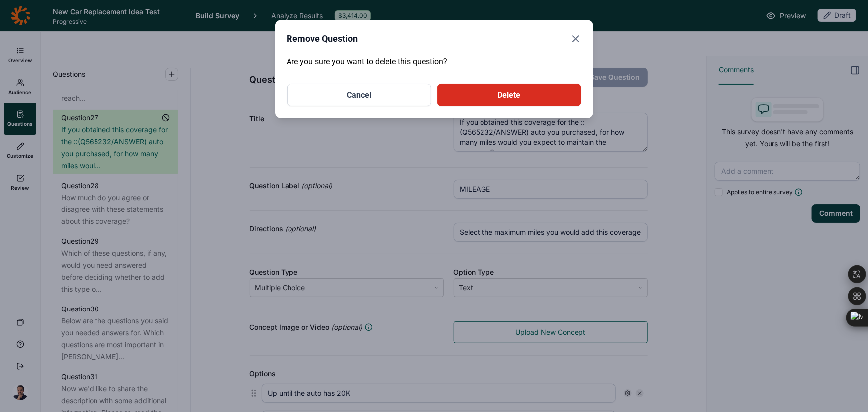
click at [459, 100] on button "Delete" at bounding box center [509, 95] width 144 height 23
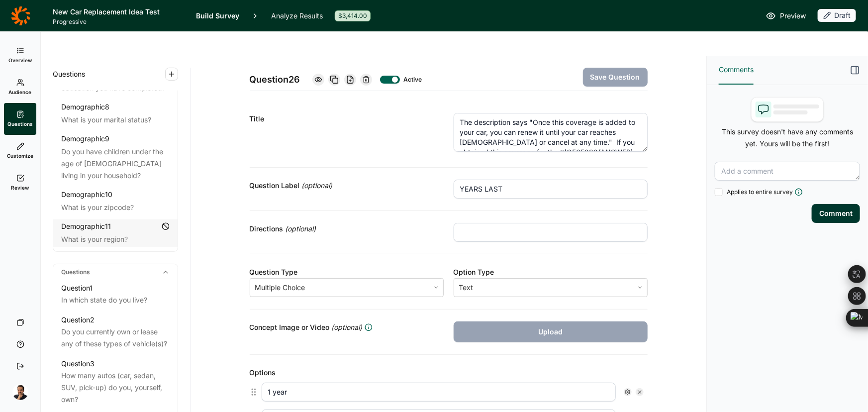
scroll to position [195, 0]
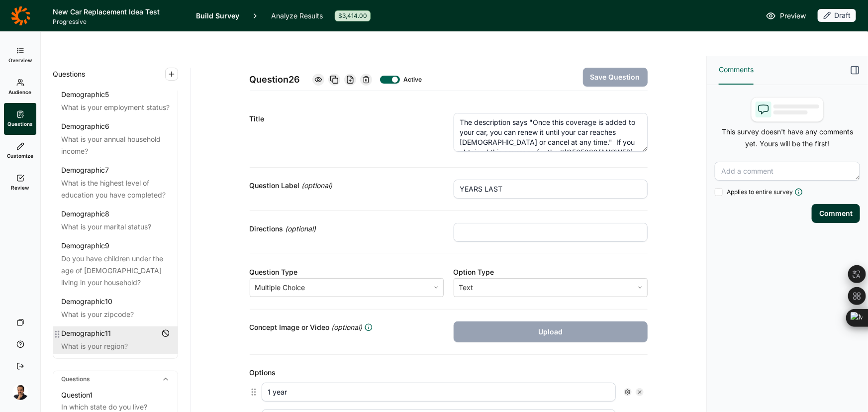
click at [93, 340] on div "What is your region?" at bounding box center [115, 346] width 109 height 12
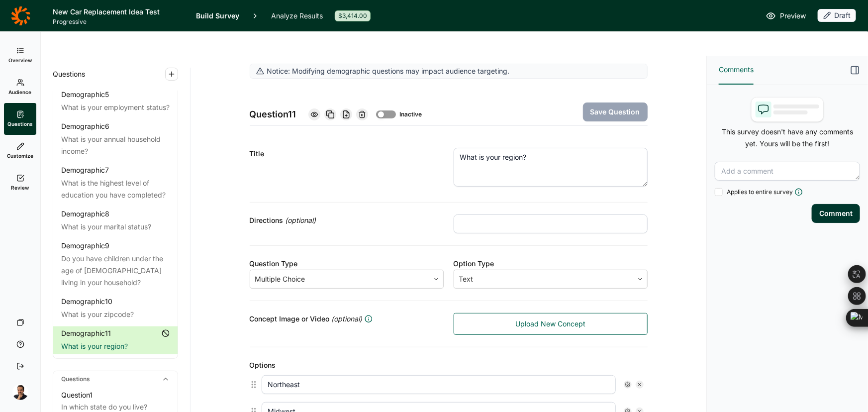
click at [382, 110] on div at bounding box center [386, 114] width 20 height 8
click at [390, 111] on div at bounding box center [391, 114] width 6 height 6
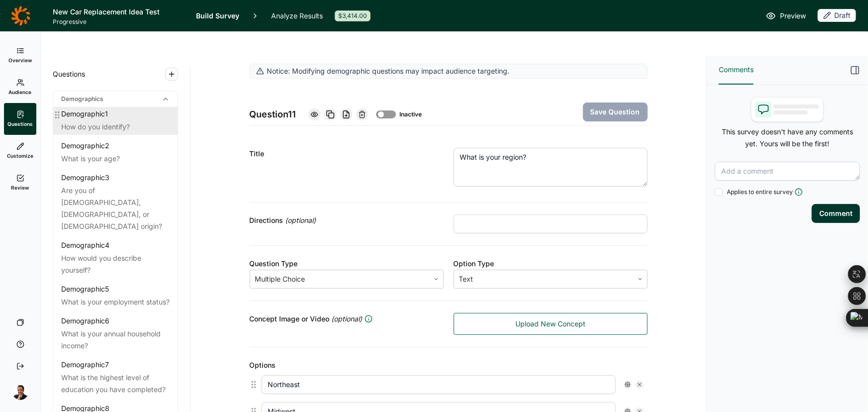
click at [105, 121] on div "How do you identify?" at bounding box center [115, 127] width 109 height 12
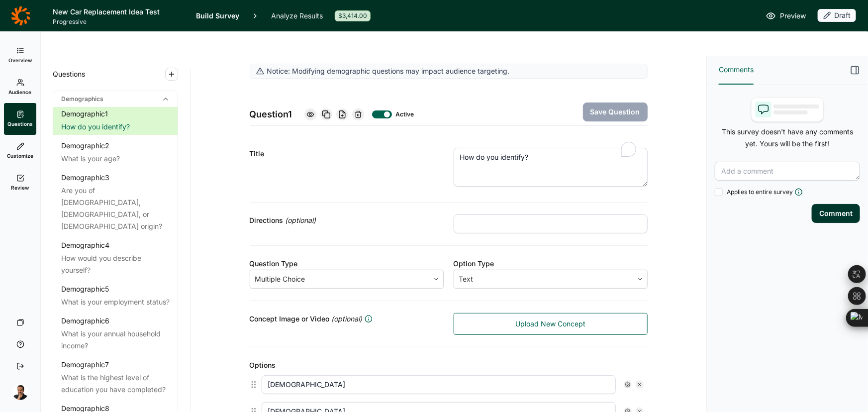
drag, startPoint x: 528, startPoint y: 133, endPoint x: 450, endPoint y: 133, distance: 77.6
click at [454, 148] on textarea "How do you identify?" at bounding box center [551, 167] width 194 height 39
paste textarea "What is your gender"
type textarea "What is your gender?"
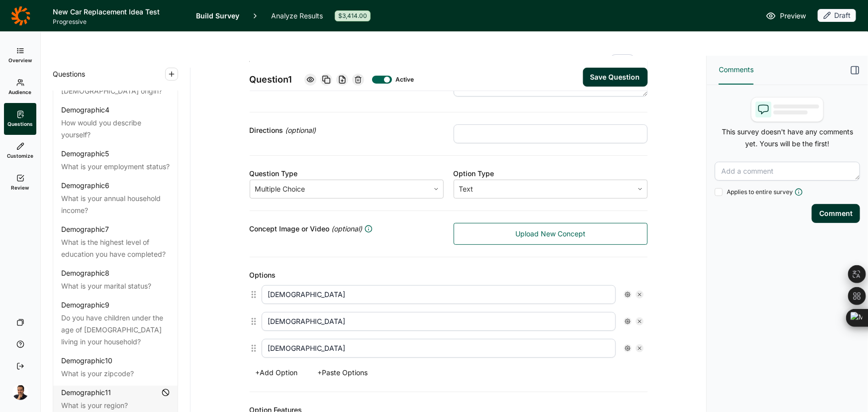
scroll to position [90, 0]
click at [284, 366] on button "+ Add Option" at bounding box center [277, 373] width 54 height 14
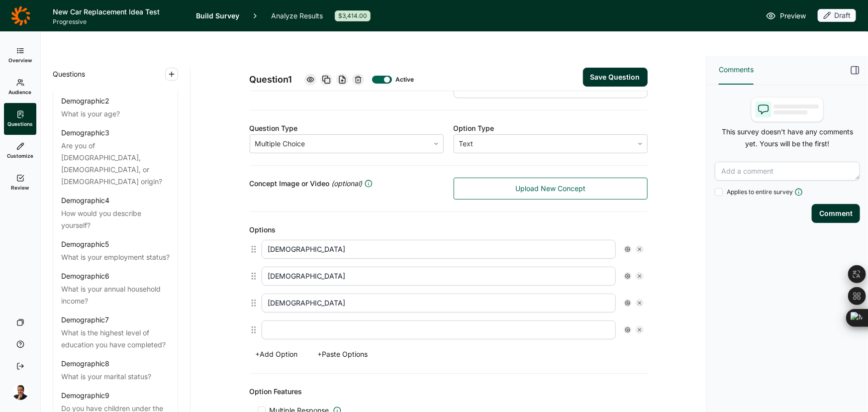
scroll to position [135, 0]
click at [283, 321] on input "text" at bounding box center [439, 330] width 354 height 19
paste input "Preference not listed"
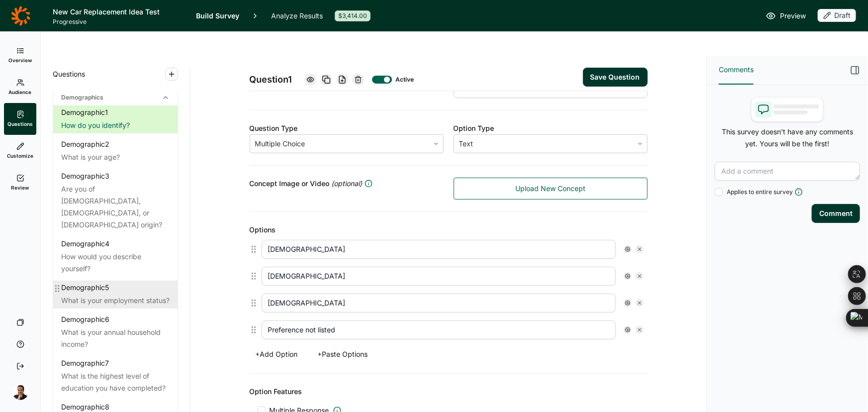
scroll to position [0, 0]
type input "Preference not listed"
click at [604, 68] on button "Save Question" at bounding box center [615, 77] width 65 height 19
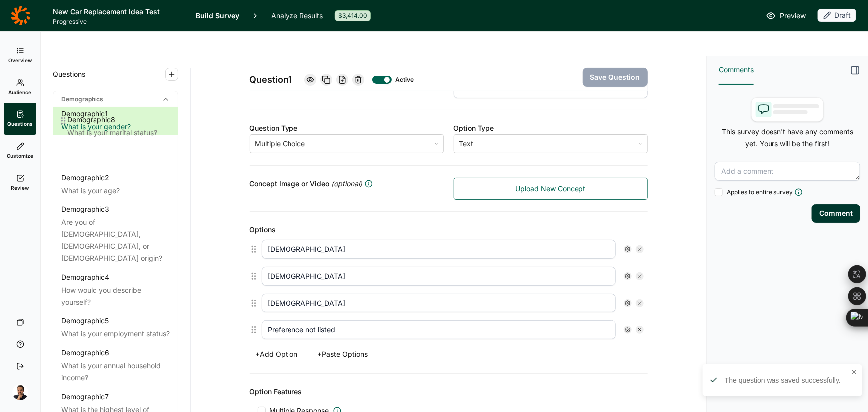
drag, startPoint x: 57, startPoint y: 393, endPoint x: 63, endPoint y: 125, distance: 267.3
click at [63, 125] on div "Demographic 1 What is your gender? Demographic 2 What is your age? Demographic …" at bounding box center [115, 328] width 124 height 442
click at [105, 153] on div "What is your marital status?" at bounding box center [115, 159] width 109 height 12
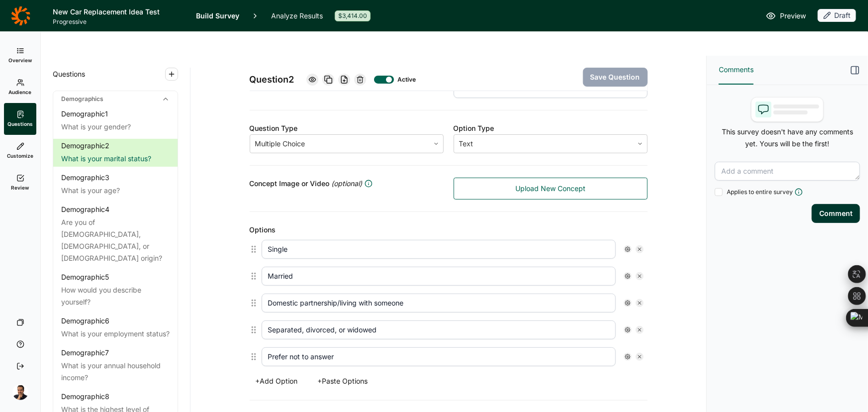
click at [638, 327] on icon at bounding box center [640, 330] width 6 height 6
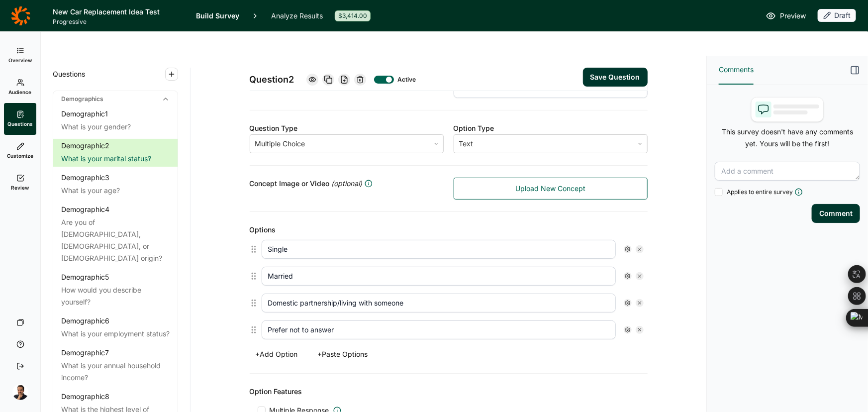
click at [638, 327] on icon at bounding box center [640, 330] width 6 height 6
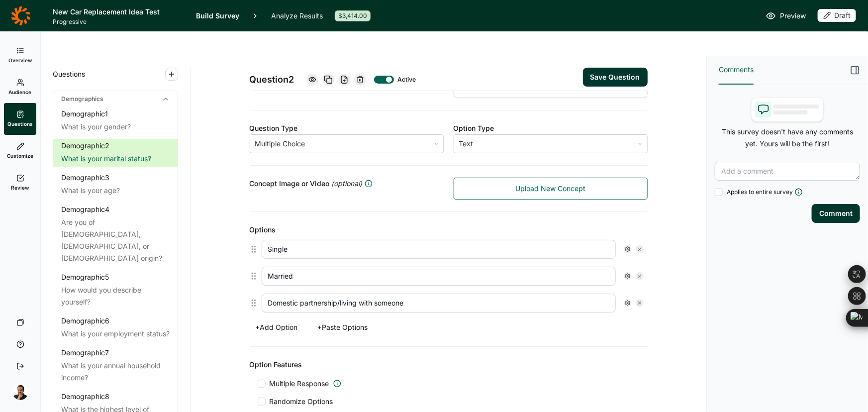
click at [615, 68] on button "Save Question" at bounding box center [615, 77] width 65 height 19
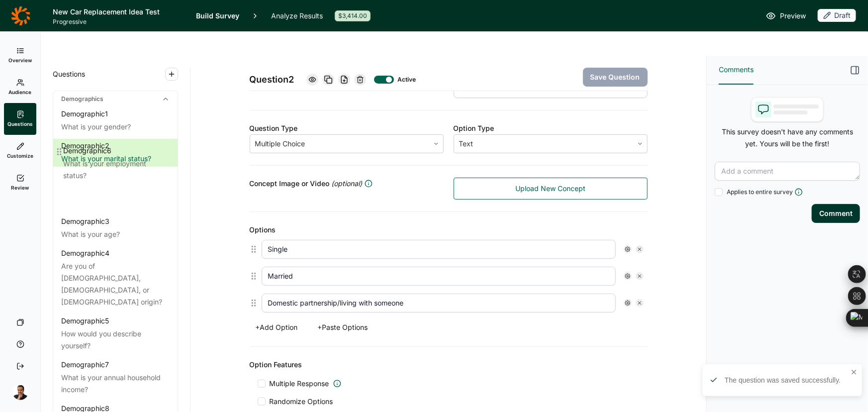
drag, startPoint x: 59, startPoint y: 270, endPoint x: 60, endPoint y: 143, distance: 126.4
click at [60, 143] on div "Demographic 1 What is your gender? Demographic 2 What is your marital status? D…" at bounding box center [115, 334] width 124 height 454
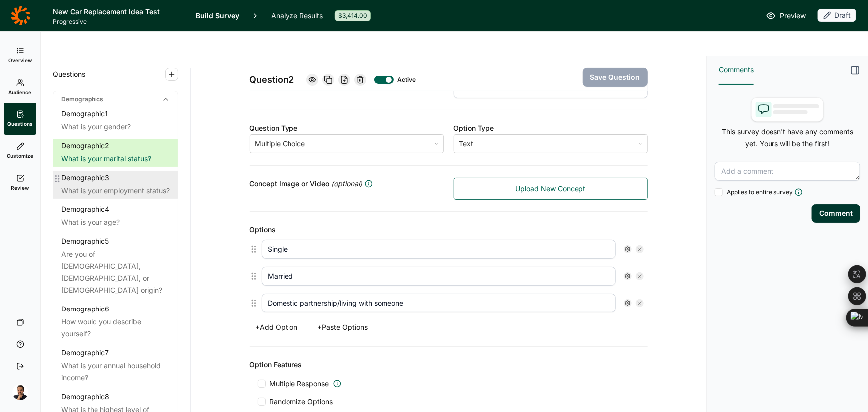
click at [72, 171] on div "Demographic 3 What is your employment status?" at bounding box center [115, 185] width 124 height 28
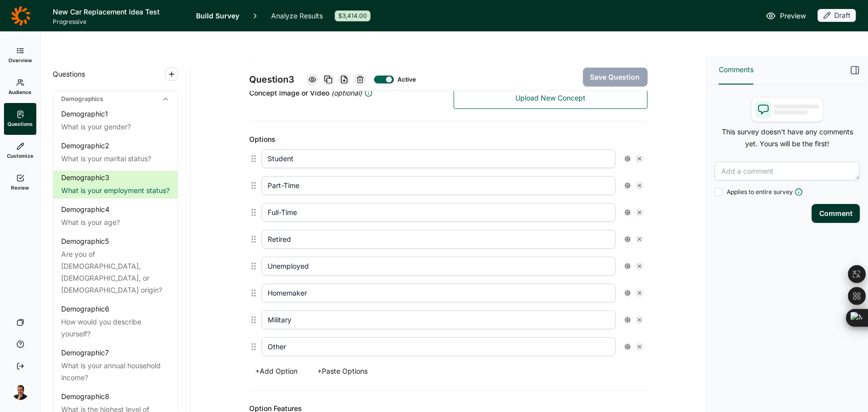
drag, startPoint x: 407, startPoint y: 271, endPoint x: 233, endPoint y: 267, distance: 173.7
click at [233, 267] on div "Notice: Modifying demographic questions may impact audience targeting. Question…" at bounding box center [449, 237] width 492 height 798
type input "Other"
click at [639, 317] on icon at bounding box center [640, 320] width 6 height 6
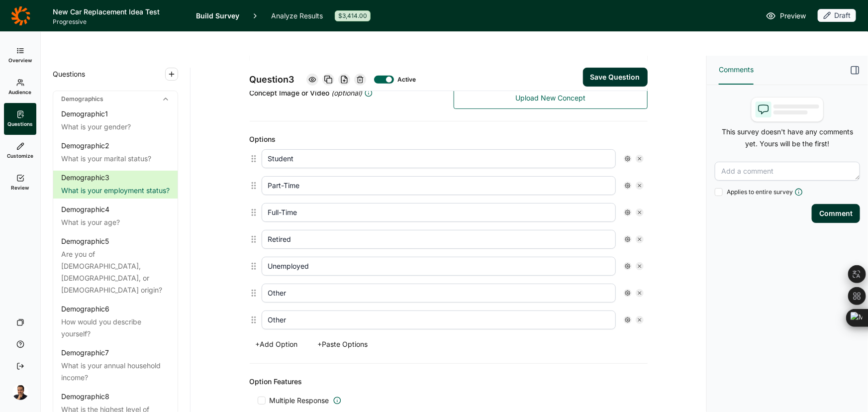
click at [639, 317] on icon at bounding box center [640, 320] width 6 height 6
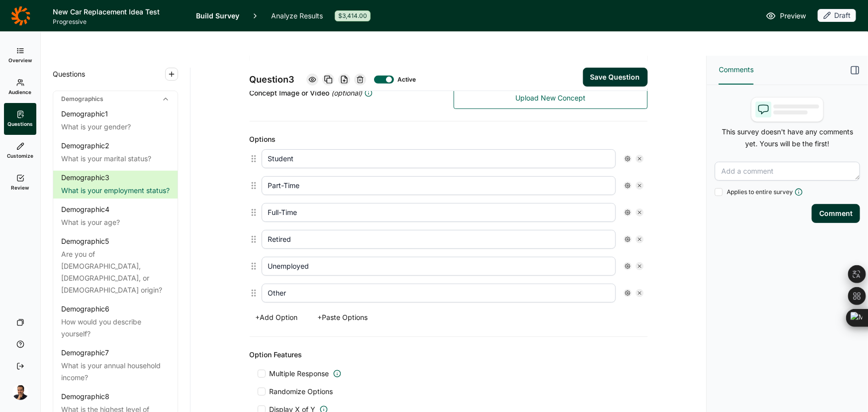
click at [611, 68] on button "Save Question" at bounding box center [615, 77] width 65 height 19
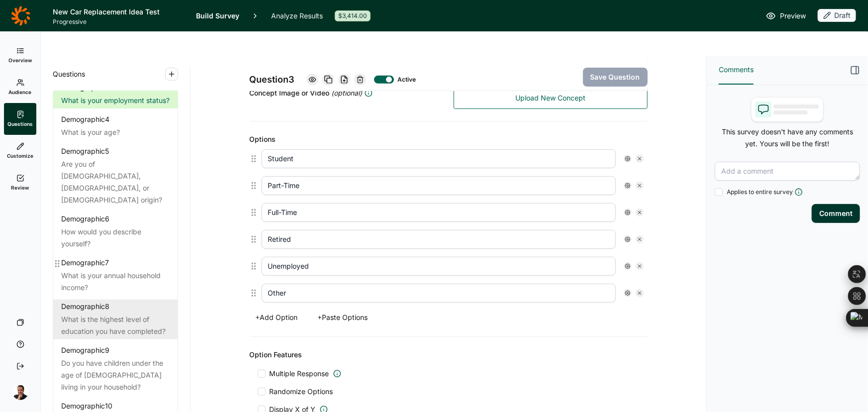
scroll to position [91, 0]
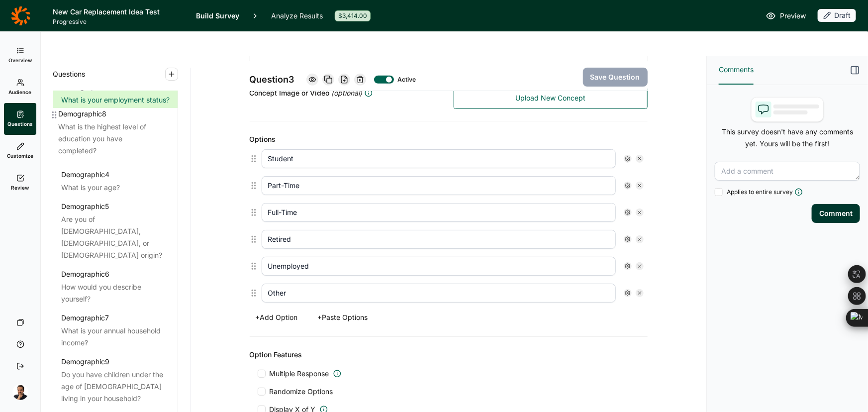
drag, startPoint x: 57, startPoint y: 275, endPoint x: 54, endPoint y: 116, distance: 158.8
click at [54, 116] on div "Demographic 1 What is your gender? Demographic 2 What is your marital status? D…" at bounding box center [115, 243] width 124 height 454
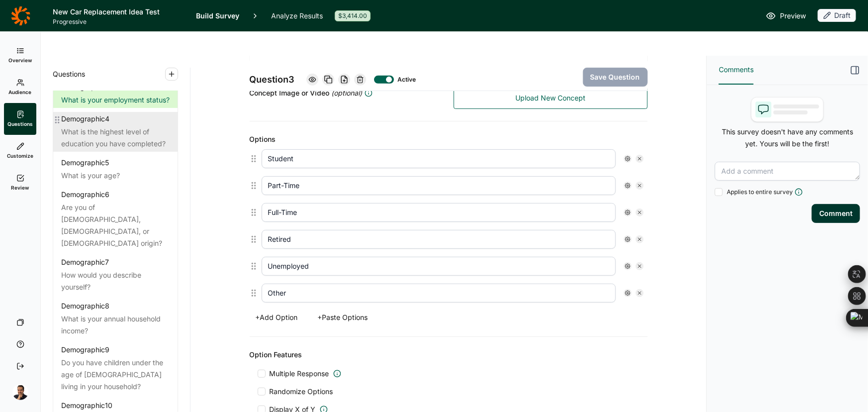
click at [119, 142] on div "What is the highest level of education you have completed?" at bounding box center [115, 138] width 109 height 24
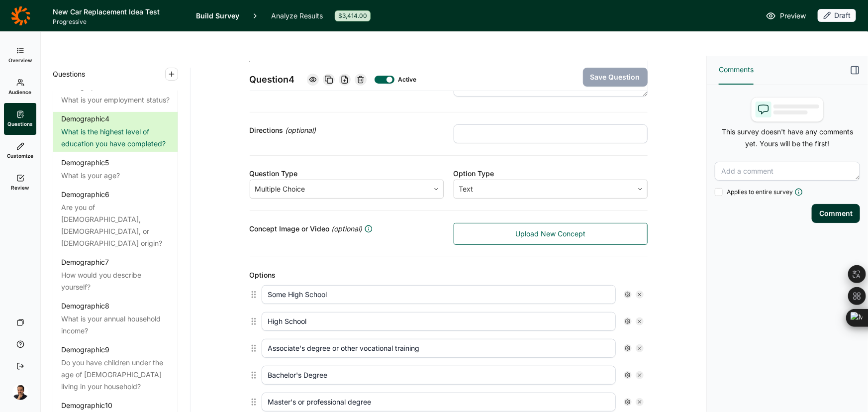
scroll to position [45, 0]
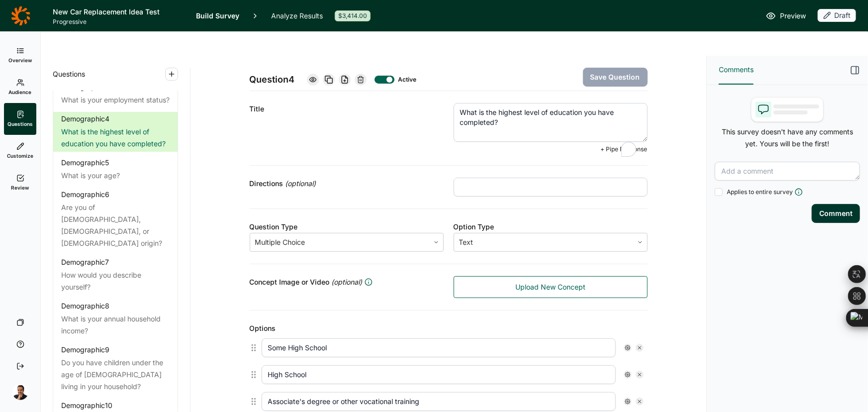
click at [525, 105] on textarea "What is the highest level of education you have completed?" at bounding box center [551, 122] width 194 height 39
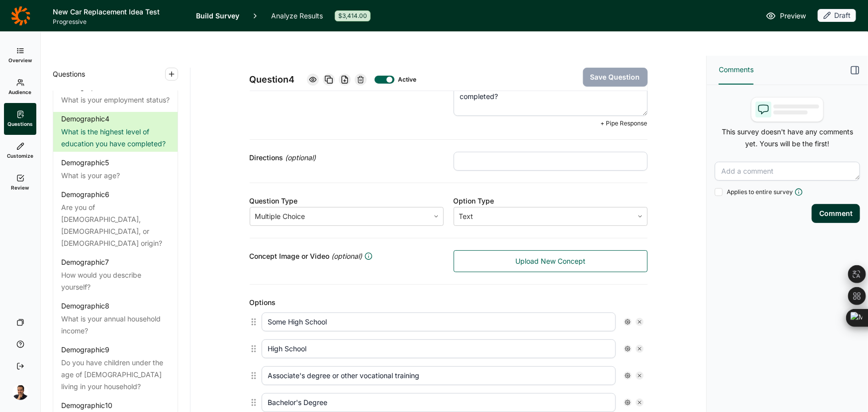
scroll to position [0, 0]
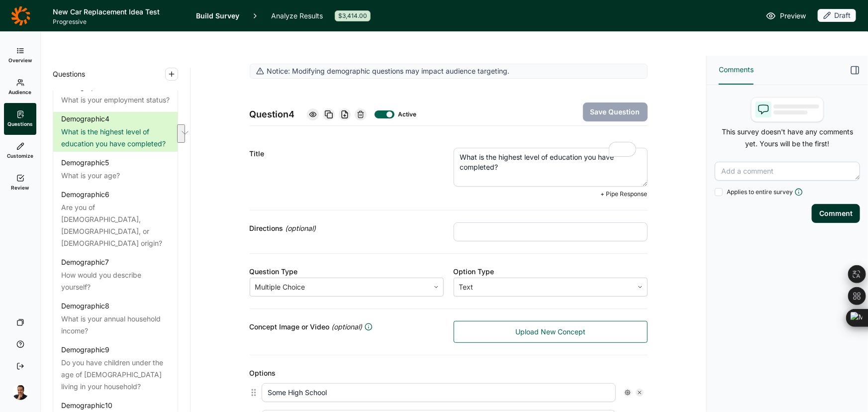
drag, startPoint x: 502, startPoint y: 145, endPoint x: 392, endPoint y: 123, distance: 112.2
click at [392, 136] on div "Title What is the highest level of education you have completed? + Pipe Response" at bounding box center [449, 173] width 398 height 75
paste textarea "your maximum level of education?"
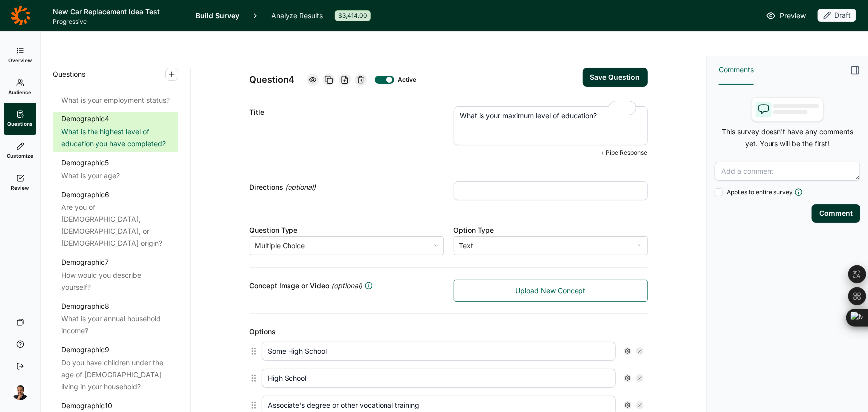
scroll to position [45, 0]
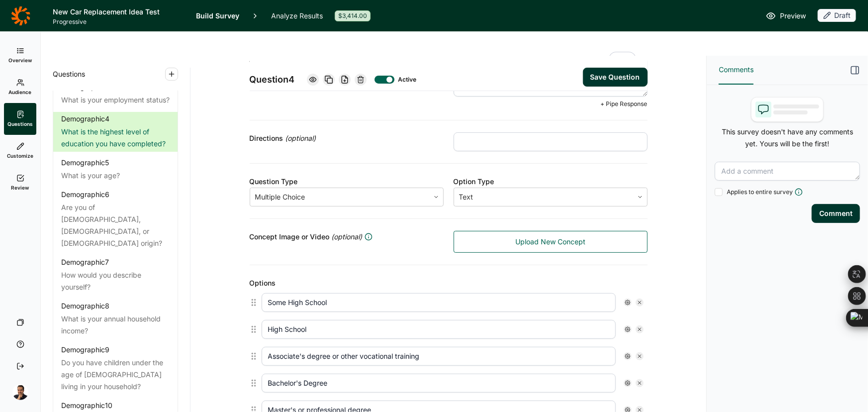
type textarea "What is your maximum level of education?"
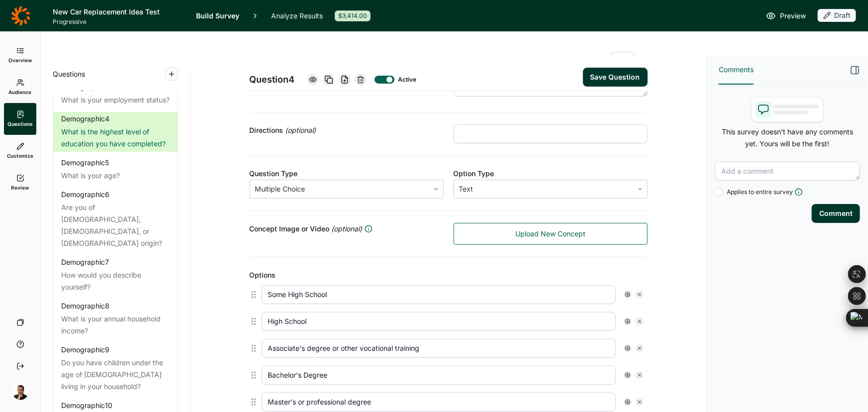
click at [554, 335] on div "Associate's degree or other vocational training" at bounding box center [453, 348] width 390 height 27
type input "Associate's degree"
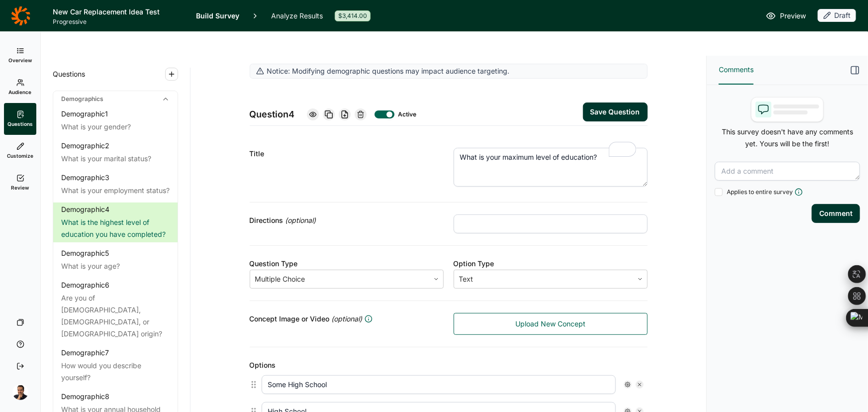
scroll to position [135, 0]
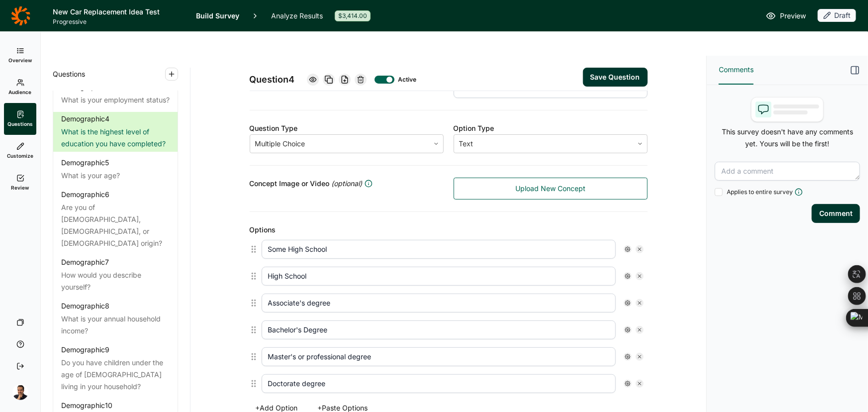
type input "Associate's degree"
click at [637, 68] on button "Save Question" at bounding box center [615, 77] width 65 height 19
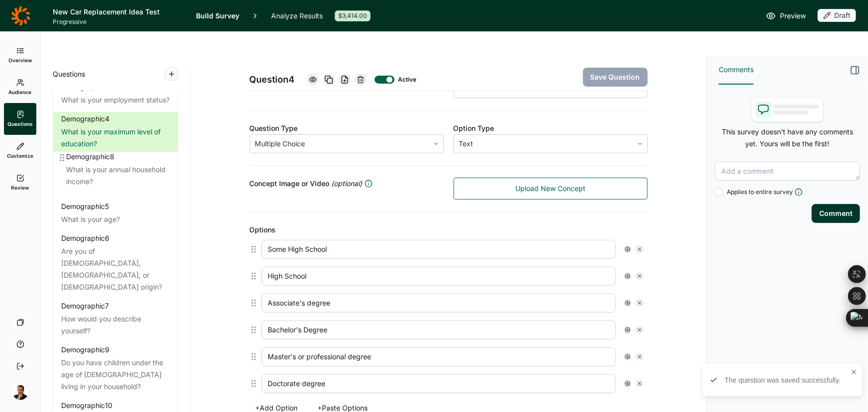
drag, startPoint x: 60, startPoint y: 276, endPoint x: 65, endPoint y: 156, distance: 119.5
click at [65, 156] on div "Demographic 1 What is your gender? Demographic 2 What is your marital status? D…" at bounding box center [115, 237] width 124 height 442
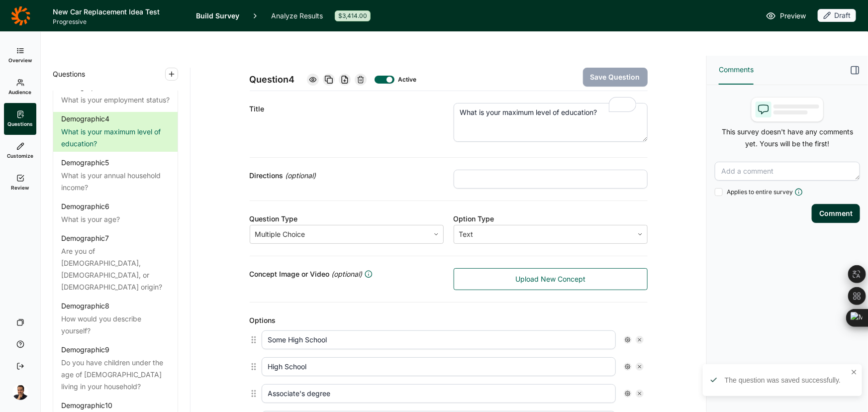
scroll to position [0, 0]
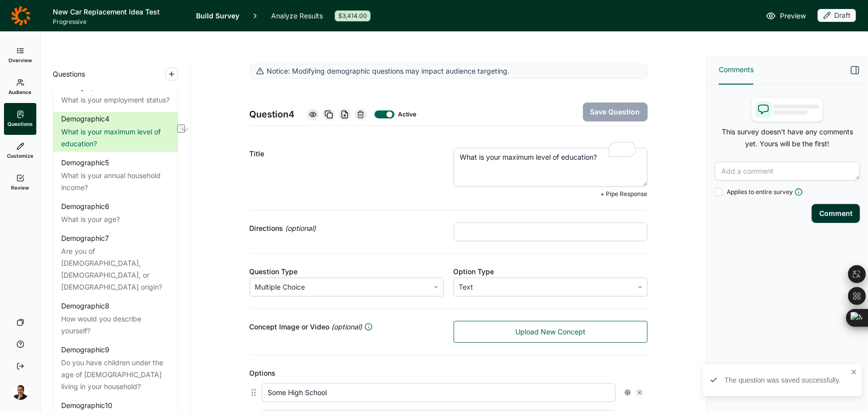
drag, startPoint x: 606, startPoint y: 135, endPoint x: 335, endPoint y: 106, distance: 272.9
click at [335, 106] on div "Notice: Modifying demographic questions may impact audience targeting. Question…" at bounding box center [449, 416] width 398 height 705
paste textarea "D5) What is your household income"
drag, startPoint x: 471, startPoint y: 131, endPoint x: 405, endPoint y: 124, distance: 66.1
click at [405, 136] on div "Title D5) What is your household income? + Pipe Response" at bounding box center [449, 173] width 398 height 75
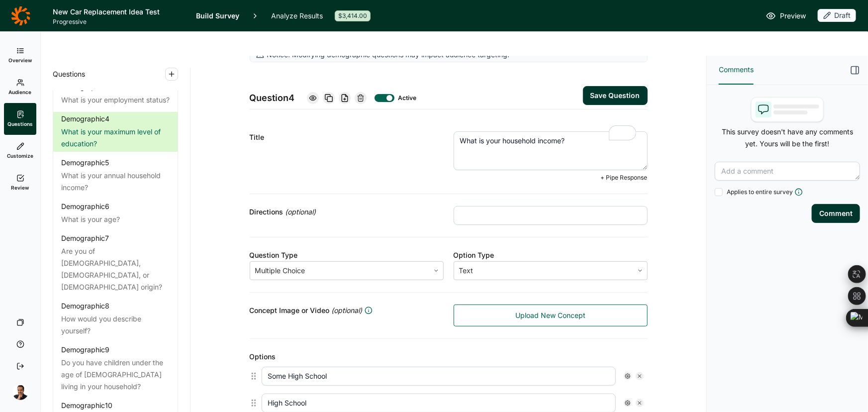
scroll to position [45, 0]
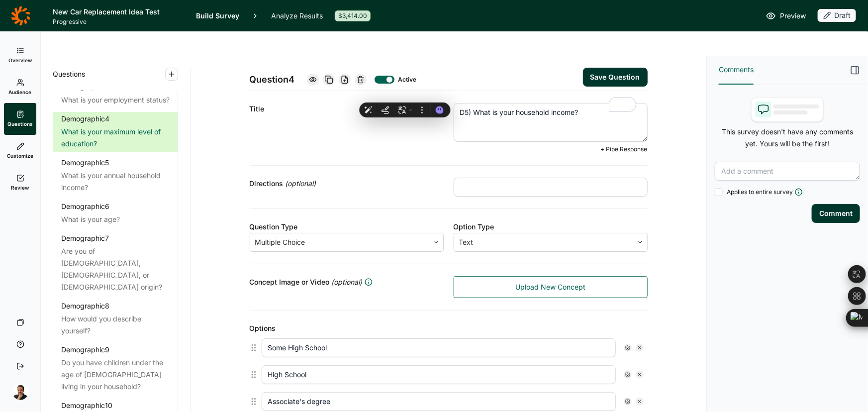
type textarea "What is your maximum level of education?"
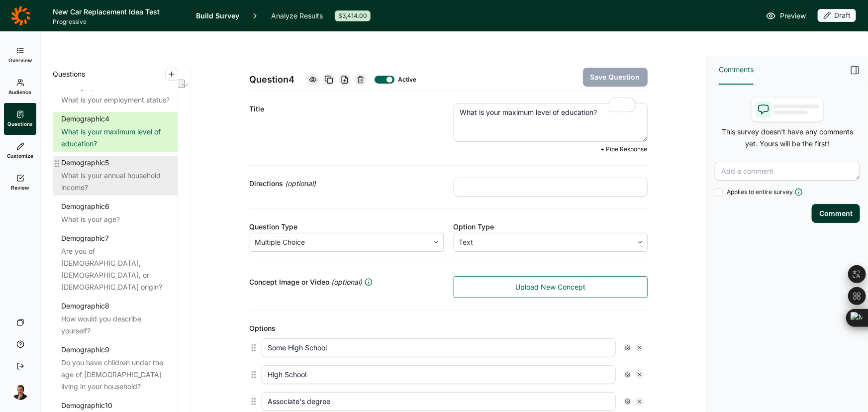
click at [126, 170] on div "What is your annual household income?" at bounding box center [115, 182] width 109 height 24
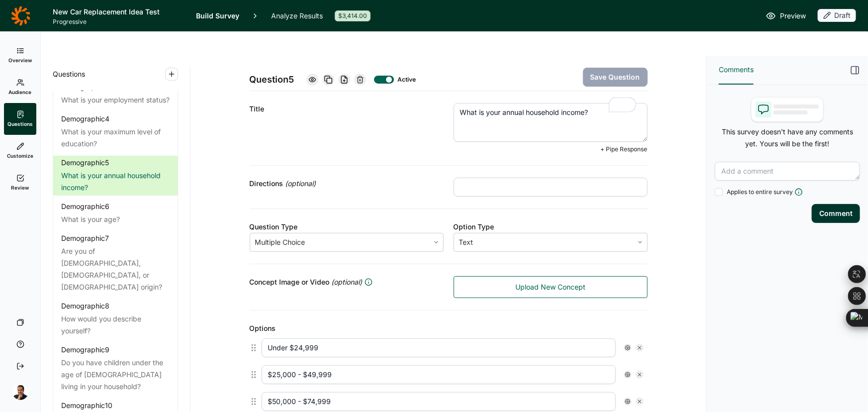
drag, startPoint x: 617, startPoint y: 89, endPoint x: 288, endPoint y: 79, distance: 329.1
click at [288, 91] on div "Title What is your annual household income? + Pipe Response" at bounding box center [449, 128] width 398 height 75
paste textarea "D5) What is your"
drag, startPoint x: 473, startPoint y: 88, endPoint x: 391, endPoint y: 155, distance: 105.8
click at [325, 91] on div "Title D5) What is your household income? + Pipe Response" at bounding box center [449, 128] width 398 height 75
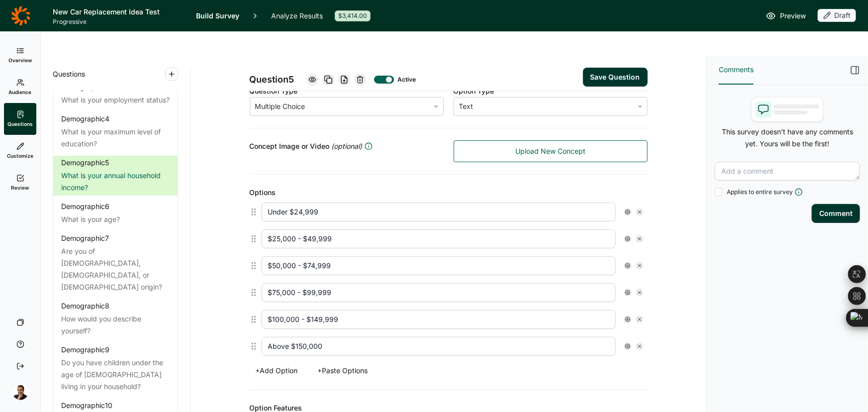
type textarea "What is your household income?"
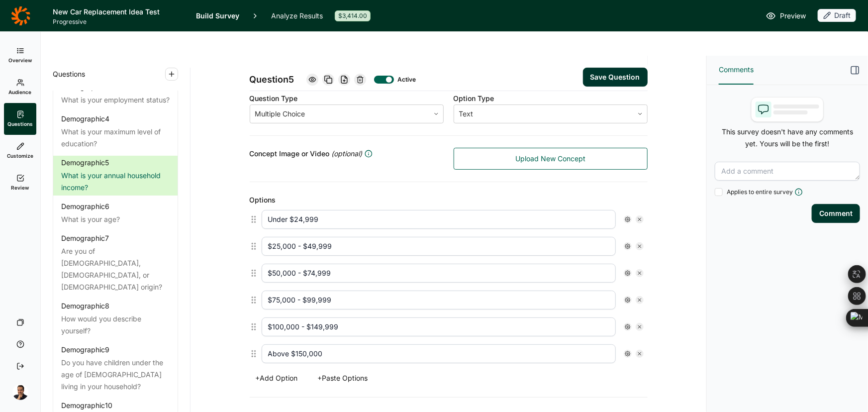
drag, startPoint x: 351, startPoint y: 319, endPoint x: 244, endPoint y: 310, distance: 107.9
click at [244, 310] on div "Notice: Modifying demographic questions may impact audience targeting. Question…" at bounding box center [449, 267] width 492 height 753
paste input "$150,000 - $199,999"
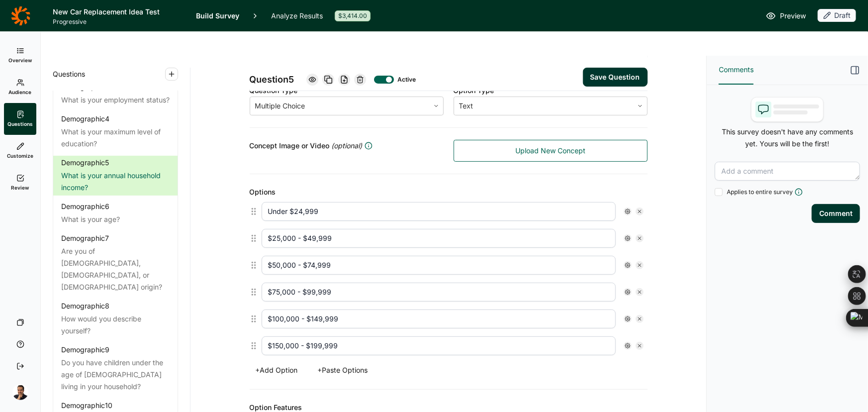
type input "$150,000 - $199,999"
click at [284, 363] on button "+ Add Option" at bounding box center [277, 370] width 54 height 14
click at [274, 363] on input "text" at bounding box center [439, 372] width 354 height 19
paste input "$200,000 or above"
type input "$200,000 or above"
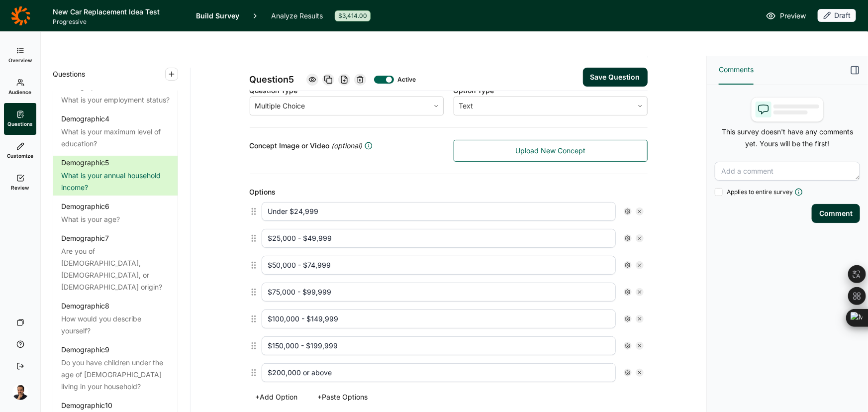
click at [607, 68] on button "Save Question" at bounding box center [615, 77] width 65 height 19
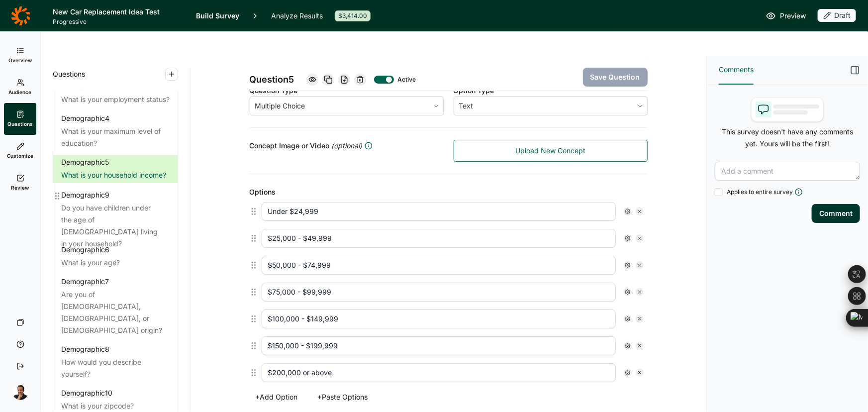
drag, startPoint x: 58, startPoint y: 315, endPoint x: 57, endPoint y: 194, distance: 120.9
click at [57, 194] on div "Demographic 1 What is your gender? Demographic 2 What is your marital status? D…" at bounding box center [115, 231] width 124 height 430
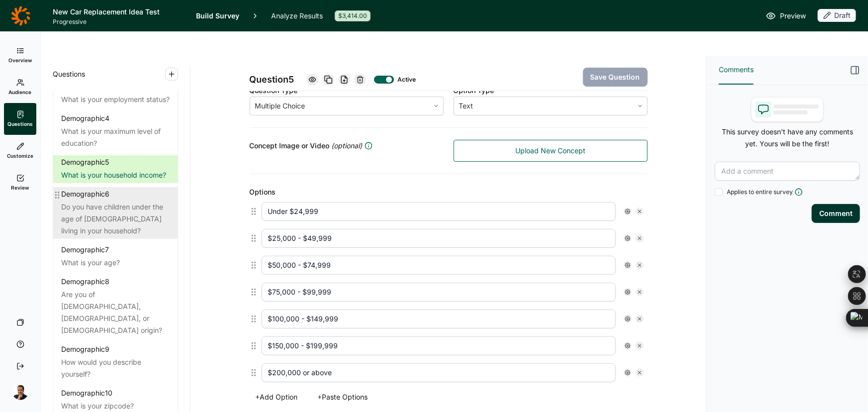
click at [68, 204] on div "Do you have children under the age of [DEMOGRAPHIC_DATA] living in your househo…" at bounding box center [115, 219] width 109 height 36
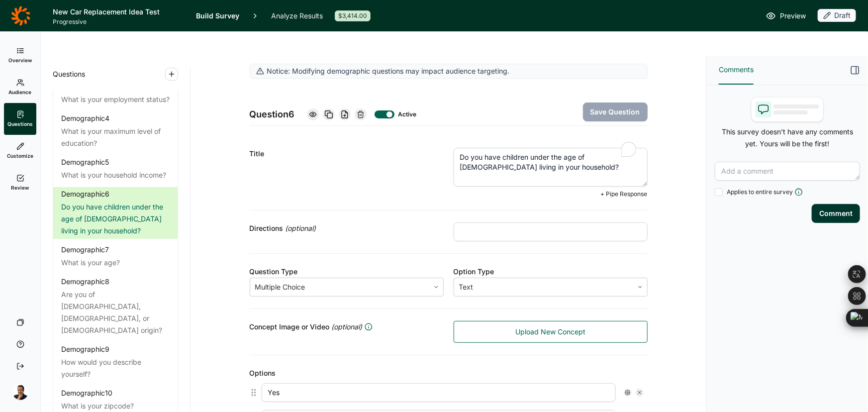
drag, startPoint x: 444, startPoint y: 127, endPoint x: 366, endPoint y: 100, distance: 82.8
click at [366, 100] on div "Notice: Modifying demographic questions may impact audience targeting. Question…" at bounding box center [449, 362] width 398 height 597
paste textarea "any dependents who rely on you for care and/or financial support"
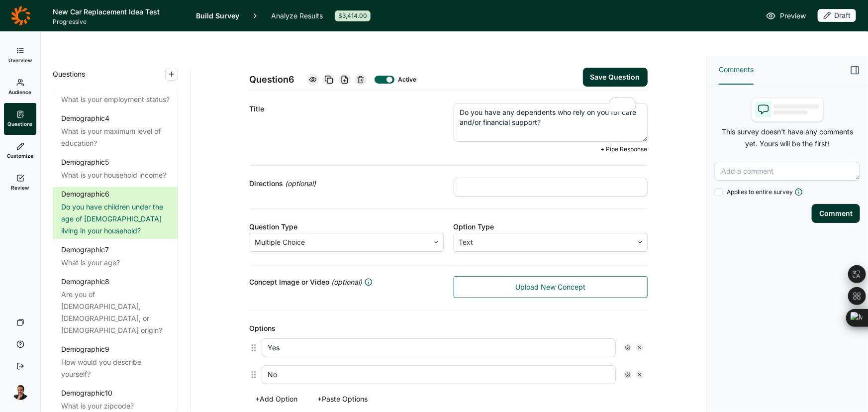
type textarea "Do you have any dependents who rely on you for care and/or financial support?"
click at [614, 68] on button "Save Question" at bounding box center [615, 77] width 65 height 19
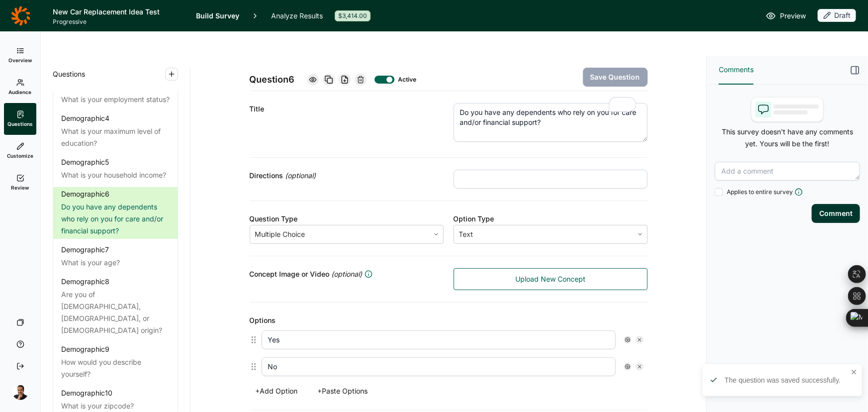
drag, startPoint x: 311, startPoint y: 316, endPoint x: 203, endPoint y: 299, distance: 109.4
click at [203, 299] on div "Notice: Modifying demographic questions may impact audience targeting. Question…" at bounding box center [449, 337] width 492 height 637
paste input ", I have 1+ child under the age of 18 who is a dependent"
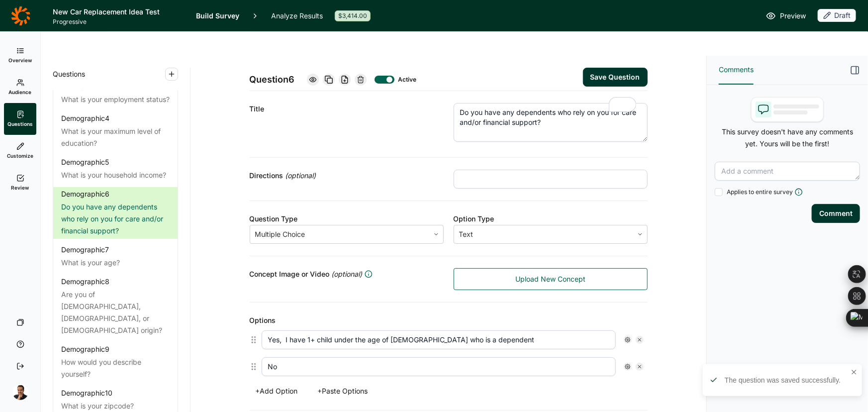
type input "Yes, I have 1+ child under the age of 18 who is a dependent"
drag, startPoint x: 284, startPoint y: 338, endPoint x: 227, endPoint y: 332, distance: 56.6
click at [227, 332] on div "Notice: Modifying demographic questions may impact audience targeting. Question…" at bounding box center [449, 337] width 492 height 637
paste input "Yes, I have 1+ dependent aged 18 or older (i.e., a child or other qualified dep…"
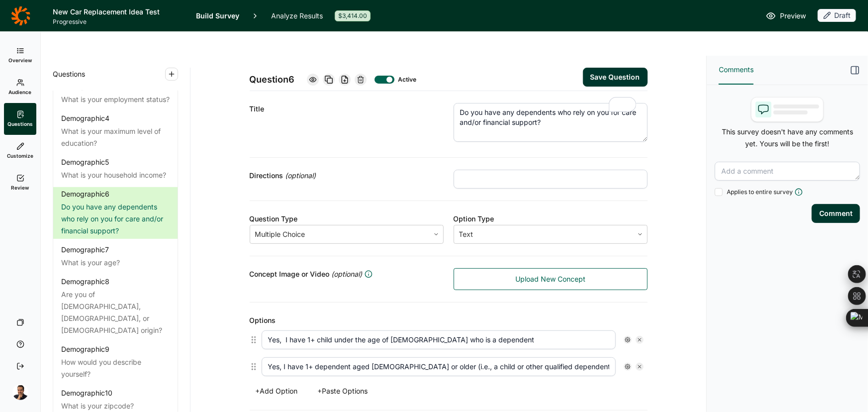
type input "Yes, I have 1+ dependent aged 18 or older (i.e., a child or other qualified dep…"
click at [283, 384] on button "+ Add Option" at bounding box center [277, 391] width 54 height 14
drag, startPoint x: 266, startPoint y: 368, endPoint x: 282, endPoint y: 365, distance: 16.3
click at [266, 384] on input "text" at bounding box center [439, 393] width 354 height 19
paste input "No, I have no dependents"
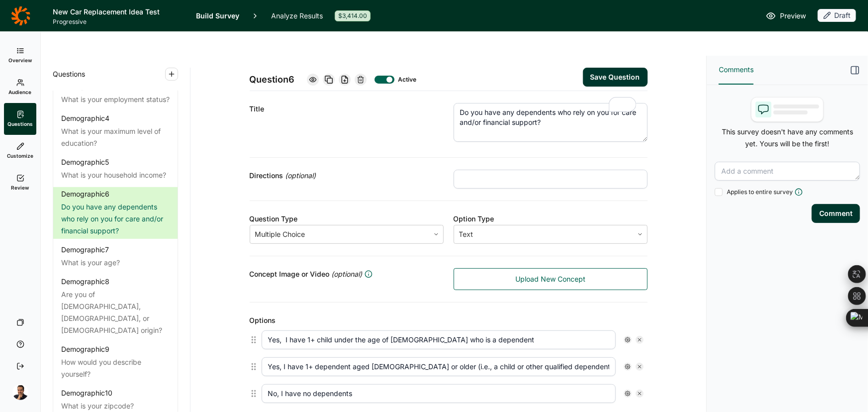
type input "No, I have no dependents"
click at [605, 68] on button "Save Question" at bounding box center [615, 77] width 65 height 19
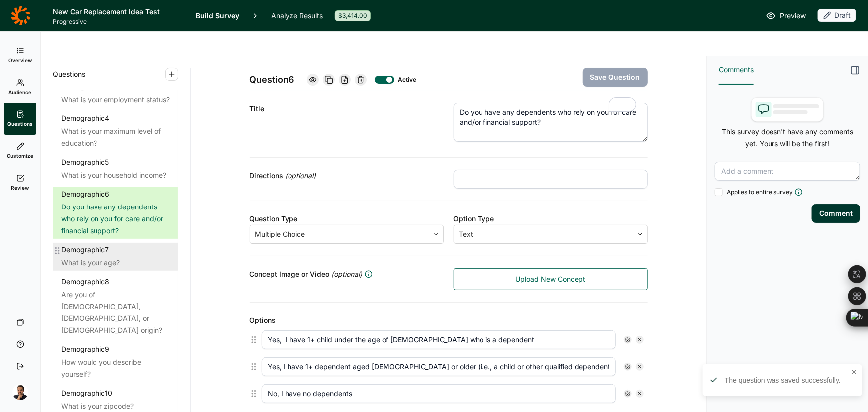
click at [133, 260] on div "What is your age?" at bounding box center [115, 263] width 109 height 12
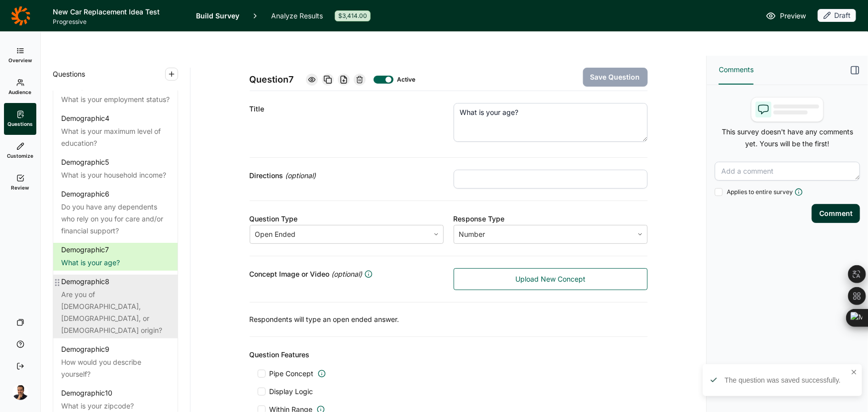
click at [131, 287] on div "Demographic 8 Are you of Hispanic, Latino, or Spanish origin?" at bounding box center [115, 307] width 124 height 64
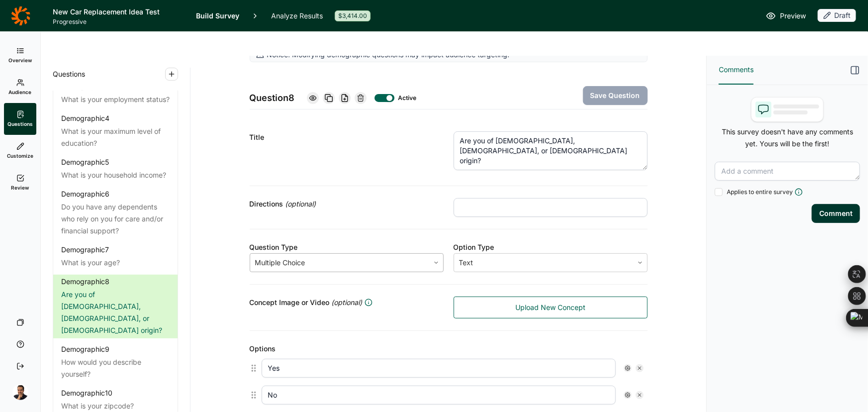
scroll to position [45, 0]
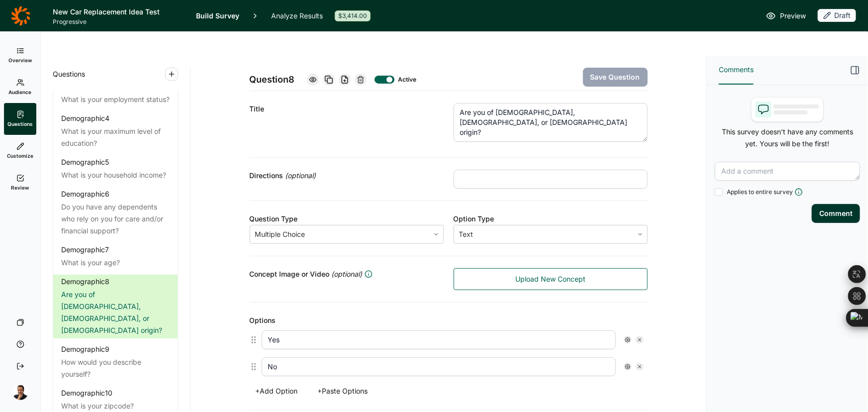
drag, startPoint x: 243, startPoint y: 319, endPoint x: 220, endPoint y: 318, distance: 23.4
click at [220, 318] on div "Notice: Modifying demographic questions may impact audience targeting. Question…" at bounding box center [449, 337] width 492 height 637
paste input "No, not of Hispanic, Latino, or Spanish origin"
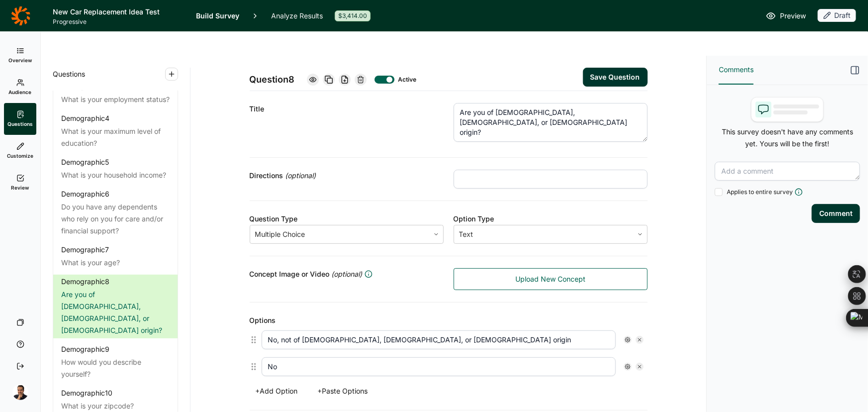
type input "No, not of Hispanic, Latino, or Spanish origin"
click at [282, 357] on input "No" at bounding box center [439, 366] width 354 height 19
click at [284, 357] on input "No" at bounding box center [439, 366] width 354 height 19
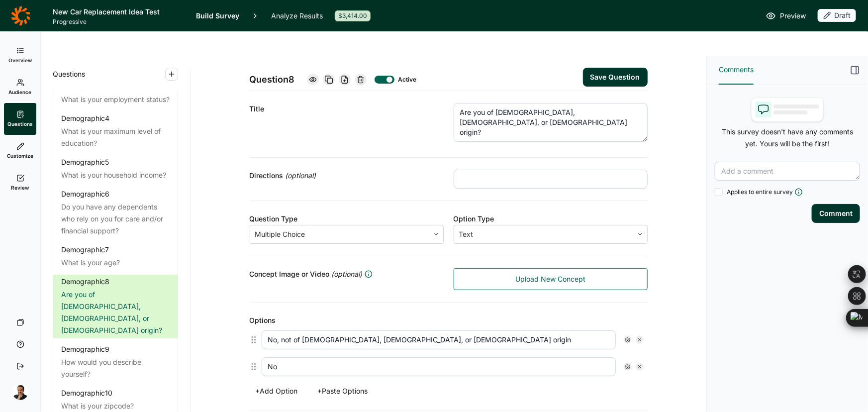
paste input "Yes, Mexican, Mexican American, Chican"
type input "Yes, Mexican, Mexican American, Chicano"
click at [284, 384] on button "+ Add Option" at bounding box center [277, 391] width 54 height 14
click at [275, 384] on input "text" at bounding box center [439, 393] width 354 height 19
paste input "Yes, Cuban"
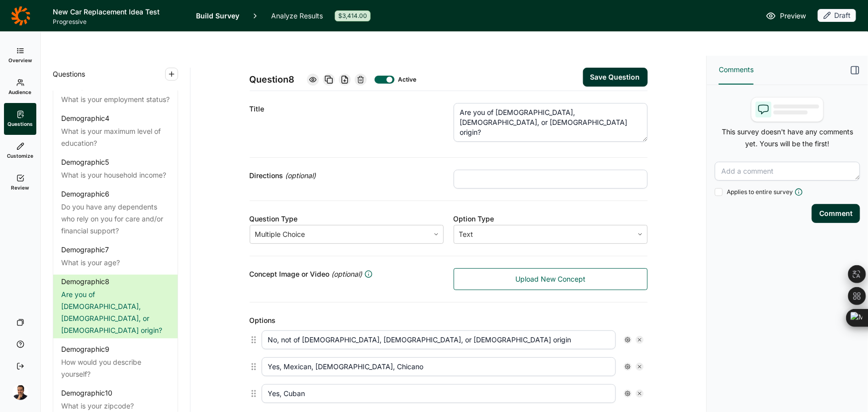
type input "Yes, Cuban"
click at [285, 411] on button "+ Add Option" at bounding box center [277, 418] width 54 height 14
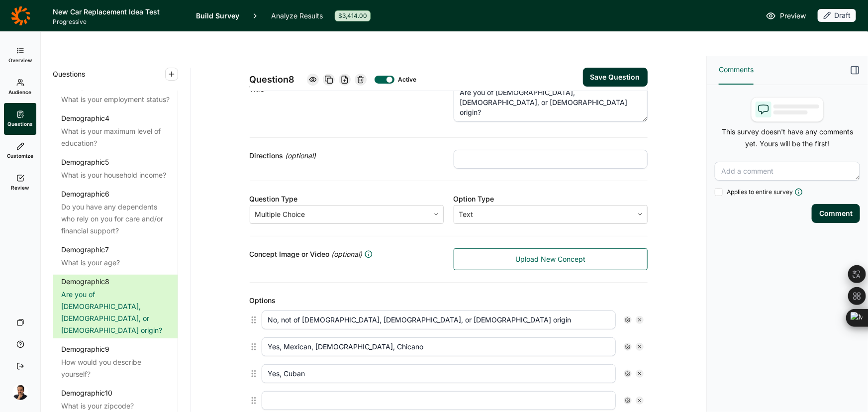
scroll to position [135, 0]
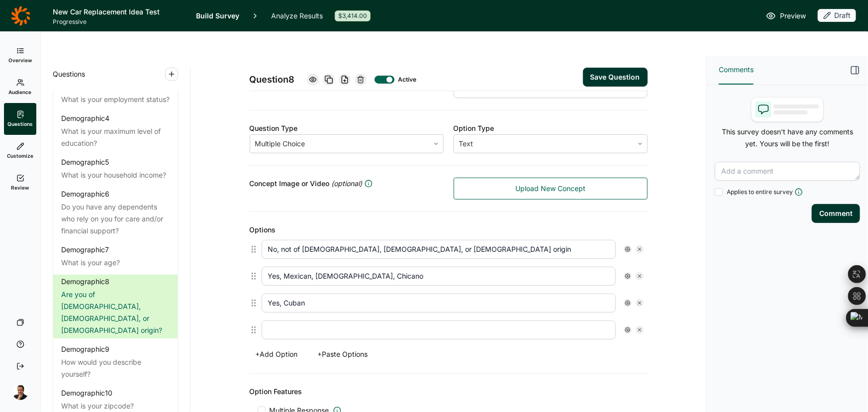
click at [284, 317] on div at bounding box center [453, 330] width 390 height 27
click at [284, 321] on input "text" at bounding box center [439, 330] width 354 height 19
paste input "Yes, Puerto Rican"
type input "Yes, Puerto Rican"
click at [282, 347] on button "+ Add Option" at bounding box center [277, 354] width 54 height 14
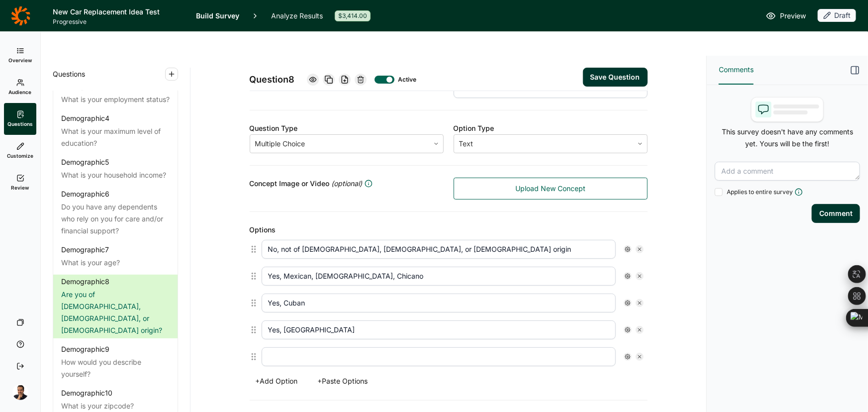
click at [285, 347] on input "text" at bounding box center [439, 356] width 354 height 19
paste input "Yes, another Hispanic, Latino, or Spanish origin"
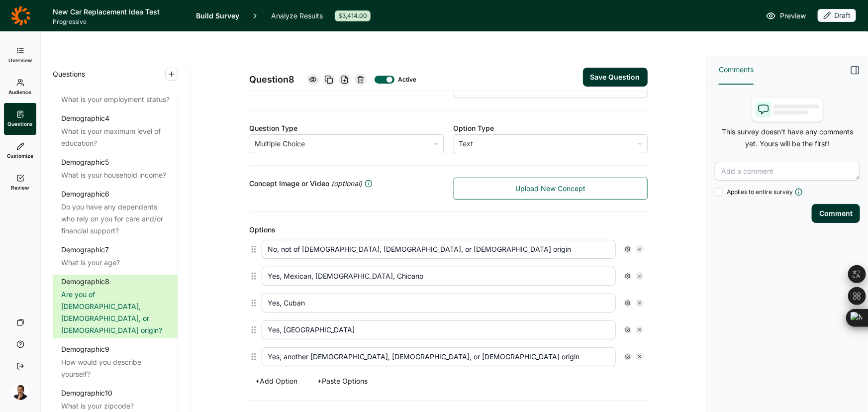
type input "Yes, another Hispanic, Latino, or Spanish origin"
click at [604, 68] on button "Save Question" at bounding box center [615, 77] width 65 height 19
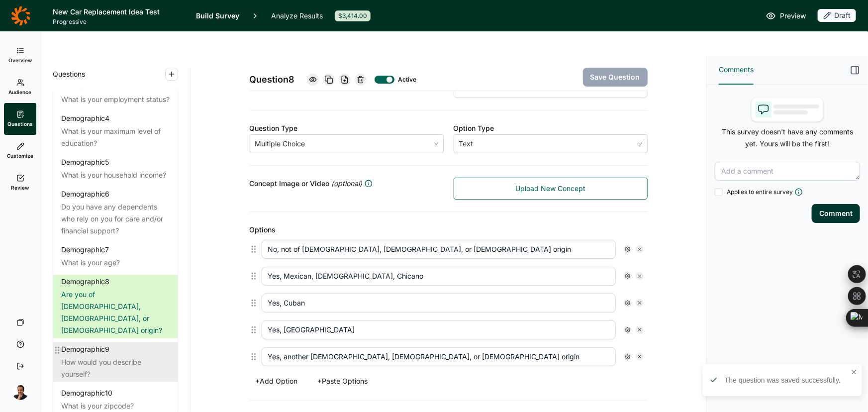
click at [109, 356] on div "How would you describe yourself?" at bounding box center [115, 368] width 109 height 24
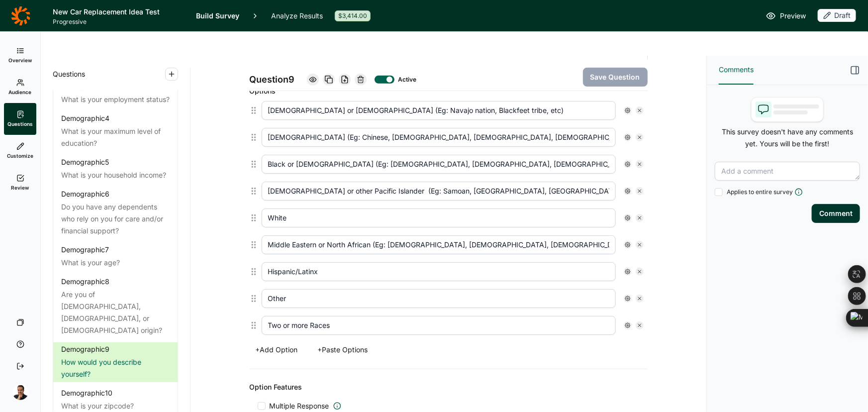
scroll to position [271, 0]
click at [348, 346] on button "+ Paste Options" at bounding box center [343, 353] width 62 height 14
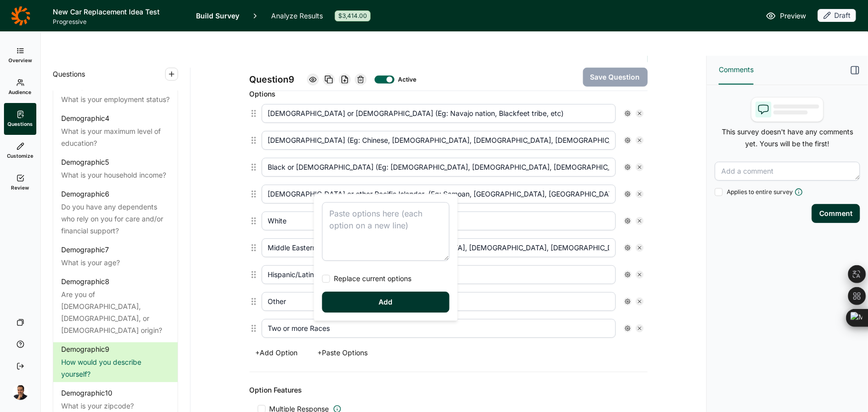
click at [372, 219] on textarea at bounding box center [386, 231] width 127 height 59
click at [371, 281] on span "Replace current options" at bounding box center [371, 279] width 82 height 10
click at [323, 279] on input "Replace current options" at bounding box center [323, 279] width 0 height 0
type textarea "American Indian or Alaskan Native Asian Black or African American Native Hawaii…"
click at [368, 312] on button "Add" at bounding box center [386, 302] width 127 height 21
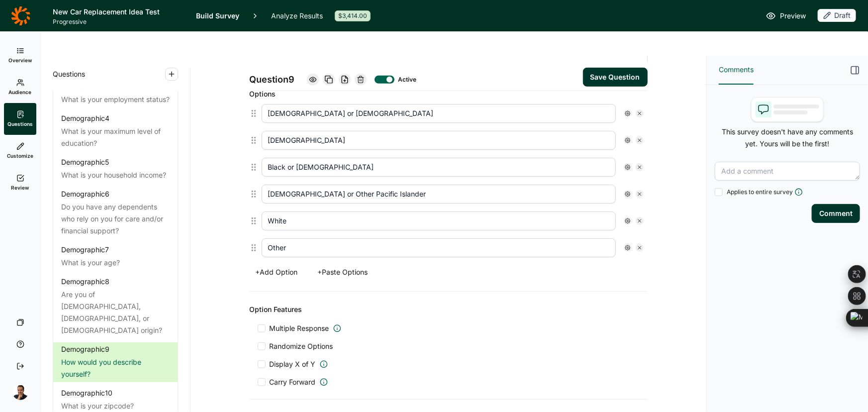
type input "American Indian or Alaskan Native"
type input "Asian"
type input "Black or African American"
type input "Native Hawaiian or Other Pacific Islander"
type input "Other"
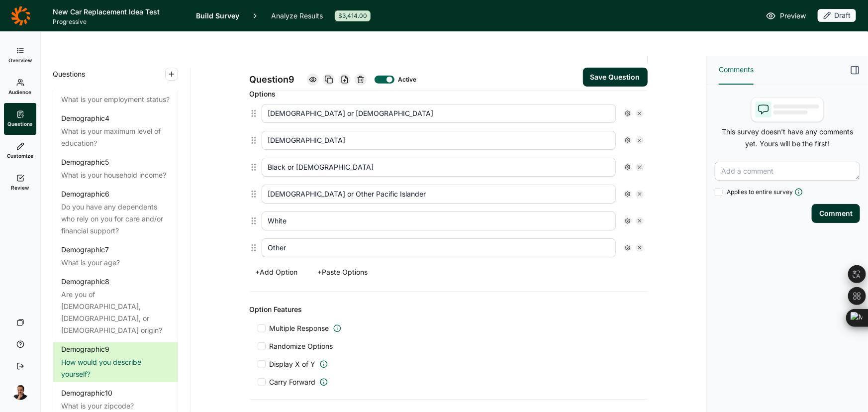
click at [605, 68] on button "Save Question" at bounding box center [615, 77] width 65 height 19
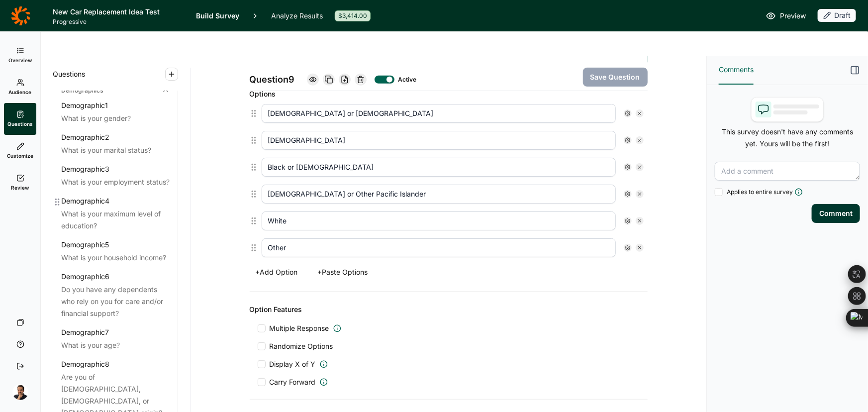
scroll to position [0, 0]
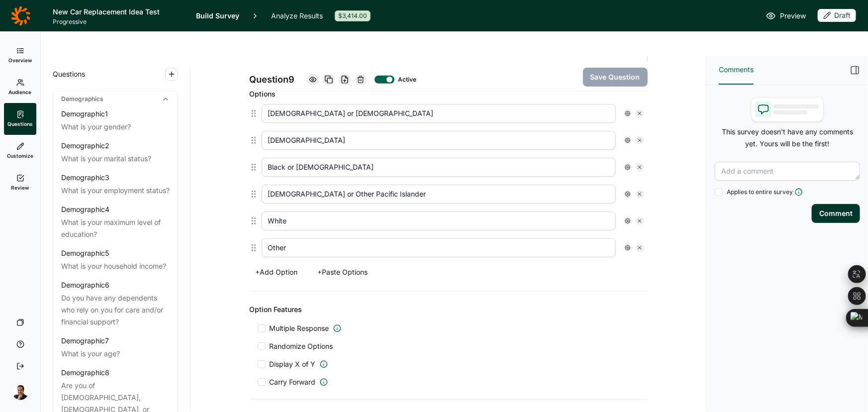
click at [18, 91] on span "Audience" at bounding box center [20, 92] width 23 height 7
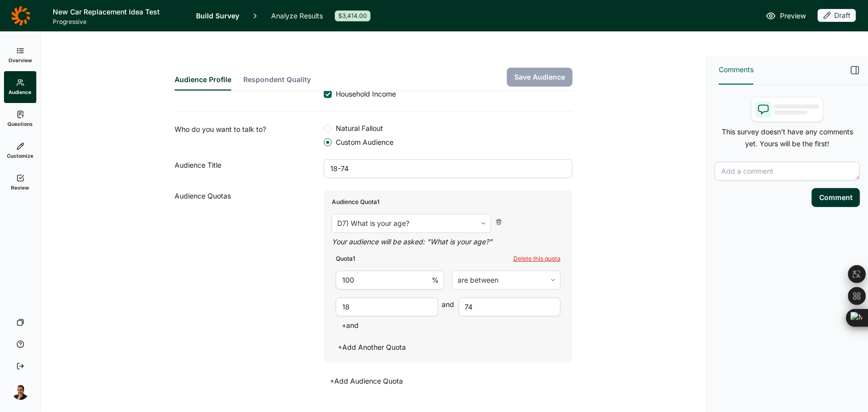
scroll to position [186, 0]
click at [23, 65] on link "Overview" at bounding box center [20, 55] width 32 height 32
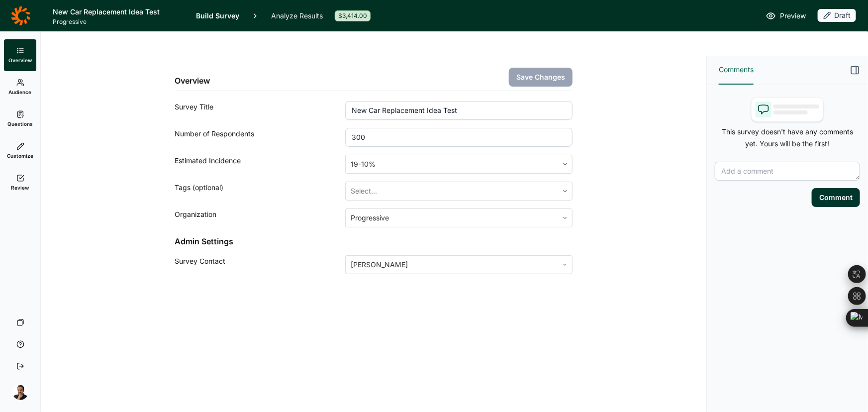
click at [602, 299] on div "Overview Save Changes Survey Title New Car Replacement Idea Test Number of Resp…" at bounding box center [374, 246] width 666 height 380
